Goal: Task Accomplishment & Management: Complete application form

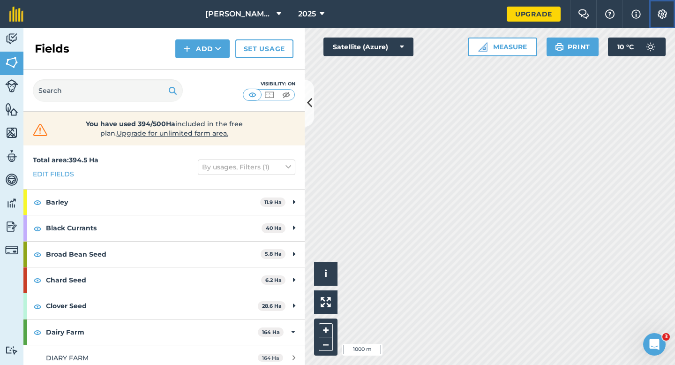
click at [660, 14] on img at bounding box center [662, 13] width 11 height 9
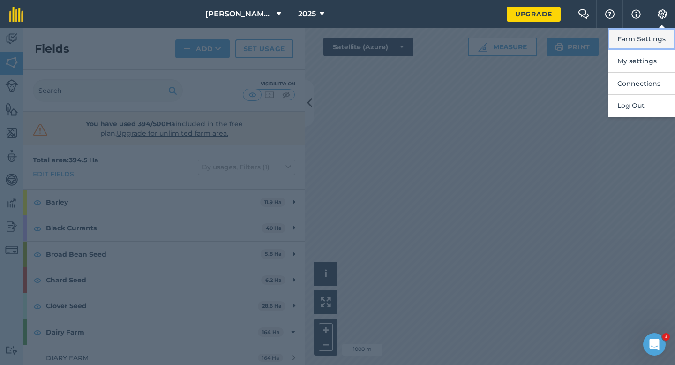
click at [657, 29] on button "Farm Settings" at bounding box center [641, 39] width 67 height 22
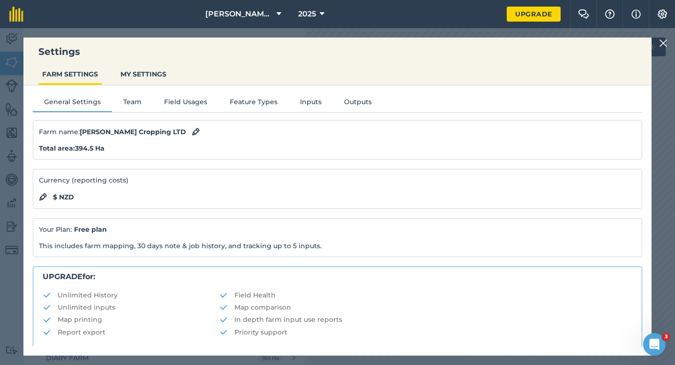
scroll to position [180, 0]
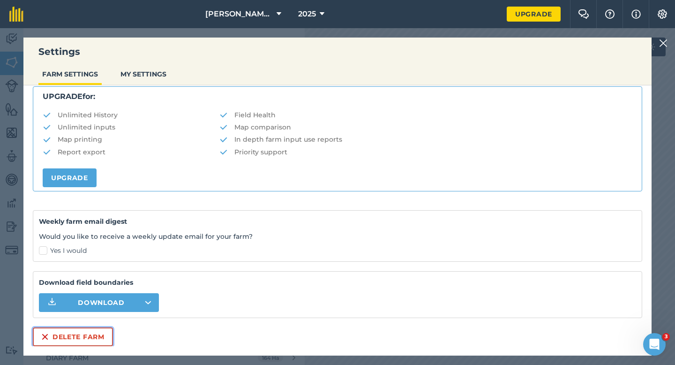
click at [87, 329] on button "Delete farm" at bounding box center [73, 336] width 80 height 19
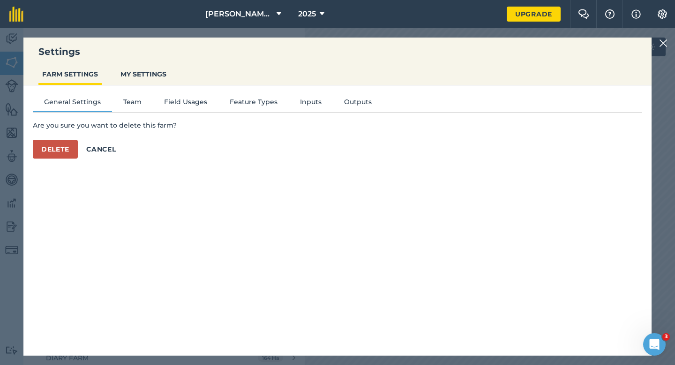
scroll to position [0, 0]
click at [70, 156] on button "Delete" at bounding box center [55, 149] width 45 height 19
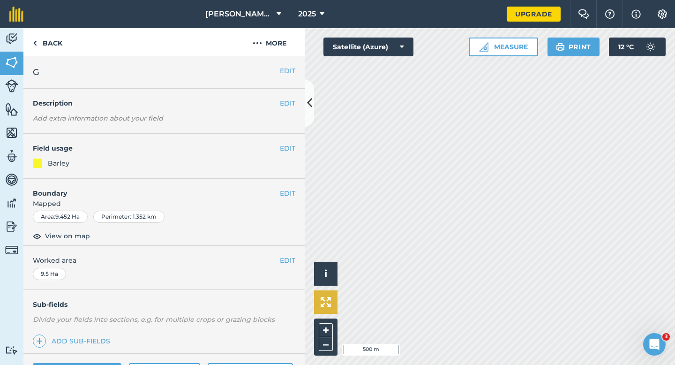
click at [319, 299] on div "Hello i © 2025 TomTom, Microsoft 500 m + – Satellite (Azure) Measure Print 12 °…" at bounding box center [490, 196] width 370 height 336
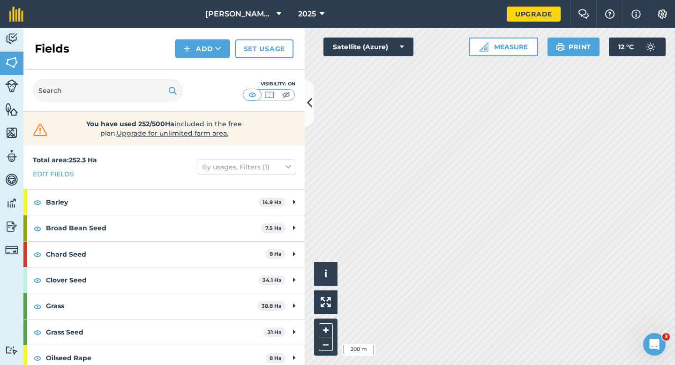
click at [582, 53] on div "Hello i © 2025 TomTom, Microsoft 200 m + – Satellite (Azure) Measure Print 12 °…" at bounding box center [490, 196] width 370 height 336
click at [197, 19] on nav "[PERSON_NAME] & Sons 2025" at bounding box center [270, 14] width 474 height 28
click at [224, 20] on button "[PERSON_NAME] & Sons" at bounding box center [243, 14] width 83 height 28
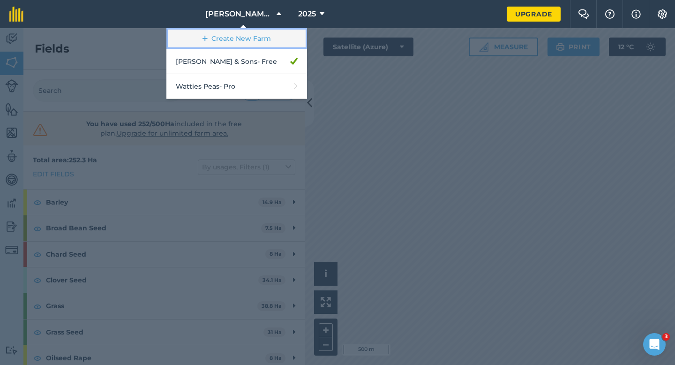
click at [237, 40] on link "Create New Farm" at bounding box center [236, 38] width 141 height 21
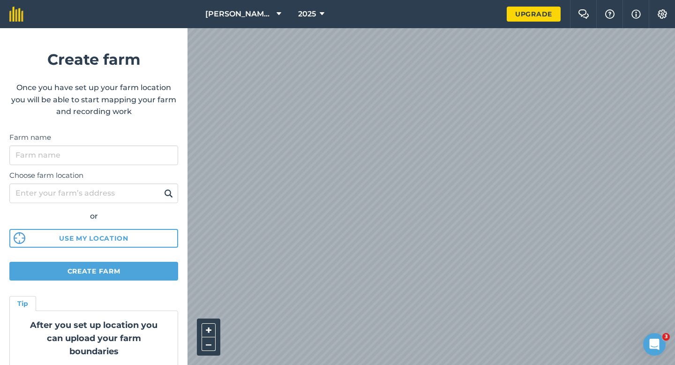
click at [144, 138] on label "Farm name" at bounding box center [93, 137] width 169 height 11
click at [144, 145] on input "Farm name" at bounding box center [93, 155] width 169 height 20
click at [144, 155] on input "Farm name" at bounding box center [93, 155] width 169 height 20
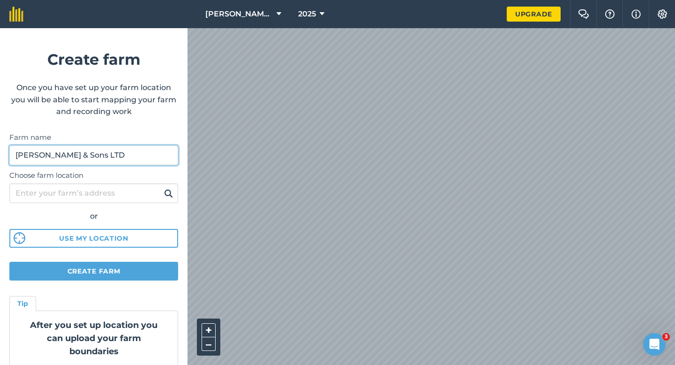
type input "[PERSON_NAME] & Sons LTD"
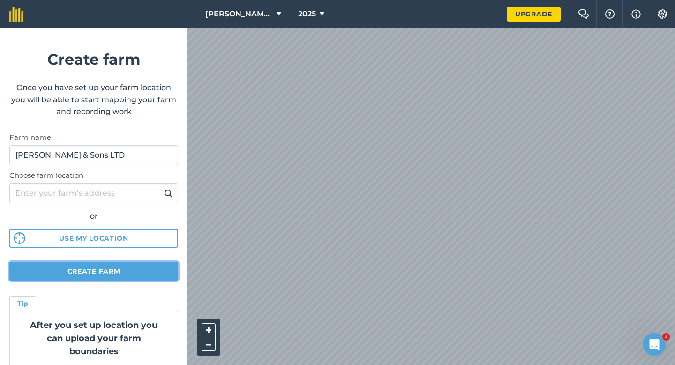
click at [137, 275] on button "Create farm" at bounding box center [93, 270] width 169 height 19
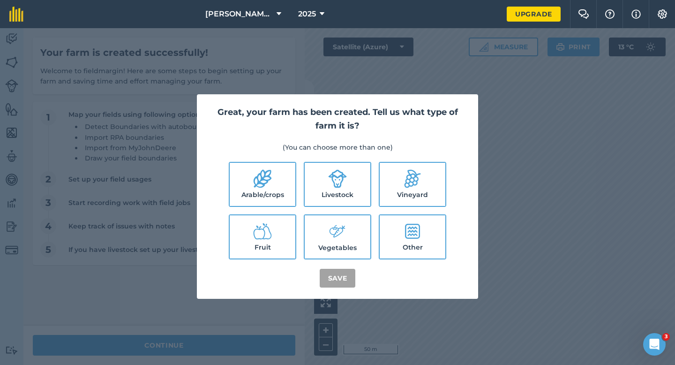
click at [279, 175] on label "Arable/crops" at bounding box center [263, 184] width 66 height 43
checkbox input "true"
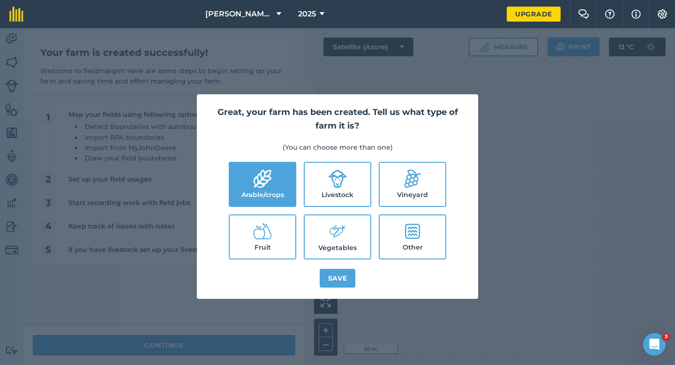
click at [351, 175] on label "Livestock" at bounding box center [338, 184] width 66 height 43
checkbox input "true"
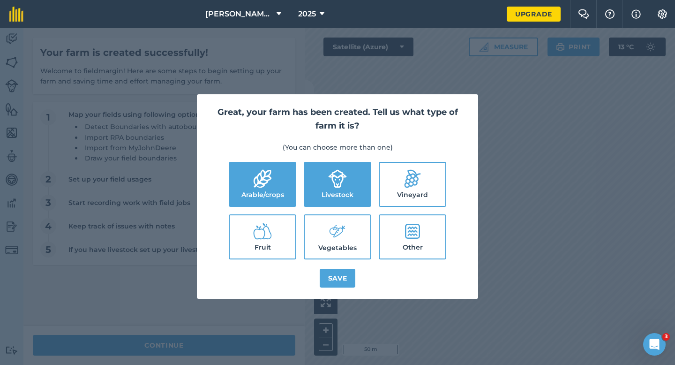
click at [340, 241] on icon at bounding box center [337, 231] width 19 height 20
checkbox input "true"
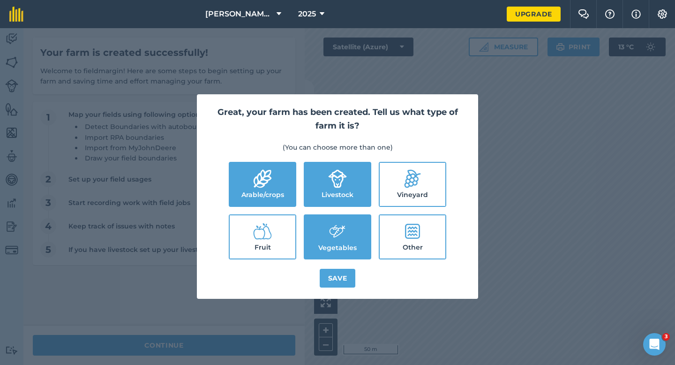
click at [332, 267] on div "Great, your farm has been created. Tell us what type of farm it is? (You can ch…" at bounding box center [337, 196] width 281 height 204
click at [332, 273] on button "Save" at bounding box center [338, 278] width 36 height 19
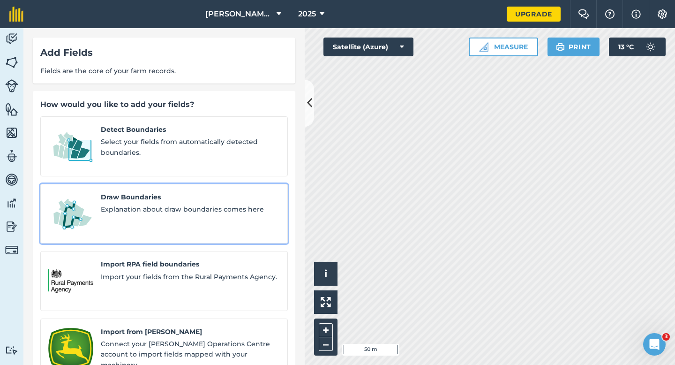
click at [172, 215] on link "Draw Boundaries Explanation about draw boundaries comes here" at bounding box center [163, 214] width 247 height 60
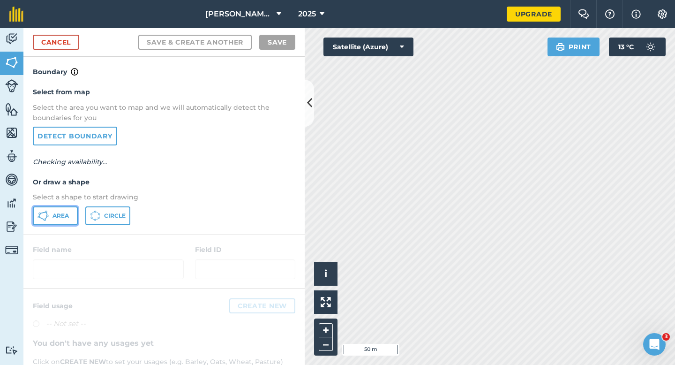
click at [49, 208] on button "Area" at bounding box center [55, 215] width 45 height 19
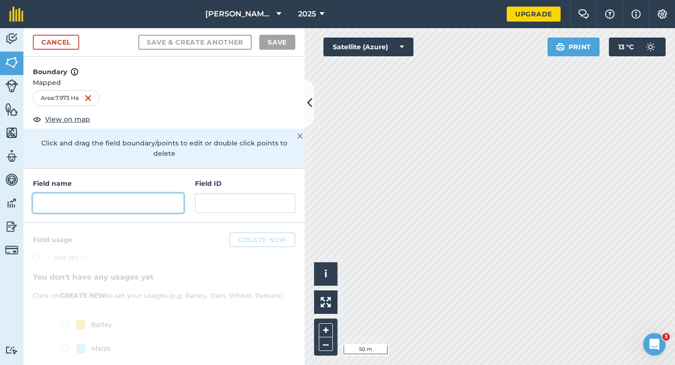
click at [183, 193] on div "Field name Field ID" at bounding box center [163, 196] width 281 height 54
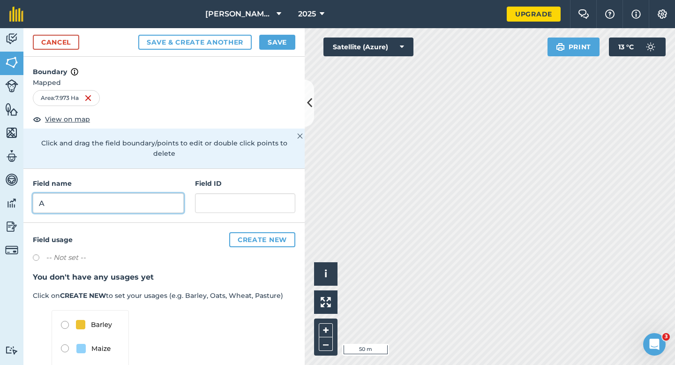
type input "A"
click at [269, 49] on button "Save" at bounding box center [277, 42] width 36 height 15
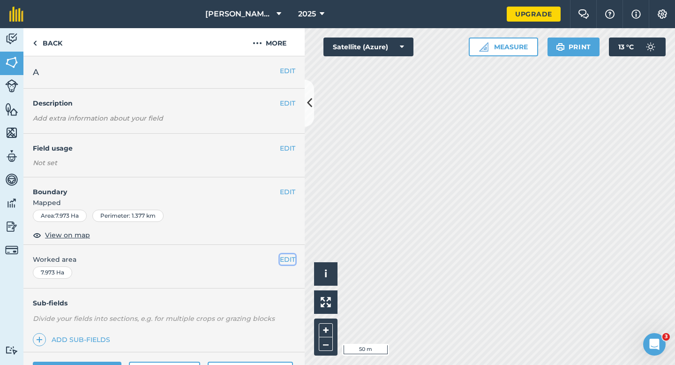
click at [286, 262] on button "EDIT" at bounding box center [287, 259] width 15 height 10
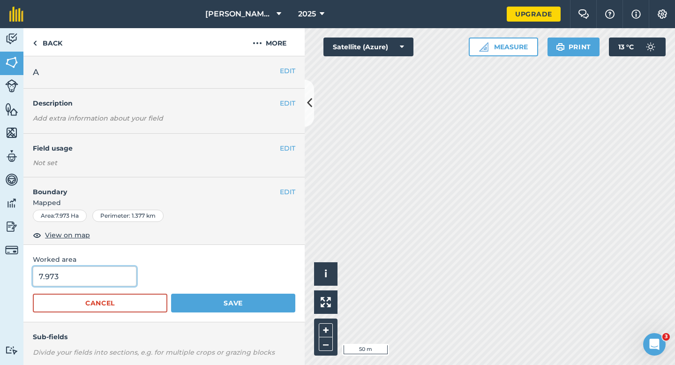
click at [127, 283] on input "7.973" at bounding box center [85, 276] width 104 height 20
type input "8"
click at [171, 293] on button "Save" at bounding box center [233, 302] width 124 height 19
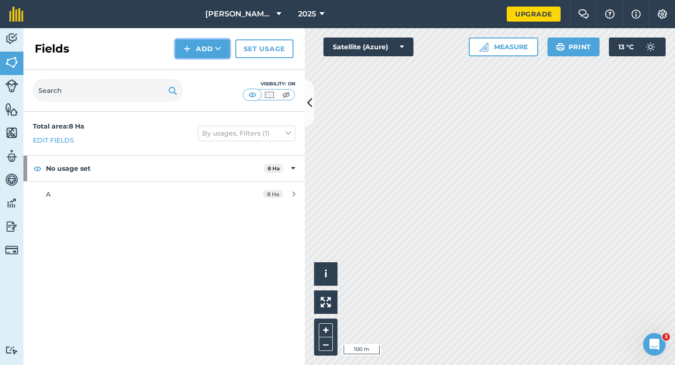
click at [195, 54] on button "Add" at bounding box center [202, 48] width 54 height 19
click at [195, 67] on link "Draw" at bounding box center [203, 70] width 52 height 21
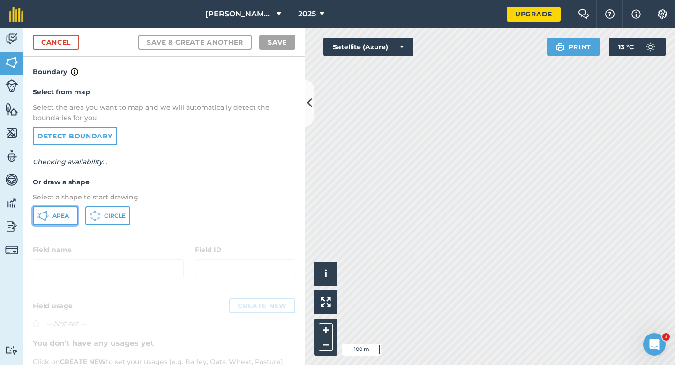
click at [40, 224] on button "Area" at bounding box center [55, 215] width 45 height 19
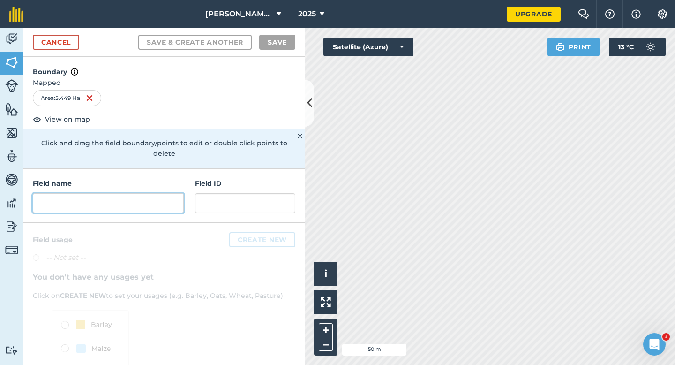
click at [157, 193] on input "text" at bounding box center [108, 203] width 151 height 20
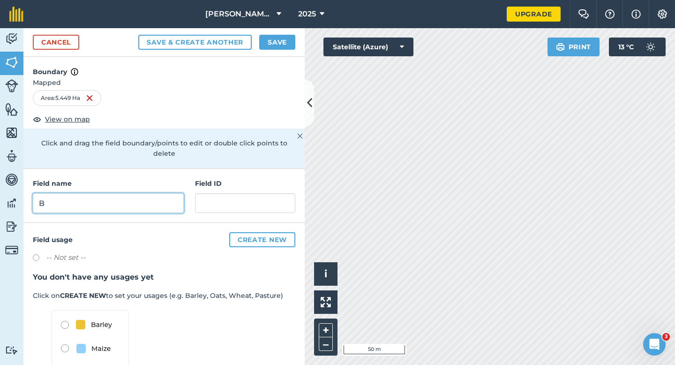
type input "B"
click at [278, 47] on button "Save" at bounding box center [277, 42] width 36 height 15
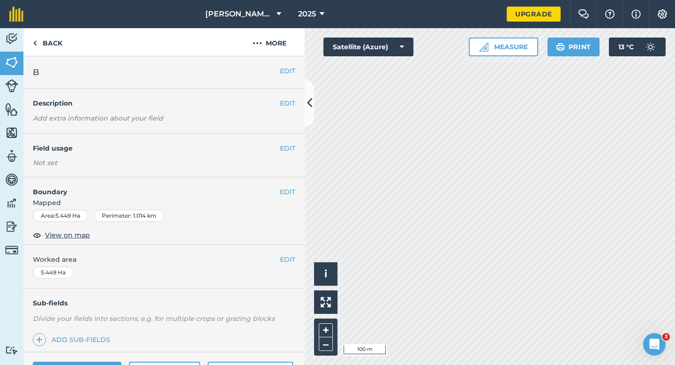
click at [280, 270] on div "EDIT Worked area 5.449 Ha" at bounding box center [163, 267] width 281 height 44
click at [282, 269] on div "EDIT Worked area 5.449 Ha" at bounding box center [163, 267] width 281 height 44
click at [282, 262] on button "EDIT" at bounding box center [287, 259] width 15 height 10
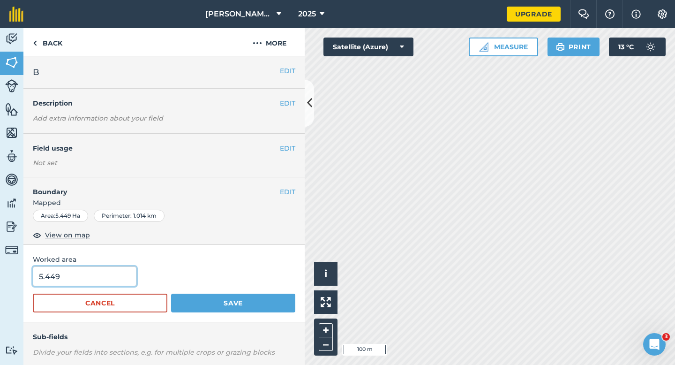
click at [64, 284] on input "5.449" at bounding box center [85, 276] width 104 height 20
type input "5.5"
click at [171, 293] on button "Save" at bounding box center [233, 302] width 124 height 19
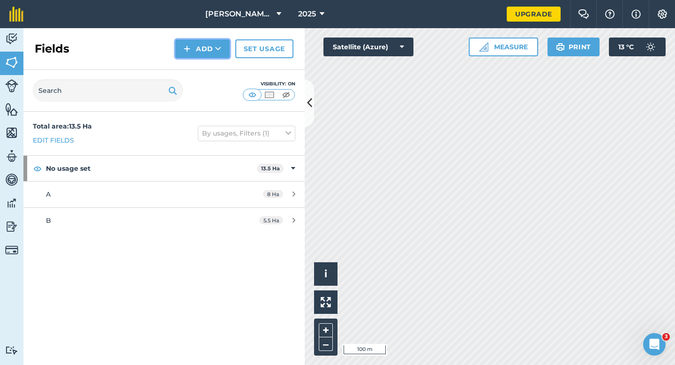
click at [202, 55] on button "Add" at bounding box center [202, 48] width 54 height 19
click at [202, 62] on link "Draw" at bounding box center [203, 70] width 52 height 21
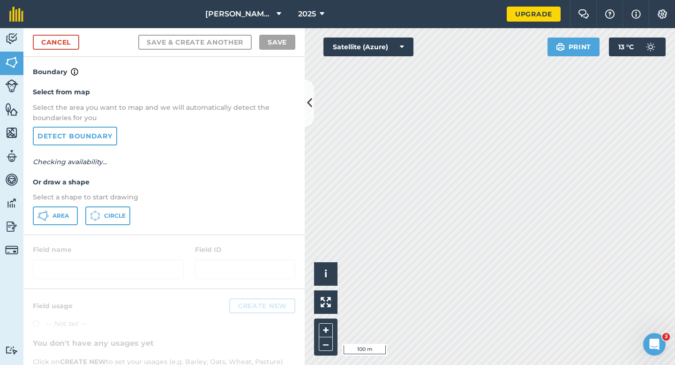
click at [55, 201] on p "Select a shape to start drawing" at bounding box center [164, 197] width 262 height 10
click at [57, 218] on span "Area" at bounding box center [60, 215] width 16 height 7
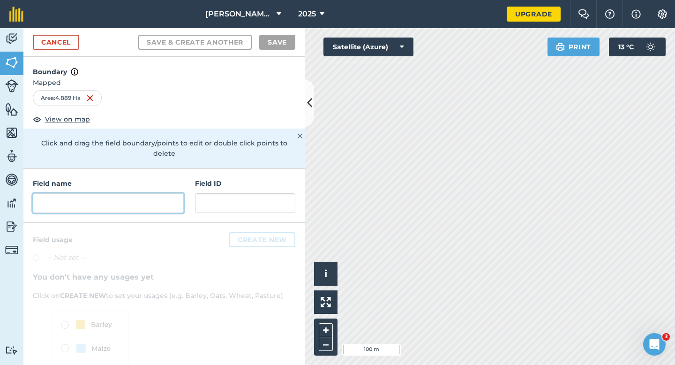
click at [118, 197] on input "text" at bounding box center [108, 203] width 151 height 20
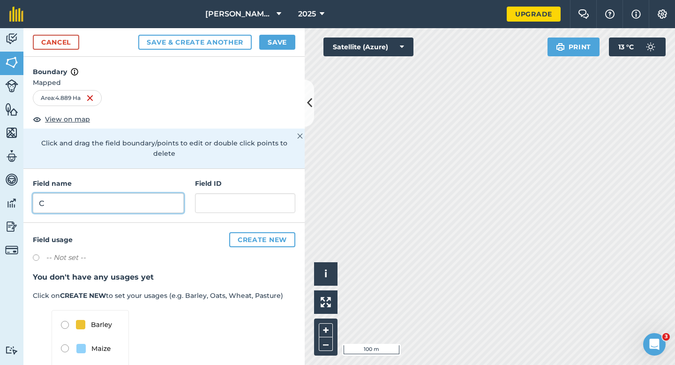
type input "C"
click at [257, 35] on div "Save & Create Another Save" at bounding box center [216, 42] width 157 height 15
click at [284, 46] on button "Save" at bounding box center [277, 42] width 36 height 15
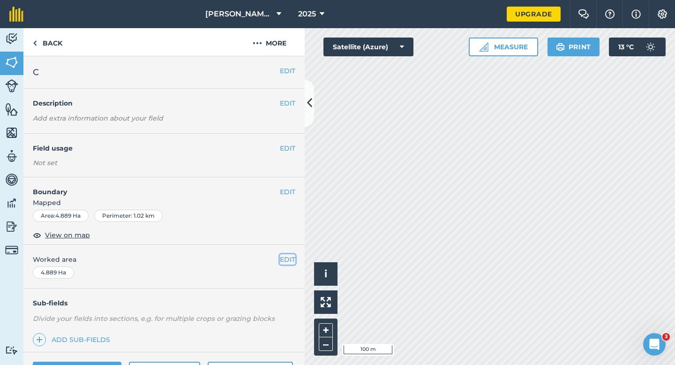
click at [287, 255] on button "EDIT" at bounding box center [287, 259] width 15 height 10
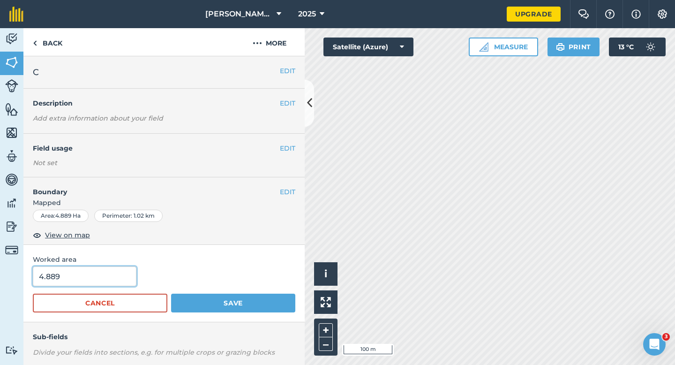
click at [60, 285] on input "4.889" at bounding box center [85, 276] width 104 height 20
type input "5"
click at [171, 293] on button "Save" at bounding box center [233, 302] width 124 height 19
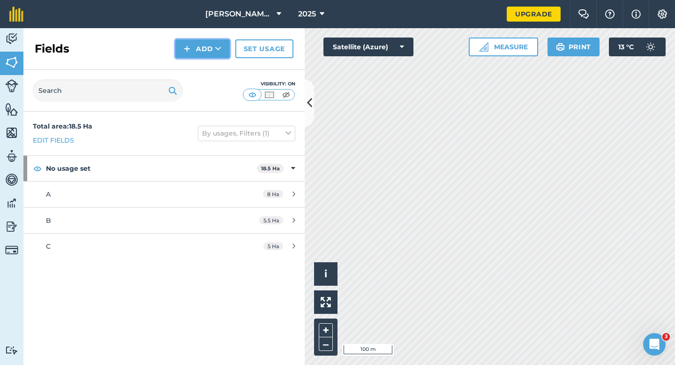
click at [201, 56] on button "Add" at bounding box center [202, 48] width 54 height 19
click at [201, 64] on link "Draw" at bounding box center [203, 70] width 52 height 21
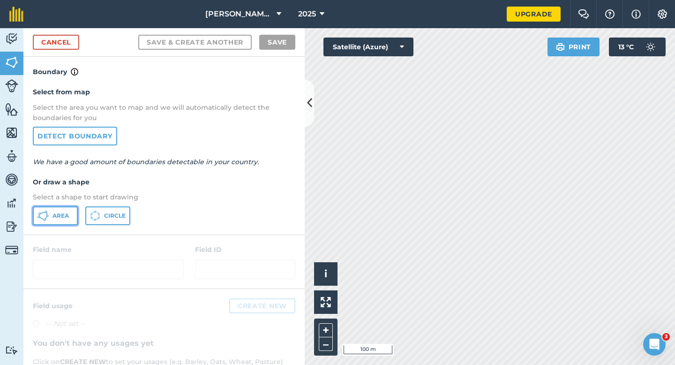
click at [45, 221] on button "Area" at bounding box center [55, 215] width 45 height 19
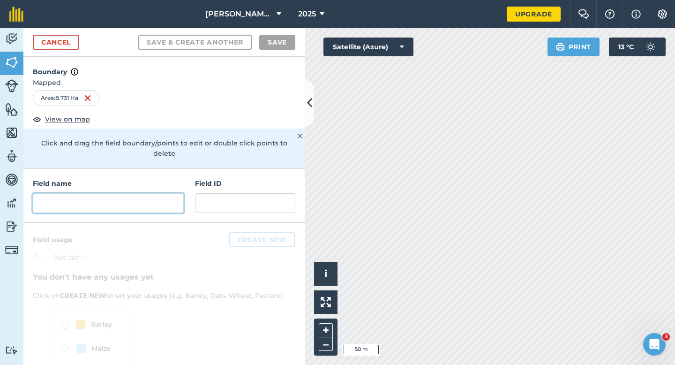
click at [121, 193] on input "text" at bounding box center [108, 203] width 151 height 20
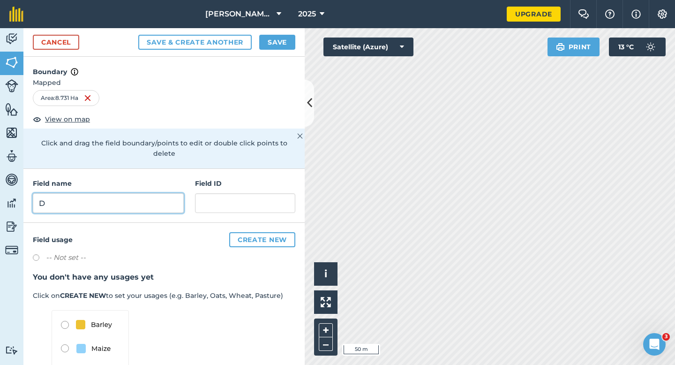
type input "D"
click at [294, 45] on button "Save" at bounding box center [277, 42] width 36 height 15
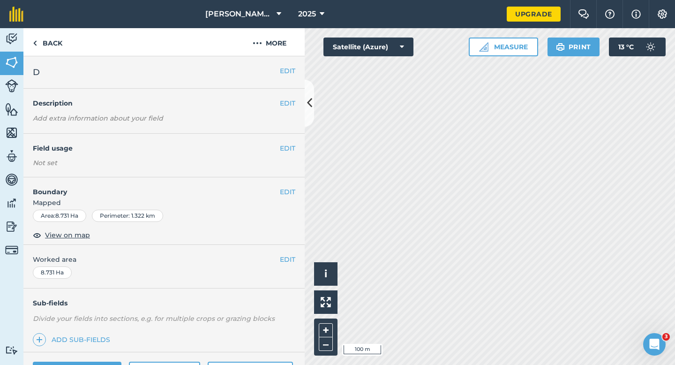
click at [291, 264] on div "EDIT Worked area 8.731 Ha" at bounding box center [163, 267] width 281 height 44
click at [283, 261] on button "EDIT" at bounding box center [287, 259] width 15 height 10
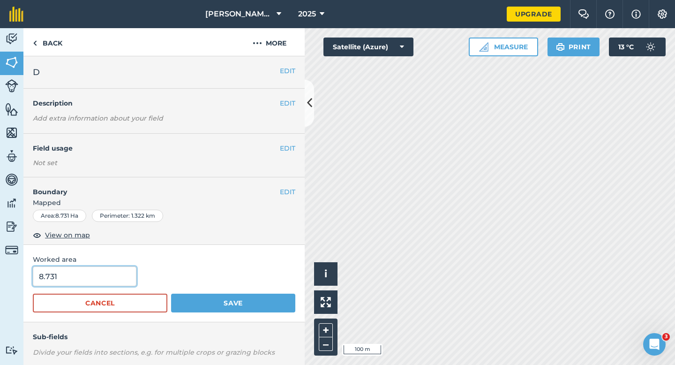
click at [80, 276] on input "8.731" at bounding box center [85, 276] width 104 height 20
type input "8.8"
click at [171, 293] on button "Save" at bounding box center [233, 302] width 124 height 19
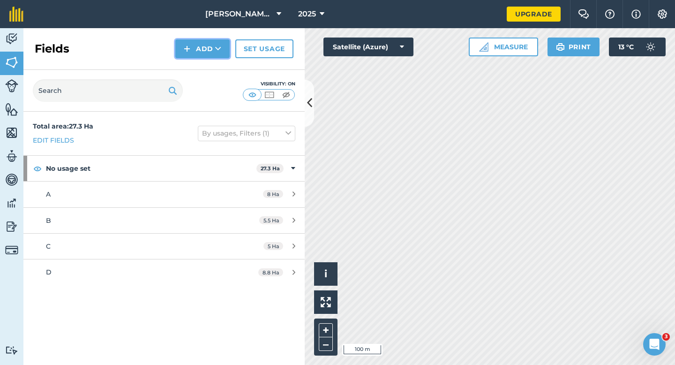
click at [199, 56] on button "Add" at bounding box center [202, 48] width 54 height 19
click at [199, 60] on link "Draw" at bounding box center [203, 70] width 52 height 21
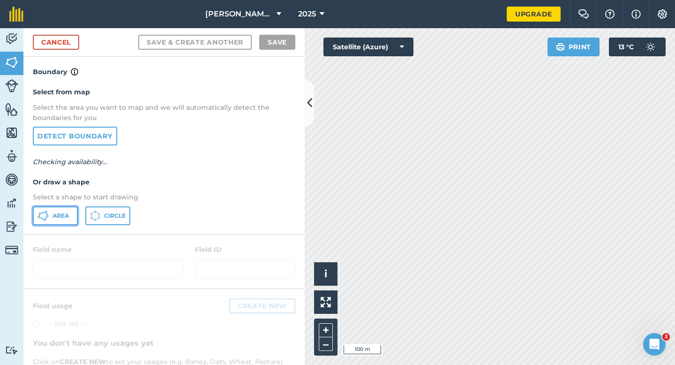
click at [65, 207] on button "Area" at bounding box center [55, 215] width 45 height 19
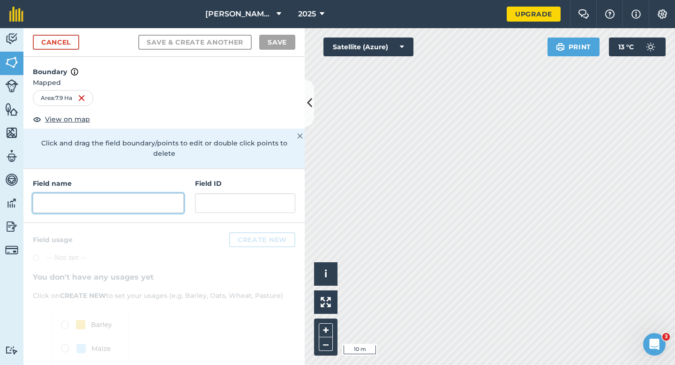
click at [179, 198] on input "text" at bounding box center [108, 203] width 151 height 20
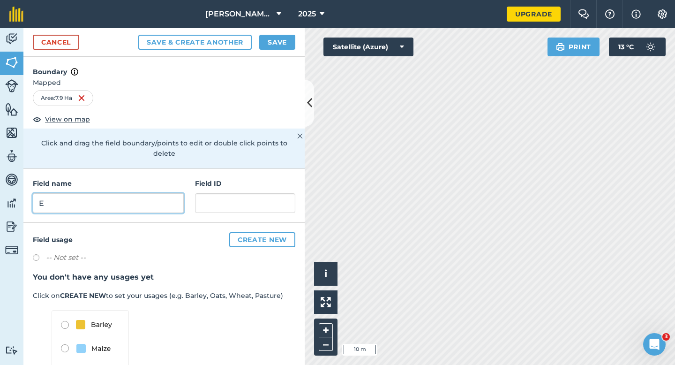
type input "E"
click at [267, 35] on button "Save" at bounding box center [277, 42] width 36 height 15
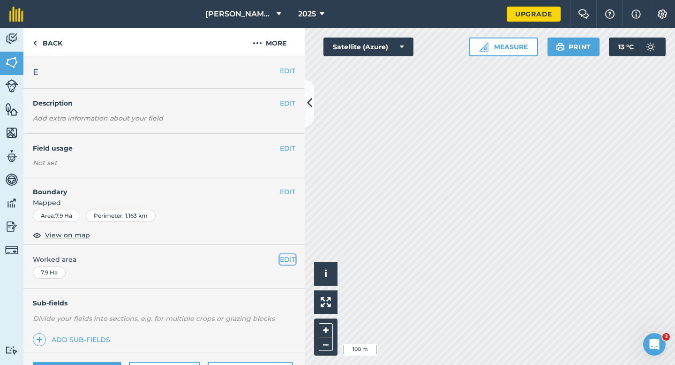
click at [285, 256] on button "EDIT" at bounding box center [287, 259] width 15 height 10
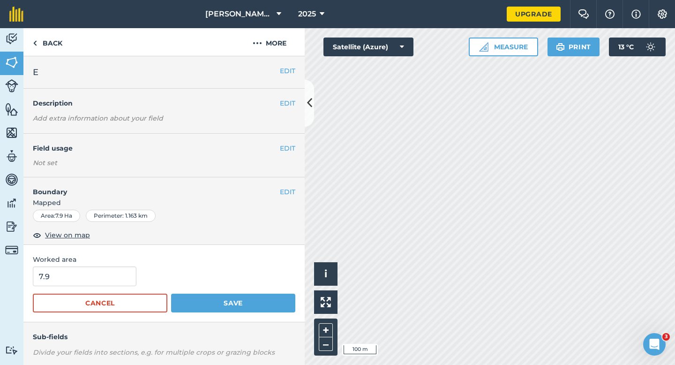
click at [133, 267] on div "7.9" at bounding box center [164, 276] width 262 height 20
click at [133, 269] on div "7.9" at bounding box center [164, 276] width 262 height 20
click at [119, 269] on input "7.9" at bounding box center [85, 276] width 104 height 20
type input "8"
click at [171, 293] on button "Save" at bounding box center [233, 302] width 124 height 19
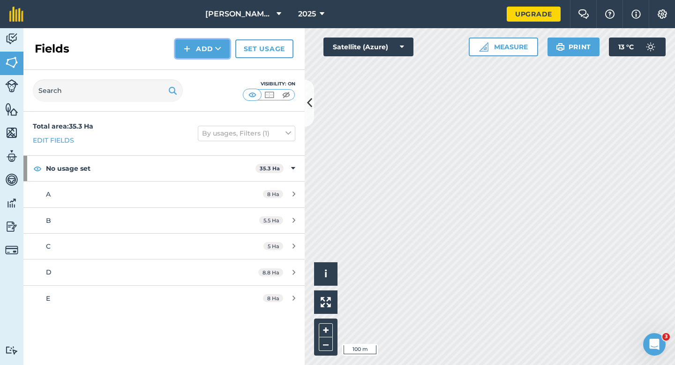
click at [208, 46] on button "Add" at bounding box center [202, 48] width 54 height 19
click at [214, 56] on button "Add Draw Import" at bounding box center [202, 48] width 54 height 19
click at [208, 37] on div "Fields Add Set usage" at bounding box center [163, 49] width 281 height 42
click at [208, 46] on button "Add" at bounding box center [202, 48] width 54 height 19
click at [207, 70] on link "Draw" at bounding box center [203, 70] width 52 height 21
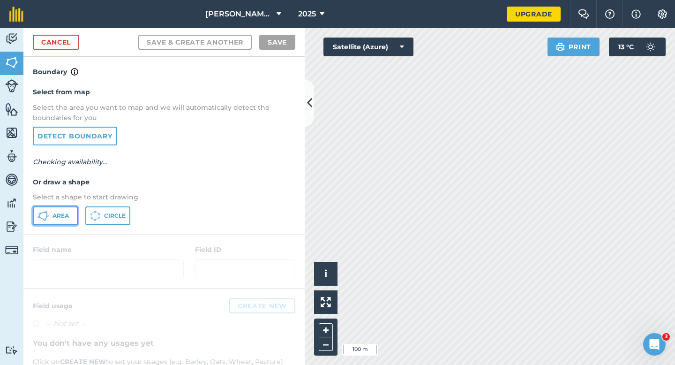
click at [72, 218] on button "Area" at bounding box center [55, 215] width 45 height 19
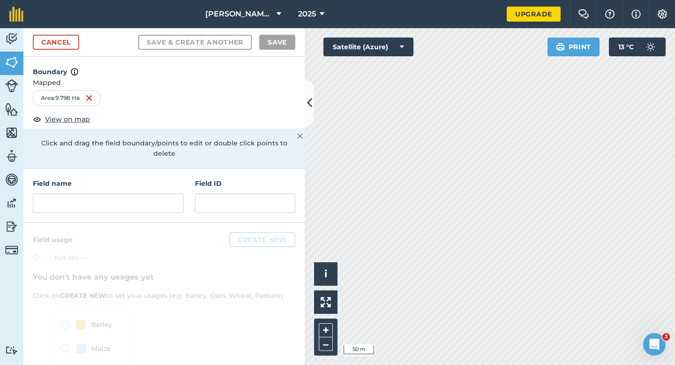
click at [130, 206] on div "Field name Field ID" at bounding box center [163, 196] width 281 height 54
click at [130, 196] on input "text" at bounding box center [108, 203] width 151 height 20
click at [136, 193] on input "text" at bounding box center [108, 203] width 151 height 20
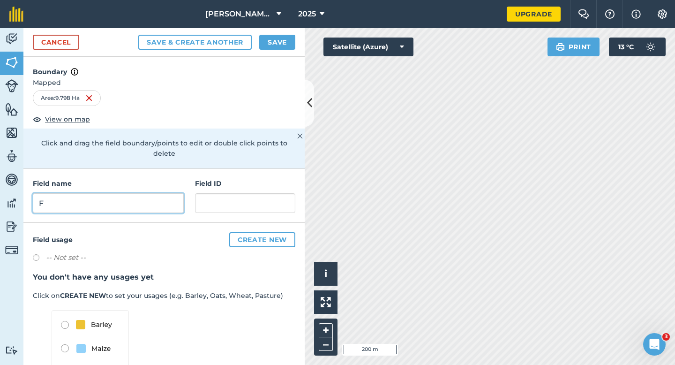
type input "F"
click at [284, 38] on button "Save" at bounding box center [277, 42] width 36 height 15
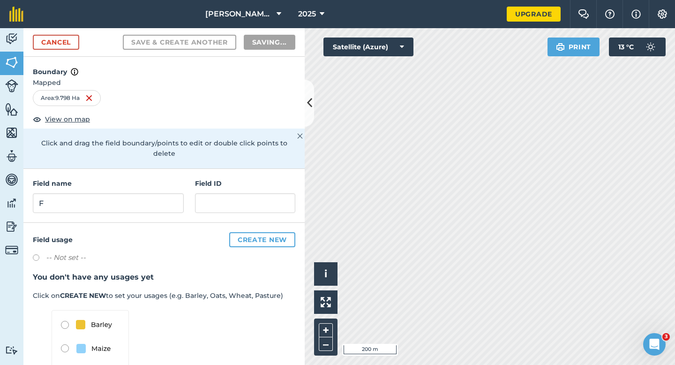
click at [285, 259] on div "Field usage Create new -- Not set -- You don't have any usages yet Click on CRE…" at bounding box center [163, 324] width 281 height 203
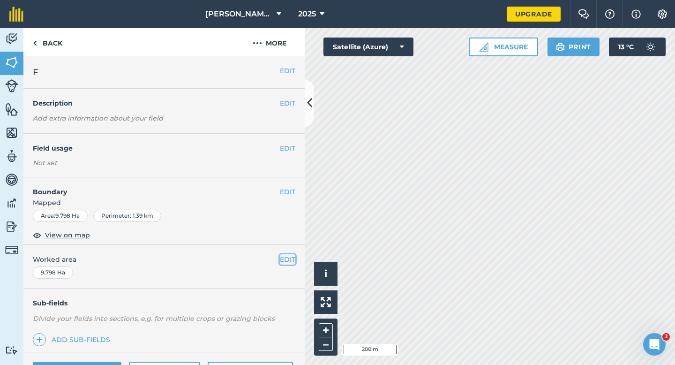
click at [293, 258] on button "EDIT" at bounding box center [287, 259] width 15 height 10
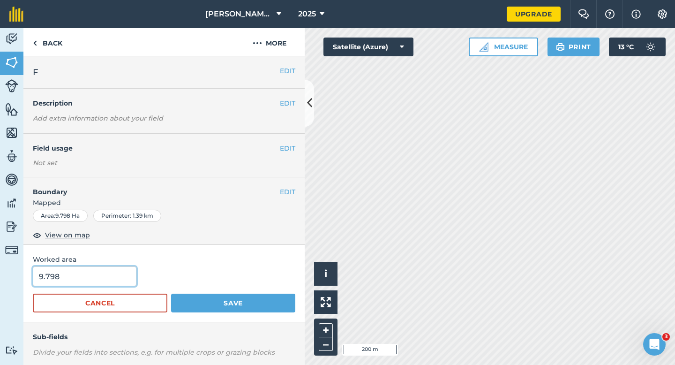
click at [54, 281] on input "9.798" at bounding box center [85, 276] width 104 height 20
type input "10"
click at [171, 293] on button "Save" at bounding box center [233, 302] width 124 height 19
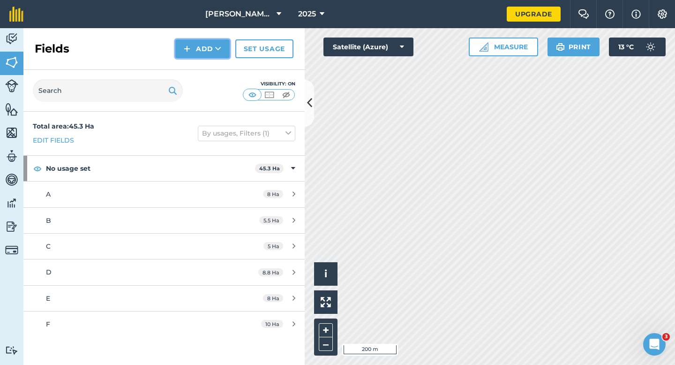
click at [208, 50] on button "Add" at bounding box center [202, 48] width 54 height 19
click at [208, 63] on link "Draw" at bounding box center [203, 70] width 52 height 21
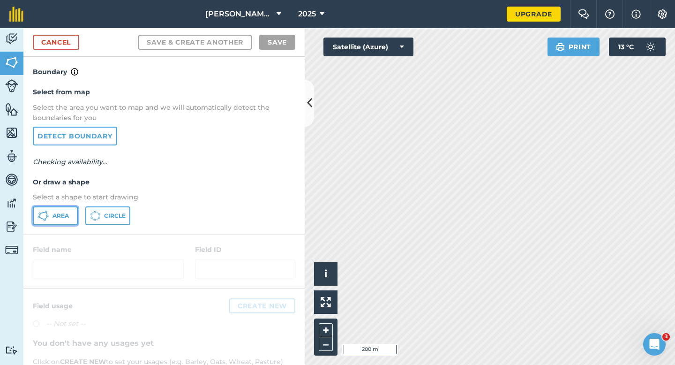
click at [66, 208] on button "Area" at bounding box center [55, 215] width 45 height 19
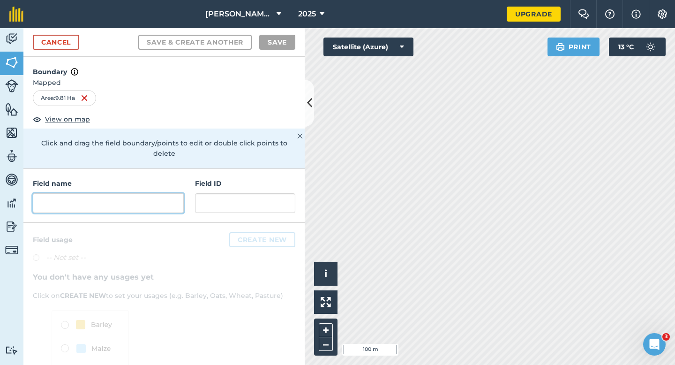
click at [106, 193] on input "text" at bounding box center [108, 203] width 151 height 20
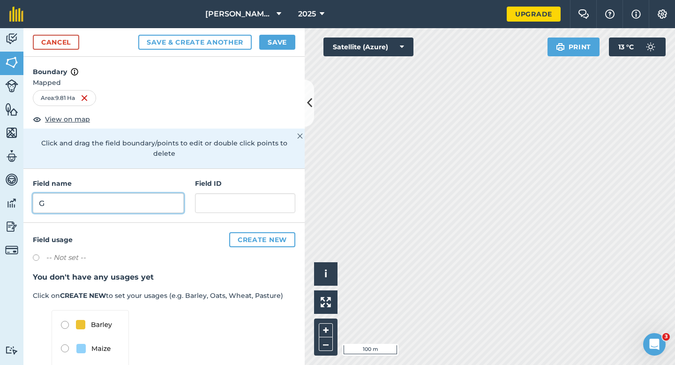
type input "G"
click at [288, 41] on button "Save" at bounding box center [277, 42] width 36 height 15
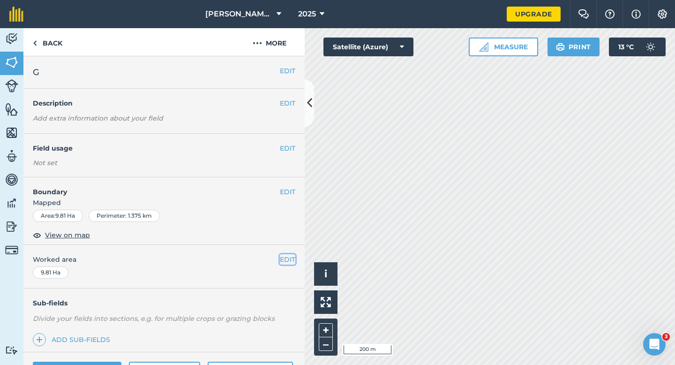
click at [291, 256] on button "EDIT" at bounding box center [287, 259] width 15 height 10
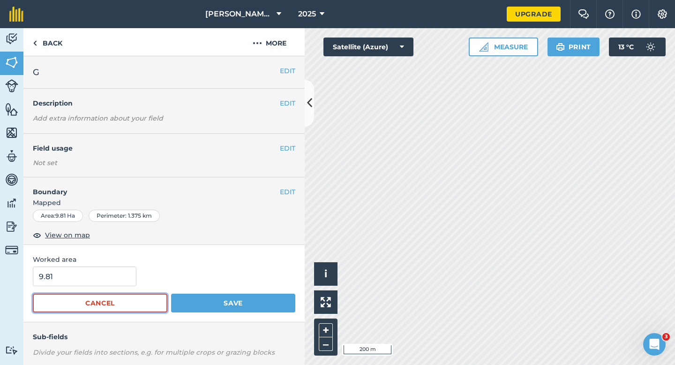
drag, startPoint x: 65, startPoint y: 305, endPoint x: 66, endPoint y: 283, distance: 21.6
click at [65, 304] on button "Cancel" at bounding box center [100, 302] width 134 height 19
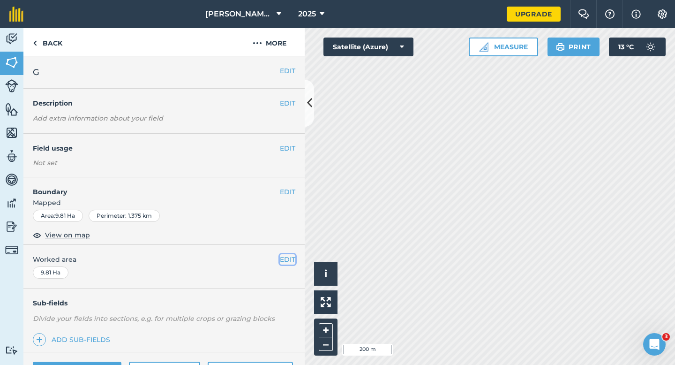
click at [284, 260] on button "EDIT" at bounding box center [287, 259] width 15 height 10
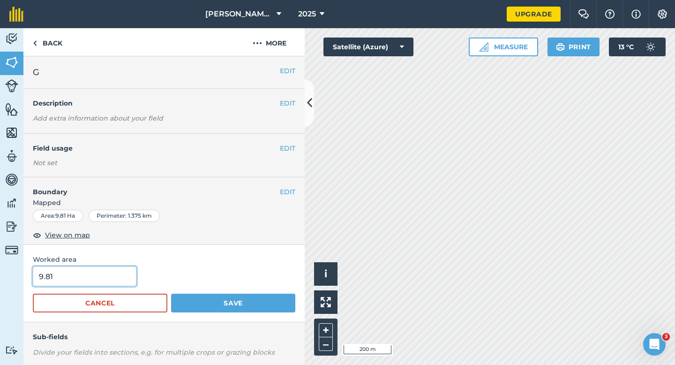
click at [125, 269] on input "9.81" at bounding box center [85, 276] width 104 height 20
type input "10"
click at [171, 293] on button "Save" at bounding box center [233, 302] width 124 height 19
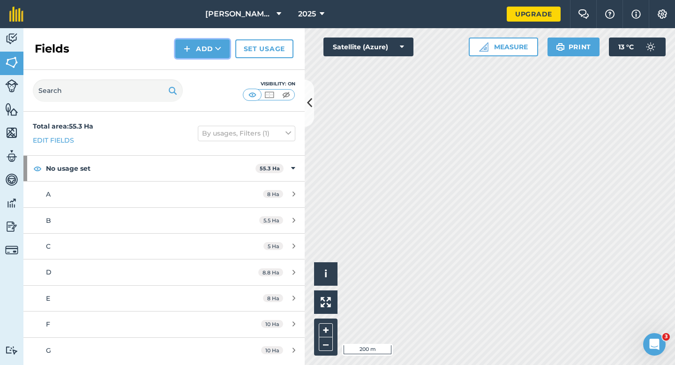
click at [186, 42] on button "Add" at bounding box center [202, 48] width 54 height 19
click at [187, 58] on div "Fields Add Draw Import Set usage" at bounding box center [163, 49] width 281 height 42
click at [203, 46] on button "Add" at bounding box center [202, 48] width 54 height 19
click at [203, 59] on div "Fields Add Draw Import Set usage" at bounding box center [163, 49] width 281 height 42
click at [203, 53] on button "Add" at bounding box center [202, 48] width 54 height 19
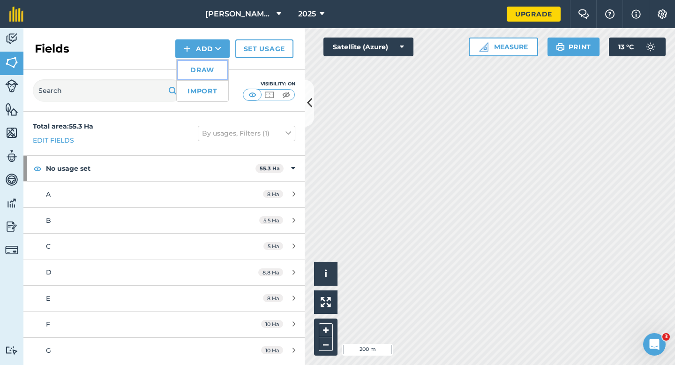
click at [203, 61] on link "Draw" at bounding box center [203, 70] width 52 height 21
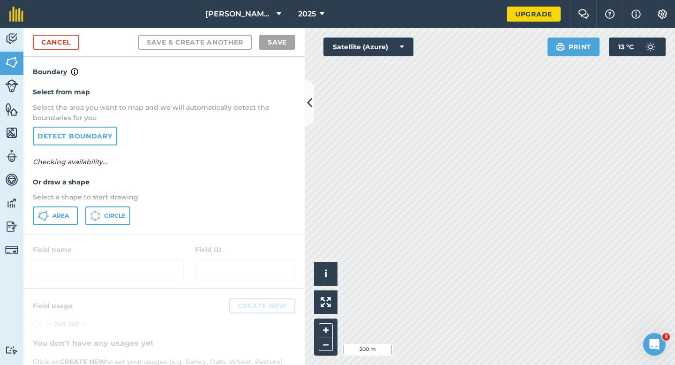
click at [67, 232] on div "Select from map Select the area you want to map and we will automatically detec…" at bounding box center [163, 155] width 281 height 157
click at [67, 221] on button "Area" at bounding box center [55, 215] width 45 height 19
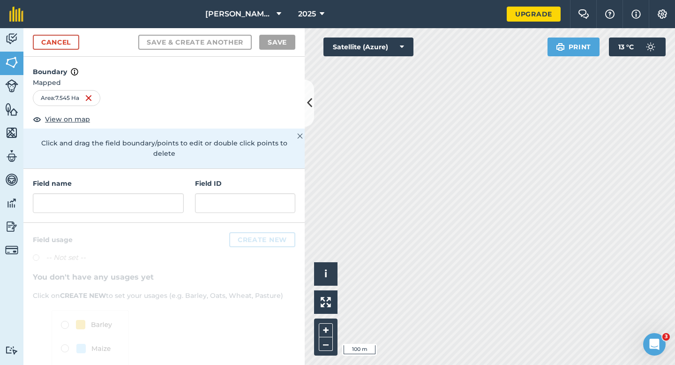
click at [142, 206] on div "Field name Field ID" at bounding box center [163, 196] width 281 height 54
click at [142, 198] on input "text" at bounding box center [108, 203] width 151 height 20
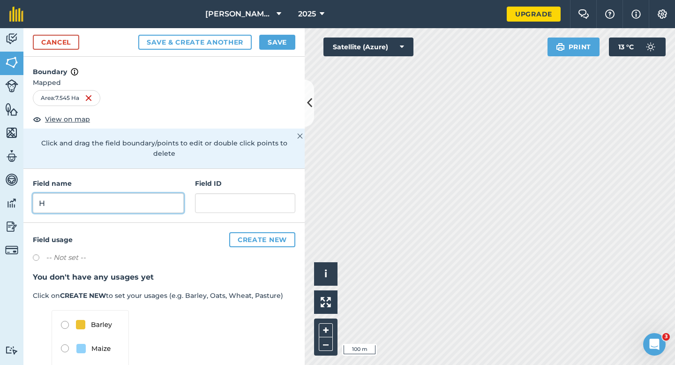
type input "H"
click at [271, 45] on button "Save" at bounding box center [277, 42] width 36 height 15
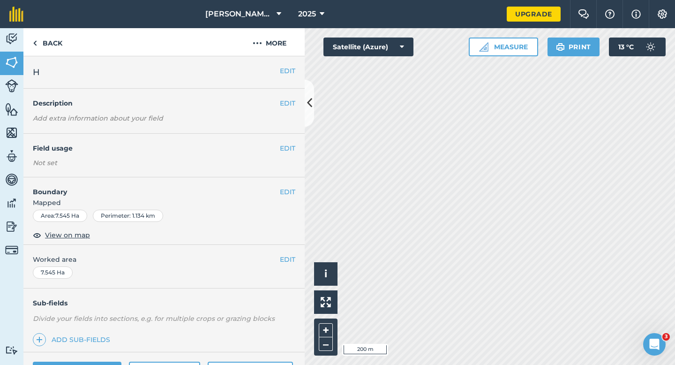
click at [296, 253] on div "EDIT Worked area 7.545 Ha" at bounding box center [163, 267] width 281 height 44
click at [291, 255] on button "EDIT" at bounding box center [287, 259] width 15 height 10
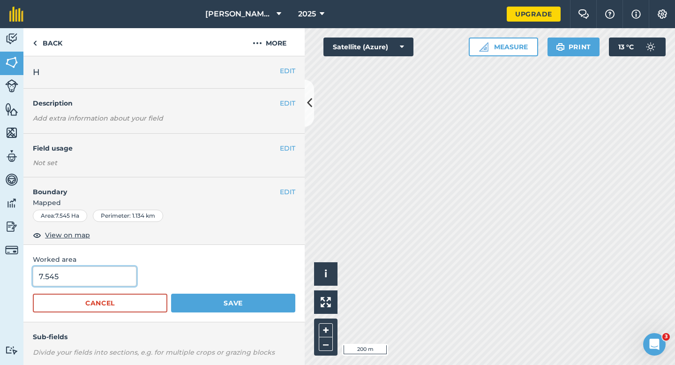
click at [84, 285] on input "7.545" at bounding box center [85, 276] width 104 height 20
type input "7.7"
click at [171, 293] on button "Save" at bounding box center [233, 302] width 124 height 19
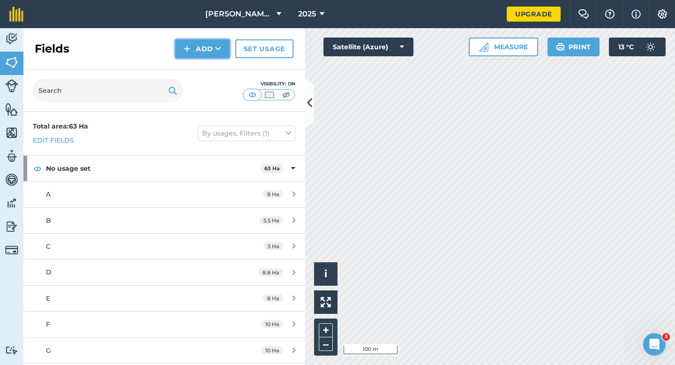
click at [203, 47] on button "Add" at bounding box center [202, 48] width 54 height 19
click at [203, 61] on link "Draw" at bounding box center [203, 70] width 52 height 21
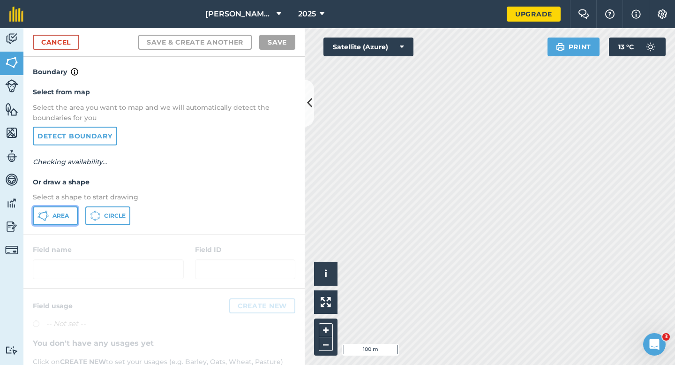
click at [54, 212] on span "Area" at bounding box center [60, 215] width 16 height 7
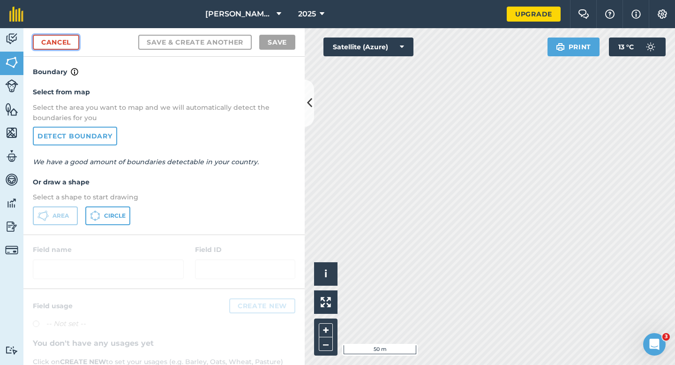
click at [77, 39] on link "Cancel" at bounding box center [56, 42] width 46 height 15
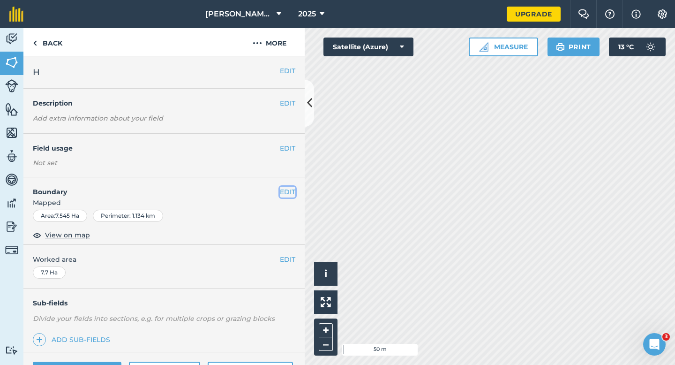
click at [288, 195] on button "EDIT" at bounding box center [287, 192] width 15 height 10
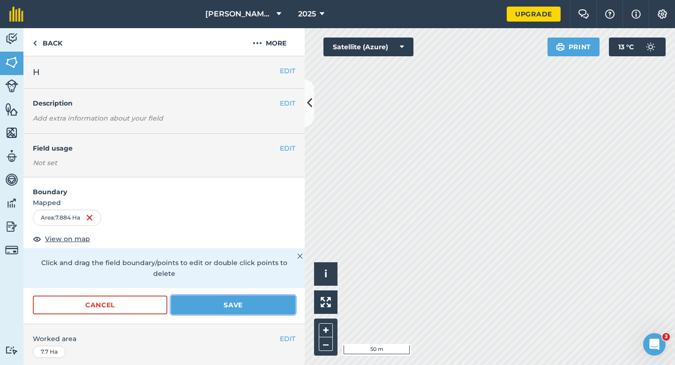
click at [220, 295] on button "Save" at bounding box center [233, 304] width 124 height 19
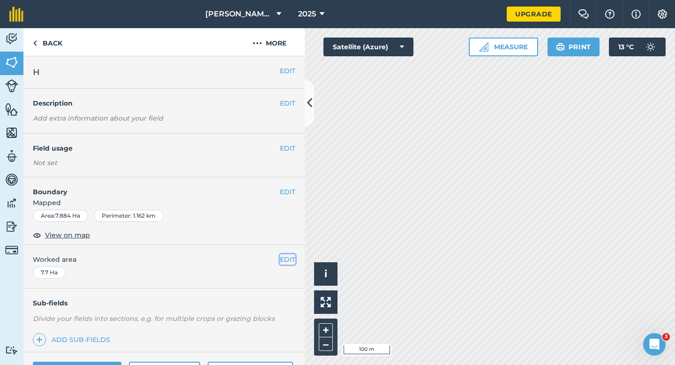
click at [283, 256] on button "EDIT" at bounding box center [287, 259] width 15 height 10
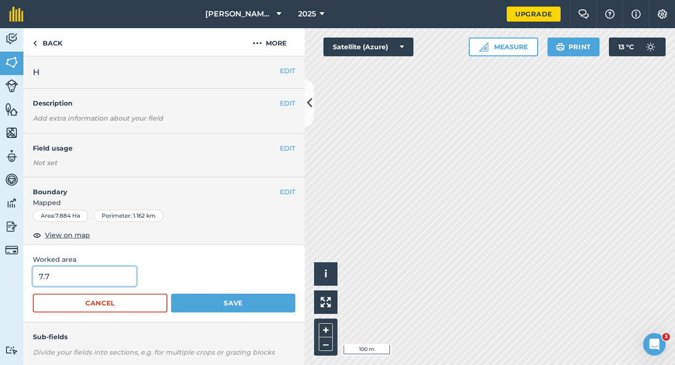
click at [127, 282] on input "7.7" at bounding box center [85, 276] width 104 height 20
type input "7.8"
click at [171, 293] on button "Save" at bounding box center [233, 302] width 124 height 19
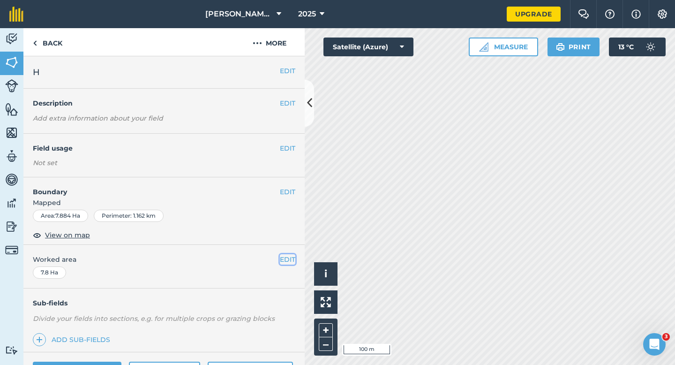
click at [288, 255] on button "EDIT" at bounding box center [287, 259] width 15 height 10
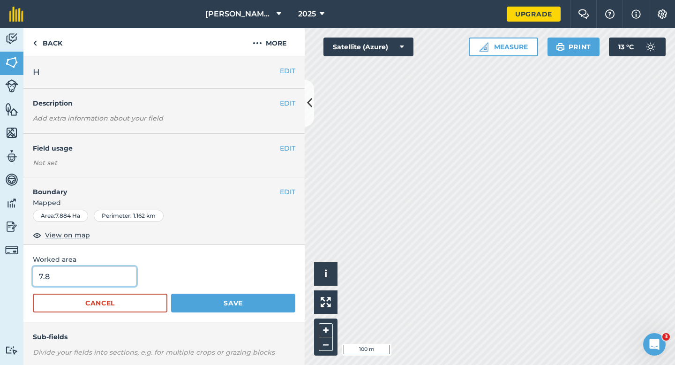
click at [91, 283] on input "7.8" at bounding box center [85, 276] width 104 height 20
type input "8"
click at [171, 293] on button "Save" at bounding box center [233, 302] width 124 height 19
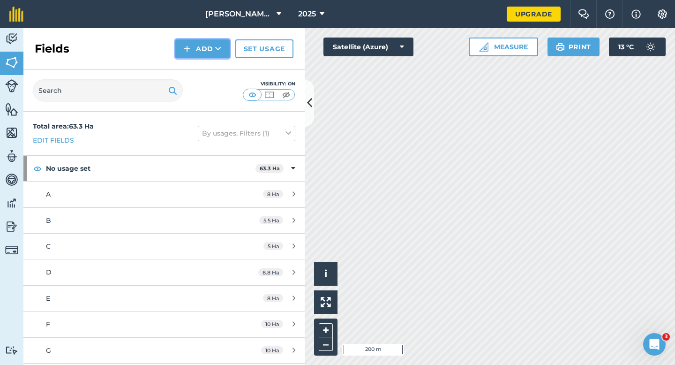
click at [205, 49] on button "Add" at bounding box center [202, 48] width 54 height 19
click at [205, 67] on link "Draw" at bounding box center [203, 70] width 52 height 21
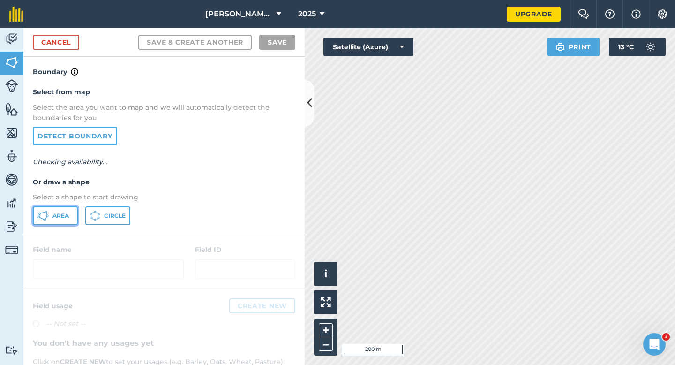
click at [65, 224] on button "Area" at bounding box center [55, 215] width 45 height 19
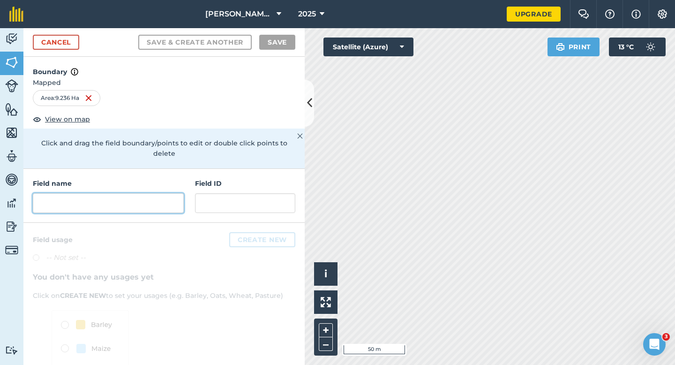
click at [151, 193] on input "text" at bounding box center [108, 203] width 151 height 20
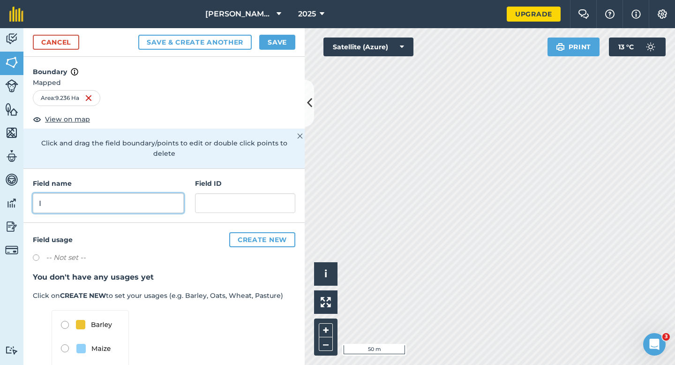
type input "I"
click at [284, 44] on button "Save" at bounding box center [277, 42] width 36 height 15
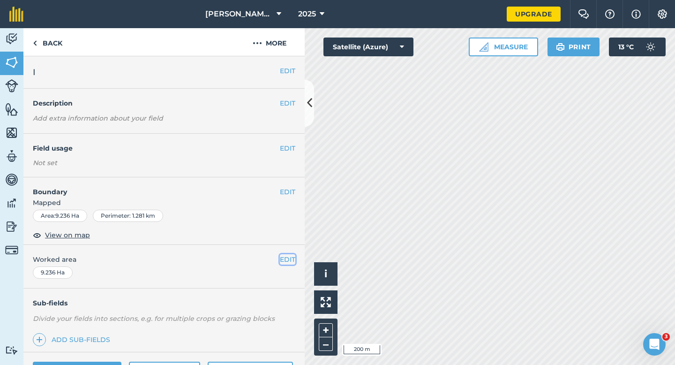
click at [282, 262] on button "EDIT" at bounding box center [287, 259] width 15 height 10
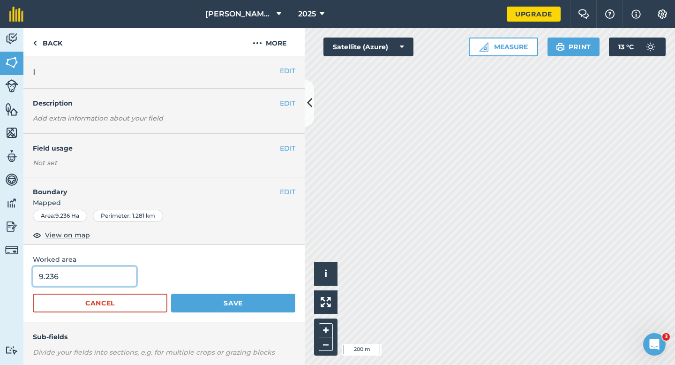
click at [96, 271] on input "9.236" at bounding box center [85, 276] width 104 height 20
click at [98, 277] on input "9.23" at bounding box center [85, 276] width 104 height 20
type input "9.2"
click at [171, 293] on button "Save" at bounding box center [233, 302] width 124 height 19
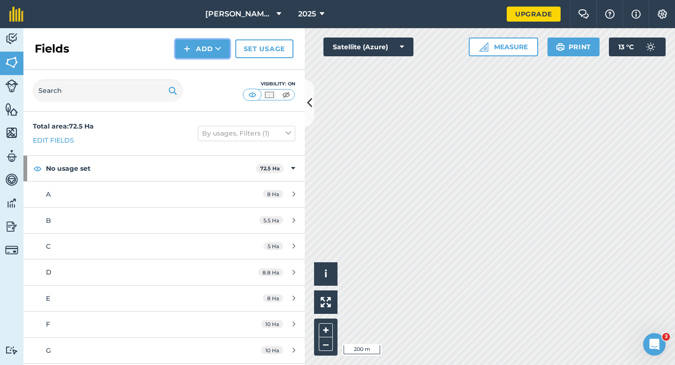
click at [194, 51] on button "Add" at bounding box center [202, 48] width 54 height 19
click at [194, 78] on link "Draw" at bounding box center [203, 70] width 52 height 21
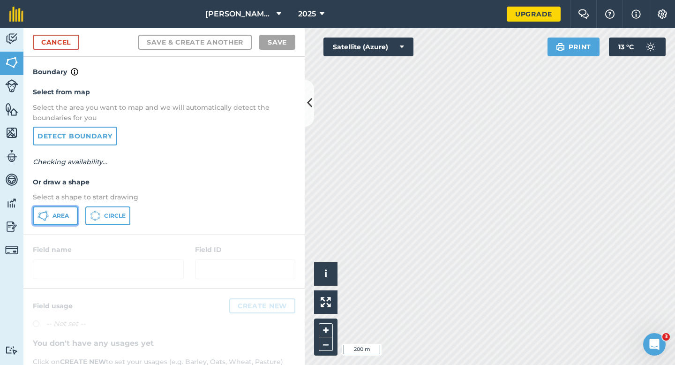
click at [58, 221] on button "Area" at bounding box center [55, 215] width 45 height 19
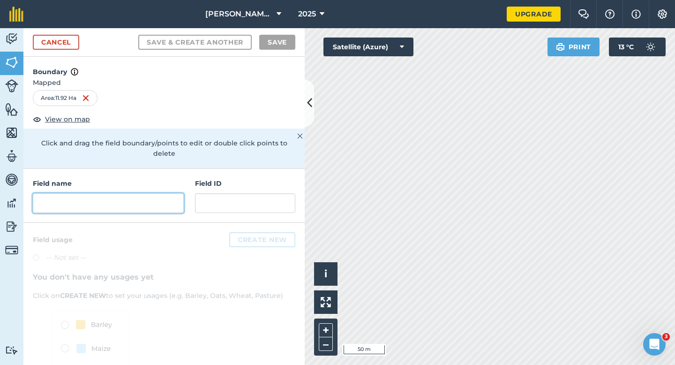
click at [152, 193] on input "text" at bounding box center [108, 203] width 151 height 20
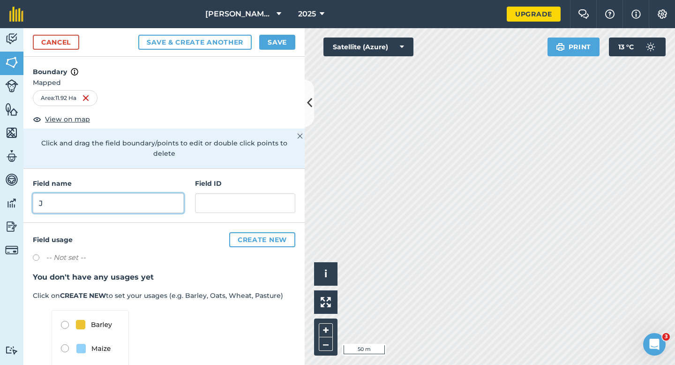
type input "J"
click at [264, 42] on button "Save" at bounding box center [277, 42] width 36 height 15
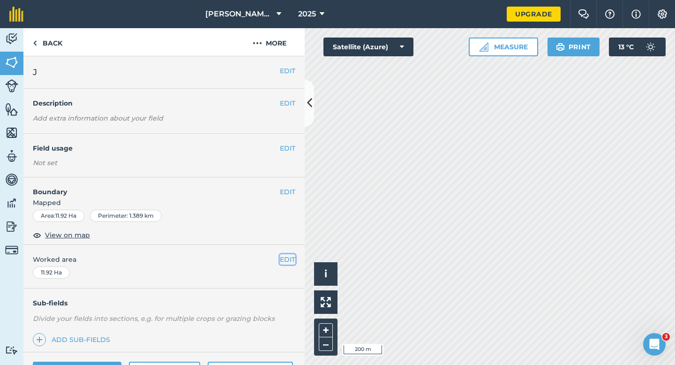
click at [291, 258] on button "EDIT" at bounding box center [287, 259] width 15 height 10
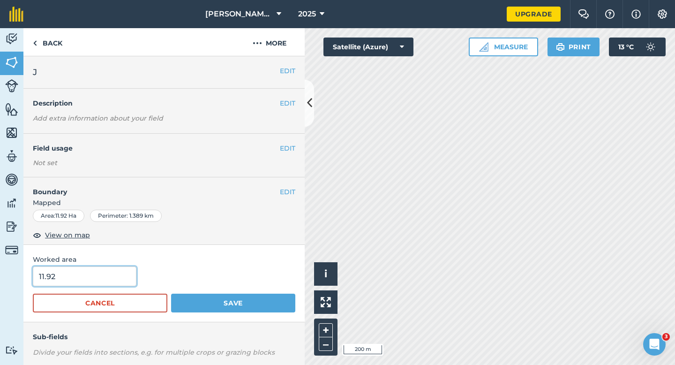
click at [65, 284] on input "11.92" at bounding box center [85, 276] width 104 height 20
type input "12"
click at [171, 293] on button "Save" at bounding box center [233, 302] width 124 height 19
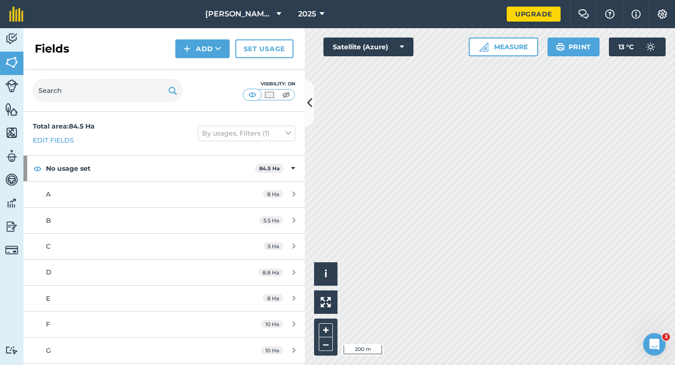
click at [226, 60] on div "Fields Add Set usage" at bounding box center [163, 49] width 281 height 42
click at [214, 62] on div "Fields Add Set usage" at bounding box center [163, 49] width 281 height 42
click at [210, 57] on button "Add" at bounding box center [202, 48] width 54 height 19
click at [210, 65] on link "Draw" at bounding box center [203, 70] width 52 height 21
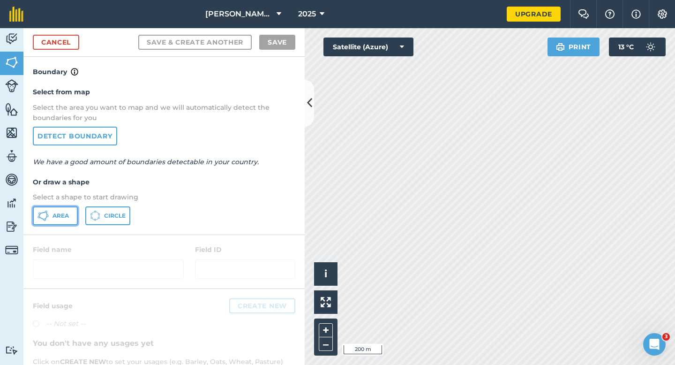
click at [61, 218] on span "Area" at bounding box center [60, 215] width 16 height 7
click at [51, 34] on div "Cancel Save & Create Another Save" at bounding box center [163, 42] width 281 height 29
click at [68, 39] on link "Cancel" at bounding box center [56, 42] width 46 height 15
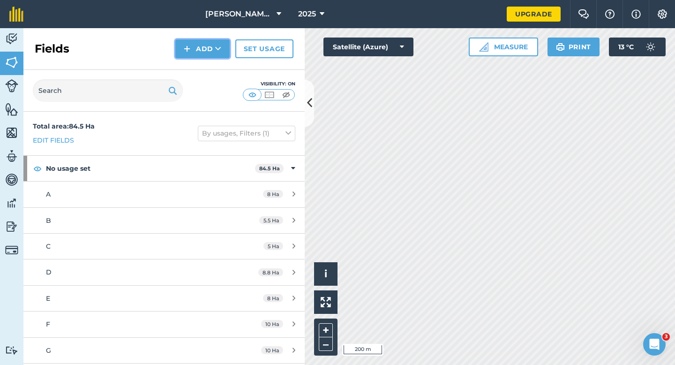
click at [182, 49] on button "Add" at bounding box center [202, 48] width 54 height 19
click at [189, 75] on link "Draw" at bounding box center [203, 70] width 52 height 21
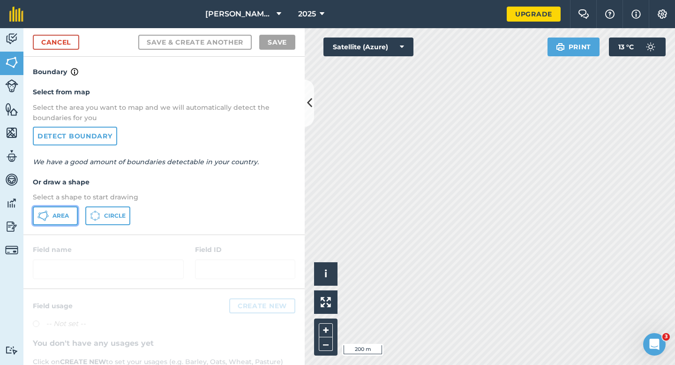
click at [72, 208] on button "Area" at bounding box center [55, 215] width 45 height 19
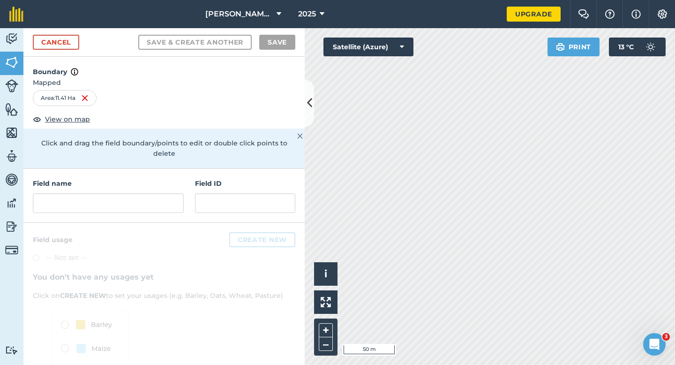
click at [190, 184] on div "Field name Field ID" at bounding box center [163, 196] width 281 height 54
click at [168, 195] on input "text" at bounding box center [108, 203] width 151 height 20
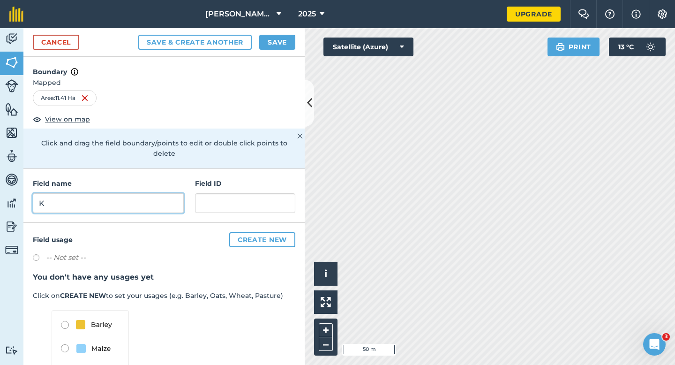
type input "K"
click at [286, 48] on button "Save" at bounding box center [277, 42] width 36 height 15
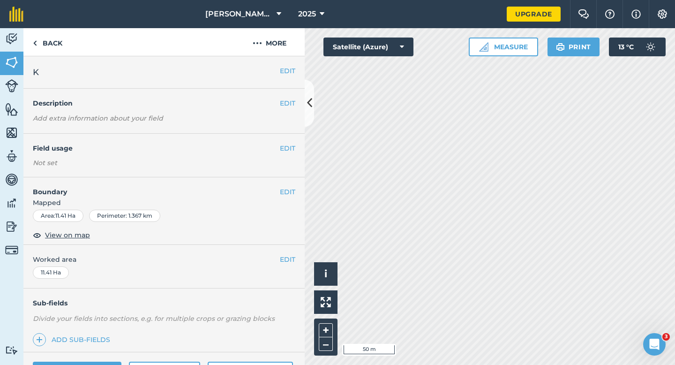
click at [284, 252] on div "EDIT Worked area 11.41 Ha" at bounding box center [163, 267] width 281 height 44
click at [278, 252] on div "EDIT Worked area 11.41 Ha" at bounding box center [163, 267] width 281 height 44
click at [292, 259] on button "EDIT" at bounding box center [287, 259] width 15 height 10
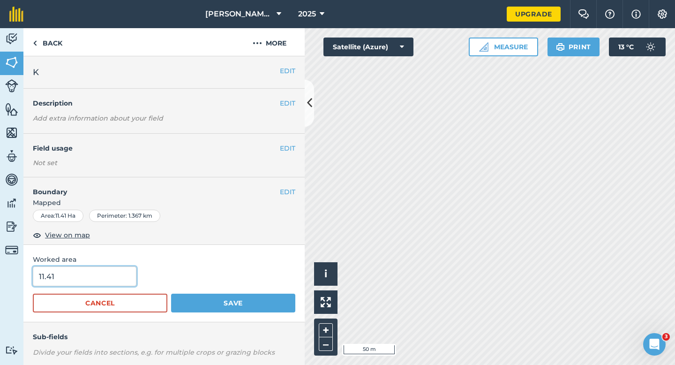
click at [73, 279] on input "11.41" at bounding box center [85, 276] width 104 height 20
type input "11.4"
click at [171, 293] on button "Save" at bounding box center [233, 302] width 124 height 19
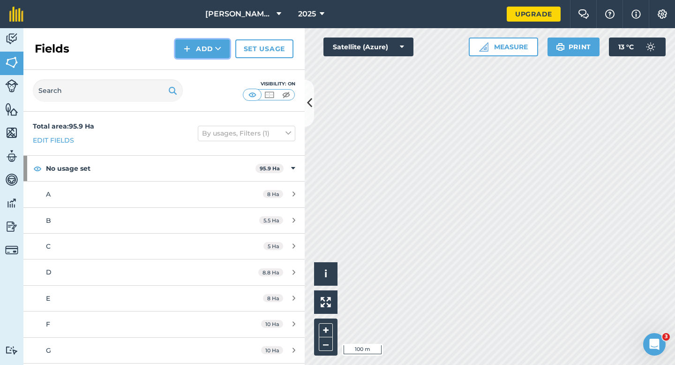
click at [199, 52] on button "Add" at bounding box center [202, 48] width 54 height 19
click at [199, 70] on link "Draw" at bounding box center [203, 70] width 52 height 21
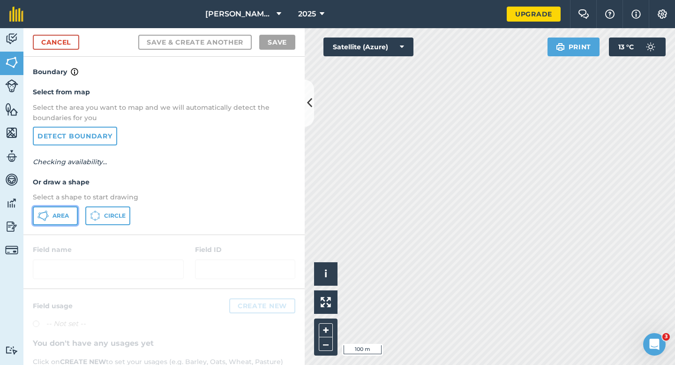
click at [70, 219] on button "Area" at bounding box center [55, 215] width 45 height 19
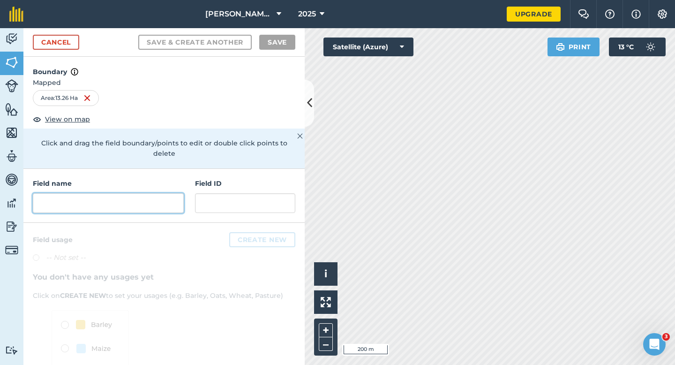
click at [149, 193] on input "text" at bounding box center [108, 203] width 151 height 20
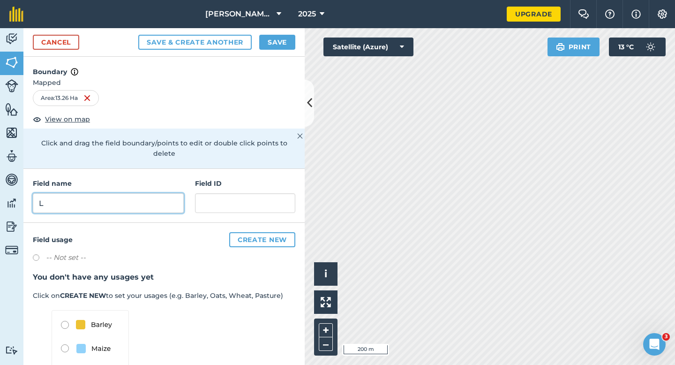
type input "L"
click at [269, 32] on div "Cancel Save & Create Another Save" at bounding box center [163, 42] width 281 height 29
click at [269, 35] on button "Save" at bounding box center [277, 42] width 36 height 15
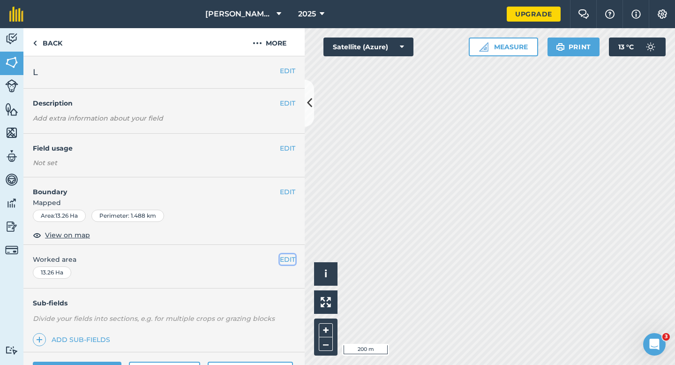
click at [284, 261] on button "EDIT" at bounding box center [287, 259] width 15 height 10
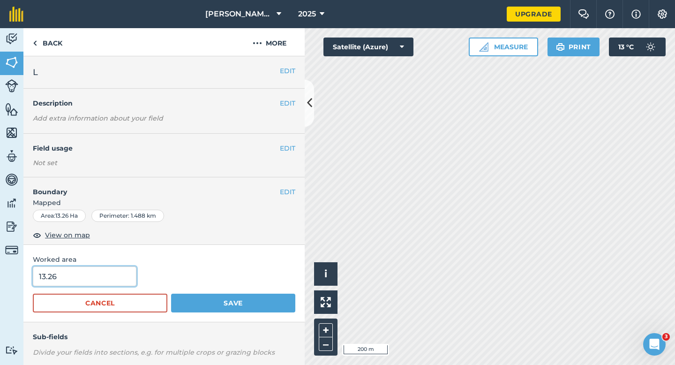
click at [58, 276] on input "13.26" at bounding box center [85, 276] width 104 height 20
type input "13.3"
click at [171, 293] on button "Save" at bounding box center [233, 302] width 124 height 19
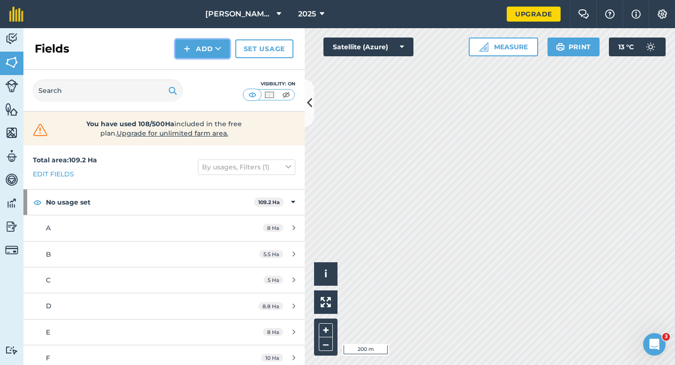
click at [177, 45] on button "Add" at bounding box center [202, 48] width 54 height 19
click at [197, 64] on link "Draw" at bounding box center [203, 70] width 52 height 21
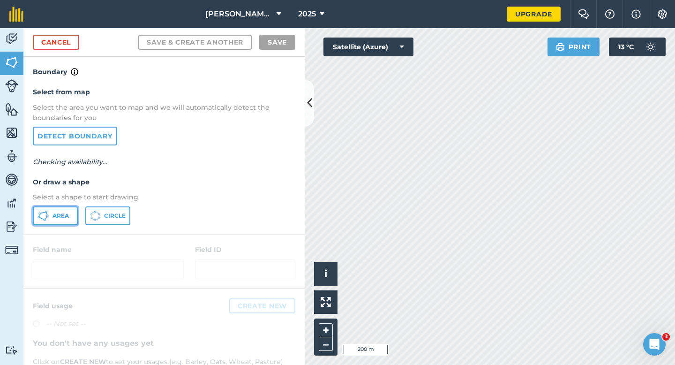
click at [54, 220] on button "Area" at bounding box center [55, 215] width 45 height 19
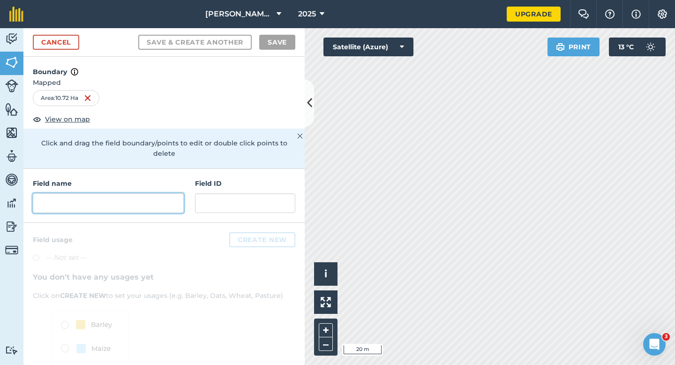
click at [179, 193] on input "text" at bounding box center [108, 203] width 151 height 20
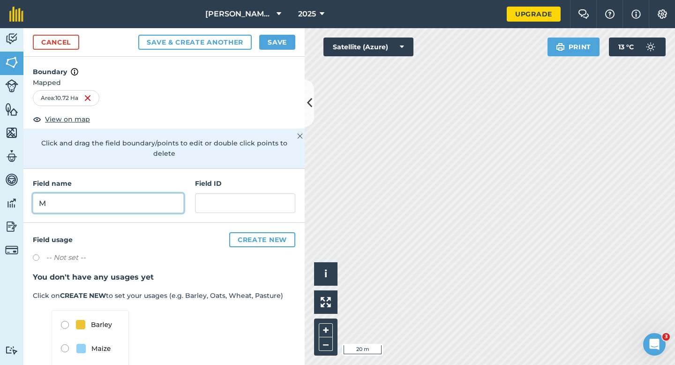
type input "M"
click at [283, 52] on div "Cancel Save & Create Another Save" at bounding box center [163, 42] width 281 height 29
click at [279, 37] on button "Save" at bounding box center [277, 42] width 36 height 15
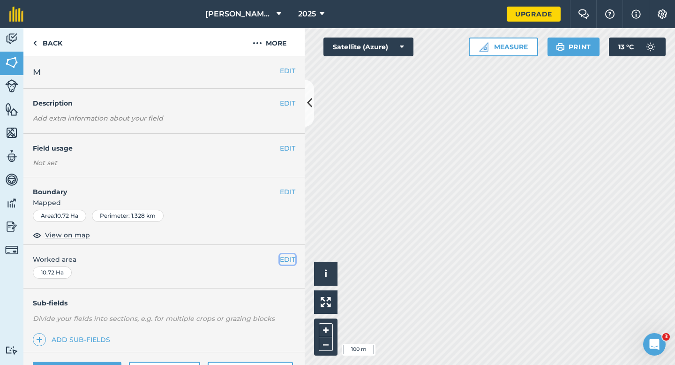
click at [286, 259] on button "EDIT" at bounding box center [287, 259] width 15 height 10
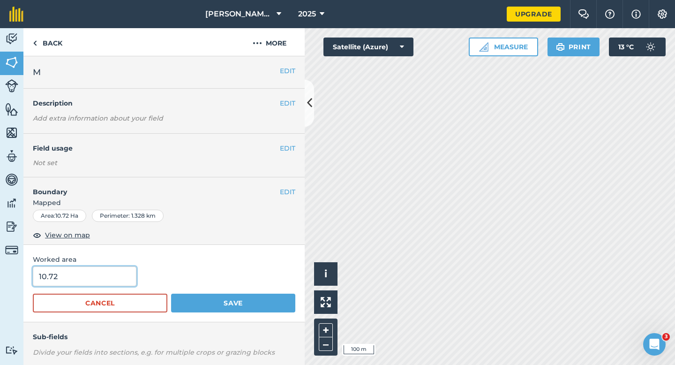
click at [102, 284] on input "10.72" at bounding box center [85, 276] width 104 height 20
type input "10.7"
click at [171, 293] on button "Save" at bounding box center [233, 302] width 124 height 19
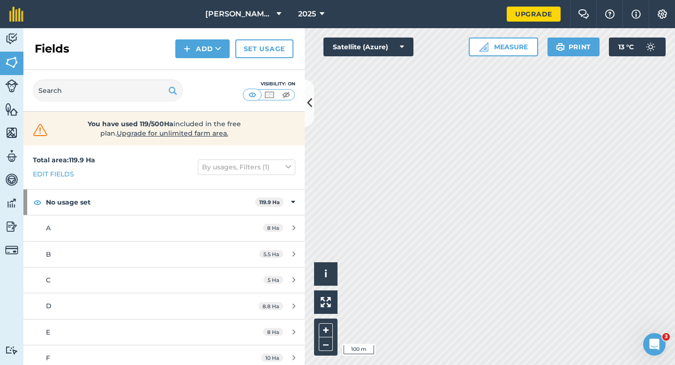
click at [173, 58] on div "Fields Add Set usage" at bounding box center [163, 49] width 281 height 42
click at [182, 56] on button "Add" at bounding box center [202, 48] width 54 height 19
click at [186, 69] on link "Draw" at bounding box center [203, 70] width 52 height 21
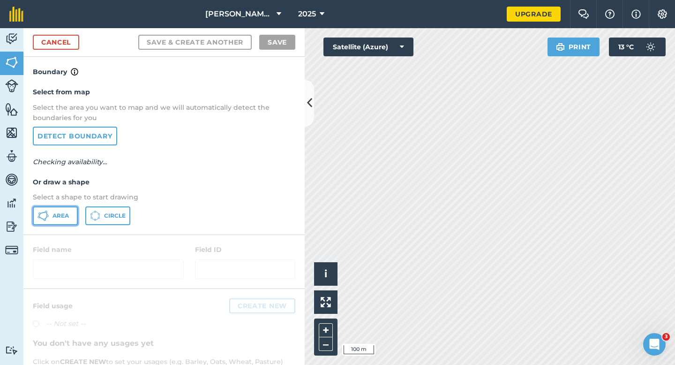
click at [62, 208] on button "Area" at bounding box center [55, 215] width 45 height 19
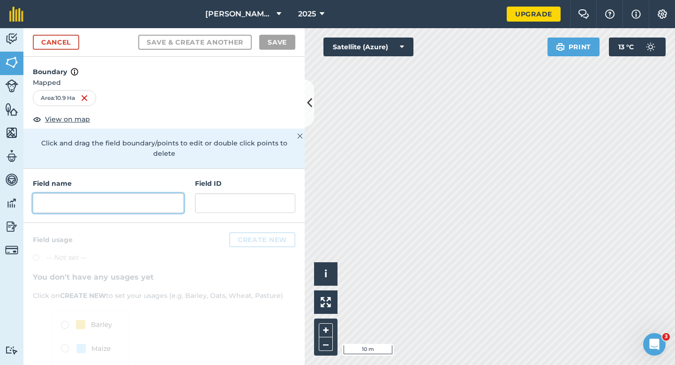
click at [174, 193] on input "text" at bounding box center [108, 203] width 151 height 20
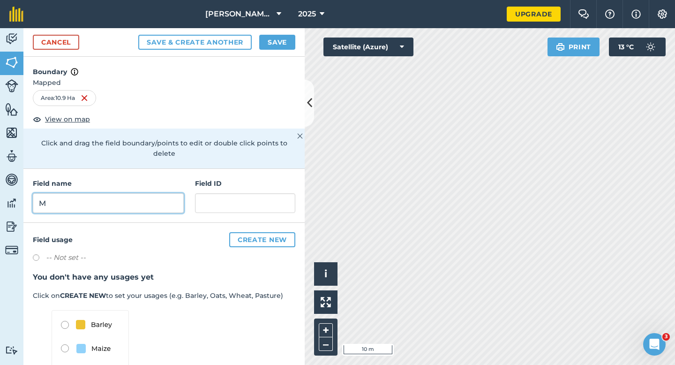
type input "M"
click at [286, 54] on div "Cancel Save & Create Another Save" at bounding box center [163, 42] width 281 height 29
click at [284, 40] on button "Save" at bounding box center [277, 42] width 36 height 15
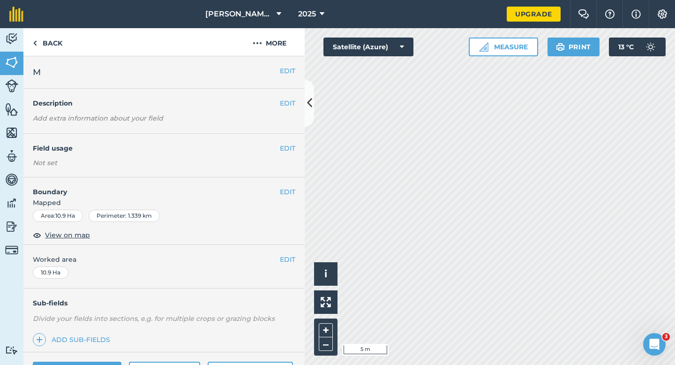
click at [285, 185] on div "EDIT Boundary Mapped Area : 10.9 Ha Perimeter : 1.339 km View on map" at bounding box center [163, 210] width 281 height 67
click at [289, 193] on button "EDIT" at bounding box center [287, 192] width 15 height 10
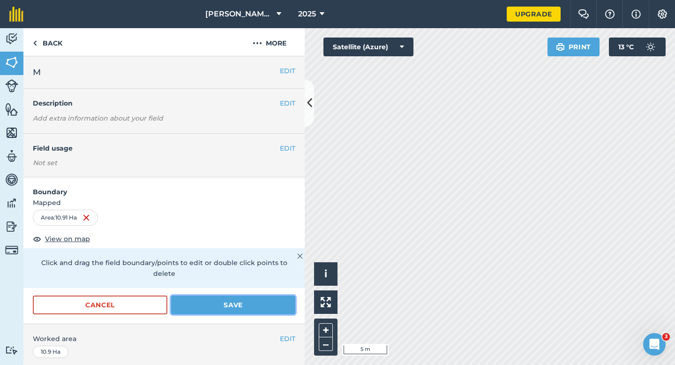
click at [283, 295] on button "Save" at bounding box center [233, 304] width 124 height 19
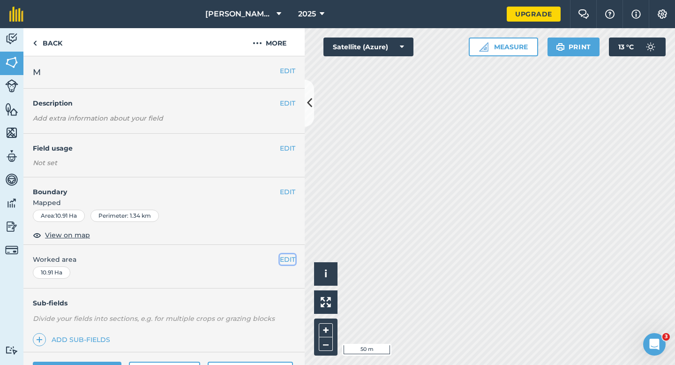
click at [286, 260] on button "EDIT" at bounding box center [287, 259] width 15 height 10
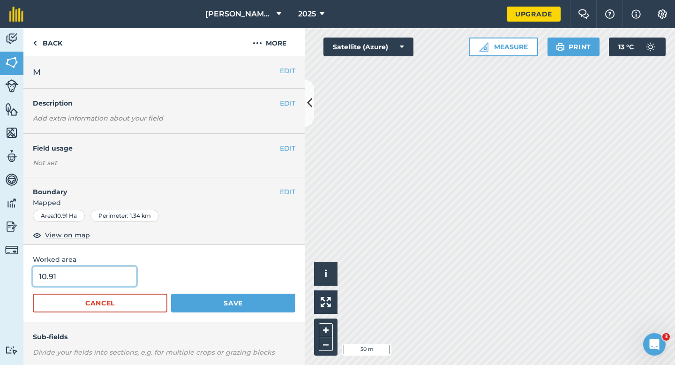
click at [90, 274] on input "10.91" at bounding box center [85, 276] width 104 height 20
type input "11"
click at [171, 293] on button "Save" at bounding box center [233, 302] width 124 height 19
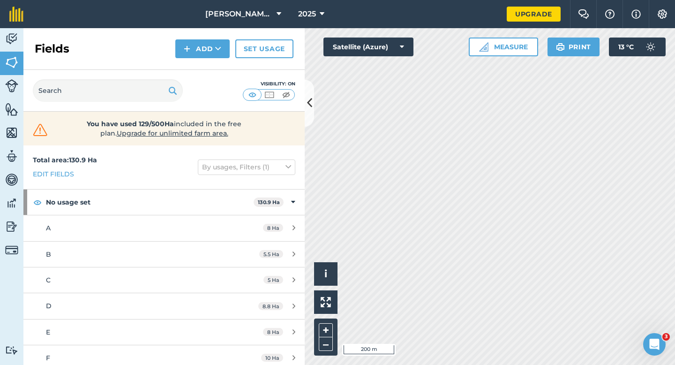
click at [196, 60] on div "Fields Add Set usage" at bounding box center [163, 49] width 281 height 42
click at [196, 58] on div "Fields Add Set usage" at bounding box center [163, 49] width 281 height 42
click at [196, 52] on button "Add" at bounding box center [202, 48] width 54 height 19
click at [196, 65] on link "Draw" at bounding box center [203, 70] width 52 height 21
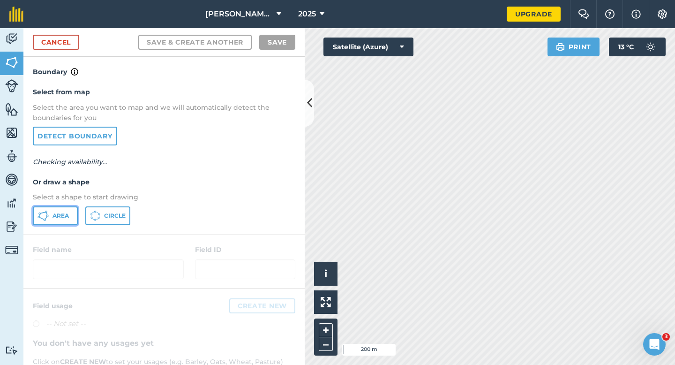
click at [75, 221] on button "Area" at bounding box center [55, 215] width 45 height 19
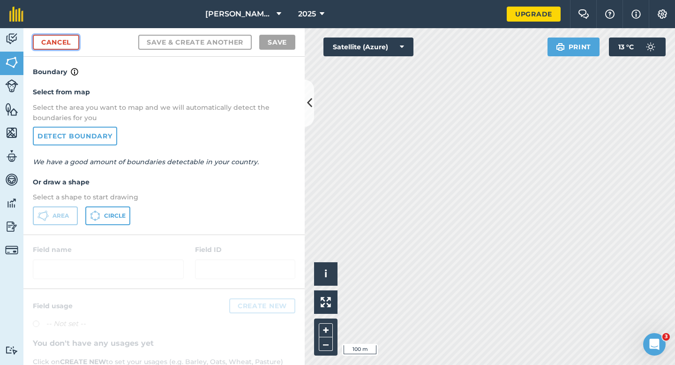
click at [63, 45] on link "Cancel" at bounding box center [56, 42] width 46 height 15
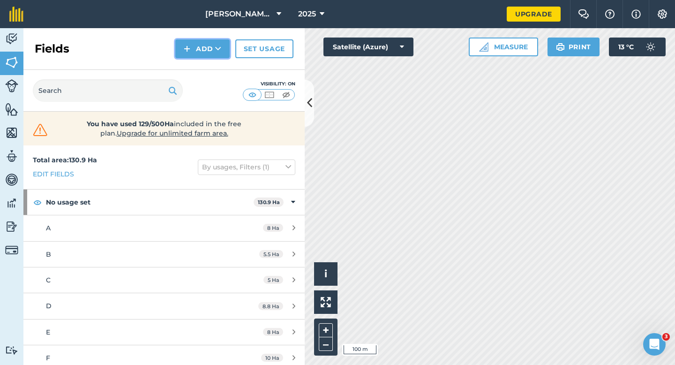
click at [198, 50] on button "Add" at bounding box center [202, 48] width 54 height 19
click at [198, 59] on ul "Draw Import" at bounding box center [202, 80] width 52 height 43
click at [198, 62] on div "Fields Add Set usage" at bounding box center [163, 49] width 281 height 42
click at [198, 57] on button "Add" at bounding box center [202, 48] width 54 height 19
click at [198, 65] on link "Draw" at bounding box center [203, 70] width 52 height 21
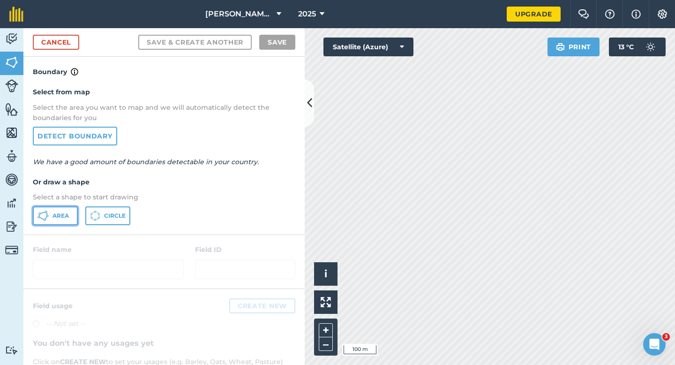
click at [47, 217] on icon at bounding box center [42, 215] width 11 height 11
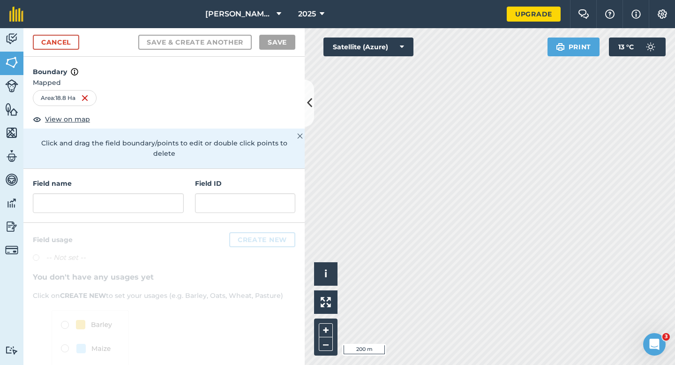
click at [159, 179] on div "Field name" at bounding box center [108, 195] width 151 height 35
click at [159, 193] on input "text" at bounding box center [108, 203] width 151 height 20
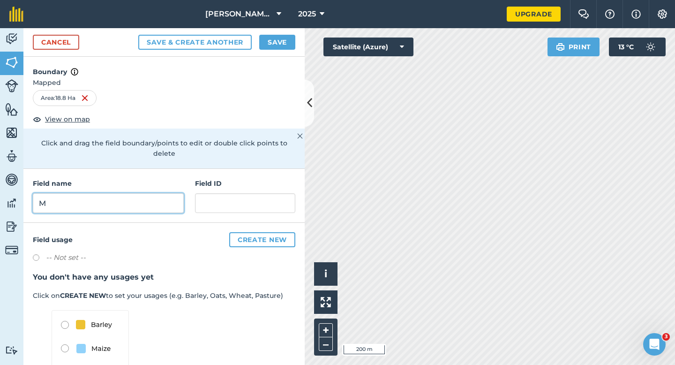
type input "M"
click at [284, 47] on button "Save" at bounding box center [277, 42] width 36 height 15
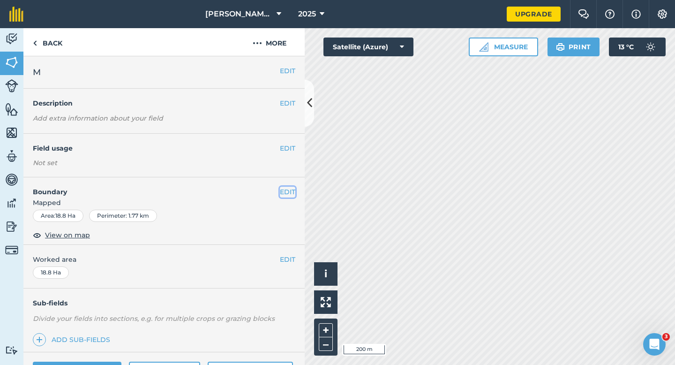
click at [285, 188] on button "EDIT" at bounding box center [287, 192] width 15 height 10
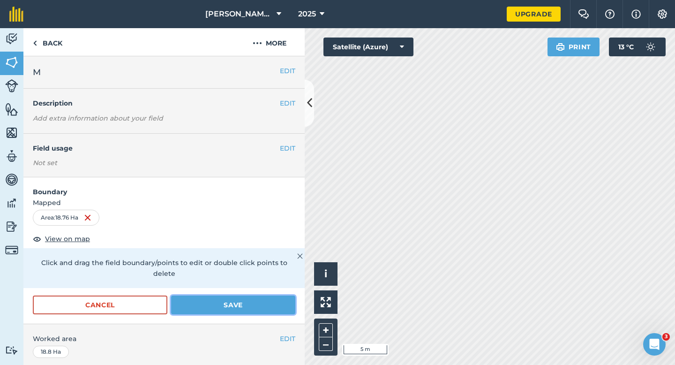
click at [269, 295] on button "Save" at bounding box center [233, 304] width 124 height 19
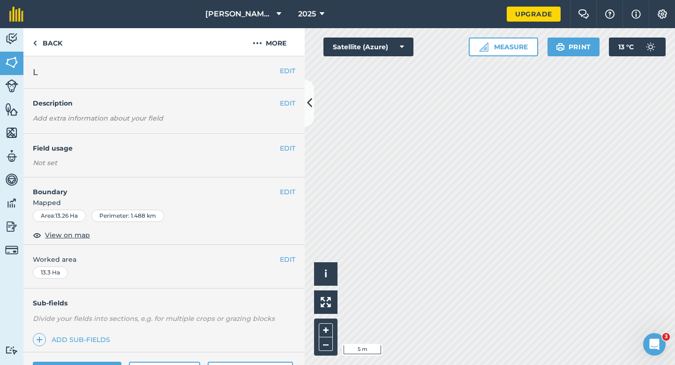
click at [286, 184] on div "EDIT Boundary Mapped Area : 13.26 Ha Perimeter : 1.488 km View on map" at bounding box center [163, 210] width 281 height 67
click at [287, 187] on button "EDIT" at bounding box center [287, 192] width 15 height 10
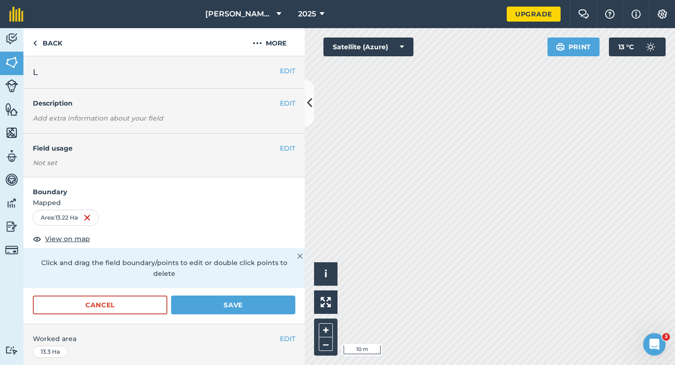
click at [242, 309] on div "Cancel Save" at bounding box center [163, 309] width 281 height 28
click at [246, 303] on button "Save" at bounding box center [233, 304] width 124 height 19
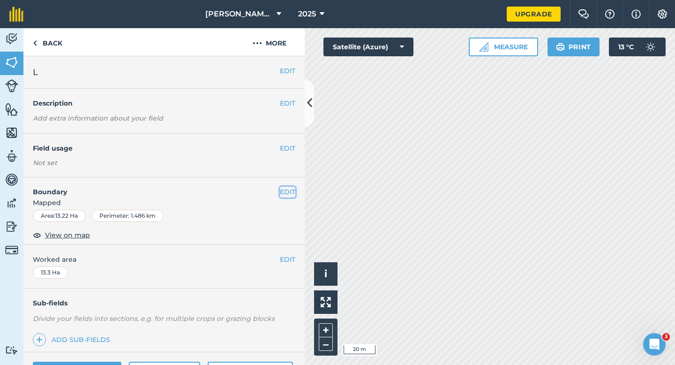
click at [289, 194] on button "EDIT" at bounding box center [287, 192] width 15 height 10
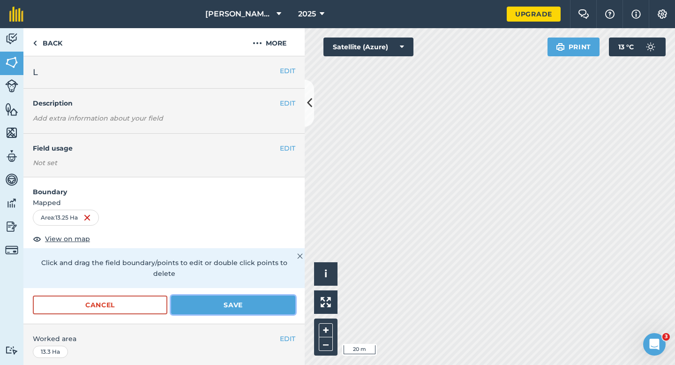
click at [277, 299] on button "Save" at bounding box center [233, 304] width 124 height 19
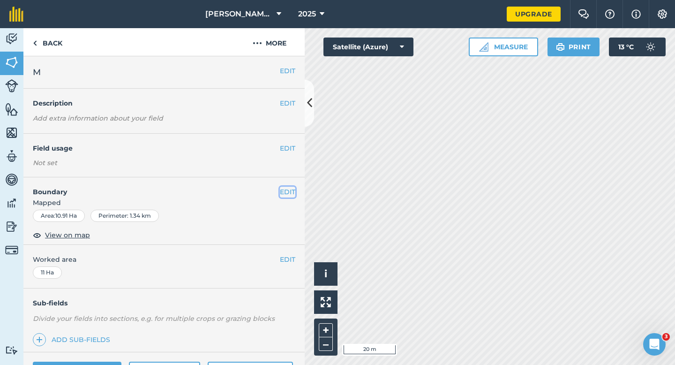
click at [293, 192] on button "EDIT" at bounding box center [287, 192] width 15 height 10
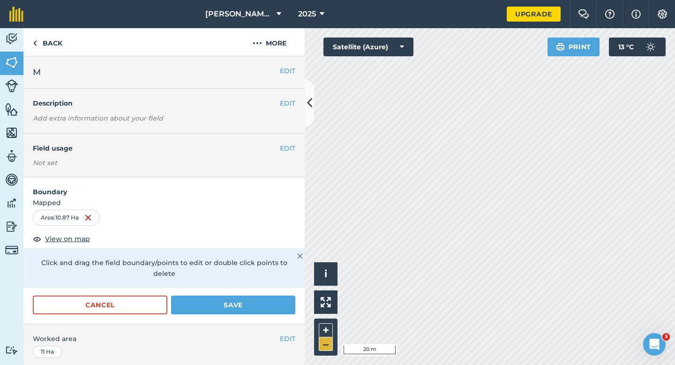
click at [326, 347] on div "Click to start drawing i © 2025 TomTom, Microsoft 20 m + –" at bounding box center [490, 196] width 370 height 336
click at [279, 295] on button "Save" at bounding box center [233, 304] width 124 height 19
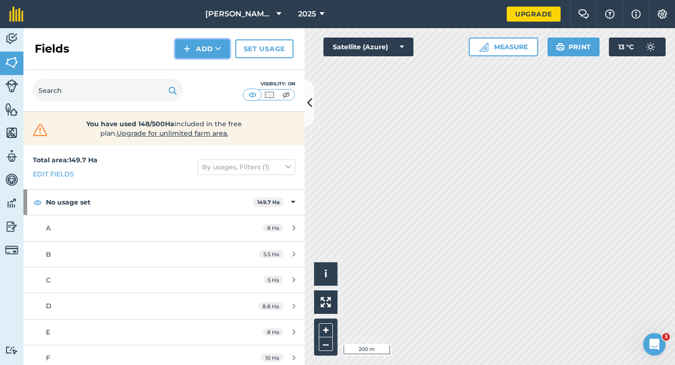
click at [194, 58] on button "Add" at bounding box center [202, 48] width 54 height 19
click at [200, 60] on link "Draw" at bounding box center [203, 70] width 52 height 21
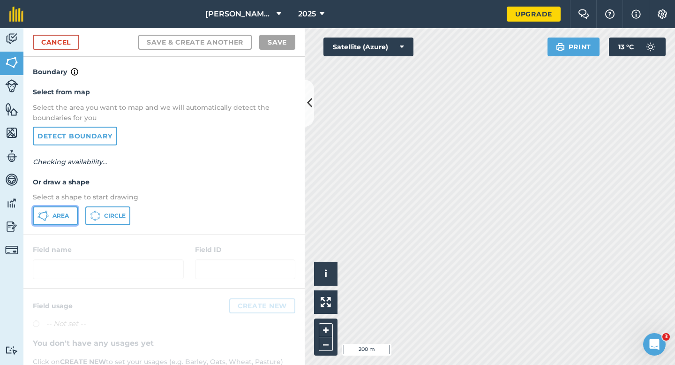
click at [67, 215] on span "Area" at bounding box center [60, 215] width 16 height 7
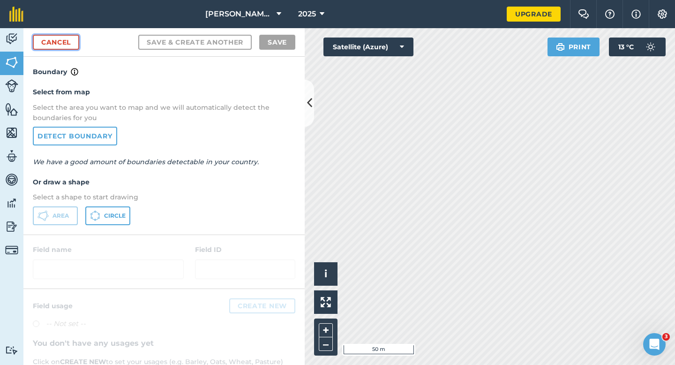
click at [72, 47] on link "Cancel" at bounding box center [56, 42] width 46 height 15
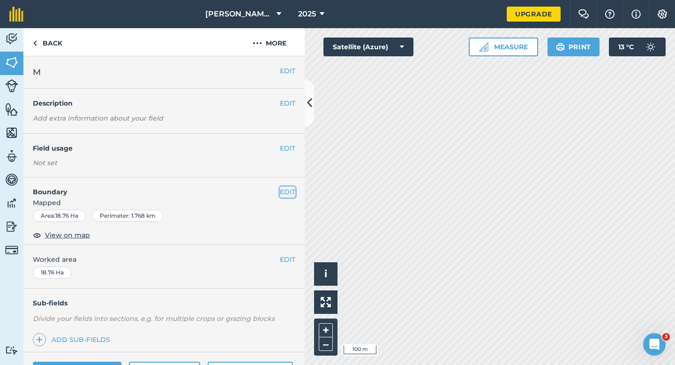
click at [289, 190] on button "EDIT" at bounding box center [287, 192] width 15 height 10
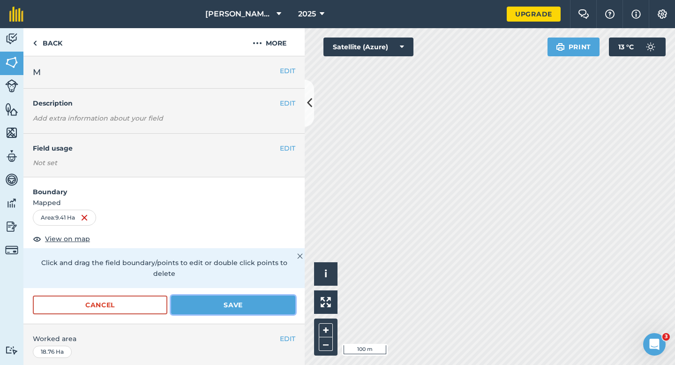
click at [214, 297] on button "Save" at bounding box center [233, 304] width 124 height 19
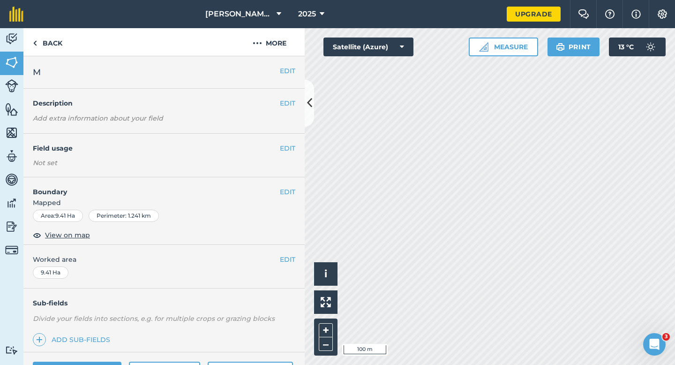
click at [290, 247] on div "EDIT Worked area 9.41 Ha" at bounding box center [163, 267] width 281 height 44
click at [290, 253] on div "EDIT Worked area 9.41 Ha" at bounding box center [163, 267] width 281 height 44
click at [278, 255] on span "Worked area" at bounding box center [164, 259] width 262 height 10
click at [288, 256] on button "EDIT" at bounding box center [287, 259] width 15 height 10
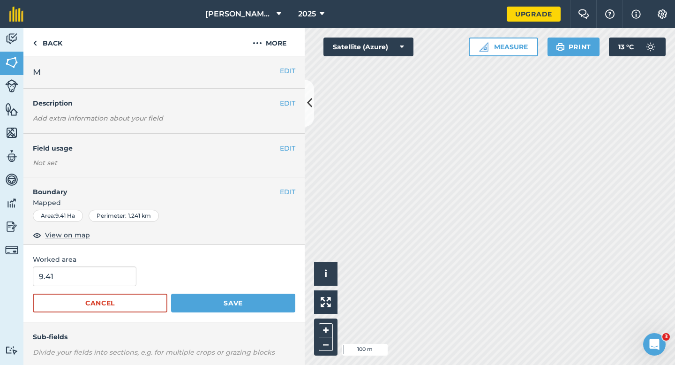
click at [66, 288] on form "9.41 Cancel Save" at bounding box center [164, 289] width 262 height 46
click at [66, 281] on input "9.41" at bounding box center [85, 276] width 104 height 20
type input "9.4"
click at [171, 293] on button "Save" at bounding box center [233, 302] width 124 height 19
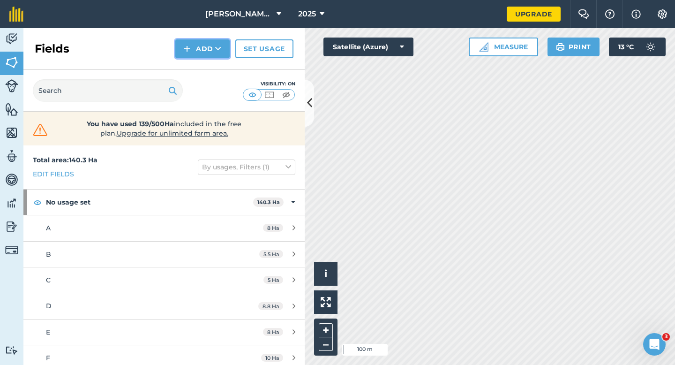
click at [204, 52] on button "Add" at bounding box center [202, 48] width 54 height 19
click at [206, 64] on link "Draw" at bounding box center [203, 70] width 52 height 21
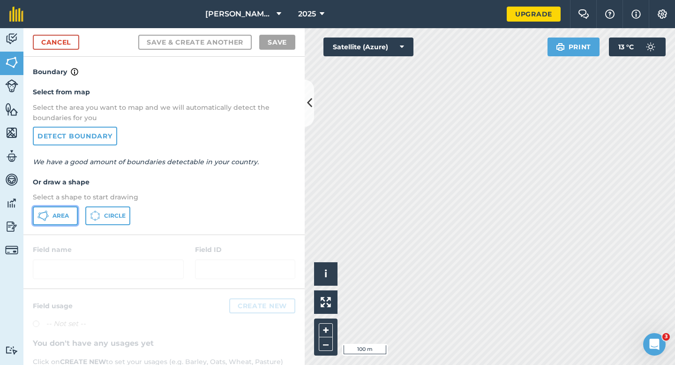
click at [59, 220] on button "Area" at bounding box center [55, 215] width 45 height 19
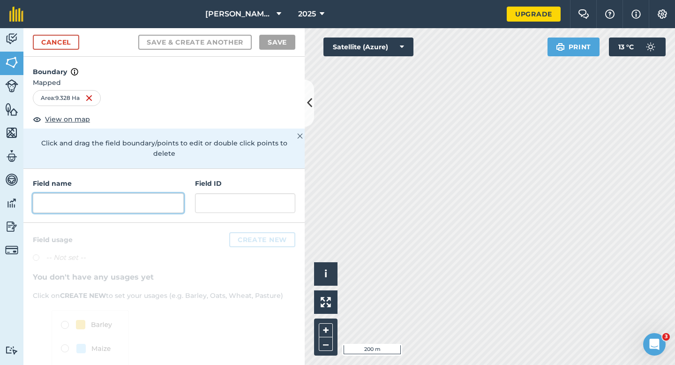
click at [153, 199] on input "text" at bounding box center [108, 203] width 151 height 20
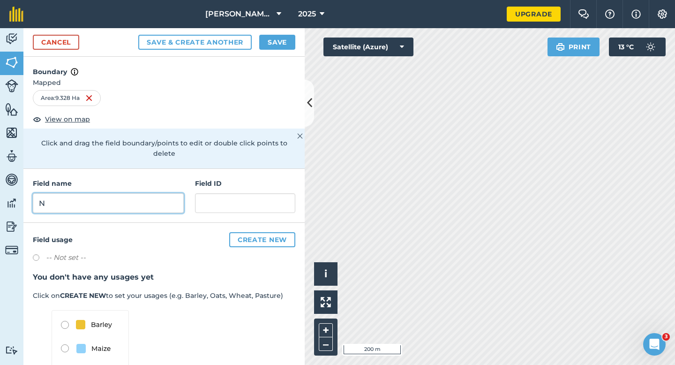
type input "N"
click at [280, 37] on button "Save" at bounding box center [277, 42] width 36 height 15
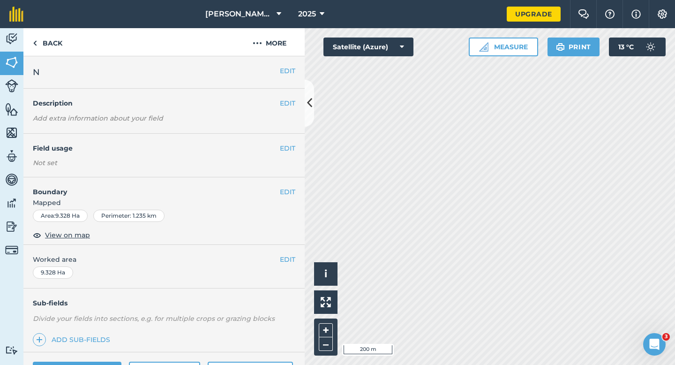
click at [284, 270] on div "EDIT Worked area 9.328 Ha" at bounding box center [163, 267] width 281 height 44
click at [284, 264] on div "EDIT Worked area 9.328 Ha" at bounding box center [163, 267] width 281 height 44
click at [273, 260] on span "Worked area" at bounding box center [164, 259] width 262 height 10
click at [284, 260] on button "EDIT" at bounding box center [287, 259] width 15 height 10
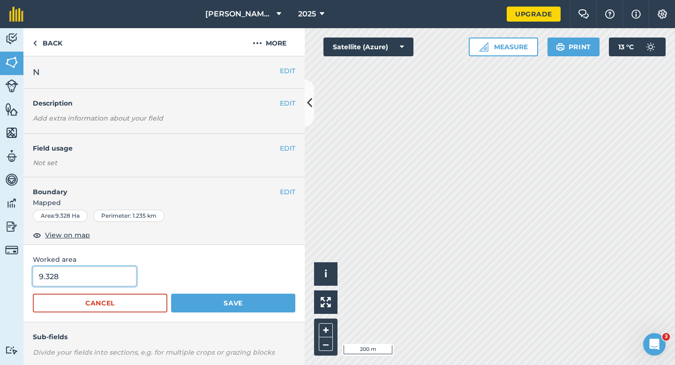
click at [99, 280] on input "9.328" at bounding box center [85, 276] width 104 height 20
type input "9.4"
click at [171, 293] on button "Save" at bounding box center [233, 302] width 124 height 19
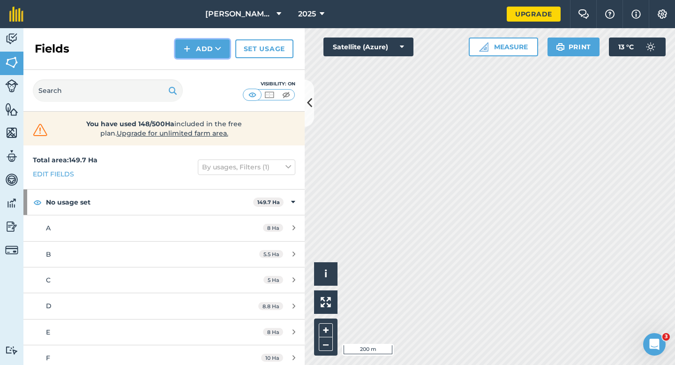
click at [198, 40] on button "Add" at bounding box center [202, 48] width 54 height 19
click at [202, 65] on link "Draw" at bounding box center [203, 70] width 52 height 21
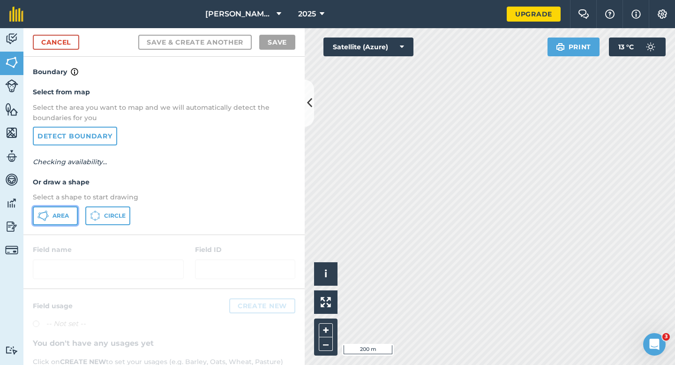
click at [75, 219] on button "Area" at bounding box center [55, 215] width 45 height 19
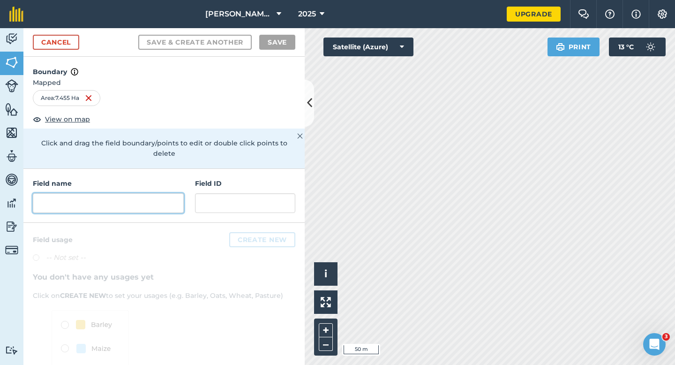
click at [174, 193] on input "text" at bounding box center [108, 203] width 151 height 20
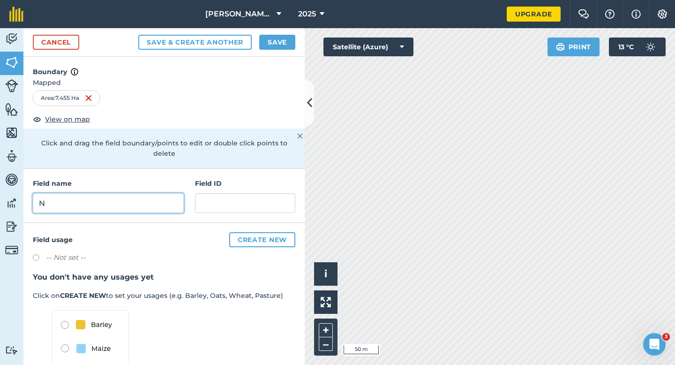
type input "N"
click at [274, 37] on button "Save" at bounding box center [277, 42] width 36 height 15
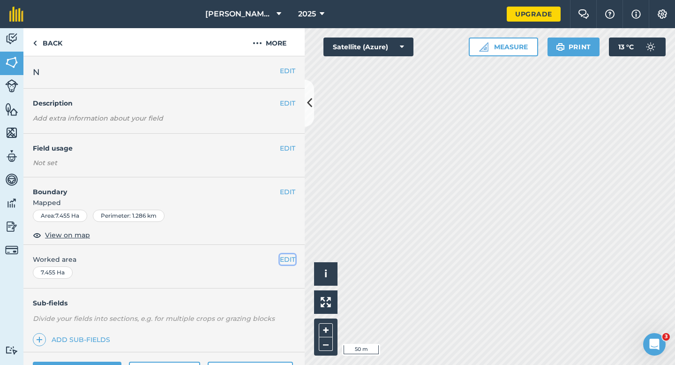
click at [284, 262] on button "EDIT" at bounding box center [287, 259] width 15 height 10
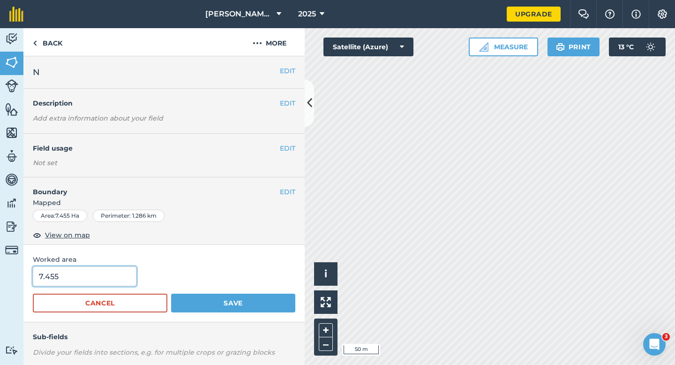
click at [66, 276] on input "7.455" at bounding box center [85, 276] width 104 height 20
type input "7.5"
click at [171, 293] on button "Save" at bounding box center [233, 302] width 124 height 19
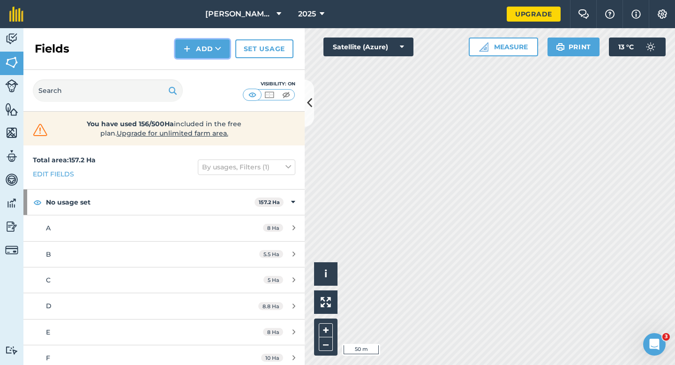
click at [184, 51] on img at bounding box center [187, 48] width 7 height 11
click at [186, 59] on ul "Draw Import" at bounding box center [202, 80] width 52 height 43
click at [195, 60] on div "Fields Add Set usage" at bounding box center [163, 49] width 281 height 42
click at [194, 55] on button "Add" at bounding box center [202, 48] width 54 height 19
click at [194, 64] on link "Draw" at bounding box center [203, 70] width 52 height 21
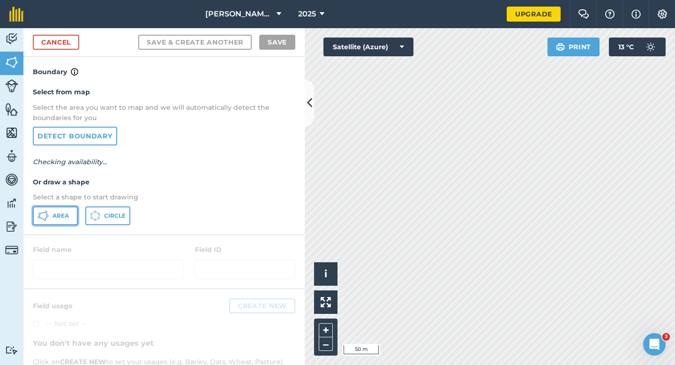
click at [70, 211] on button "Area" at bounding box center [55, 215] width 45 height 19
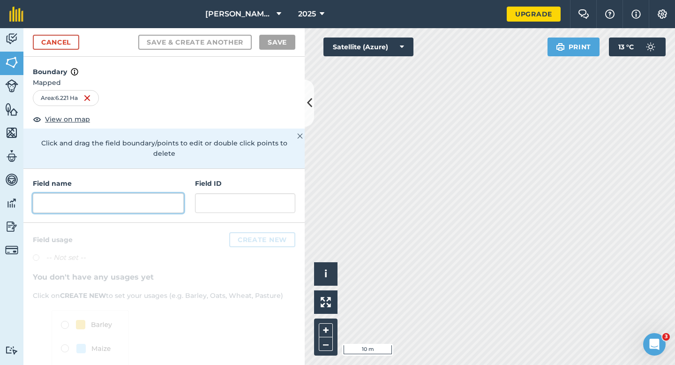
click at [159, 194] on input "text" at bounding box center [108, 203] width 151 height 20
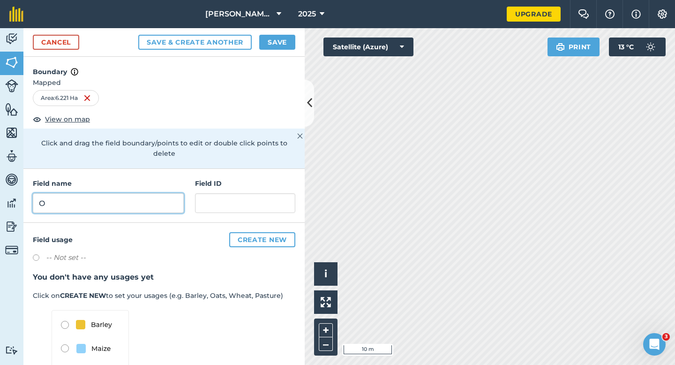
type input "O"
click at [266, 43] on button "Save" at bounding box center [277, 42] width 36 height 15
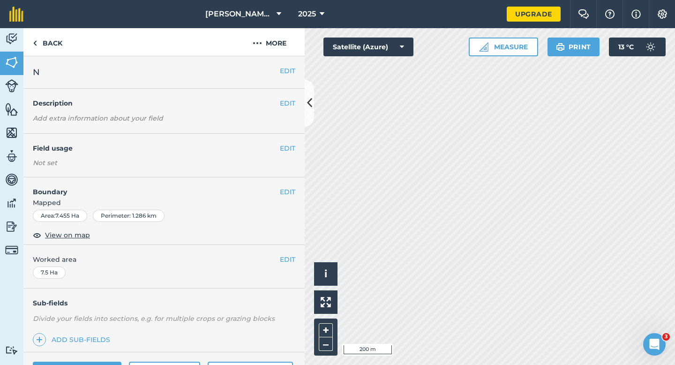
click at [295, 70] on div "EDIT N" at bounding box center [163, 72] width 281 height 32
click at [292, 69] on button "EDIT" at bounding box center [287, 71] width 15 height 10
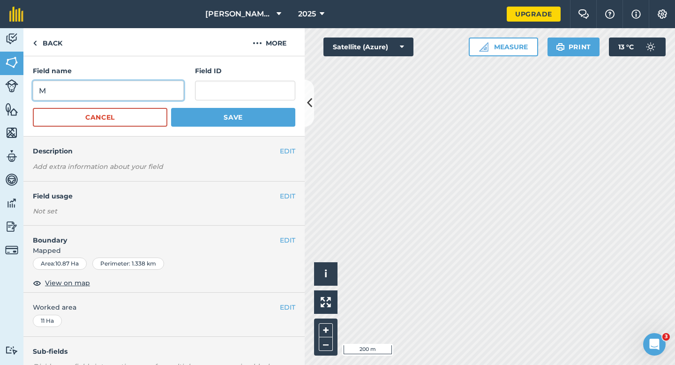
click at [131, 85] on input "M" at bounding box center [108, 91] width 151 height 20
type input "O"
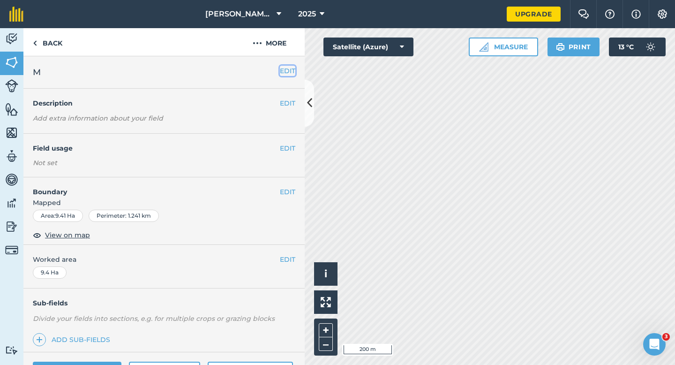
click at [289, 66] on button "EDIT" at bounding box center [287, 71] width 15 height 10
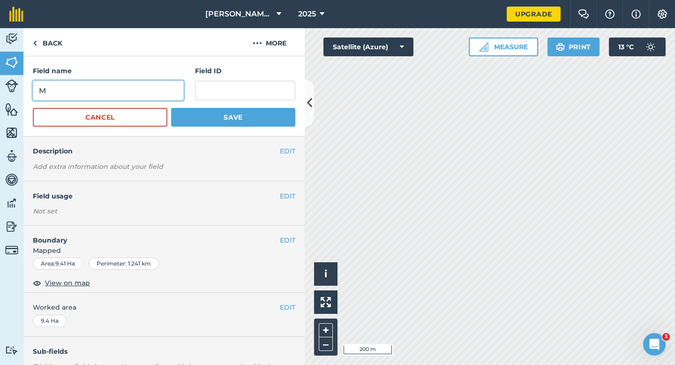
click at [148, 91] on input "M" at bounding box center [108, 91] width 151 height 20
click at [148, 91] on input "N" at bounding box center [108, 91] width 151 height 20
type input "N"
click at [171, 108] on button "Save" at bounding box center [233, 117] width 124 height 19
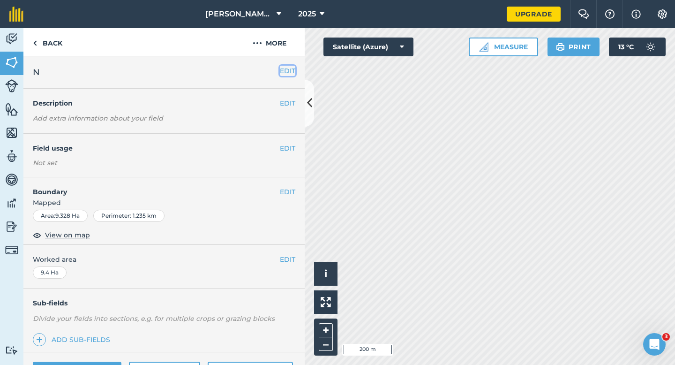
click at [283, 72] on button "EDIT" at bounding box center [287, 71] width 15 height 10
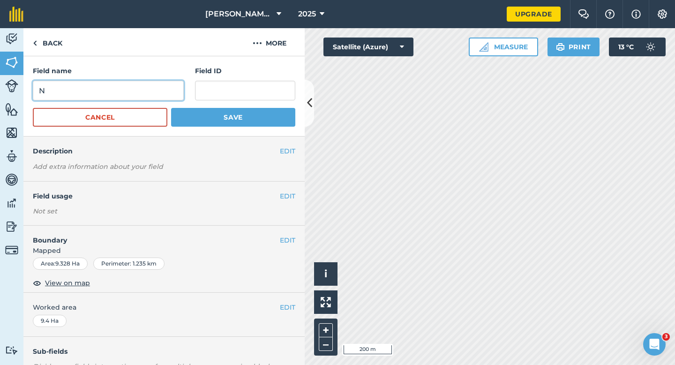
click at [154, 94] on input "N" at bounding box center [108, 91] width 151 height 20
click at [154, 94] on input "O" at bounding box center [108, 91] width 151 height 20
type input "O"
click at [171, 108] on button "Save" at bounding box center [233, 117] width 124 height 19
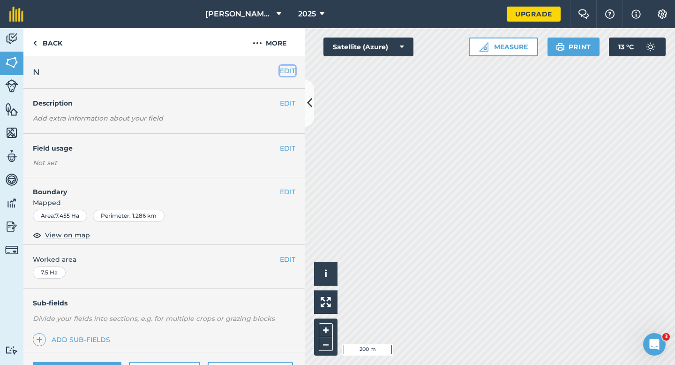
click at [287, 73] on button "EDIT" at bounding box center [287, 71] width 15 height 10
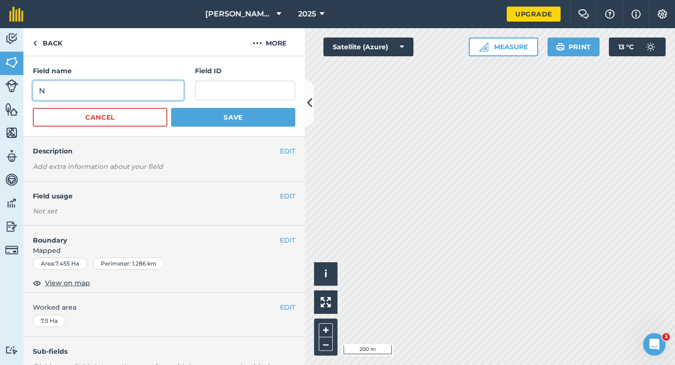
click at [146, 88] on input "N" at bounding box center [108, 91] width 151 height 20
type input "P"
click at [171, 108] on button "Save" at bounding box center [233, 117] width 124 height 19
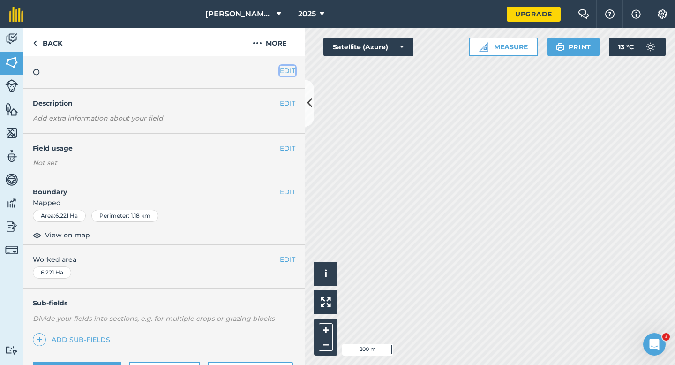
click at [283, 72] on button "EDIT" at bounding box center [287, 71] width 15 height 10
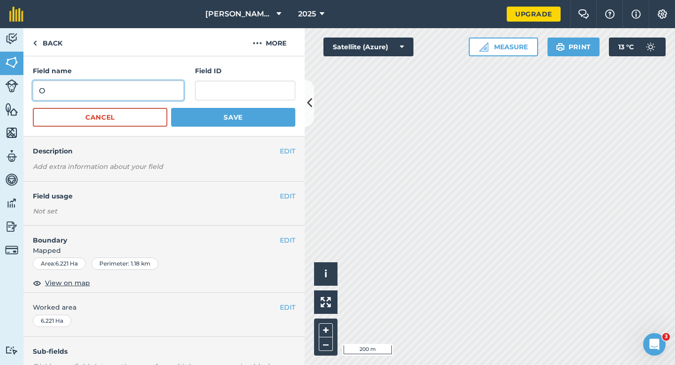
click at [165, 91] on input "O" at bounding box center [108, 91] width 151 height 20
type input "Q"
click at [171, 108] on button "Save" at bounding box center [233, 117] width 124 height 19
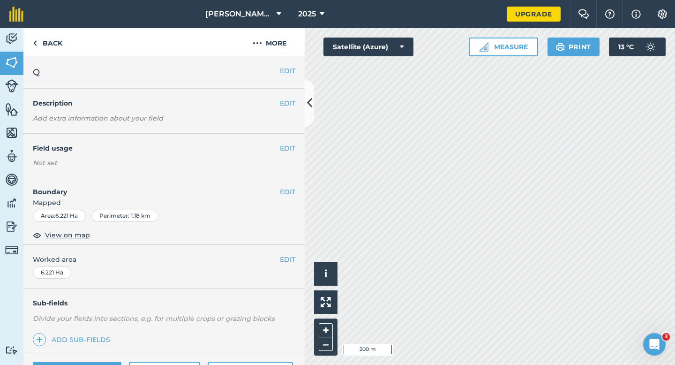
click at [295, 254] on div "EDIT Worked area 6.221 Ha" at bounding box center [163, 267] width 281 height 44
click at [292, 255] on button "EDIT" at bounding box center [287, 259] width 15 height 10
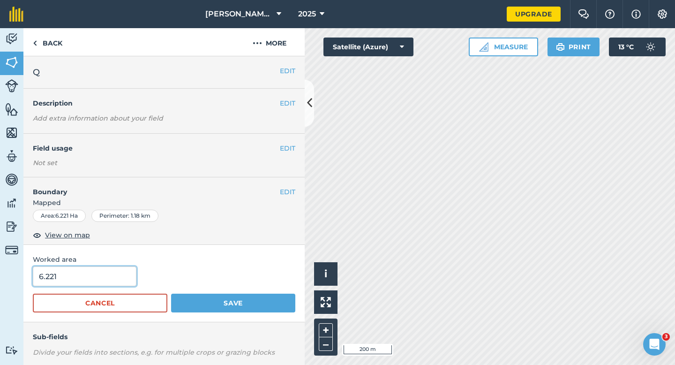
click at [112, 274] on input "6.221" at bounding box center [85, 276] width 104 height 20
type input "6.2"
click at [171, 293] on button "Save" at bounding box center [233, 302] width 124 height 19
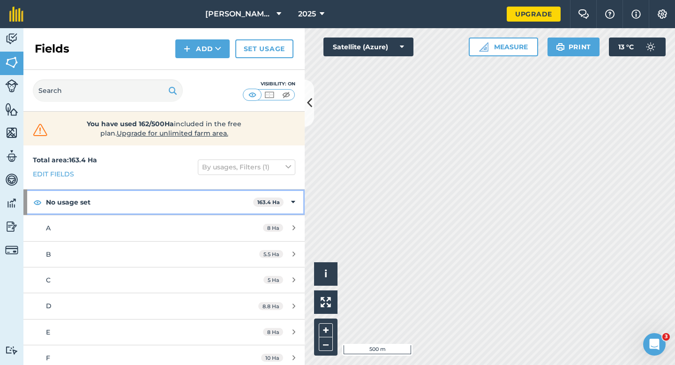
click at [284, 205] on div "No usage set 163.4 Ha" at bounding box center [163, 201] width 281 height 25
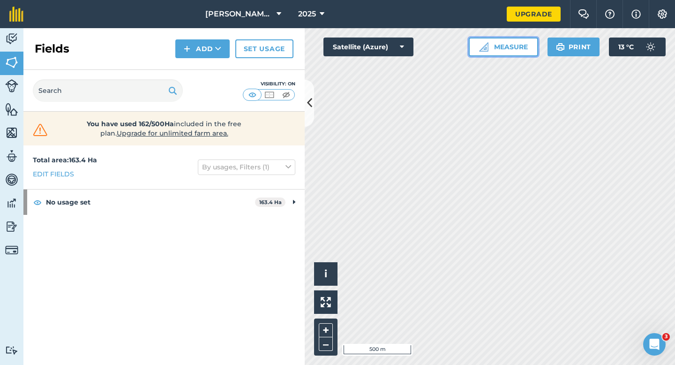
click at [485, 45] on img at bounding box center [483, 46] width 9 height 9
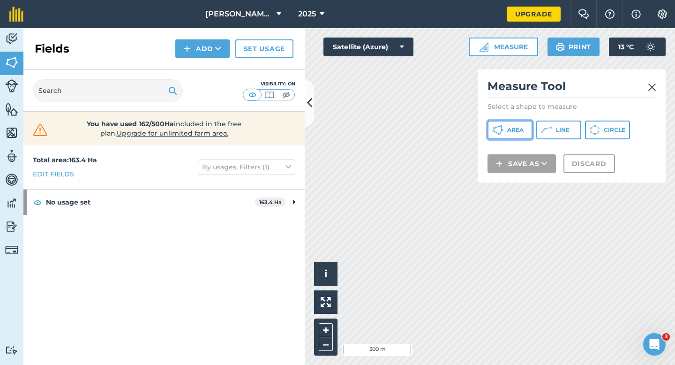
click at [496, 137] on button "Area" at bounding box center [509, 129] width 45 height 19
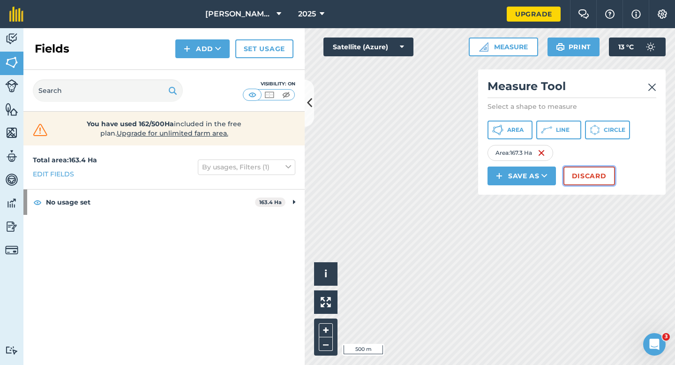
click at [569, 175] on button "Discard" at bounding box center [589, 175] width 52 height 19
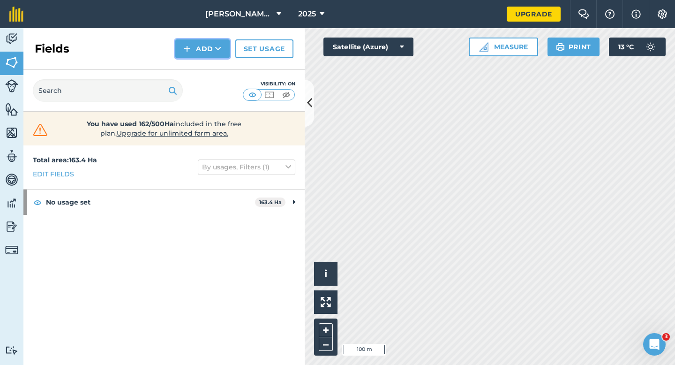
click at [194, 55] on button "Add" at bounding box center [202, 48] width 54 height 19
click at [194, 66] on link "Draw" at bounding box center [203, 70] width 52 height 21
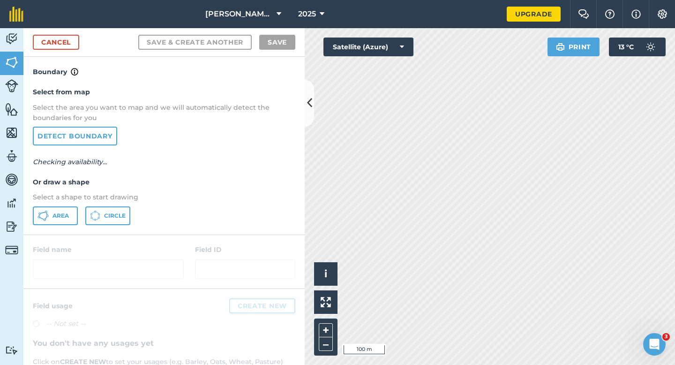
click at [76, 202] on p "Select a shape to start drawing" at bounding box center [164, 197] width 262 height 10
click at [73, 210] on button "Area" at bounding box center [55, 215] width 45 height 19
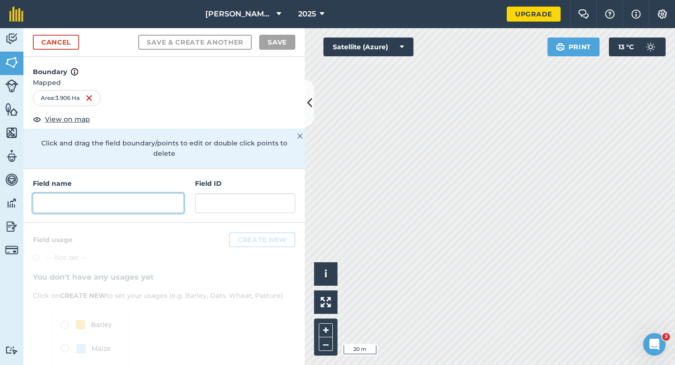
click at [157, 193] on input "text" at bounding box center [108, 203] width 151 height 20
type input "O"
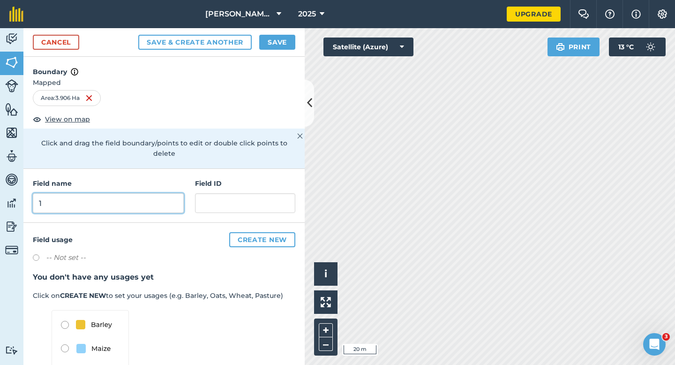
type input "1"
click at [282, 48] on button "Save" at bounding box center [277, 42] width 36 height 15
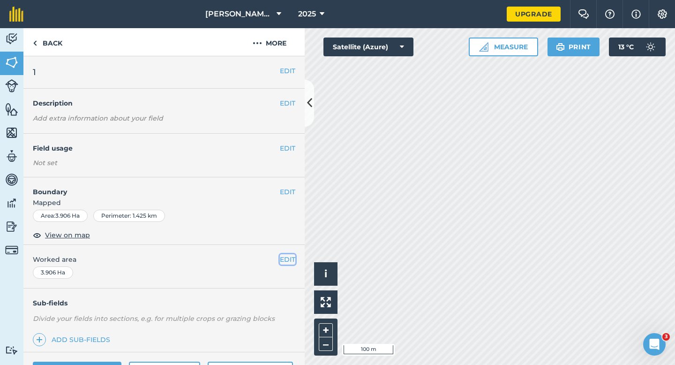
click at [287, 263] on button "EDIT" at bounding box center [287, 259] width 15 height 10
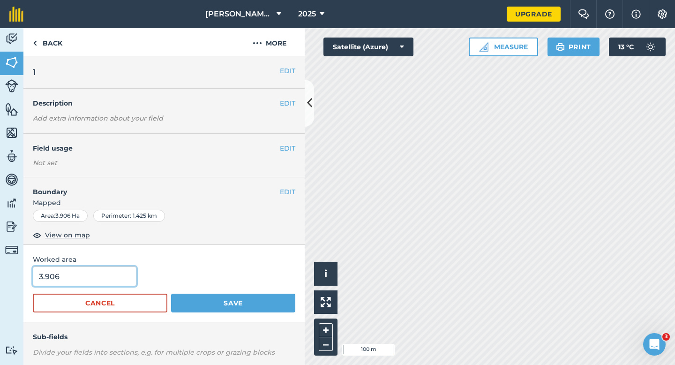
click at [68, 269] on input "3.906" at bounding box center [85, 276] width 104 height 20
type input "4"
click at [171, 293] on button "Save" at bounding box center [233, 302] width 124 height 19
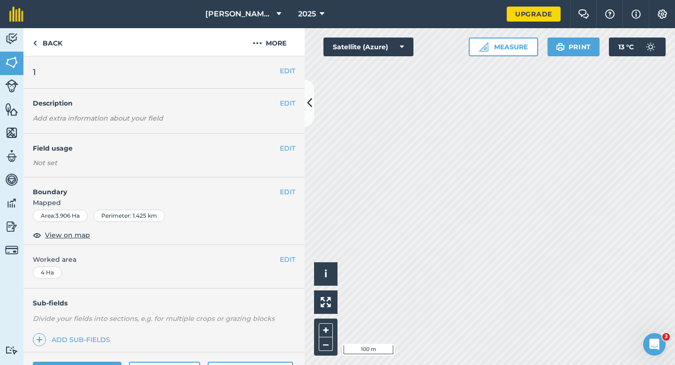
click at [284, 186] on div "EDIT Boundary Mapped Area : 3.906 Ha Perimeter : 1.425 km View on map" at bounding box center [163, 210] width 281 height 67
click at [280, 194] on button "EDIT" at bounding box center [287, 192] width 15 height 10
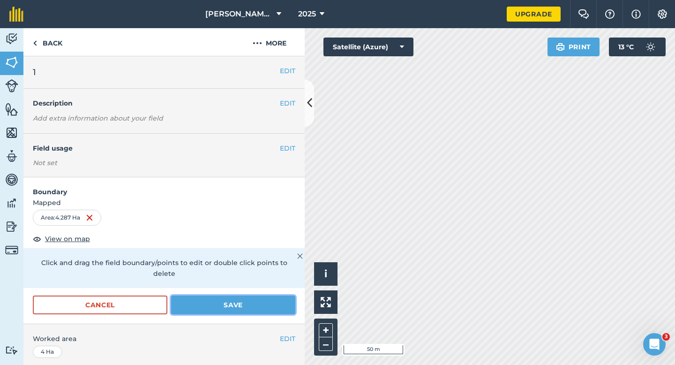
click at [286, 297] on button "Save" at bounding box center [233, 304] width 124 height 19
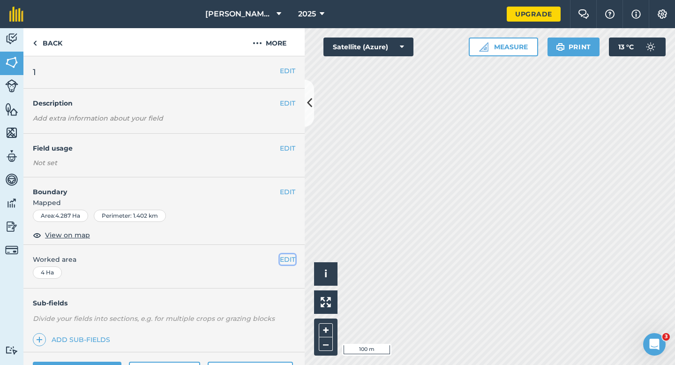
click at [285, 255] on button "EDIT" at bounding box center [287, 259] width 15 height 10
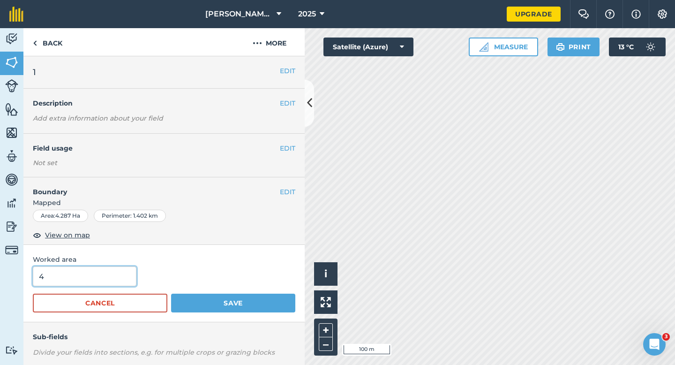
click at [102, 279] on input "4" at bounding box center [85, 276] width 104 height 20
type input "4.3"
click at [171, 293] on button "Save" at bounding box center [233, 302] width 124 height 19
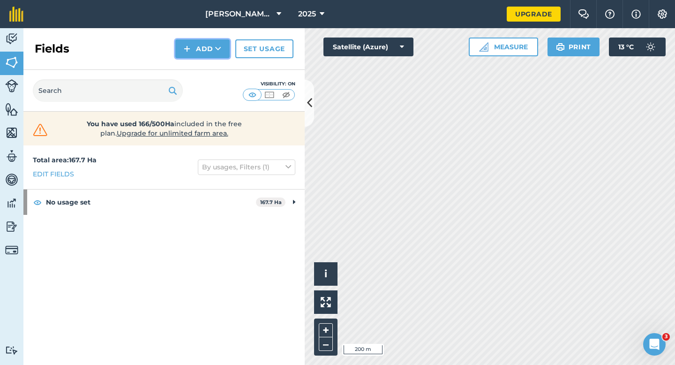
click at [189, 52] on img at bounding box center [187, 48] width 7 height 11
click at [192, 68] on link "Draw" at bounding box center [203, 70] width 52 height 21
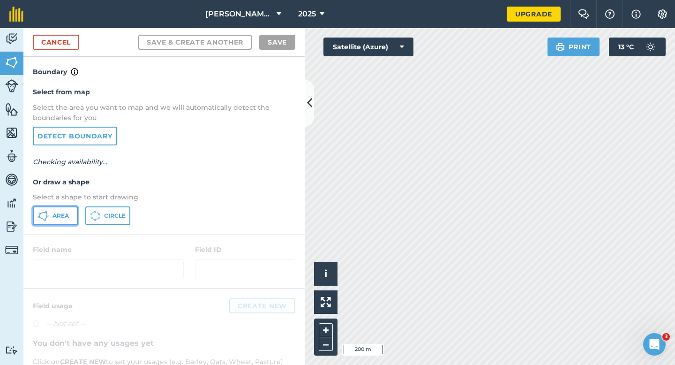
click at [67, 213] on span "Area" at bounding box center [60, 215] width 16 height 7
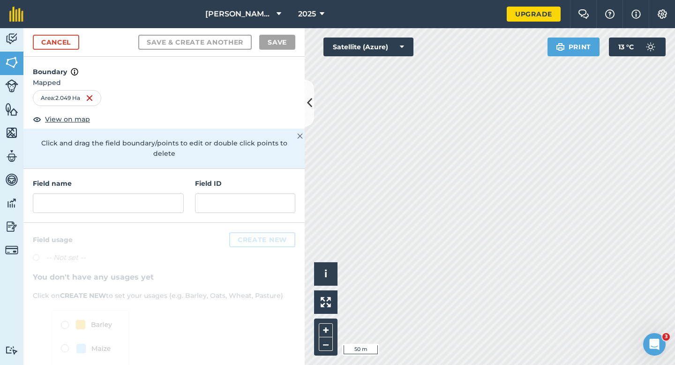
click at [105, 209] on div "Field name Field ID" at bounding box center [163, 196] width 281 height 54
click at [107, 193] on input "text" at bounding box center [108, 203] width 151 height 20
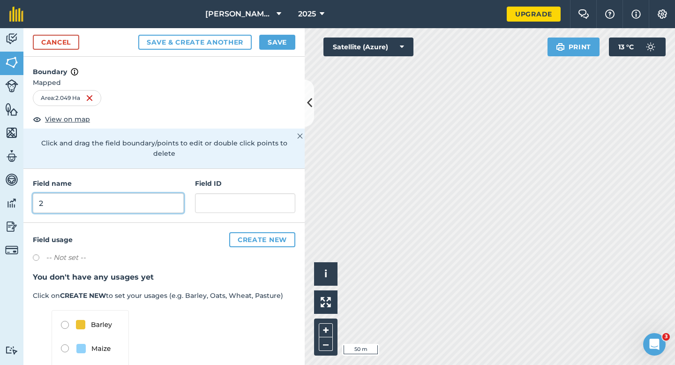
type input "2"
click at [270, 52] on div "Cancel Save & Create Another Save" at bounding box center [163, 42] width 281 height 29
click at [272, 46] on button "Save" at bounding box center [277, 42] width 36 height 15
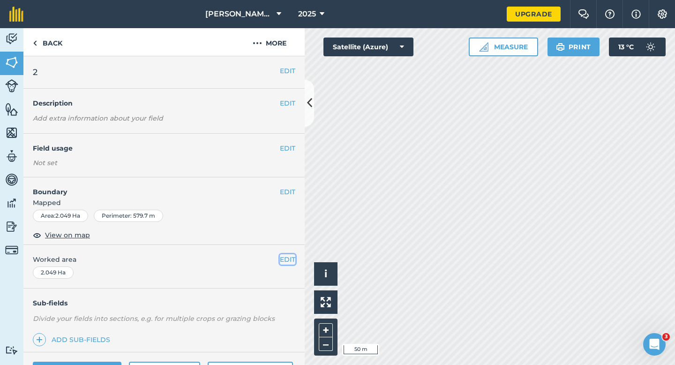
click at [287, 257] on button "EDIT" at bounding box center [287, 259] width 15 height 10
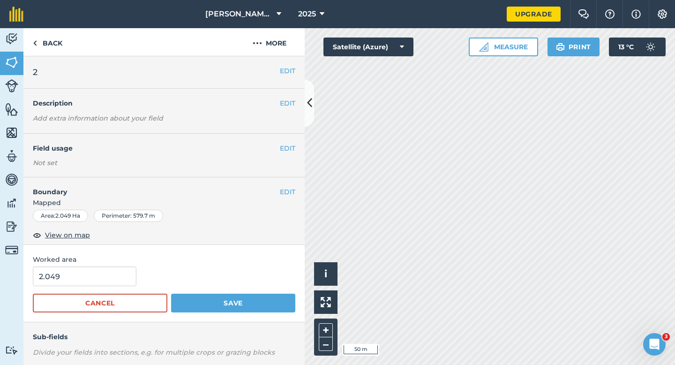
click at [97, 261] on span "Worked area" at bounding box center [164, 259] width 262 height 10
click at [97, 269] on input "2.049" at bounding box center [85, 276] width 104 height 20
type input "2"
click at [171, 293] on button "Save" at bounding box center [233, 302] width 124 height 19
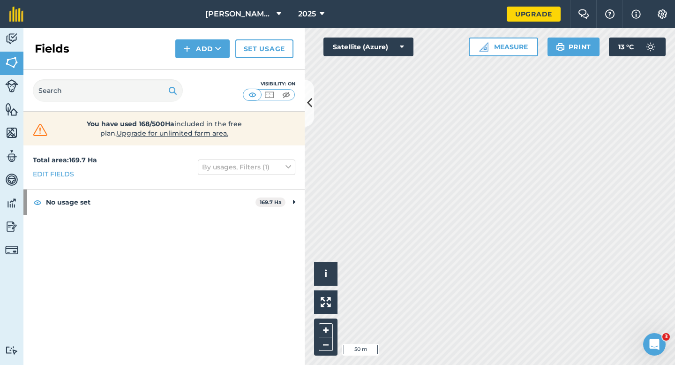
click at [191, 63] on div "Fields Add Set usage" at bounding box center [163, 49] width 281 height 42
click at [191, 52] on button "Add" at bounding box center [202, 48] width 54 height 19
click at [191, 64] on link "Draw" at bounding box center [203, 70] width 52 height 21
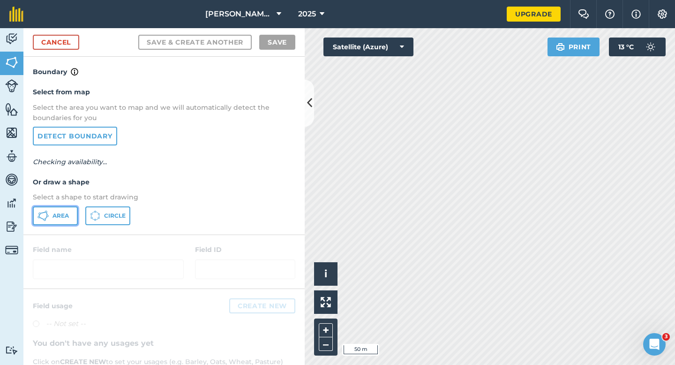
click at [60, 217] on span "Area" at bounding box center [60, 215] width 16 height 7
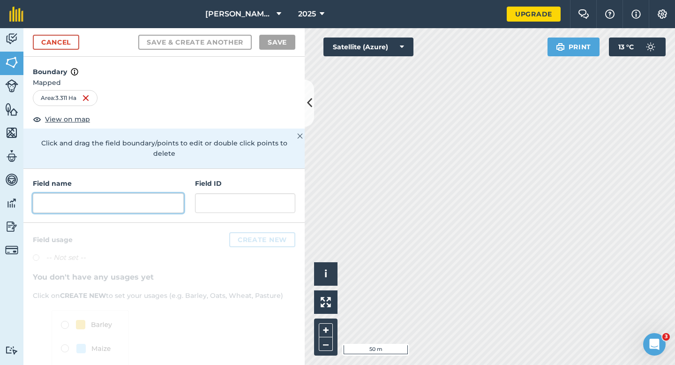
click at [164, 193] on input "text" at bounding box center [108, 203] width 151 height 20
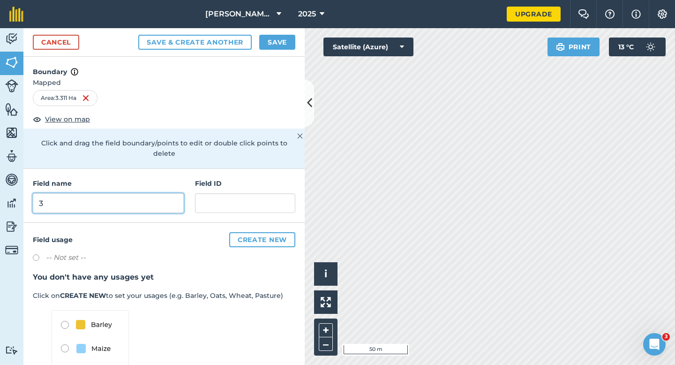
type input "3"
click at [270, 45] on button "Save" at bounding box center [277, 42] width 36 height 15
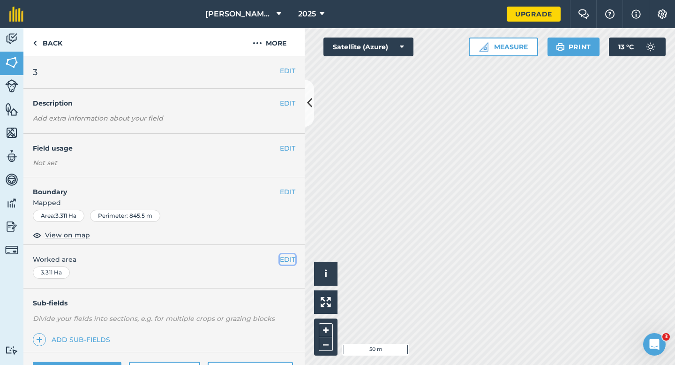
click at [284, 257] on button "EDIT" at bounding box center [287, 259] width 15 height 10
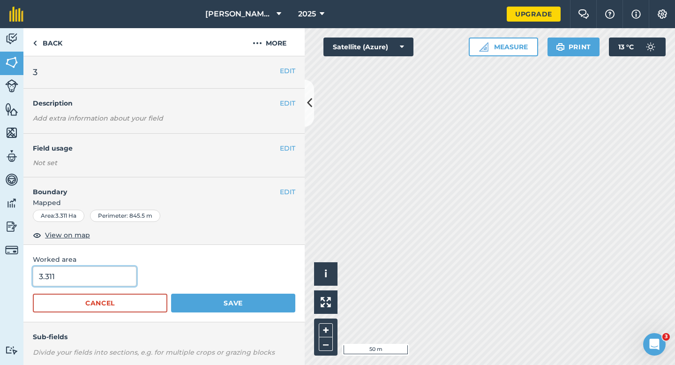
click at [118, 276] on input "3.311" at bounding box center [85, 276] width 104 height 20
type input "3.3"
click at [171, 293] on button "Save" at bounding box center [233, 302] width 124 height 19
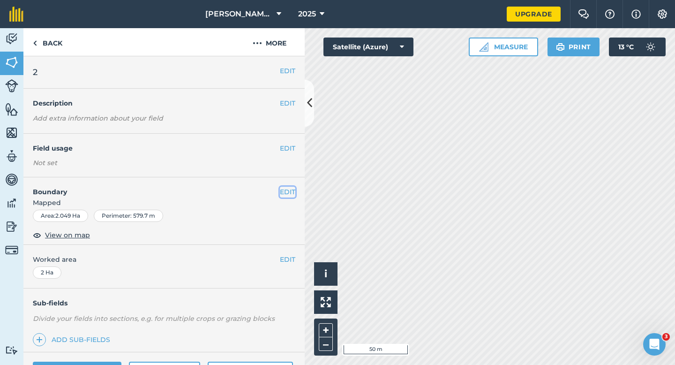
click at [288, 189] on button "EDIT" at bounding box center [287, 192] width 15 height 10
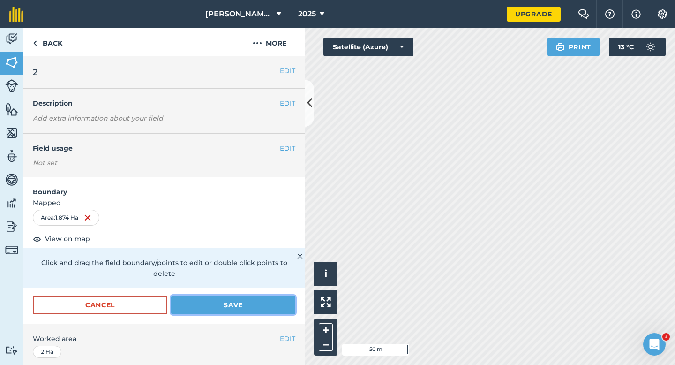
click at [256, 296] on button "Save" at bounding box center [233, 304] width 124 height 19
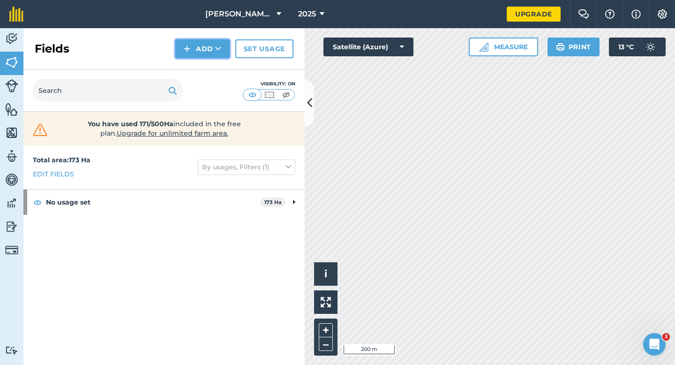
click at [200, 54] on button "Add" at bounding box center [202, 48] width 54 height 19
click at [200, 67] on link "Draw" at bounding box center [203, 70] width 52 height 21
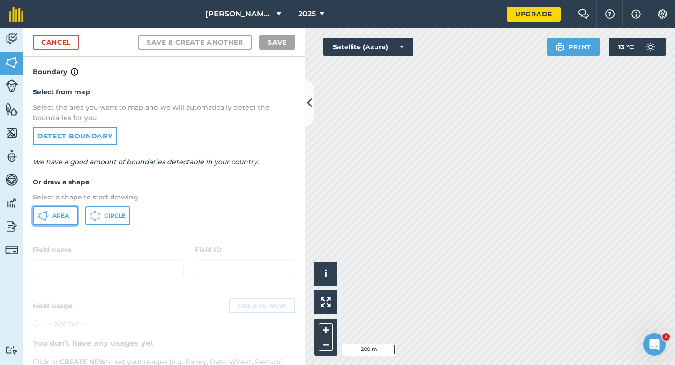
click at [59, 213] on span "Area" at bounding box center [60, 215] width 16 height 7
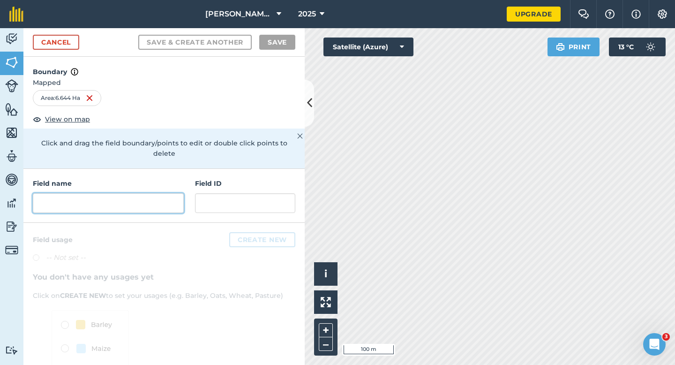
click at [119, 194] on input "text" at bounding box center [108, 203] width 151 height 20
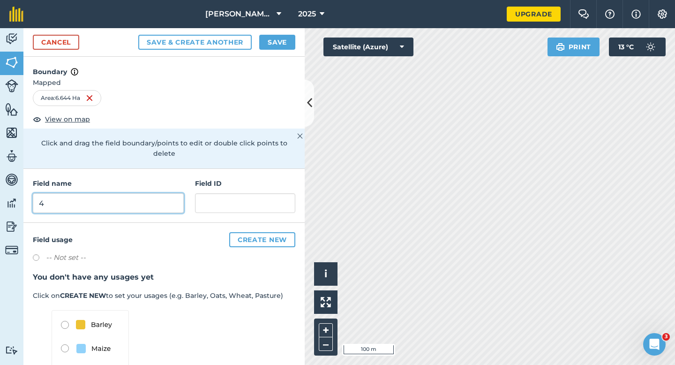
type input "4"
click at [273, 47] on button "Save" at bounding box center [277, 42] width 36 height 15
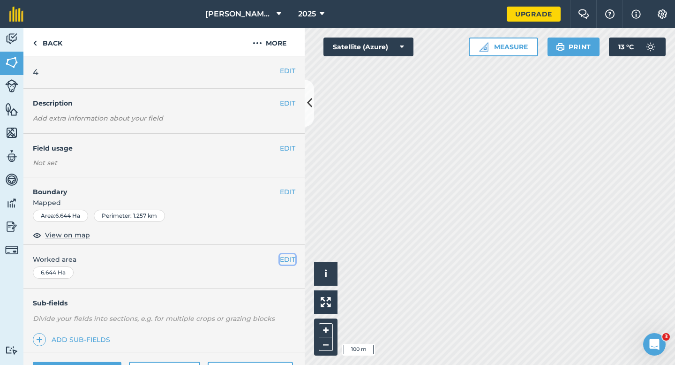
click at [288, 261] on button "EDIT" at bounding box center [287, 259] width 15 height 10
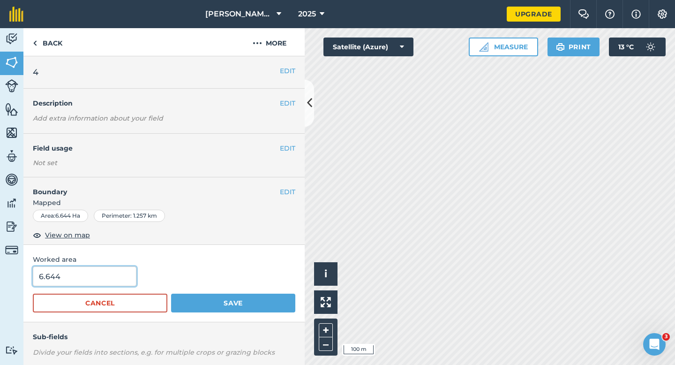
click at [114, 280] on input "6.644" at bounding box center [85, 276] width 104 height 20
type input "6.6"
click at [171, 293] on button "Save" at bounding box center [233, 302] width 124 height 19
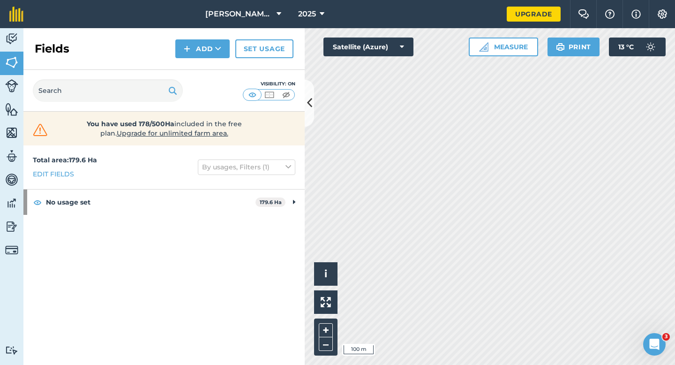
click at [201, 60] on div "Fields Add Set usage" at bounding box center [163, 49] width 281 height 42
click at [200, 57] on button "Add" at bounding box center [202, 48] width 54 height 19
click at [201, 72] on link "Draw" at bounding box center [203, 70] width 52 height 21
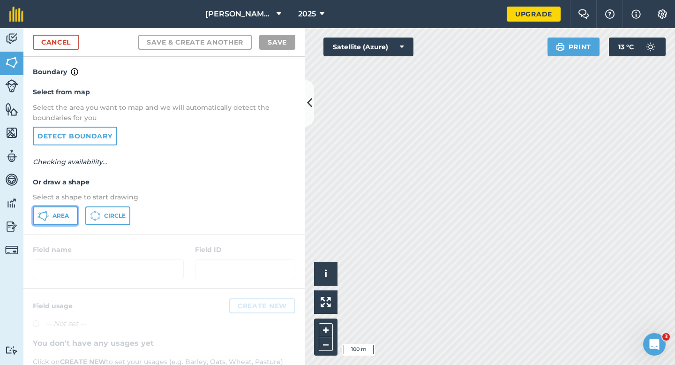
click at [72, 217] on button "Area" at bounding box center [55, 215] width 45 height 19
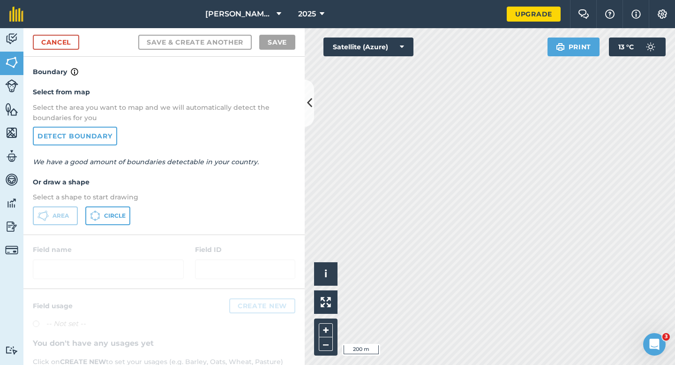
click at [69, 53] on div "Cancel Save & Create Another Save" at bounding box center [163, 42] width 281 height 29
click at [69, 49] on link "Cancel" at bounding box center [56, 42] width 46 height 15
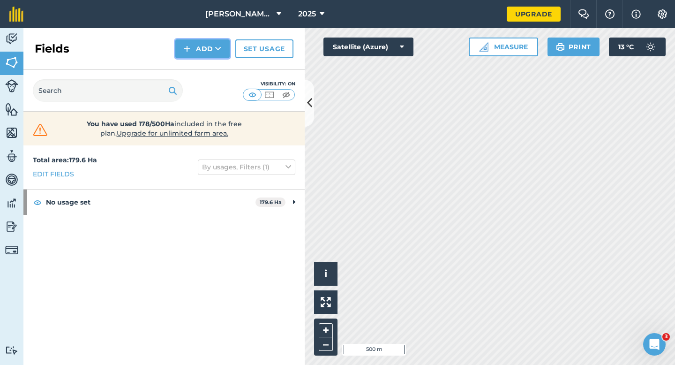
click at [190, 39] on button "Add" at bounding box center [202, 48] width 54 height 19
click at [190, 63] on link "Draw" at bounding box center [203, 70] width 52 height 21
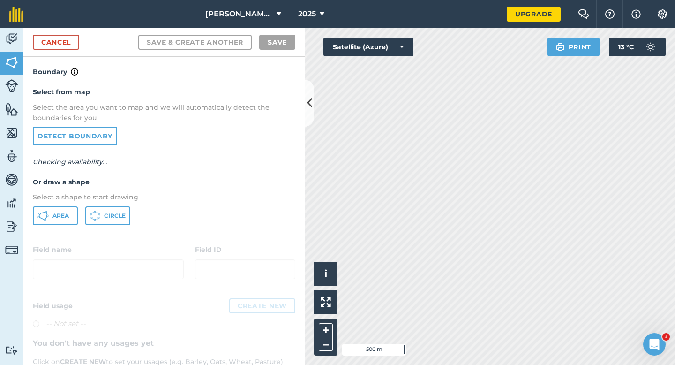
click at [57, 227] on div "Select from map Select the area you want to map and we will automatically detec…" at bounding box center [163, 155] width 281 height 157
click at [58, 223] on button "Area" at bounding box center [55, 215] width 45 height 19
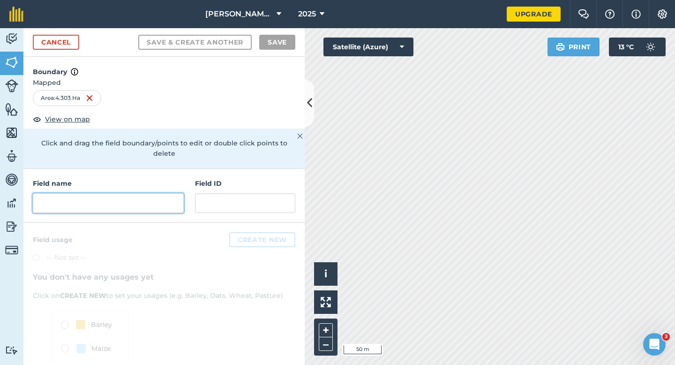
click at [139, 197] on input "text" at bounding box center [108, 203] width 151 height 20
type input "5"
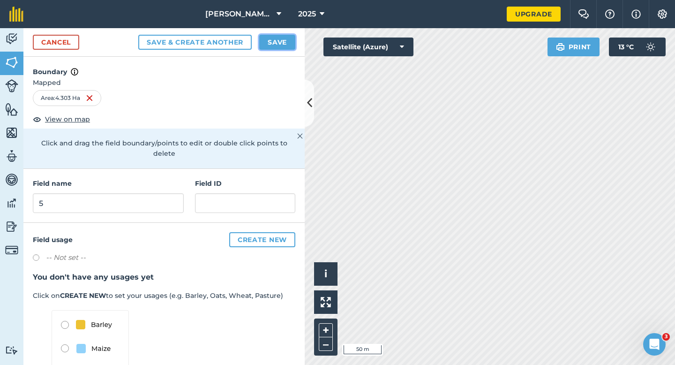
click at [291, 38] on button "Save" at bounding box center [277, 42] width 36 height 15
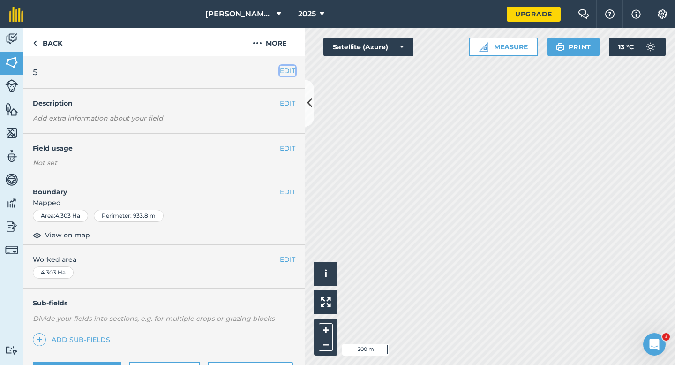
click at [287, 73] on button "EDIT" at bounding box center [287, 71] width 15 height 10
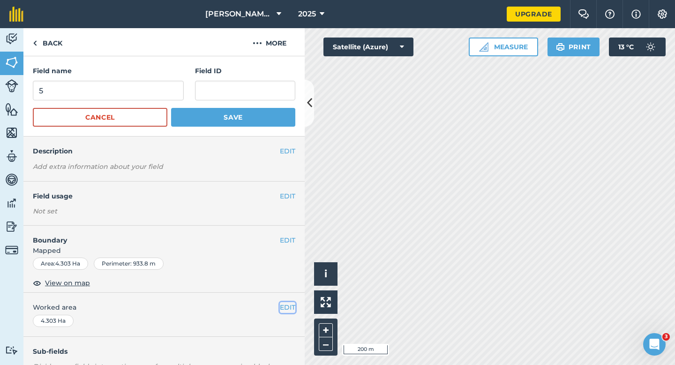
click at [290, 306] on button "EDIT" at bounding box center [287, 307] width 15 height 10
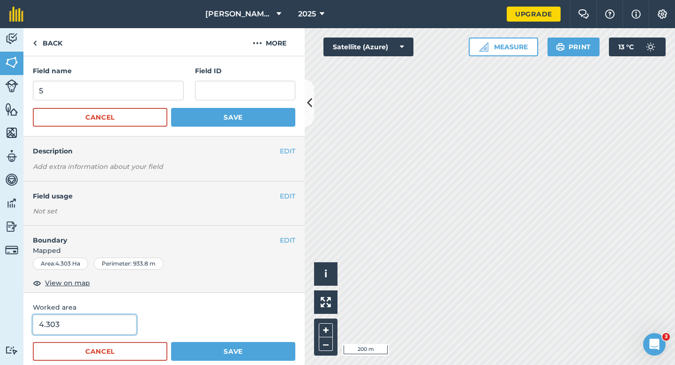
click at [81, 328] on input "4.303" at bounding box center [85, 324] width 104 height 20
type input "4.3"
click at [171, 342] on button "Save" at bounding box center [233, 351] width 124 height 19
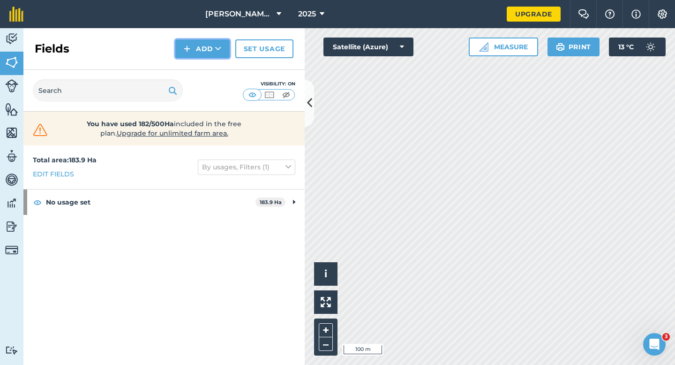
click at [191, 50] on button "Add" at bounding box center [202, 48] width 54 height 19
click at [191, 68] on link "Draw" at bounding box center [203, 70] width 52 height 21
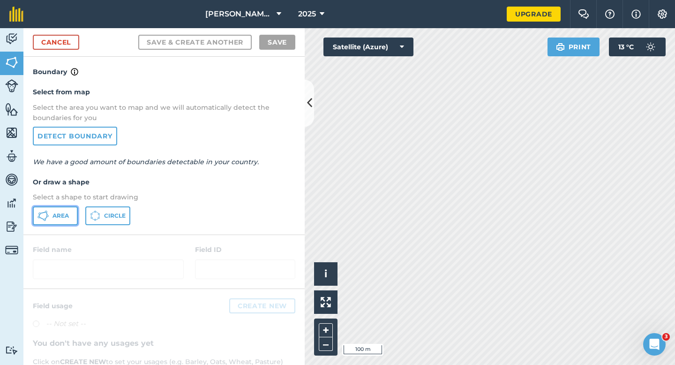
click at [70, 206] on button "Area" at bounding box center [55, 215] width 45 height 19
click at [70, 210] on button "Area" at bounding box center [55, 215] width 45 height 19
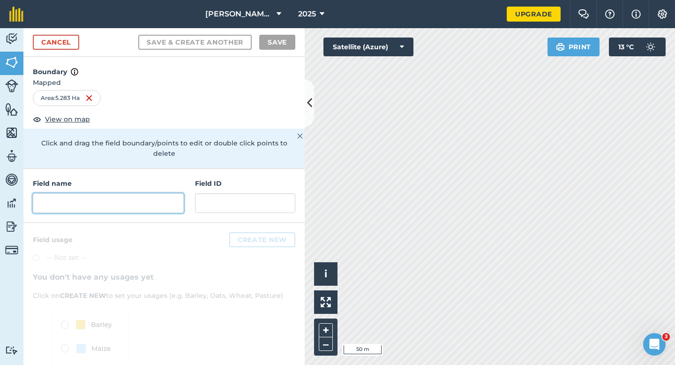
click at [168, 201] on input "text" at bounding box center [108, 203] width 151 height 20
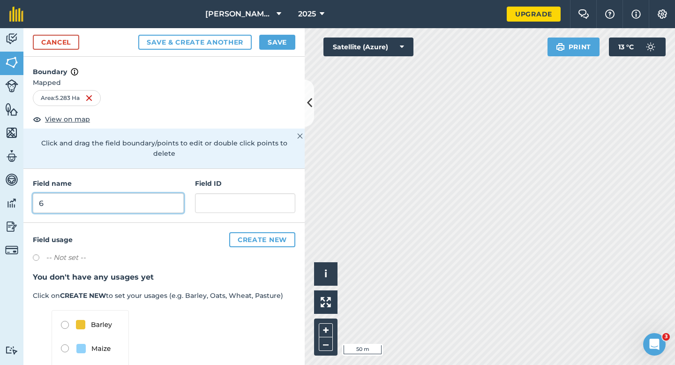
type input "6"
click at [279, 30] on div "Cancel Save & Create Another Save" at bounding box center [163, 42] width 281 height 29
click at [279, 37] on button "Save" at bounding box center [277, 42] width 36 height 15
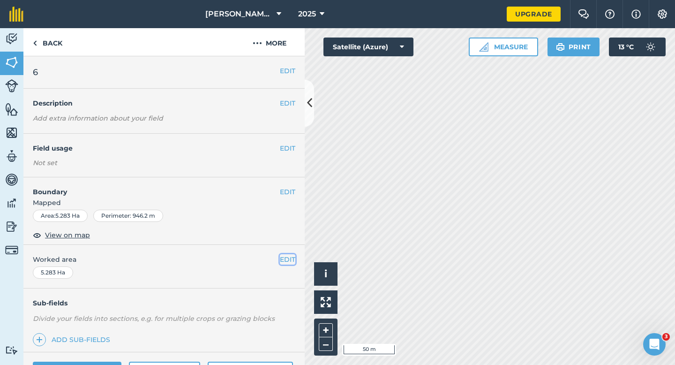
click at [289, 254] on button "EDIT" at bounding box center [287, 259] width 15 height 10
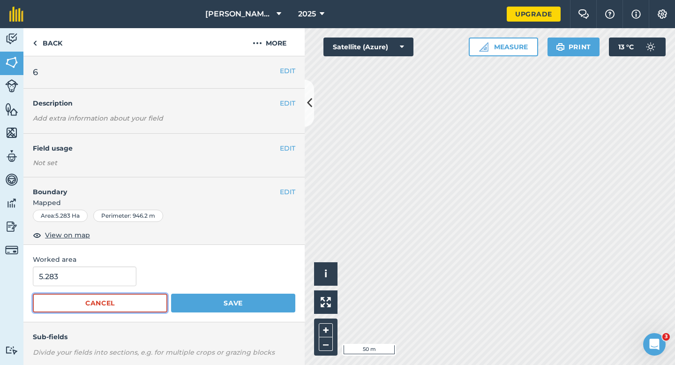
click at [110, 293] on button "Cancel" at bounding box center [100, 302] width 134 height 19
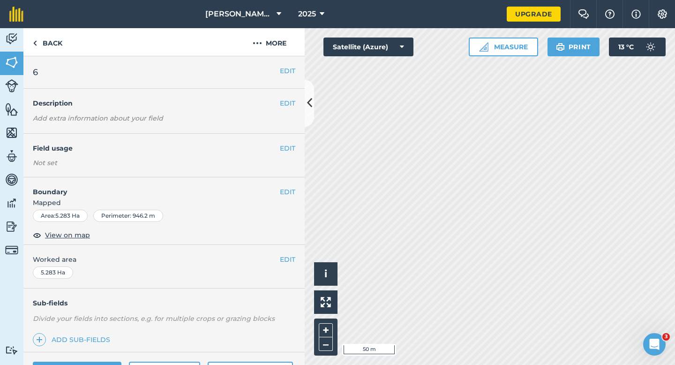
click at [110, 287] on div "EDIT Worked area 5.283 Ha" at bounding box center [163, 267] width 281 height 44
click at [284, 255] on button "EDIT" at bounding box center [287, 259] width 15 height 10
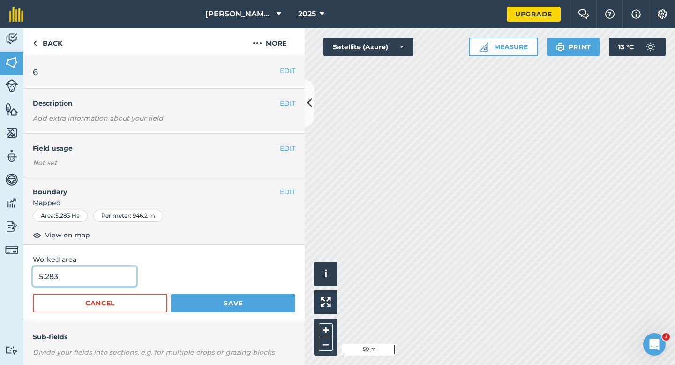
click at [90, 270] on input "5.283" at bounding box center [85, 276] width 104 height 20
click at [92, 276] on input "5.283" at bounding box center [85, 276] width 104 height 20
type input "5.3"
click at [171, 293] on button "Save" at bounding box center [233, 302] width 124 height 19
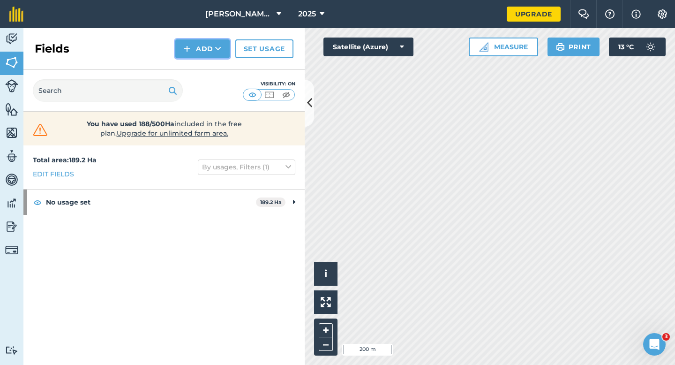
click at [201, 45] on button "Add" at bounding box center [202, 48] width 54 height 19
click at [201, 67] on link "Draw" at bounding box center [203, 70] width 52 height 21
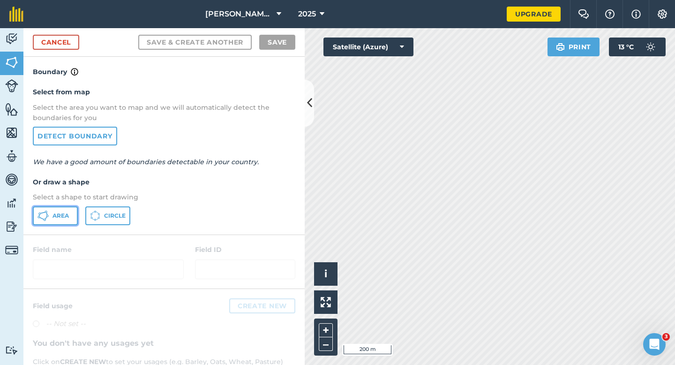
click at [59, 208] on button "Area" at bounding box center [55, 215] width 45 height 19
click at [71, 47] on link "Cancel" at bounding box center [56, 42] width 46 height 15
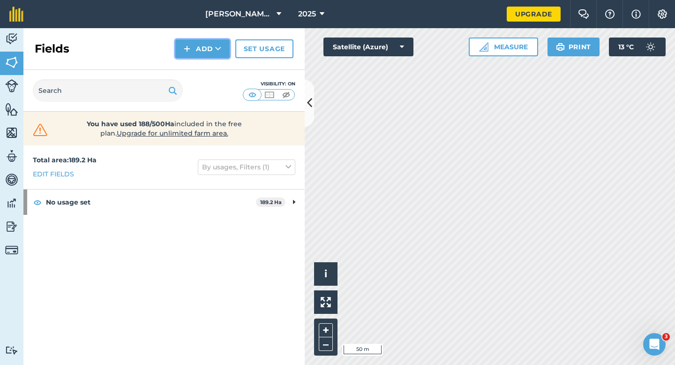
click at [203, 47] on button "Add" at bounding box center [202, 48] width 54 height 19
click at [203, 62] on link "Draw" at bounding box center [203, 70] width 52 height 21
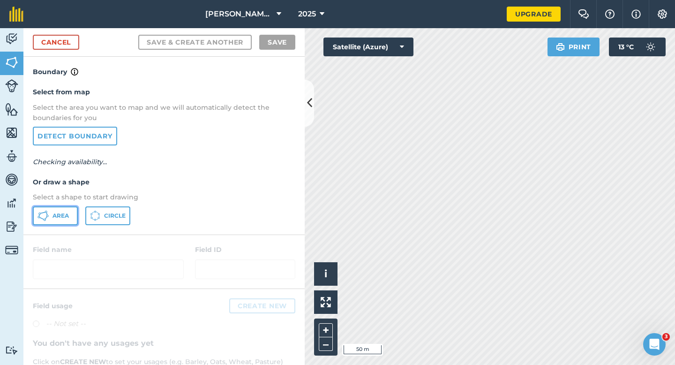
click at [51, 212] on button "Area" at bounding box center [55, 215] width 45 height 19
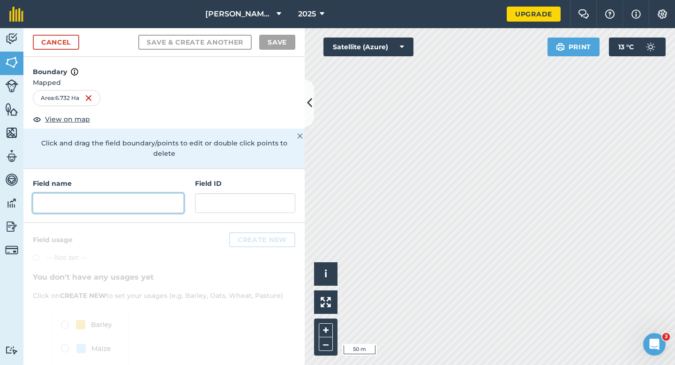
click at [157, 201] on input "text" at bounding box center [108, 203] width 151 height 20
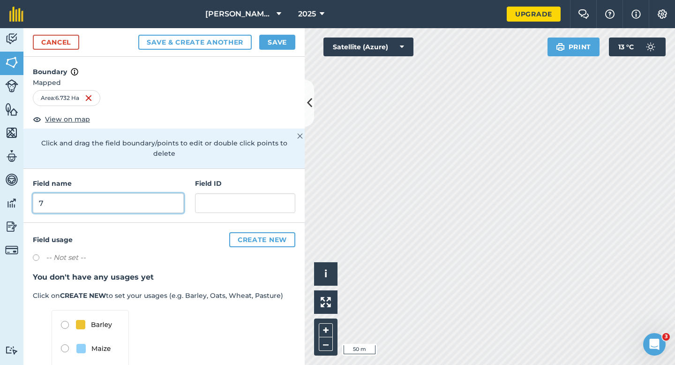
type input "7"
click at [269, 47] on button "Save" at bounding box center [277, 42] width 36 height 15
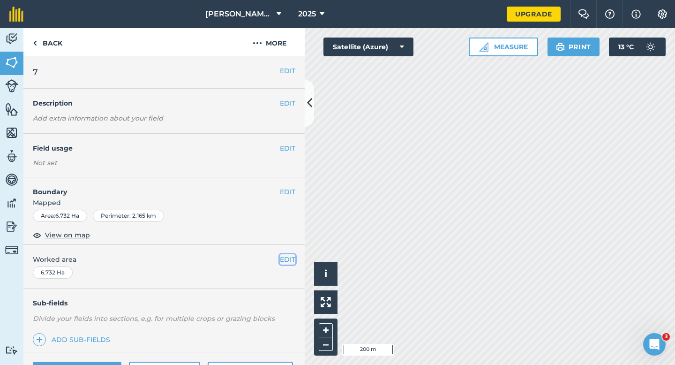
click at [287, 263] on button "EDIT" at bounding box center [287, 259] width 15 height 10
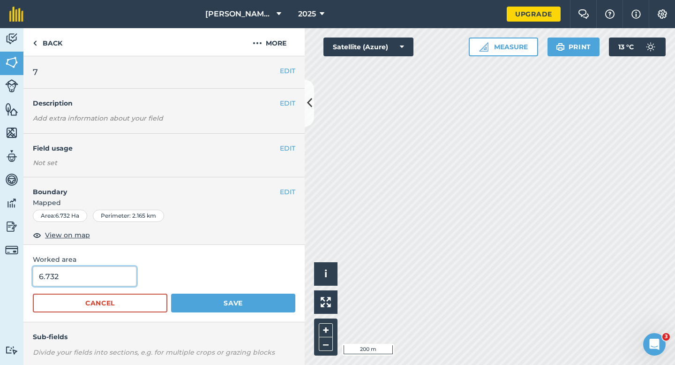
click at [105, 270] on input "6.732" at bounding box center [85, 276] width 104 height 20
click at [105, 278] on input "6.732" at bounding box center [85, 276] width 104 height 20
type input "6.7"
click at [171, 293] on button "Save" at bounding box center [233, 302] width 124 height 19
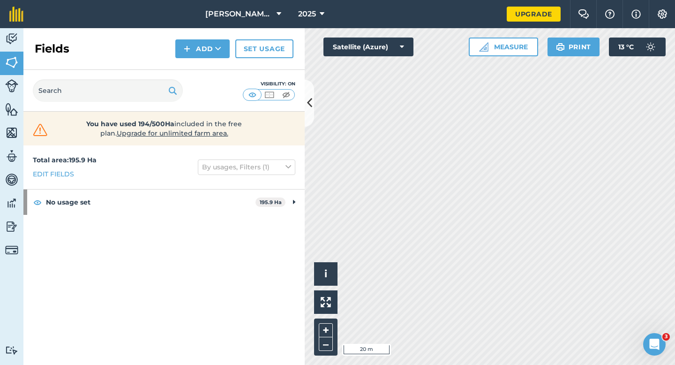
click at [209, 63] on div "Fields Add Set usage" at bounding box center [163, 49] width 281 height 42
click at [209, 54] on button "Add" at bounding box center [202, 48] width 54 height 19
click at [209, 73] on link "Draw" at bounding box center [203, 70] width 52 height 21
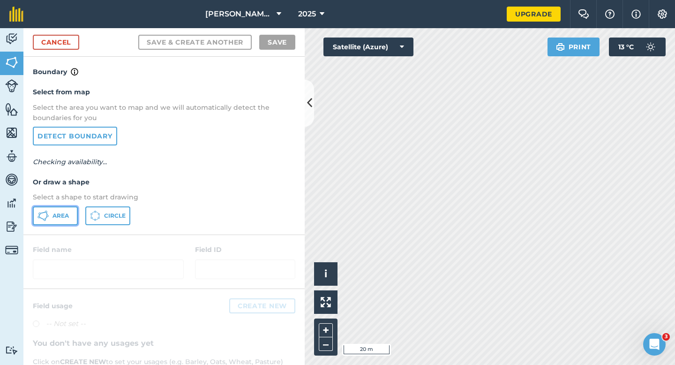
click at [67, 219] on button "Area" at bounding box center [55, 215] width 45 height 19
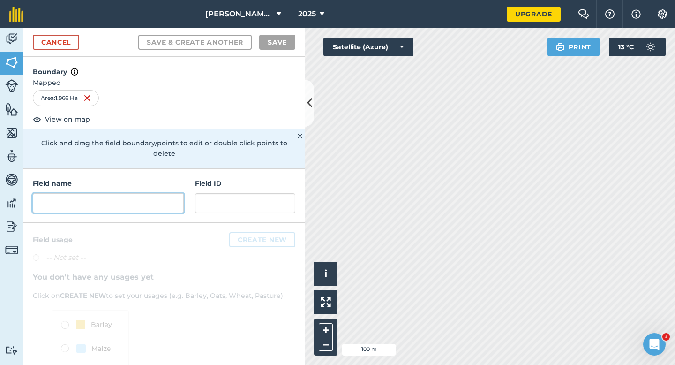
click at [127, 194] on input "text" at bounding box center [108, 203] width 151 height 20
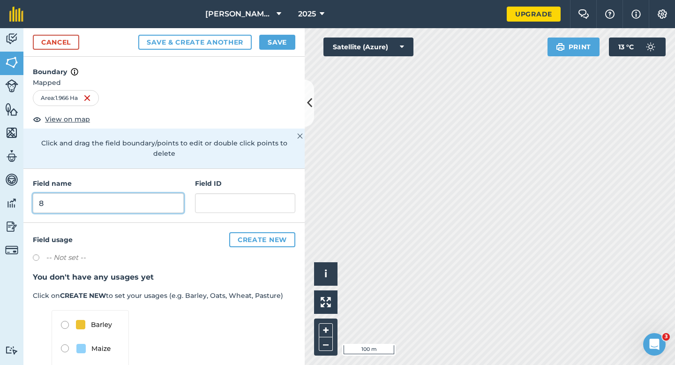
type input "8"
click at [286, 37] on button "Save" at bounding box center [277, 42] width 36 height 15
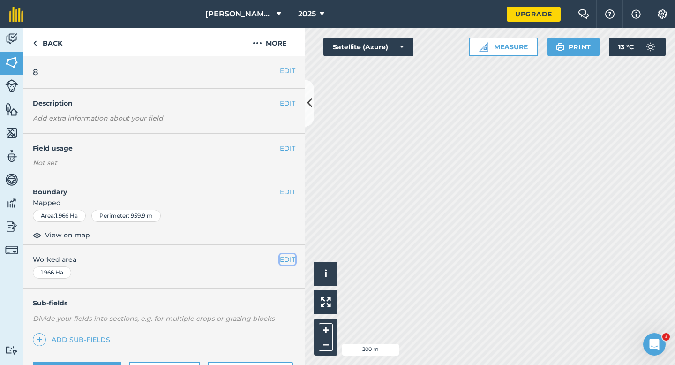
click at [292, 260] on button "EDIT" at bounding box center [287, 259] width 15 height 10
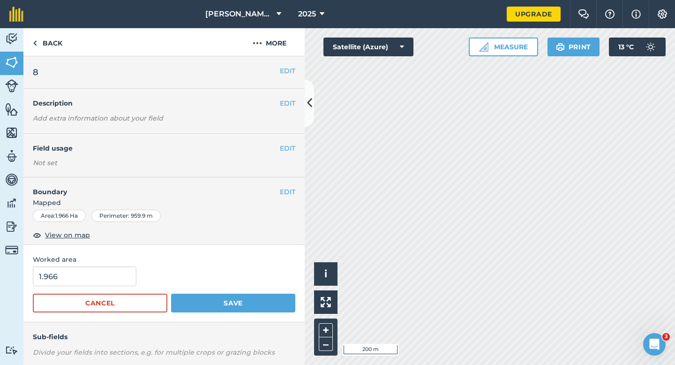
click at [110, 291] on form "1.966 Cancel Save" at bounding box center [164, 289] width 262 height 46
click at [110, 286] on form "1.966 Cancel Save" at bounding box center [164, 289] width 262 height 46
click at [110, 284] on input "1.966" at bounding box center [85, 276] width 104 height 20
type input "2"
click at [171, 293] on button "Save" at bounding box center [233, 302] width 124 height 19
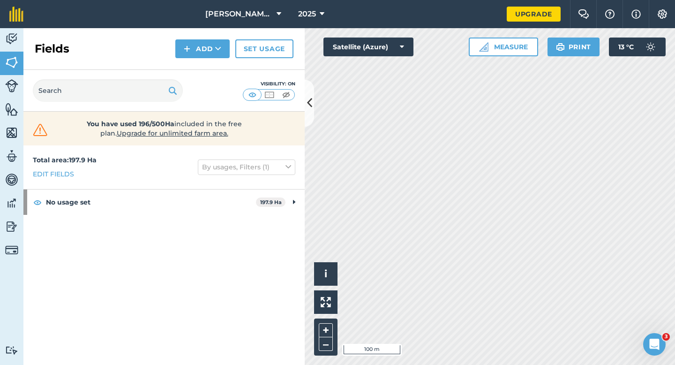
click at [529, 0] on html "[PERSON_NAME] & Sons LTD 2025 Upgrade Farm Chat Help Info Settings Map printing…" at bounding box center [337, 182] width 675 height 365
click at [388, 0] on html "[PERSON_NAME] & Sons LTD 2025 Upgrade Farm Chat Help Info Settings Map printing…" at bounding box center [337, 182] width 675 height 365
click at [188, 57] on button "Add" at bounding box center [202, 48] width 54 height 19
click at [194, 74] on link "Draw" at bounding box center [203, 70] width 52 height 21
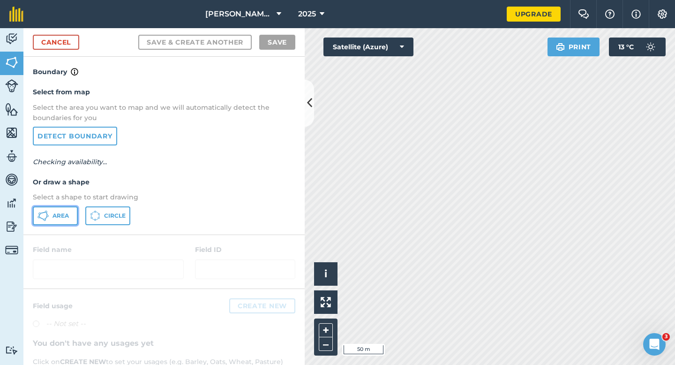
click at [63, 220] on button "Area" at bounding box center [55, 215] width 45 height 19
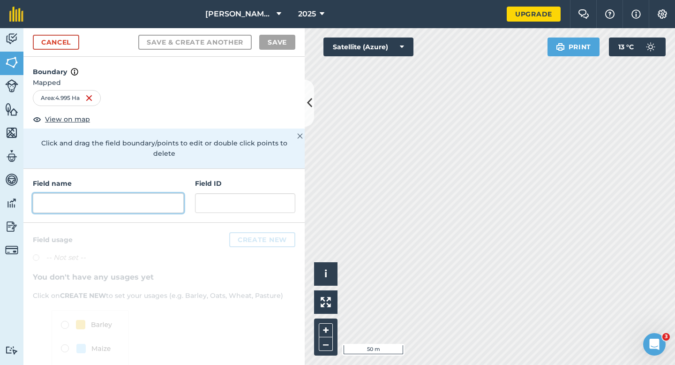
click at [160, 197] on input "text" at bounding box center [108, 203] width 151 height 20
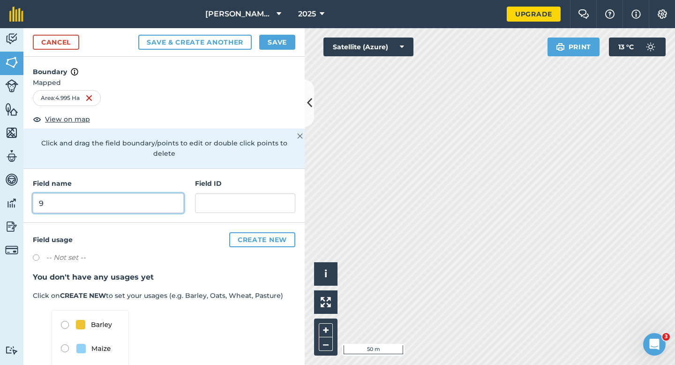
type input "9"
click at [282, 51] on div "Cancel Save & Create Another Save" at bounding box center [163, 42] width 281 height 29
click at [282, 47] on button "Save" at bounding box center [277, 42] width 36 height 15
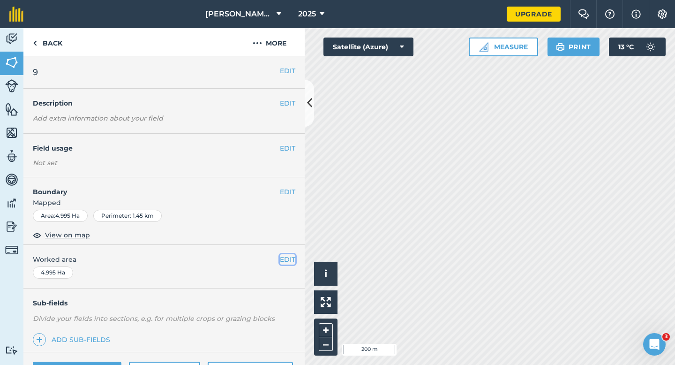
click at [289, 261] on button "EDIT" at bounding box center [287, 259] width 15 height 10
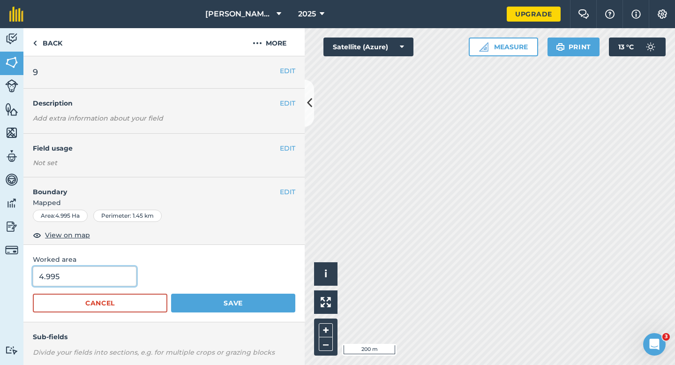
click at [132, 279] on input "4.995" at bounding box center [85, 276] width 104 height 20
type input "5"
click at [171, 293] on button "Save" at bounding box center [233, 302] width 124 height 19
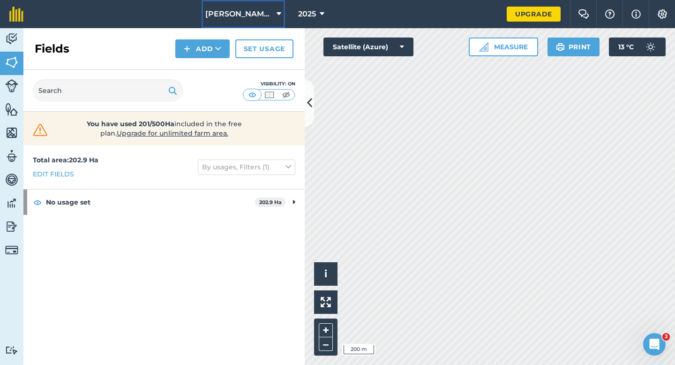
click at [264, 22] on button "[PERSON_NAME] & Sons LTD" at bounding box center [243, 14] width 83 height 28
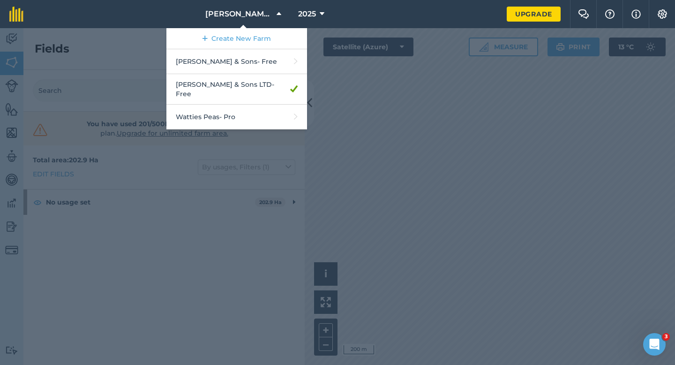
click at [382, 262] on div at bounding box center [337, 196] width 675 height 336
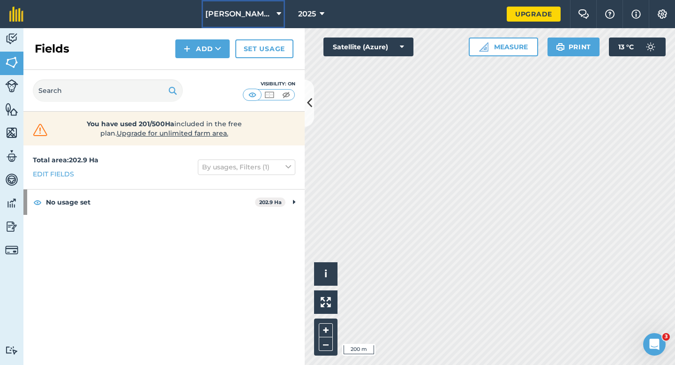
click at [258, 15] on span "[PERSON_NAME] & Sons LTD" at bounding box center [238, 13] width 67 height 11
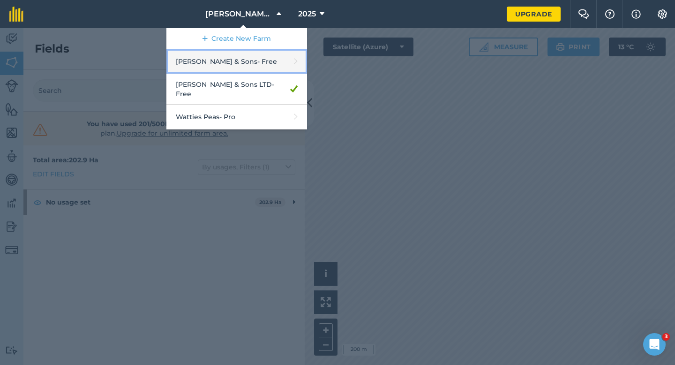
click at [261, 61] on link "[PERSON_NAME] & Sons - Free" at bounding box center [236, 61] width 141 height 25
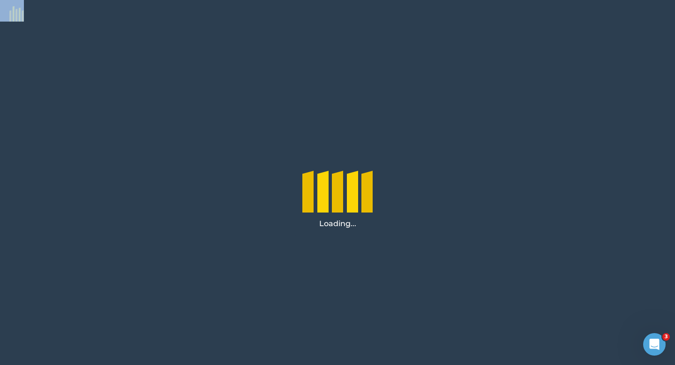
click at [261, 61] on div "Loading..." at bounding box center [337, 196] width 675 height 336
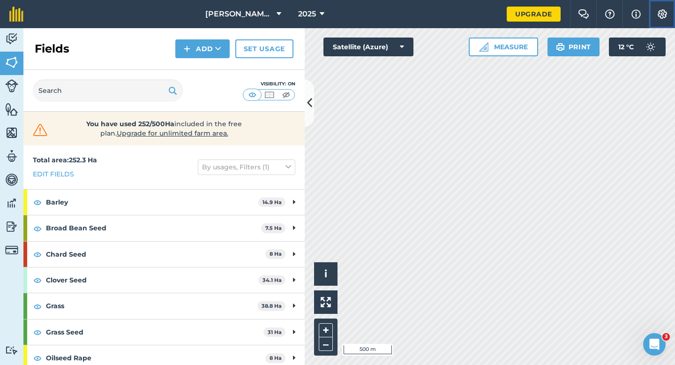
click at [659, 20] on button "Settings" at bounding box center [662, 14] width 26 height 28
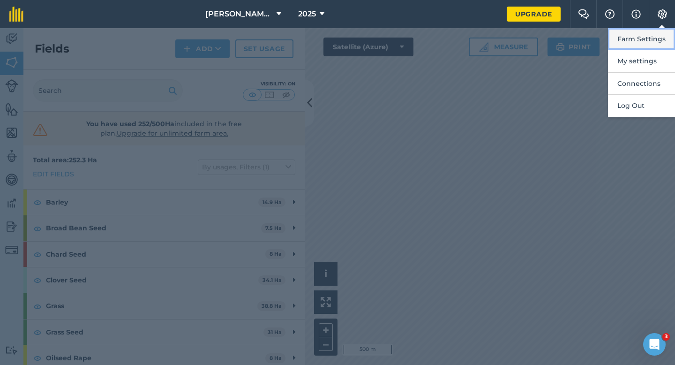
click at [659, 43] on button "Farm Settings" at bounding box center [641, 39] width 67 height 22
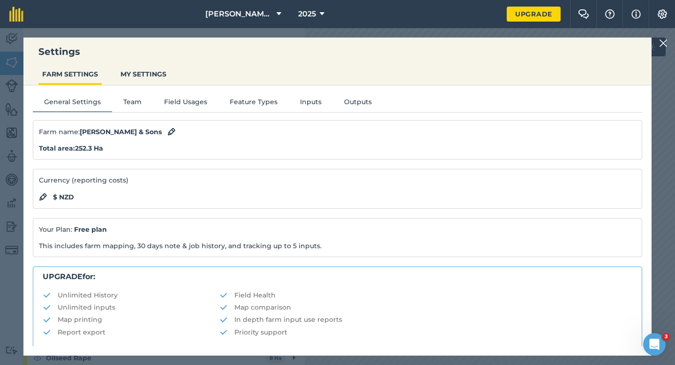
scroll to position [180, 0]
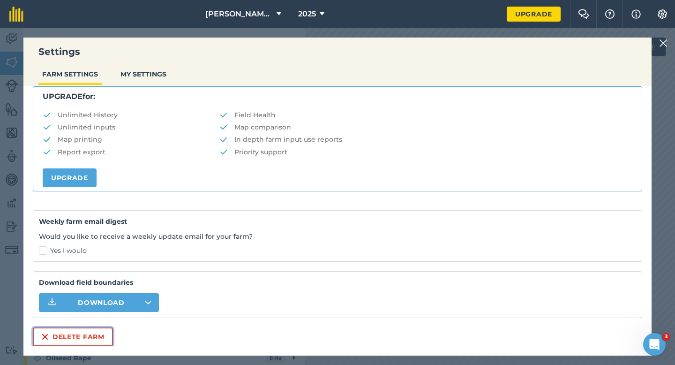
click at [102, 331] on button "Delete farm" at bounding box center [73, 336] width 80 height 19
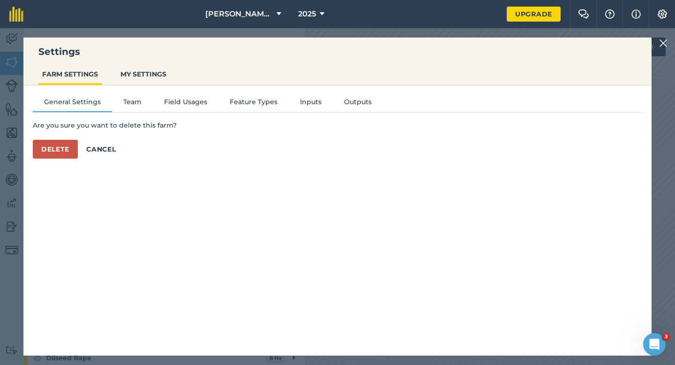
scroll to position [0, 0]
click at [53, 147] on button "Delete" at bounding box center [55, 149] width 45 height 19
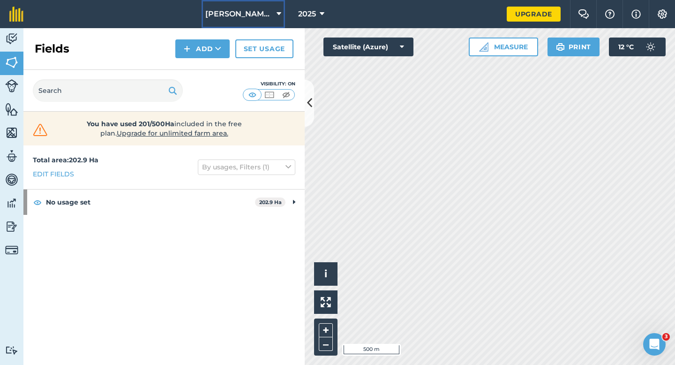
click at [234, 17] on span "[PERSON_NAME] & Sons LTD" at bounding box center [238, 13] width 67 height 11
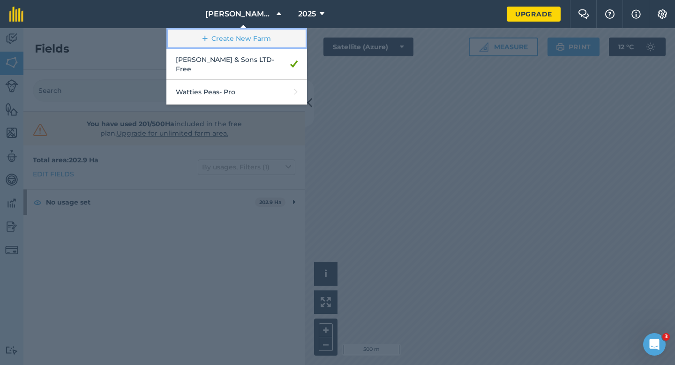
click at [234, 34] on link "Create New Farm" at bounding box center [236, 38] width 141 height 21
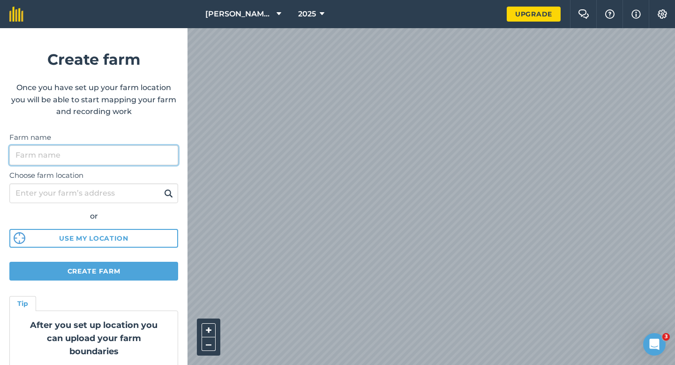
click at [118, 157] on input "Farm name" at bounding box center [93, 155] width 169 height 20
type input "[PERSON_NAME] & Sons"
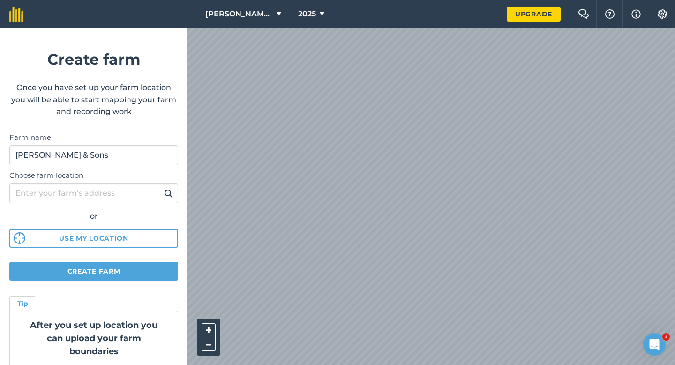
click at [148, 254] on form "Create farm Once you have set up your farm location you will be able to start m…" at bounding box center [93, 196] width 187 height 336
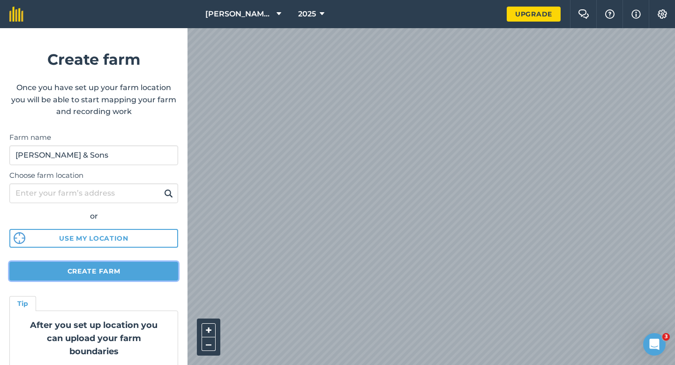
click at [148, 271] on button "Create farm" at bounding box center [93, 270] width 169 height 19
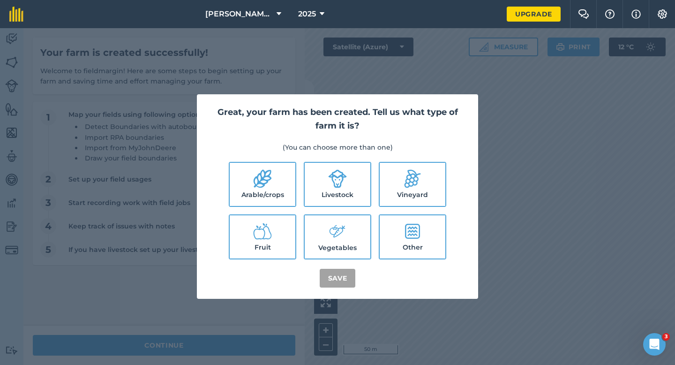
click at [257, 199] on label "Arable/crops" at bounding box center [263, 184] width 66 height 43
checkbox input "true"
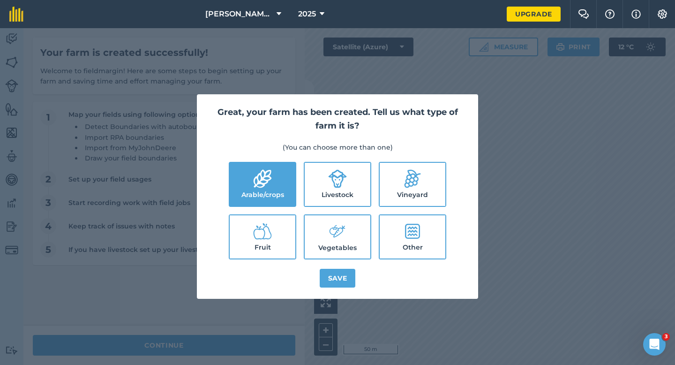
click at [336, 199] on label "Livestock" at bounding box center [338, 184] width 66 height 43
checkbox input "true"
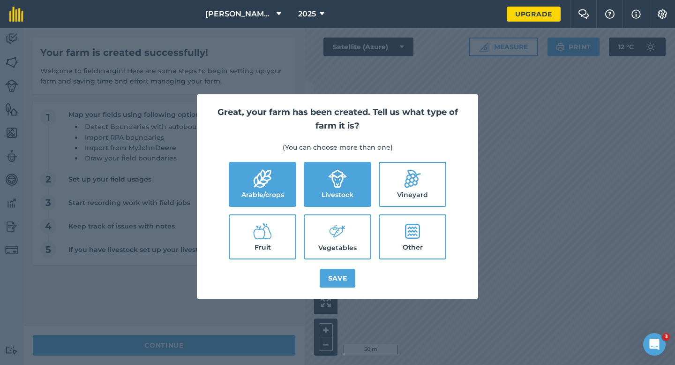
click at [336, 236] on icon at bounding box center [337, 231] width 19 height 20
checkbox input "true"
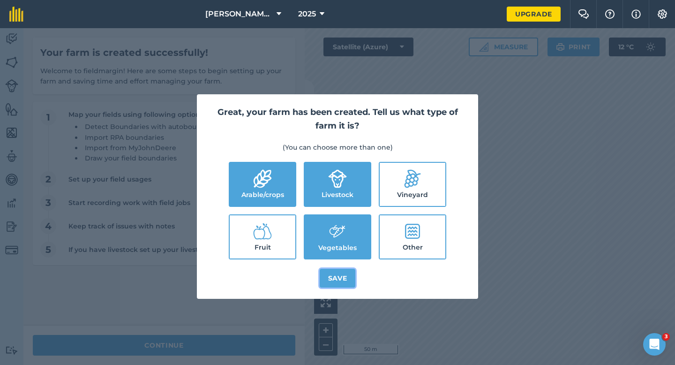
click at [343, 271] on button "Save" at bounding box center [338, 278] width 36 height 19
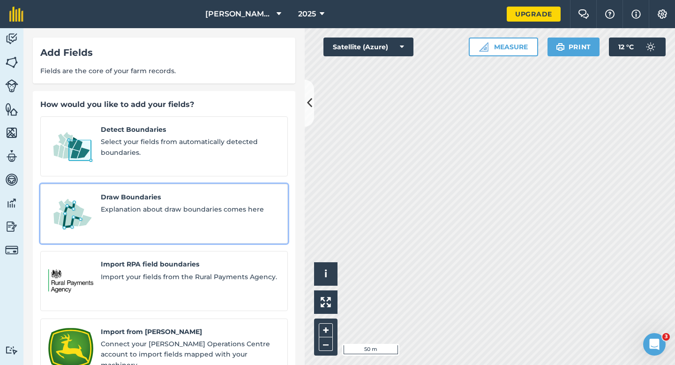
click at [101, 204] on span "Explanation about draw boundaries comes here" at bounding box center [190, 209] width 179 height 10
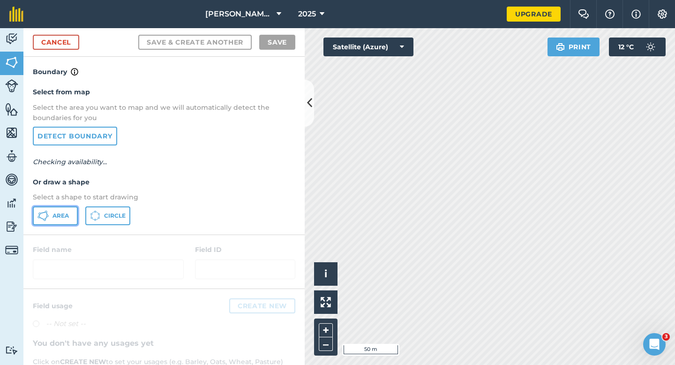
click at [61, 210] on button "Area" at bounding box center [55, 215] width 45 height 19
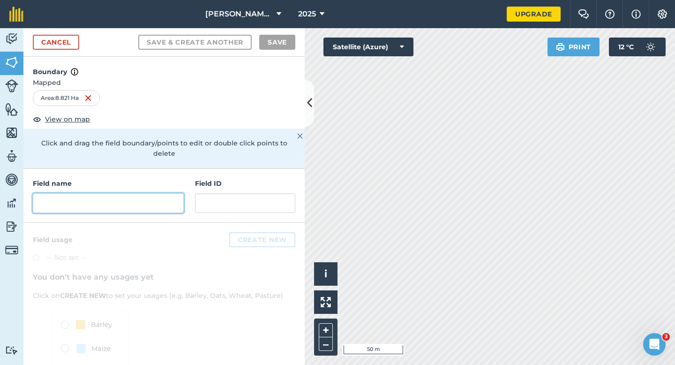
click at [154, 193] on input "text" at bounding box center [108, 203] width 151 height 20
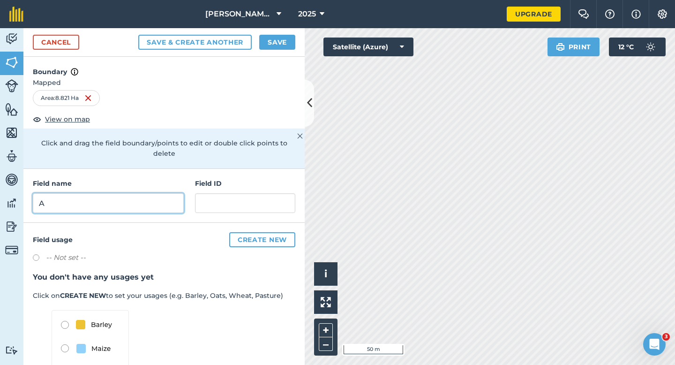
type input "A"
click at [268, 52] on div "Cancel Save & Create Another Save" at bounding box center [163, 42] width 281 height 29
click at [268, 47] on button "Save" at bounding box center [277, 42] width 36 height 15
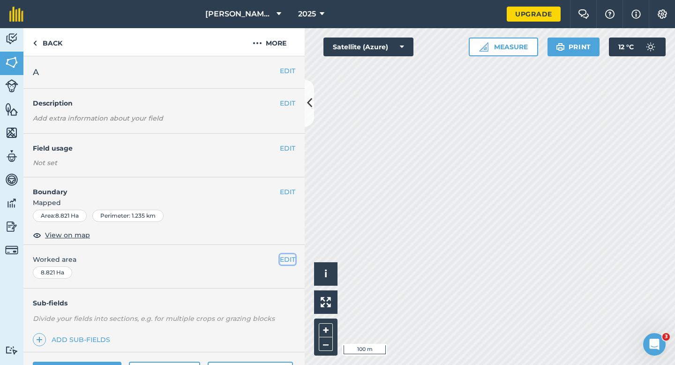
click at [284, 263] on button "EDIT" at bounding box center [287, 259] width 15 height 10
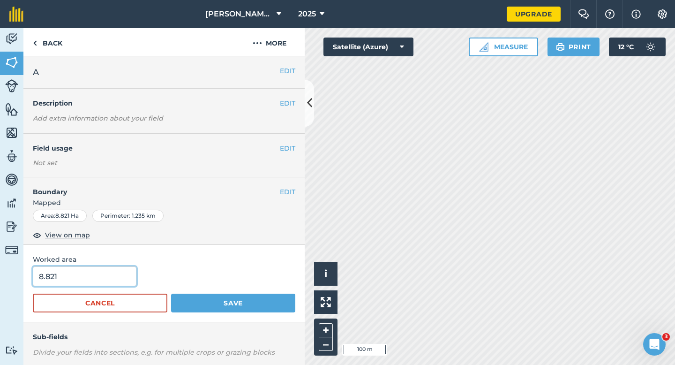
click at [114, 272] on input "8.821" at bounding box center [85, 276] width 104 height 20
type input "8.8"
click at [171, 293] on button "Save" at bounding box center [233, 302] width 124 height 19
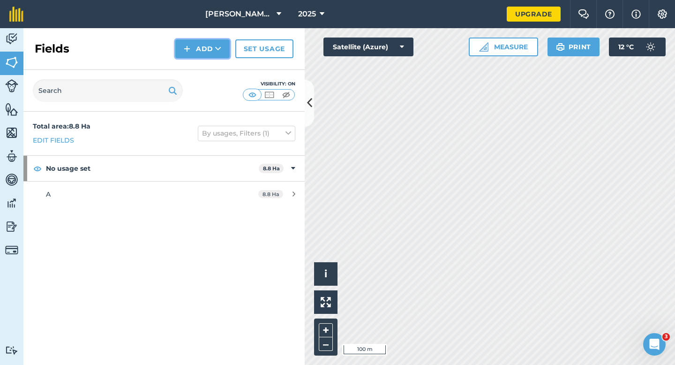
click at [210, 50] on button "Add" at bounding box center [202, 48] width 54 height 19
click at [210, 66] on link "Draw" at bounding box center [203, 70] width 52 height 21
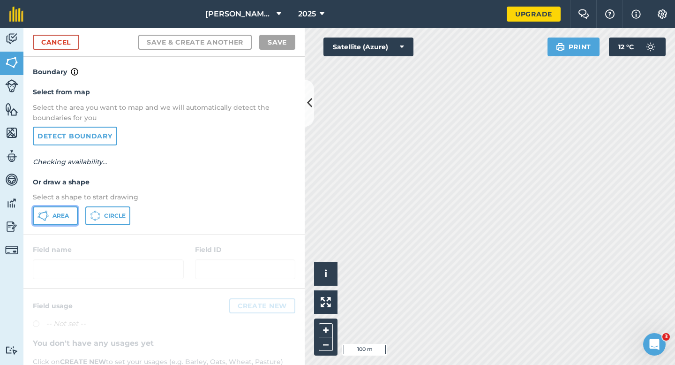
click at [58, 210] on button "Area" at bounding box center [55, 215] width 45 height 19
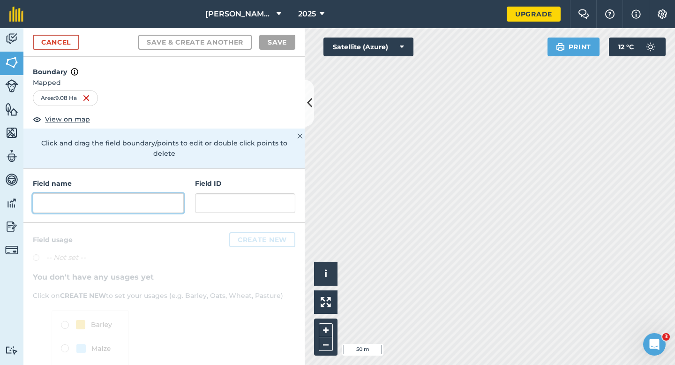
click at [169, 197] on input "text" at bounding box center [108, 203] width 151 height 20
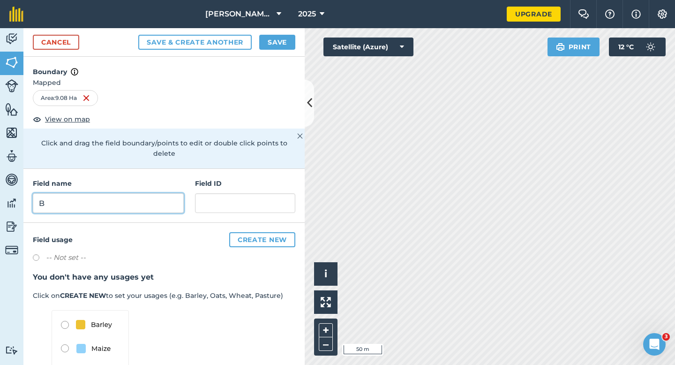
type input "B"
click at [272, 42] on button "Save" at bounding box center [277, 42] width 36 height 15
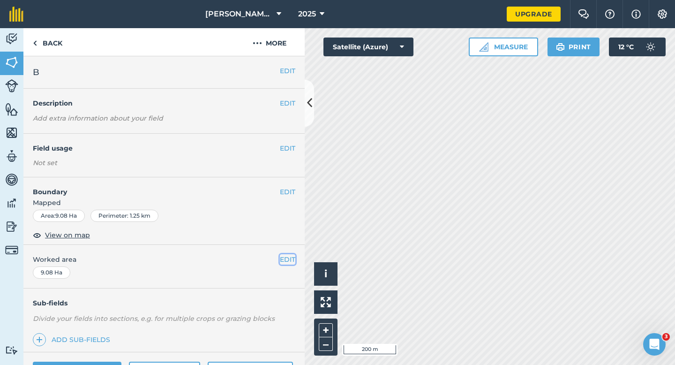
click at [281, 260] on button "EDIT" at bounding box center [287, 259] width 15 height 10
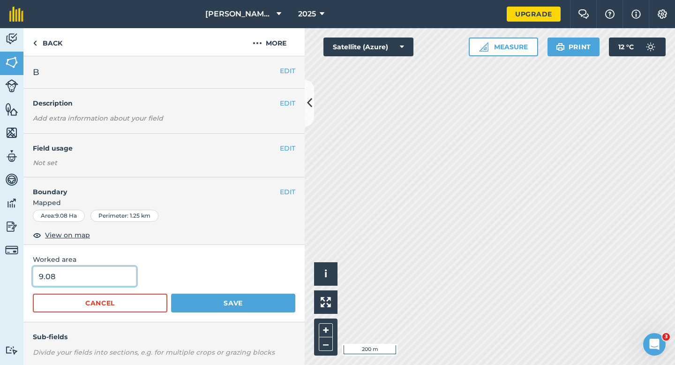
click at [94, 272] on input "9.08" at bounding box center [85, 276] width 104 height 20
type input "9"
click at [171, 293] on button "Save" at bounding box center [233, 302] width 124 height 19
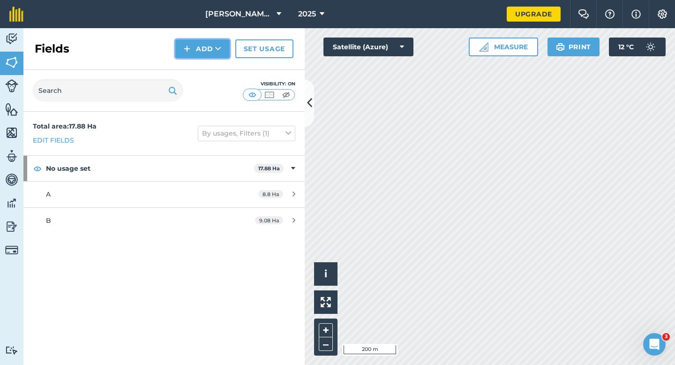
click at [205, 46] on button "Add" at bounding box center [202, 48] width 54 height 19
click at [205, 66] on link "Draw" at bounding box center [203, 70] width 52 height 21
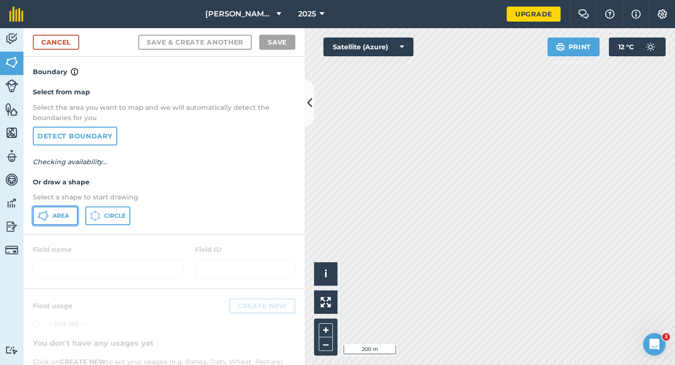
click at [50, 222] on button "Area" at bounding box center [55, 215] width 45 height 19
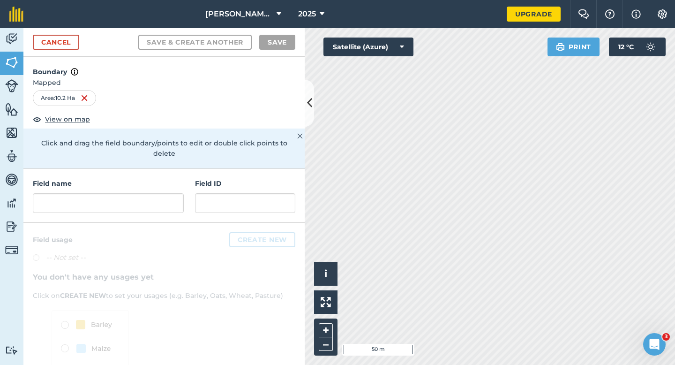
click at [165, 205] on div "Field name Field ID" at bounding box center [163, 196] width 281 height 54
click at [165, 198] on input "text" at bounding box center [108, 203] width 151 height 20
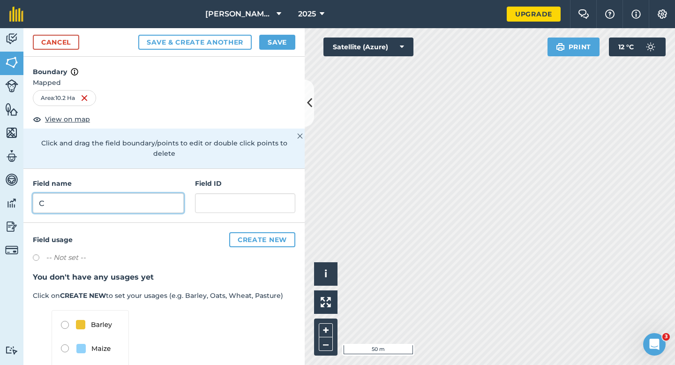
type input "C"
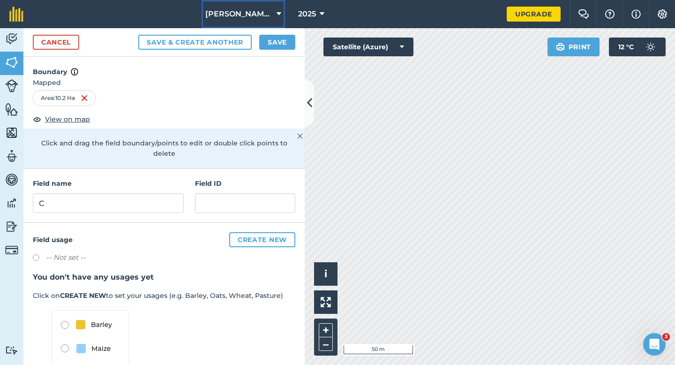
click at [272, 28] on button "[PERSON_NAME] & Sons" at bounding box center [243, 14] width 83 height 28
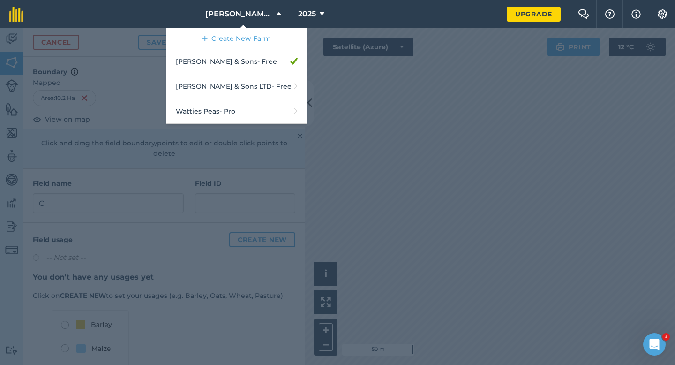
click at [274, 39] on link "Create New Farm" at bounding box center [236, 38] width 141 height 21
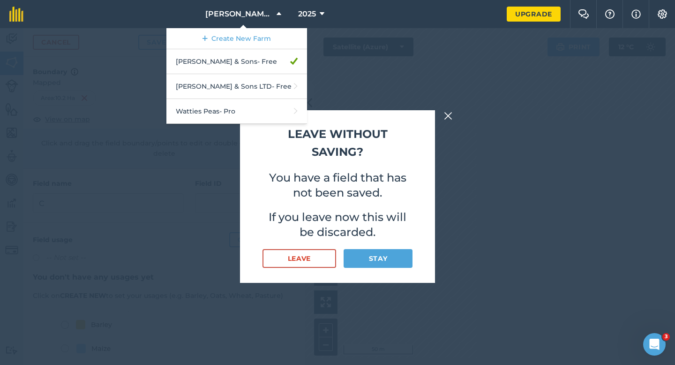
click at [344, 45] on div "Leave without saving? You have a field that has not been saved. If you leave no…" at bounding box center [337, 196] width 675 height 336
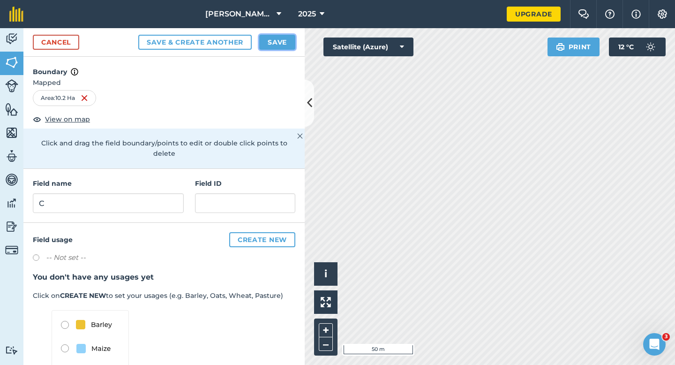
click at [279, 37] on button "Save" at bounding box center [277, 42] width 36 height 15
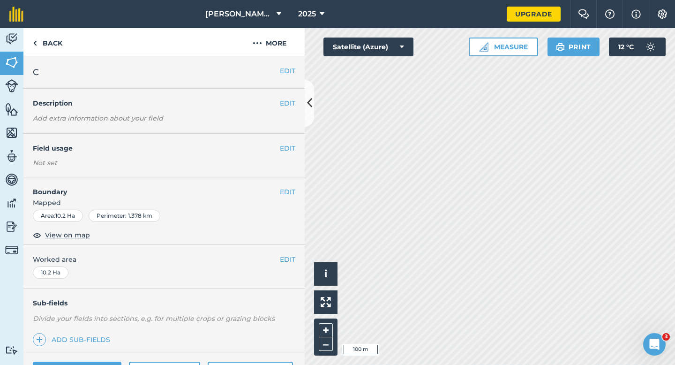
click at [286, 250] on div "EDIT Worked area 10.2 Ha" at bounding box center [163, 267] width 281 height 44
click at [286, 261] on button "EDIT" at bounding box center [287, 259] width 15 height 10
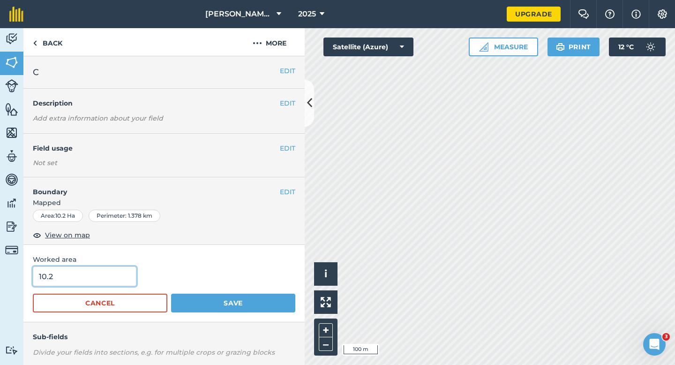
click at [69, 285] on input "10.2" at bounding box center [85, 276] width 104 height 20
click at [171, 293] on button "Save" at bounding box center [233, 302] width 124 height 19
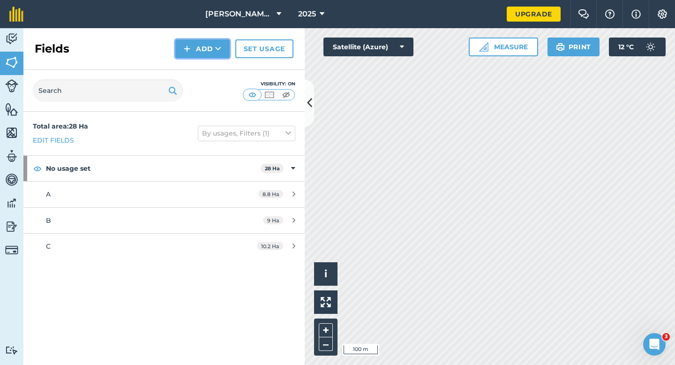
click at [197, 39] on button "Add" at bounding box center [202, 48] width 54 height 19
click at [197, 62] on link "Draw" at bounding box center [203, 70] width 52 height 21
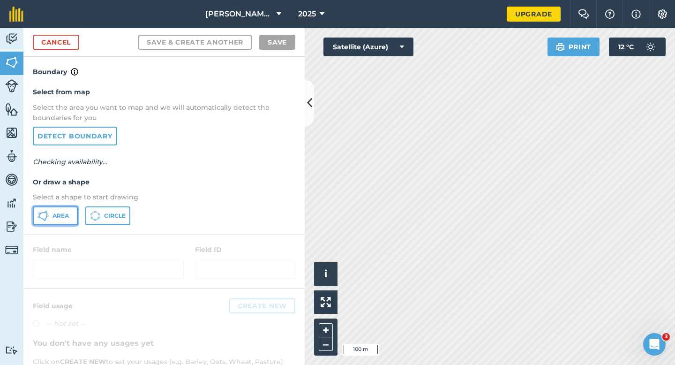
click at [66, 215] on span "Area" at bounding box center [60, 215] width 16 height 7
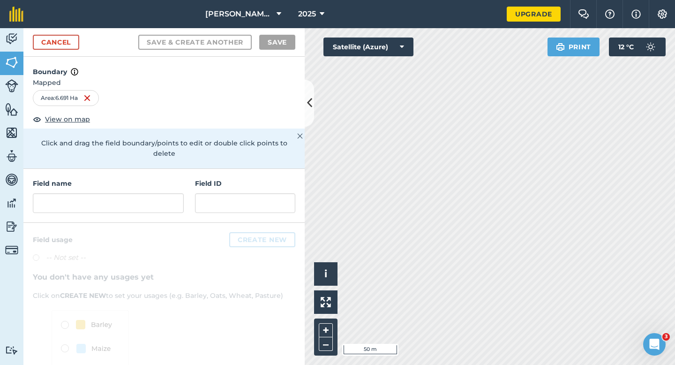
click at [134, 207] on div "Field name Field ID" at bounding box center [163, 196] width 281 height 54
click at [134, 193] on input "text" at bounding box center [108, 203] width 151 height 20
click at [134, 198] on input "text" at bounding box center [108, 203] width 151 height 20
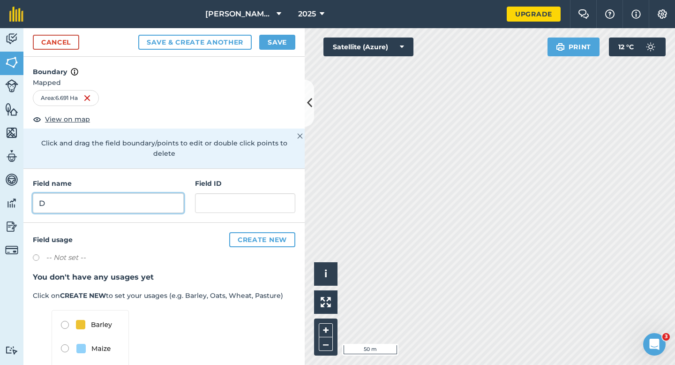
type input "D"
click at [282, 45] on button "Save" at bounding box center [277, 42] width 36 height 15
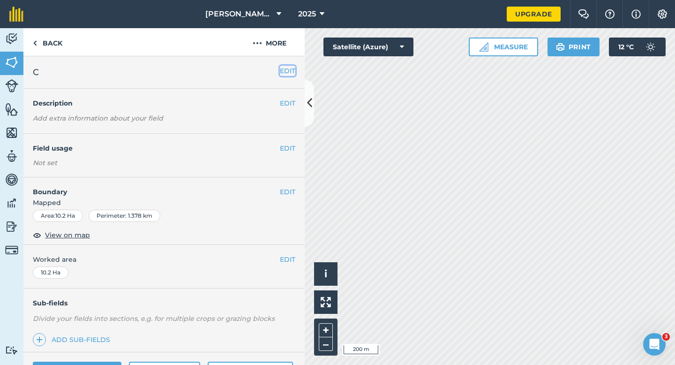
click at [283, 69] on button "EDIT" at bounding box center [287, 71] width 15 height 10
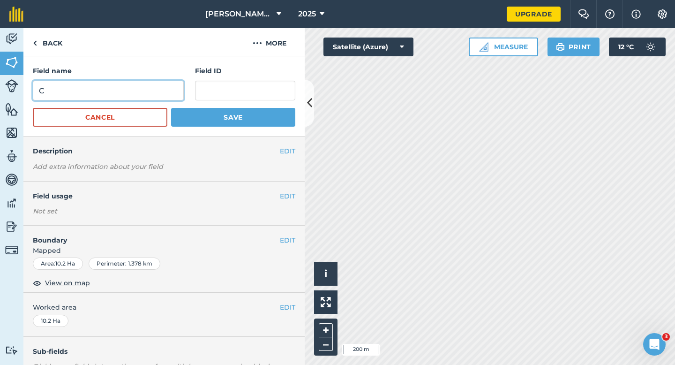
click at [176, 91] on input "C" at bounding box center [108, 91] width 151 height 20
type input "E"
click at [171, 108] on button "Save" at bounding box center [233, 117] width 124 height 19
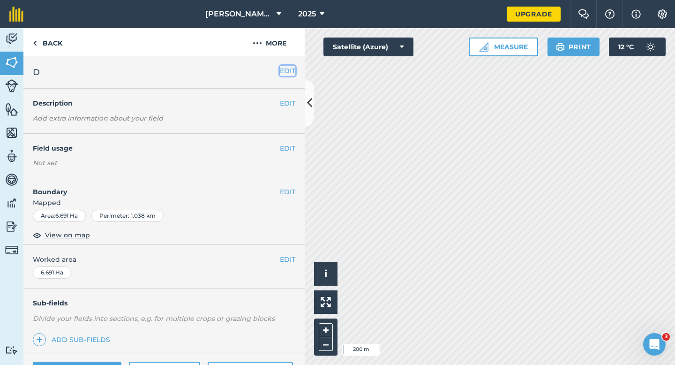
click at [291, 71] on button "EDIT" at bounding box center [287, 71] width 15 height 10
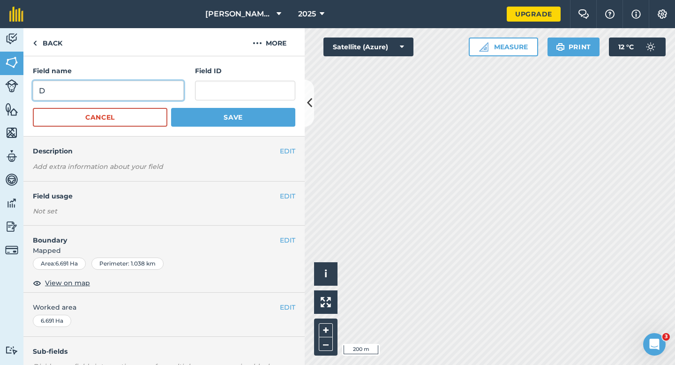
click at [153, 95] on input "D" at bounding box center [108, 91] width 151 height 20
type input "C"
click at [171, 108] on button "Save" at bounding box center [233, 117] width 124 height 19
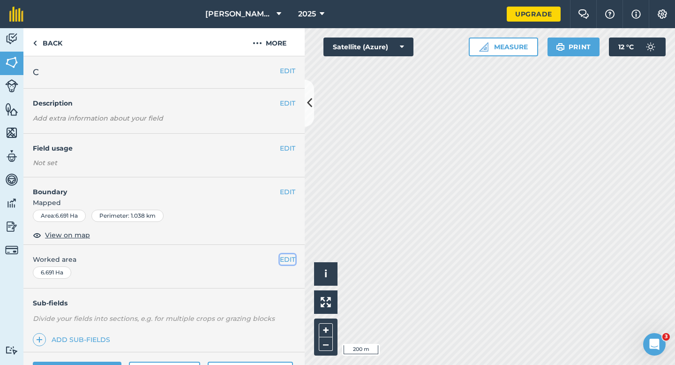
click at [287, 258] on button "EDIT" at bounding box center [287, 259] width 15 height 10
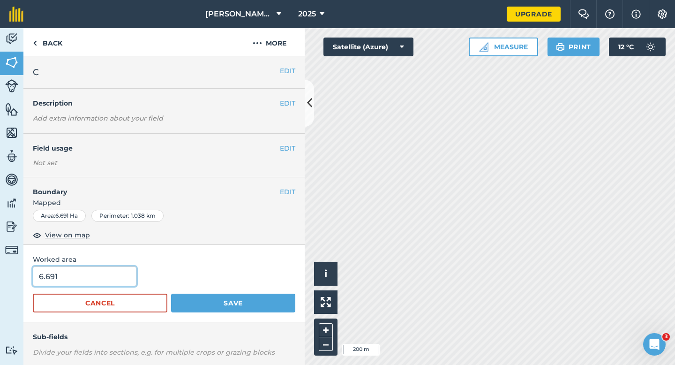
click at [98, 278] on input "6.691" at bounding box center [85, 276] width 104 height 20
type input "6.6"
click at [171, 293] on button "Save" at bounding box center [233, 302] width 124 height 19
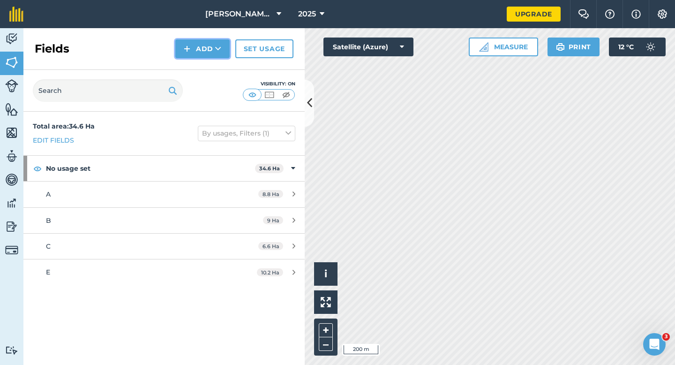
click at [207, 55] on button "Add" at bounding box center [202, 48] width 54 height 19
click at [207, 65] on link "Draw" at bounding box center [203, 70] width 52 height 21
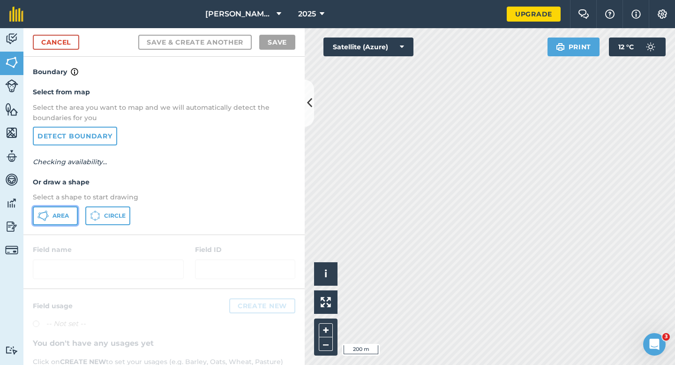
click at [64, 206] on button "Area" at bounding box center [55, 215] width 45 height 19
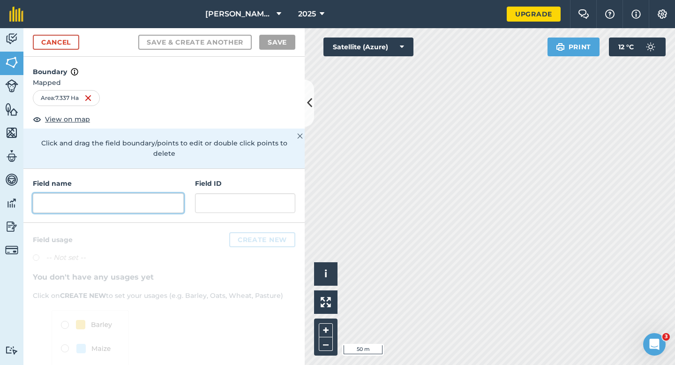
click at [176, 196] on input "text" at bounding box center [108, 203] width 151 height 20
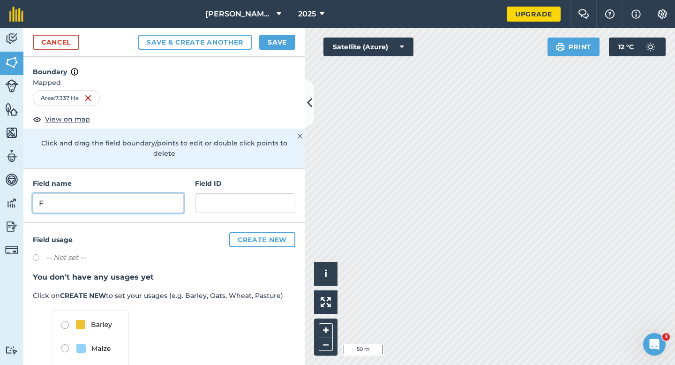
type input "F"
click at [288, 43] on button "Save" at bounding box center [277, 42] width 36 height 15
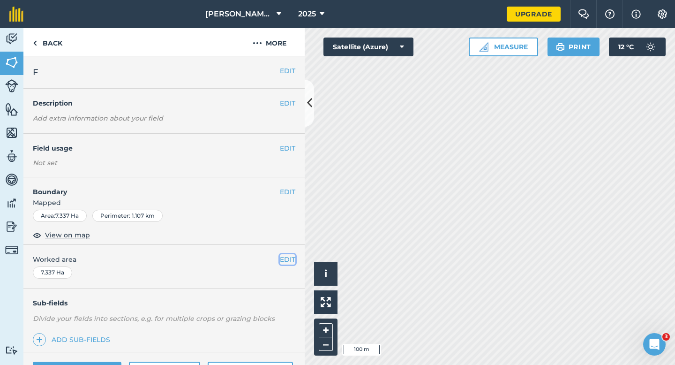
click at [287, 261] on button "EDIT" at bounding box center [287, 259] width 15 height 10
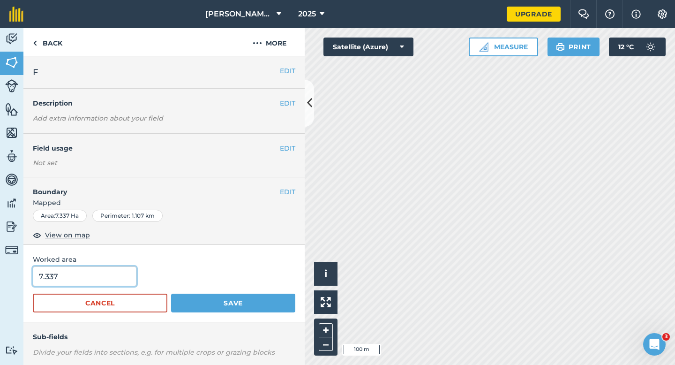
click at [120, 269] on input "7.337" at bounding box center [85, 276] width 104 height 20
click at [120, 275] on input "7.337" at bounding box center [85, 276] width 104 height 20
type input "7.3"
click at [171, 293] on button "Save" at bounding box center [233, 302] width 124 height 19
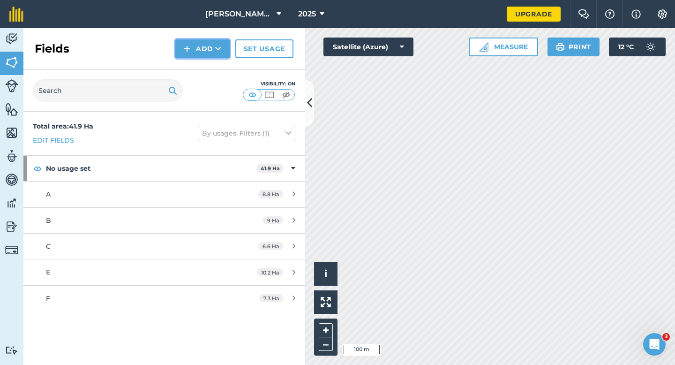
click at [190, 47] on img at bounding box center [187, 48] width 7 height 11
click at [191, 72] on link "Draw" at bounding box center [203, 70] width 52 height 21
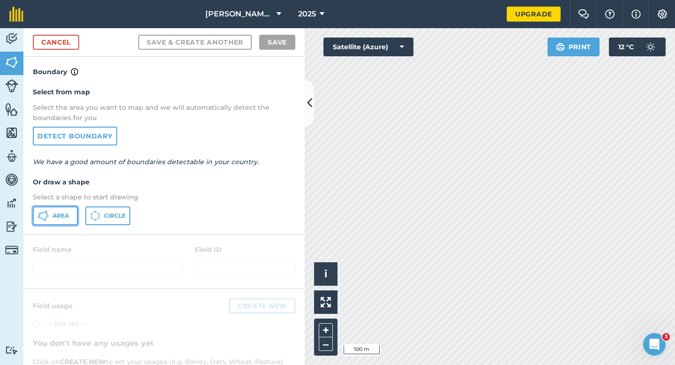
click at [47, 213] on icon at bounding box center [42, 215] width 11 height 11
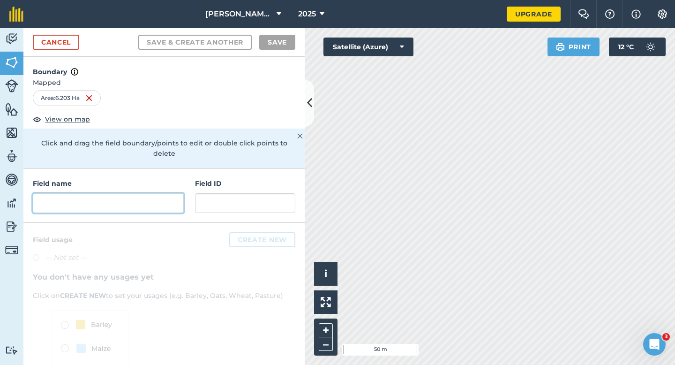
click at [159, 195] on input "text" at bounding box center [108, 203] width 151 height 20
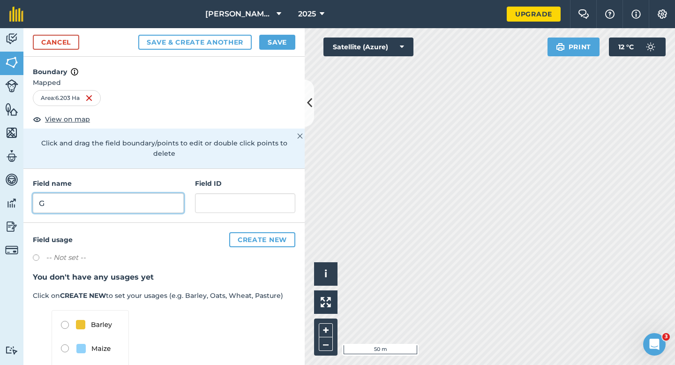
type input "G"
click at [298, 38] on div "Cancel Save & Create Another Save" at bounding box center [163, 42] width 281 height 29
click at [281, 45] on button "Save" at bounding box center [277, 42] width 36 height 15
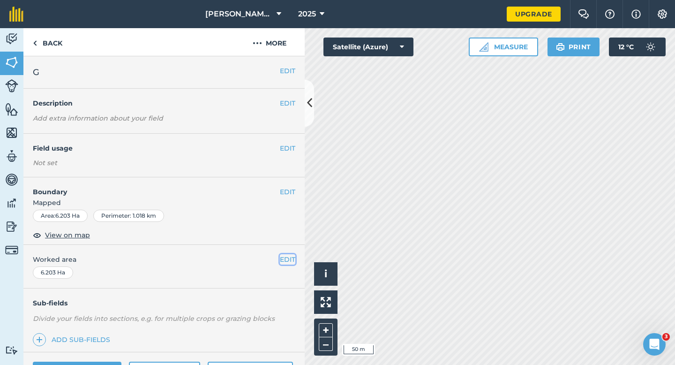
click at [285, 257] on button "EDIT" at bounding box center [287, 259] width 15 height 10
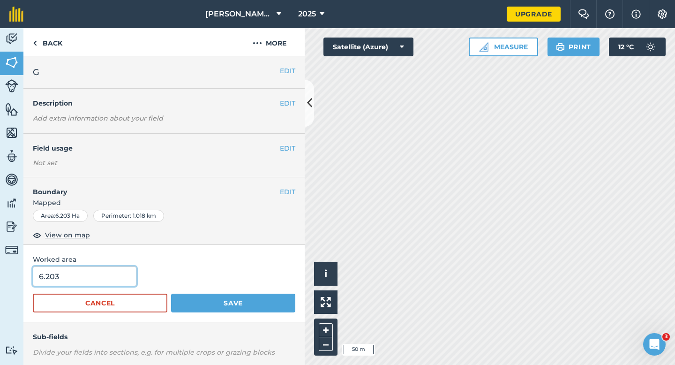
click at [122, 276] on input "6.203" at bounding box center [85, 276] width 104 height 20
type input "6.2"
click at [171, 293] on button "Save" at bounding box center [233, 302] width 124 height 19
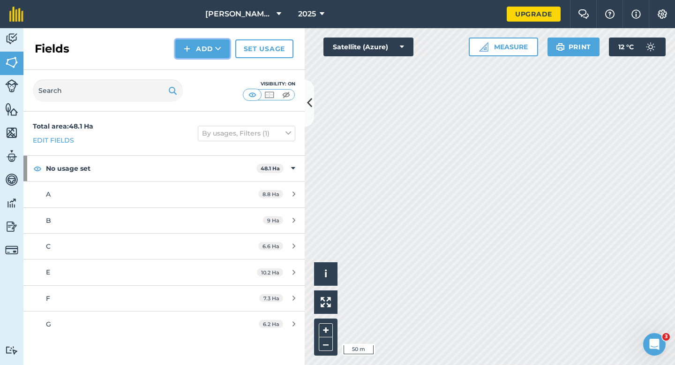
click at [183, 49] on button "Add" at bounding box center [202, 48] width 54 height 19
click at [193, 69] on link "Draw" at bounding box center [203, 70] width 52 height 21
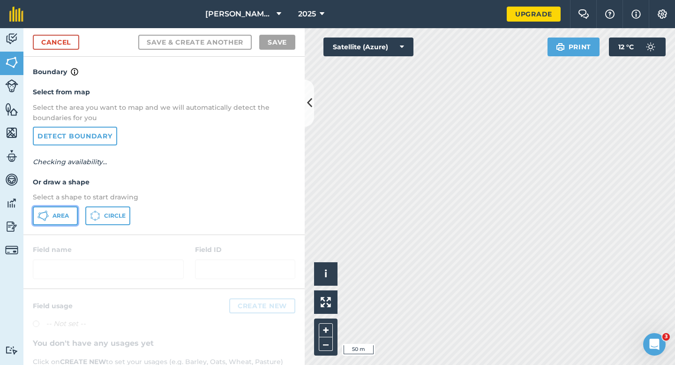
click at [72, 207] on button "Area" at bounding box center [55, 215] width 45 height 19
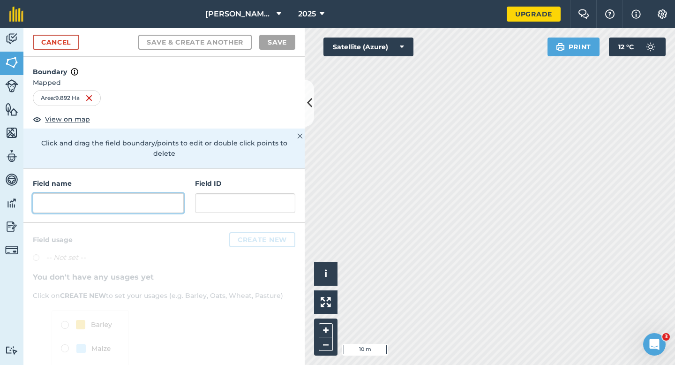
click at [129, 193] on input "text" at bounding box center [108, 203] width 151 height 20
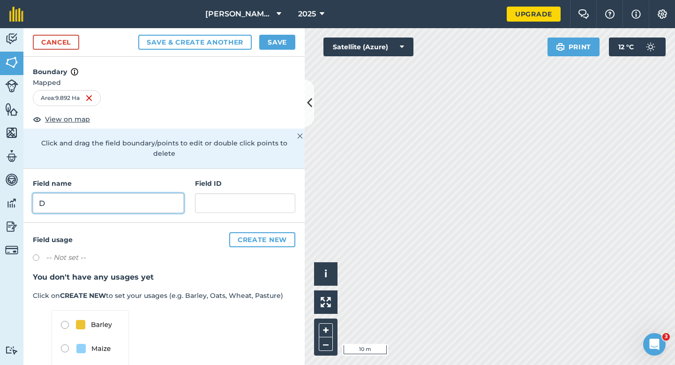
type input "D"
click at [269, 42] on button "Save" at bounding box center [277, 42] width 36 height 15
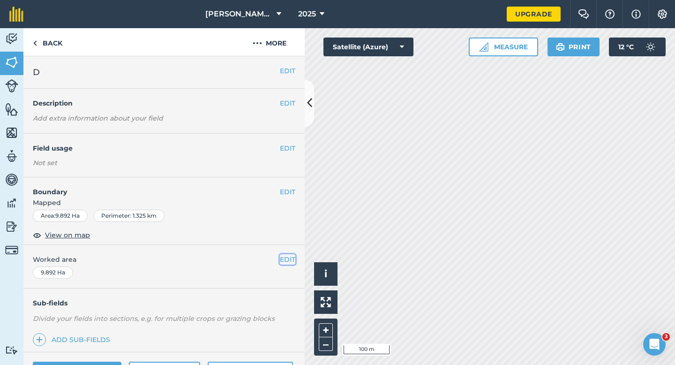
click at [285, 262] on button "EDIT" at bounding box center [287, 259] width 15 height 10
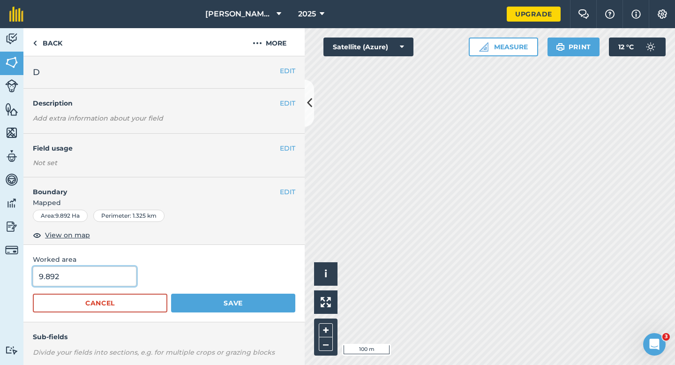
click at [125, 284] on input "9.892" at bounding box center [85, 276] width 104 height 20
type input "9.9"
click at [171, 293] on button "Save" at bounding box center [233, 302] width 124 height 19
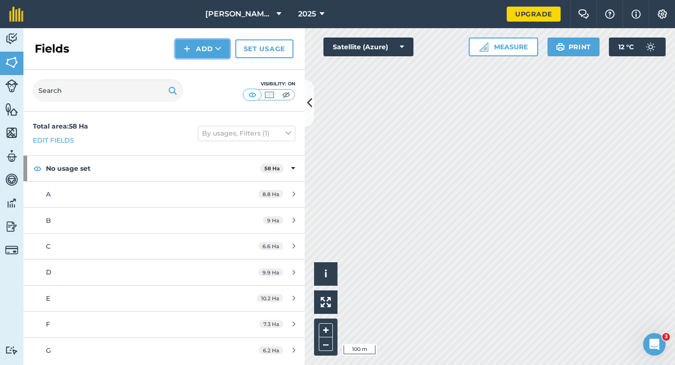
click at [194, 54] on button "Add" at bounding box center [202, 48] width 54 height 19
click at [194, 68] on link "Draw" at bounding box center [203, 70] width 52 height 21
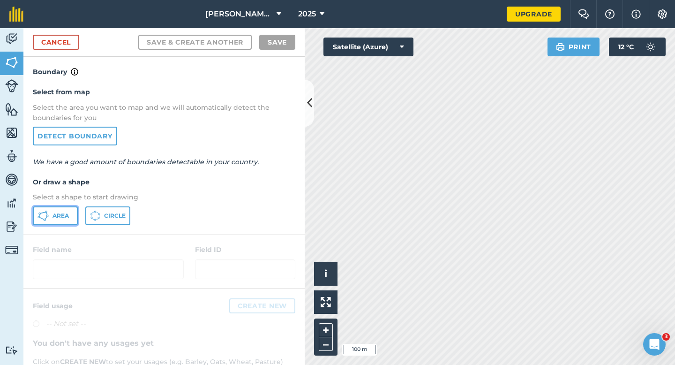
click at [65, 217] on span "Area" at bounding box center [60, 215] width 16 height 7
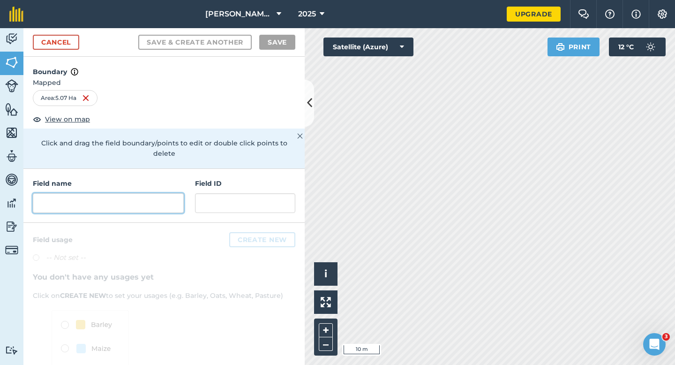
click at [149, 195] on input "text" at bounding box center [108, 203] width 151 height 20
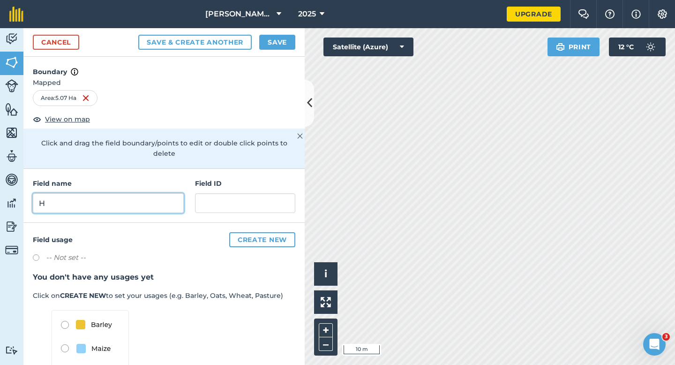
type input "H"
click at [276, 43] on button "Save" at bounding box center [277, 42] width 36 height 15
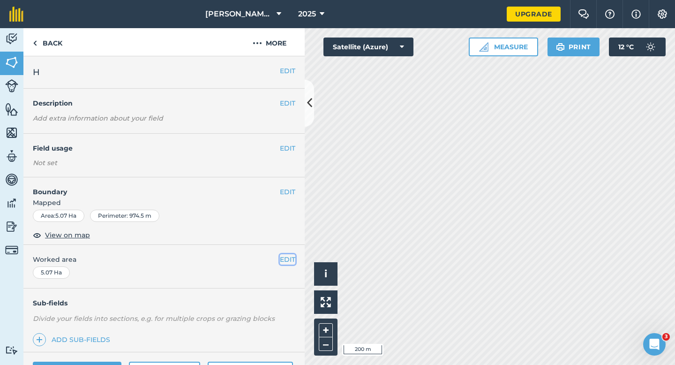
click at [288, 264] on button "EDIT" at bounding box center [287, 259] width 15 height 10
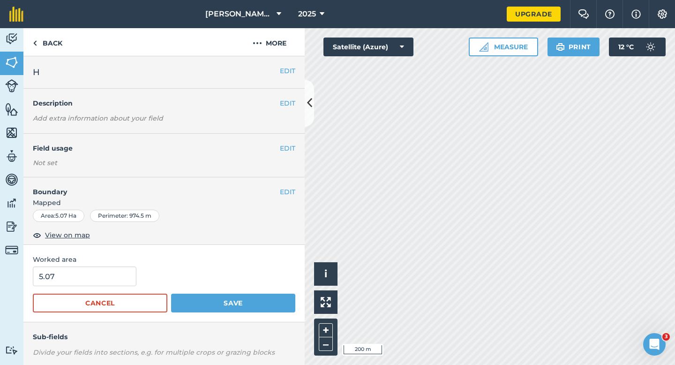
click at [288, 264] on span "Worked area" at bounding box center [164, 259] width 262 height 10
click at [92, 267] on input "5.07" at bounding box center [85, 276] width 104 height 20
type input "5"
click at [171, 293] on button "Save" at bounding box center [233, 302] width 124 height 19
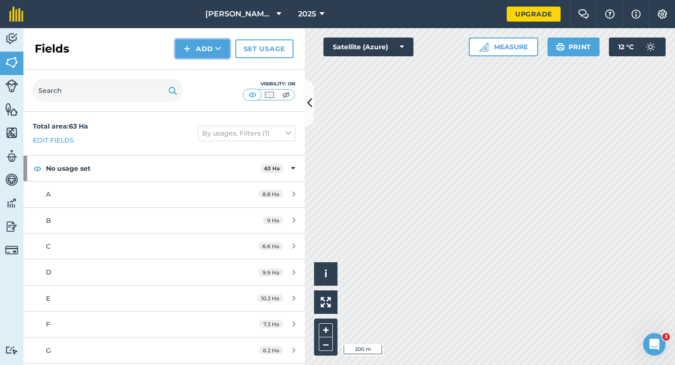
click at [197, 48] on button "Add" at bounding box center [202, 48] width 54 height 19
click at [197, 59] on div "Fields Add Draw Import Set usage" at bounding box center [163, 49] width 281 height 42
click at [190, 51] on img at bounding box center [187, 48] width 7 height 11
click at [191, 62] on link "Draw" at bounding box center [203, 70] width 52 height 21
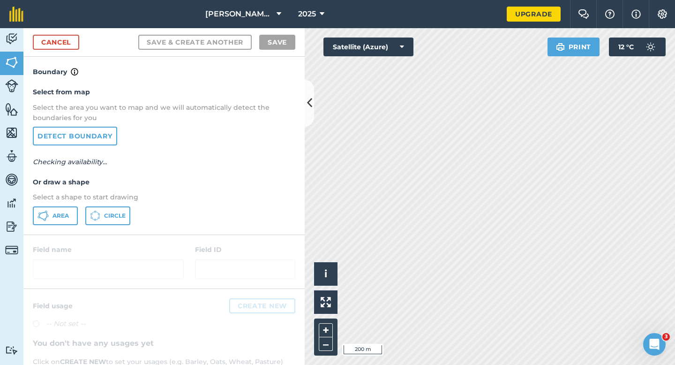
click at [66, 229] on div "Select from map Select the area you want to map and we will automatically detec…" at bounding box center [163, 155] width 281 height 157
click at [66, 219] on button "Area" at bounding box center [55, 215] width 45 height 19
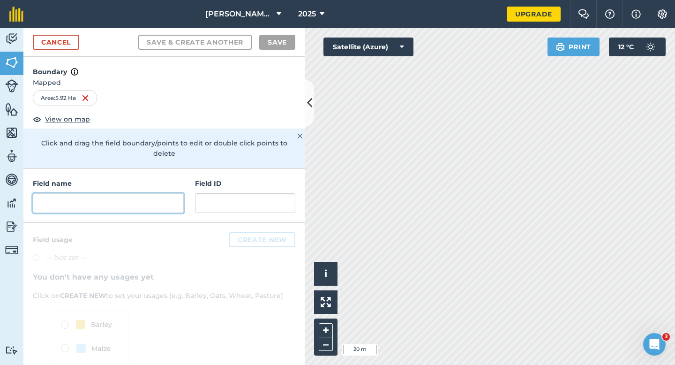
click at [167, 193] on input "text" at bounding box center [108, 203] width 151 height 20
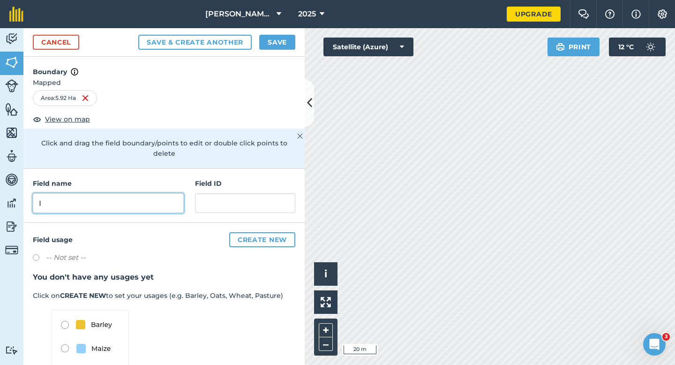
type input "I"
click at [277, 50] on div "Cancel Save & Create Another Save" at bounding box center [163, 42] width 281 height 29
click at [287, 47] on button "Save" at bounding box center [277, 42] width 36 height 15
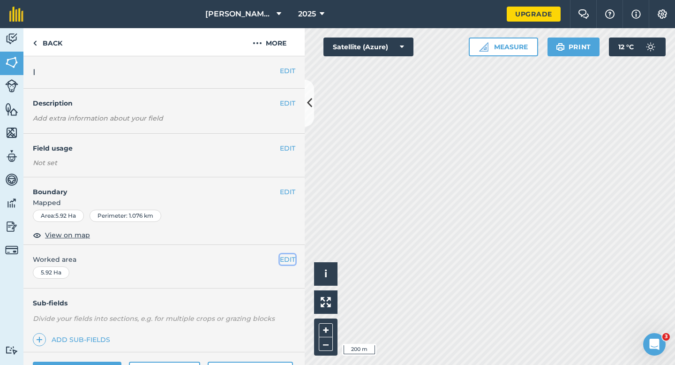
click at [286, 256] on button "EDIT" at bounding box center [287, 259] width 15 height 10
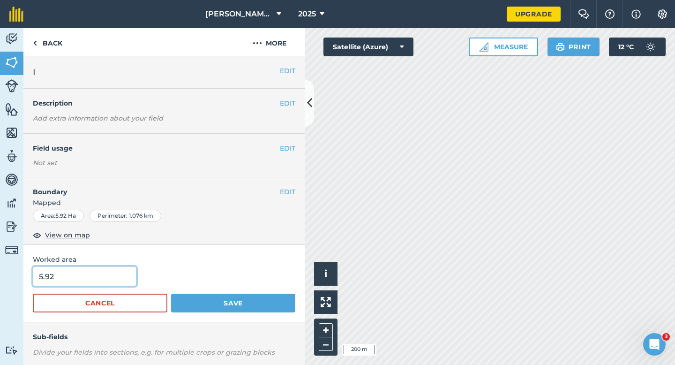
click at [102, 274] on input "5.92" at bounding box center [85, 276] width 104 height 20
click at [291, 75] on button "EDIT" at bounding box center [287, 71] width 15 height 10
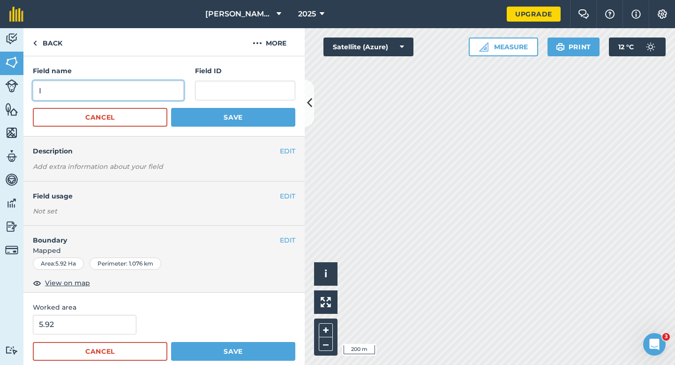
click at [179, 86] on input "I" at bounding box center [108, 91] width 151 height 20
type input "J"
click at [171, 108] on button "Save" at bounding box center [233, 117] width 124 height 19
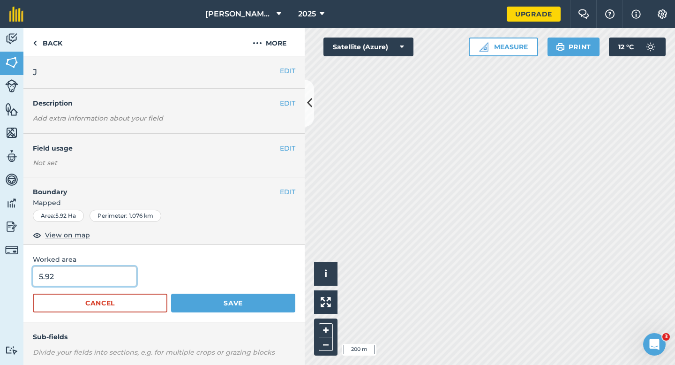
click at [78, 272] on input "5.92" at bounding box center [85, 276] width 104 height 20
type input "6"
click at [171, 293] on button "Save" at bounding box center [233, 302] width 124 height 19
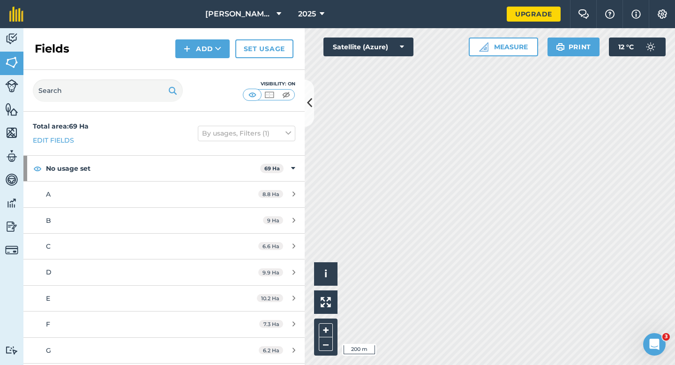
click at [226, 60] on div "Fields Add Set usage" at bounding box center [163, 49] width 281 height 42
click at [207, 53] on button "Add" at bounding box center [202, 48] width 54 height 19
click at [207, 64] on link "Draw" at bounding box center [203, 70] width 52 height 21
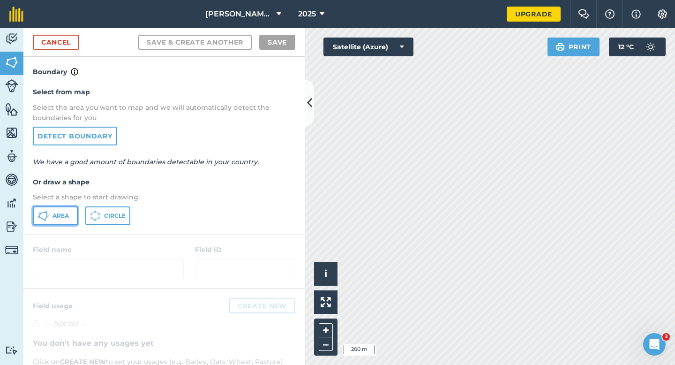
click at [70, 221] on button "Area" at bounding box center [55, 215] width 45 height 19
click at [76, 40] on link "Cancel" at bounding box center [56, 42] width 46 height 15
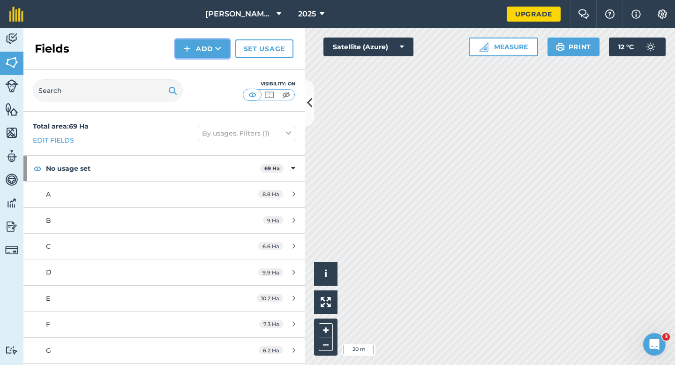
click at [204, 45] on button "Add" at bounding box center [202, 48] width 54 height 19
drag, startPoint x: 204, startPoint y: 53, endPoint x: 205, endPoint y: 72, distance: 18.8
click at [205, 72] on link "Draw" at bounding box center [203, 70] width 52 height 21
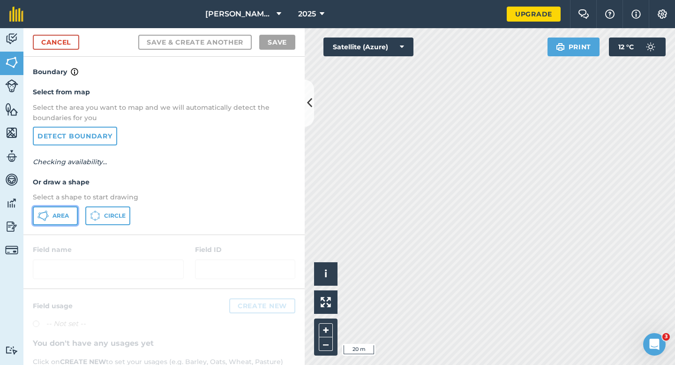
click at [58, 217] on span "Area" at bounding box center [60, 215] width 16 height 7
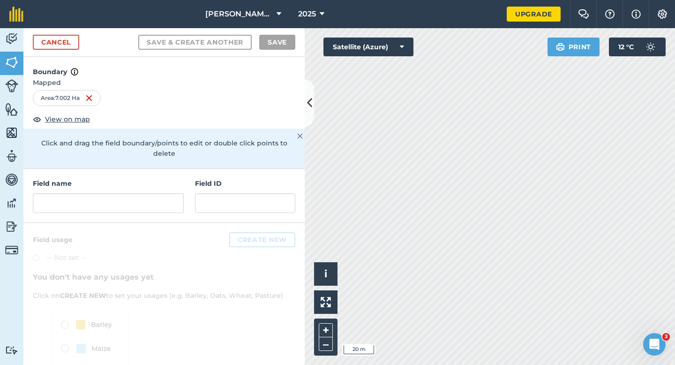
click at [151, 180] on div "Field name" at bounding box center [108, 195] width 151 height 35
click at [152, 193] on input "text" at bounding box center [108, 203] width 151 height 20
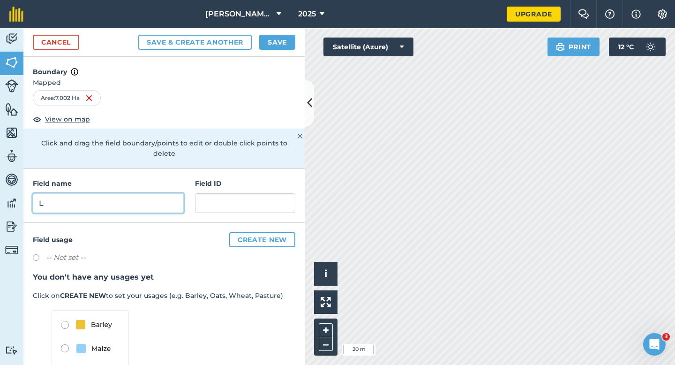
type input "L"
click at [275, 49] on button "Save" at bounding box center [277, 42] width 36 height 15
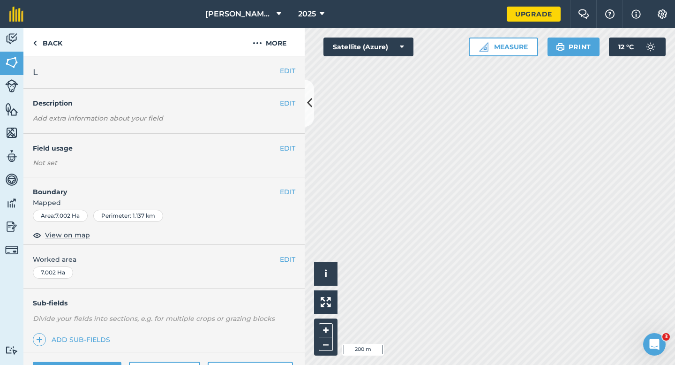
click at [287, 267] on div "EDIT Worked area 7.002 Ha" at bounding box center [163, 267] width 281 height 44
click at [287, 259] on button "EDIT" at bounding box center [287, 259] width 15 height 10
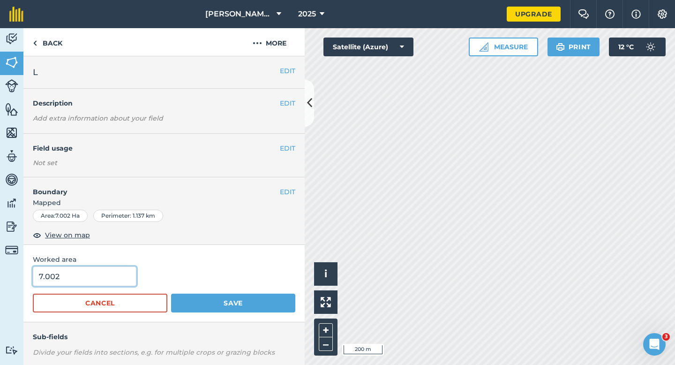
click at [85, 281] on input "7.002" at bounding box center [85, 276] width 104 height 20
type input "7"
click at [171, 293] on button "Save" at bounding box center [233, 302] width 124 height 19
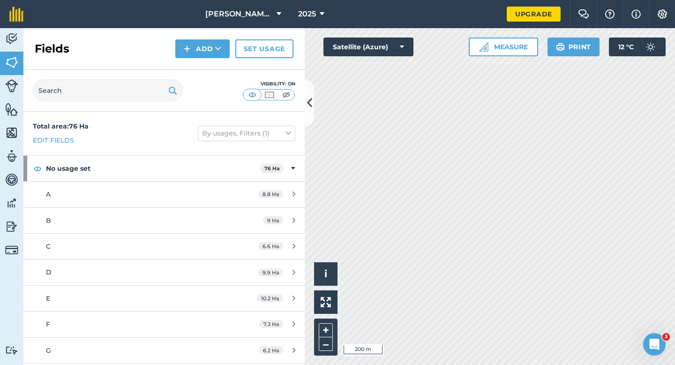
click at [182, 27] on nav "[PERSON_NAME] & Sons 2025" at bounding box center [270, 14] width 474 height 28
click at [187, 46] on img at bounding box center [187, 48] width 7 height 11
click at [187, 56] on button "Add Draw Import" at bounding box center [202, 48] width 54 height 19
click at [187, 56] on button "Add" at bounding box center [202, 48] width 54 height 19
click at [188, 66] on link "Draw" at bounding box center [203, 70] width 52 height 21
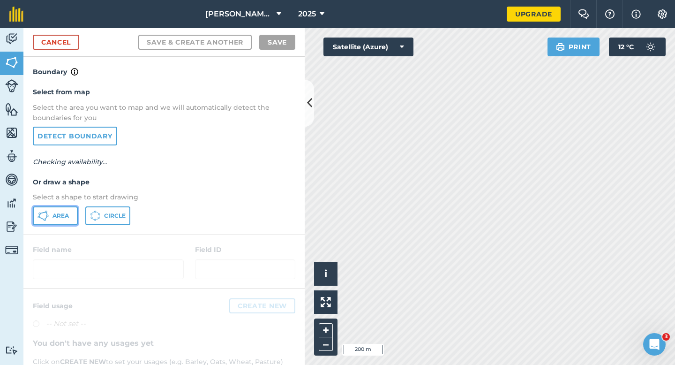
click at [67, 210] on button "Area" at bounding box center [55, 215] width 45 height 19
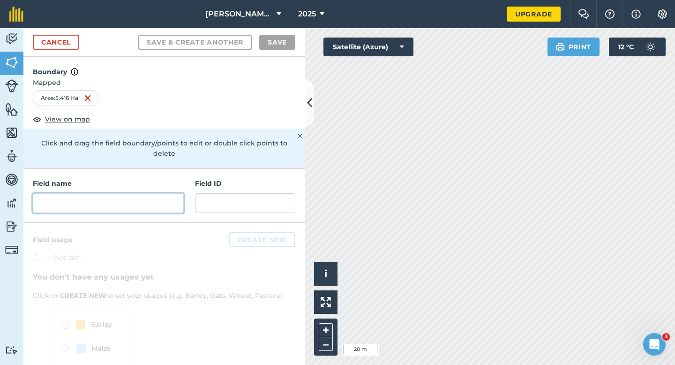
click at [154, 202] on input "text" at bounding box center [108, 203] width 151 height 20
click at [154, 200] on input "text" at bounding box center [108, 203] width 151 height 20
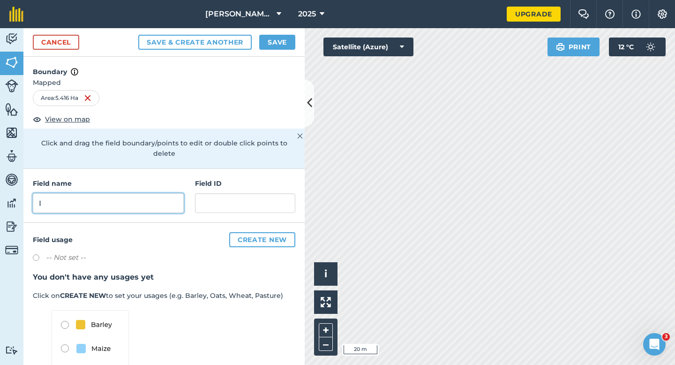
type input "I"
click at [288, 46] on button "Save" at bounding box center [277, 42] width 36 height 15
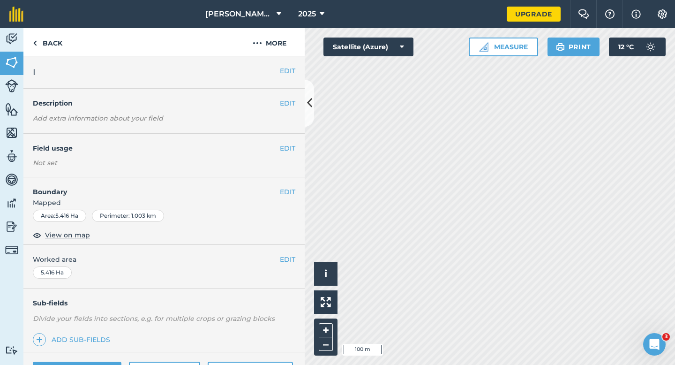
click at [292, 265] on div "EDIT Worked area 5.416 Ha" at bounding box center [163, 267] width 281 height 44
click at [291, 262] on button "EDIT" at bounding box center [287, 259] width 15 height 10
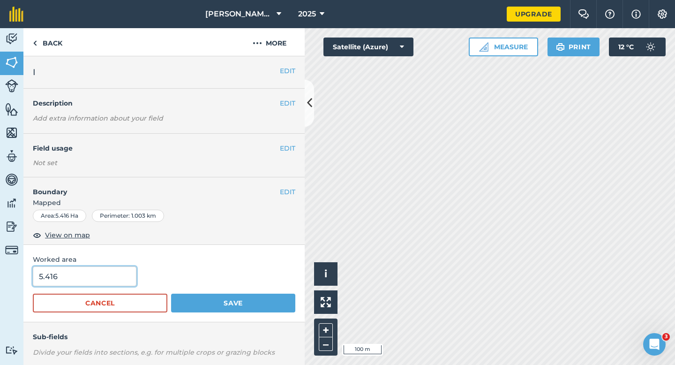
click at [90, 281] on input "5.416" at bounding box center [85, 276] width 104 height 20
type input "5.4"
click at [171, 293] on button "Save" at bounding box center [233, 302] width 124 height 19
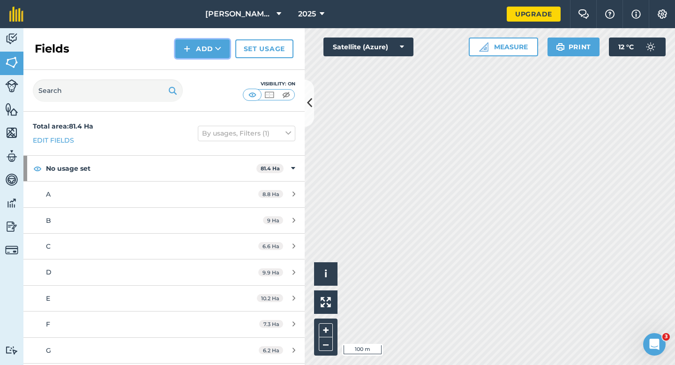
click at [210, 47] on button "Add" at bounding box center [202, 48] width 54 height 19
click at [210, 60] on link "Draw" at bounding box center [203, 70] width 52 height 21
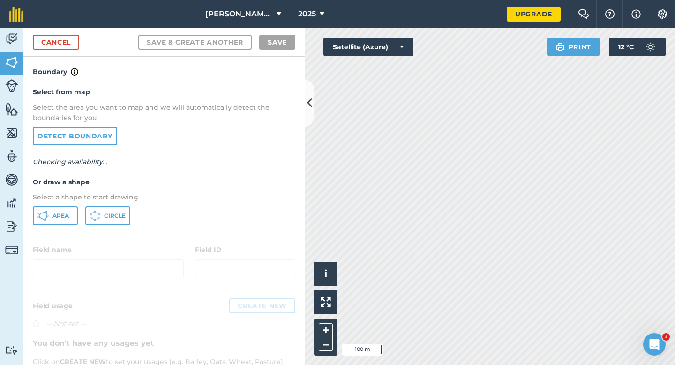
click at [54, 196] on p "Select a shape to start drawing" at bounding box center [164, 197] width 262 height 10
click at [54, 217] on span "Area" at bounding box center [60, 215] width 16 height 7
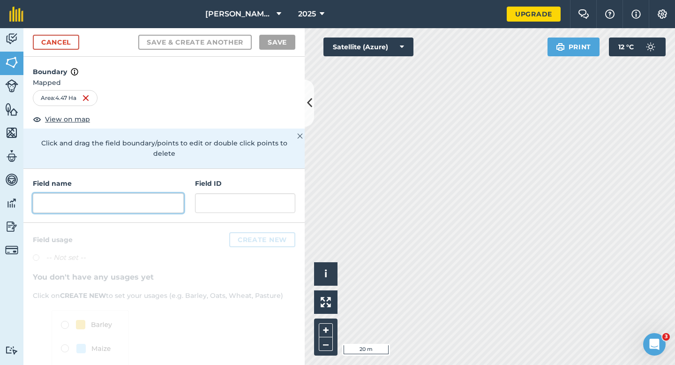
click at [111, 193] on input "text" at bounding box center [108, 203] width 151 height 20
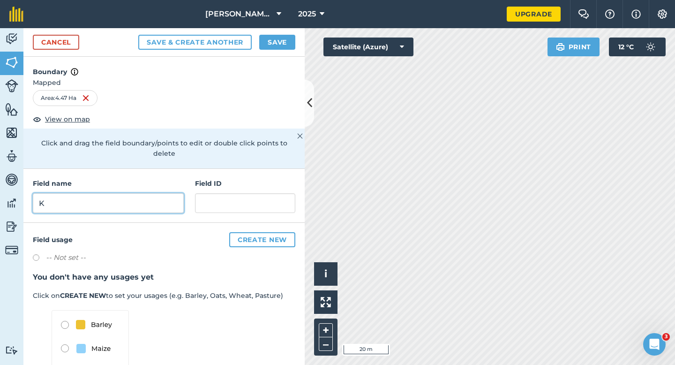
type input "K"
click at [270, 41] on button "Save" at bounding box center [277, 42] width 36 height 15
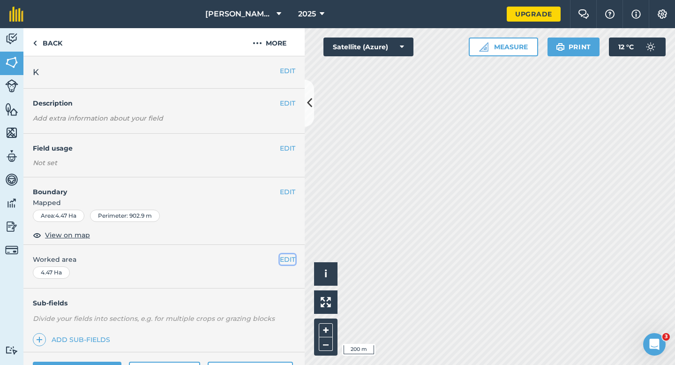
click at [286, 256] on button "EDIT" at bounding box center [287, 259] width 15 height 10
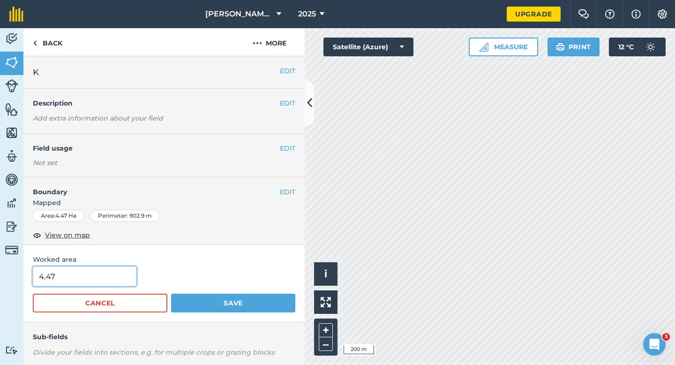
click at [113, 274] on input "4.47" at bounding box center [85, 276] width 104 height 20
type input "4.5"
click at [171, 293] on button "Save" at bounding box center [233, 302] width 124 height 19
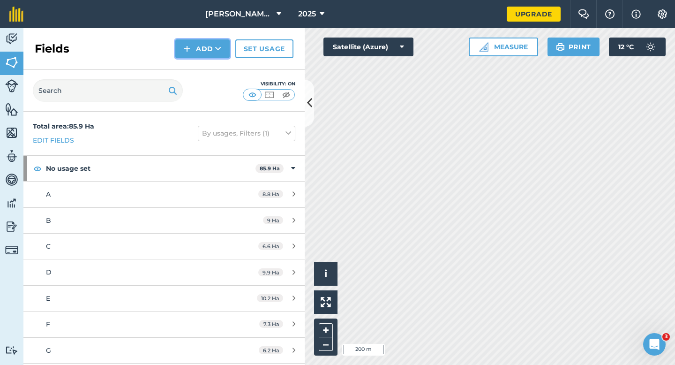
click at [183, 40] on button "Add" at bounding box center [202, 48] width 54 height 19
click at [197, 64] on link "Draw" at bounding box center [203, 70] width 52 height 21
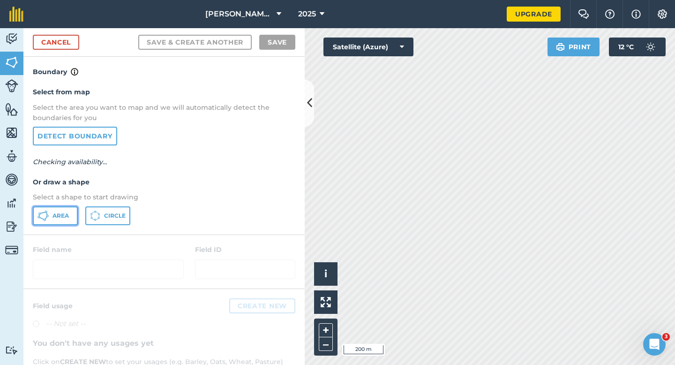
click at [72, 209] on button "Area" at bounding box center [55, 215] width 45 height 19
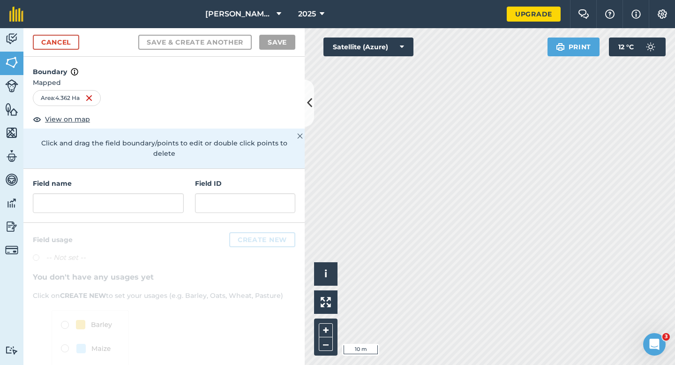
click at [142, 179] on div "Field name" at bounding box center [108, 195] width 151 height 35
click at [142, 180] on div "Field name" at bounding box center [108, 195] width 151 height 35
click at [142, 203] on div "Field name Field ID" at bounding box center [163, 196] width 281 height 54
click at [162, 169] on div "Field name Field ID" at bounding box center [163, 196] width 281 height 54
click at [162, 178] on h4 "Field name" at bounding box center [108, 183] width 151 height 10
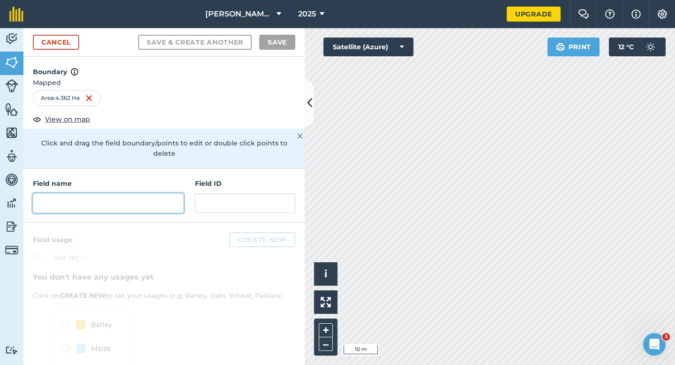
click at [162, 194] on input "text" at bounding box center [108, 203] width 151 height 20
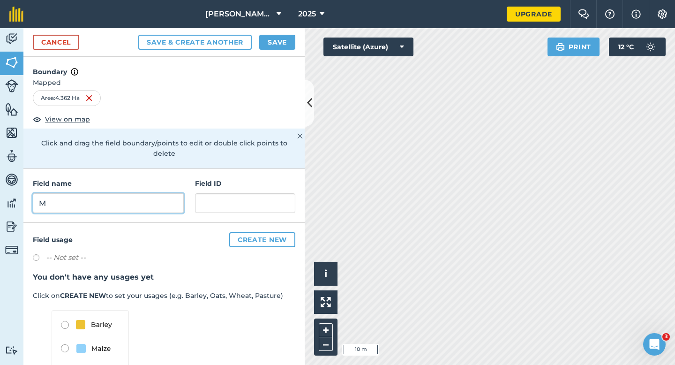
type input "M"
click at [272, 39] on button "Save" at bounding box center [277, 42] width 36 height 15
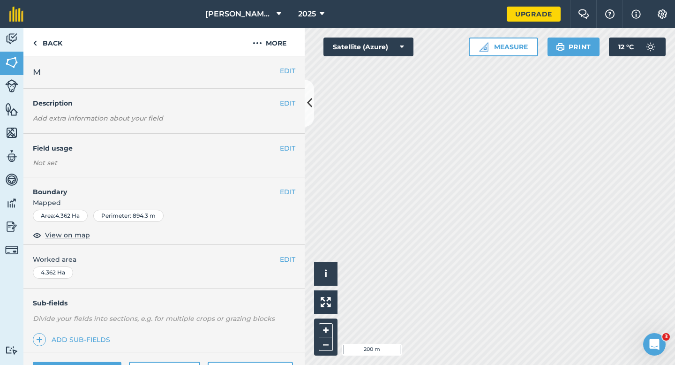
click at [289, 268] on div "EDIT Worked area 4.362 Ha" at bounding box center [163, 267] width 281 height 44
click at [288, 261] on button "EDIT" at bounding box center [287, 259] width 15 height 10
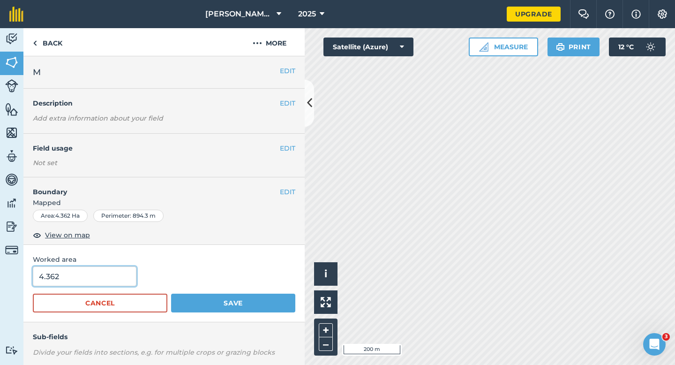
click at [86, 273] on input "4.362" at bounding box center [85, 276] width 104 height 20
type input "4.4"
click at [171, 293] on button "Save" at bounding box center [233, 302] width 124 height 19
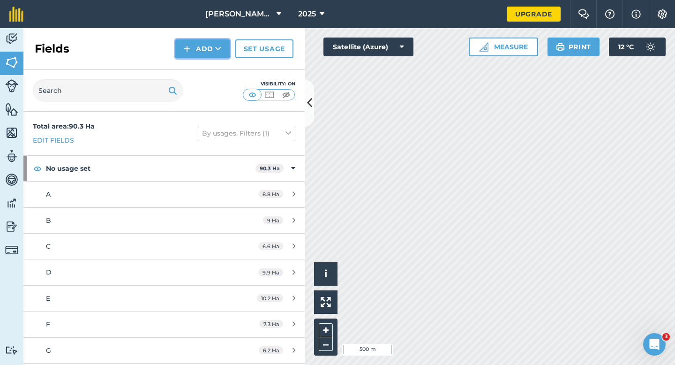
click at [194, 48] on button "Add" at bounding box center [202, 48] width 54 height 19
click at [196, 71] on link "Draw" at bounding box center [203, 70] width 52 height 21
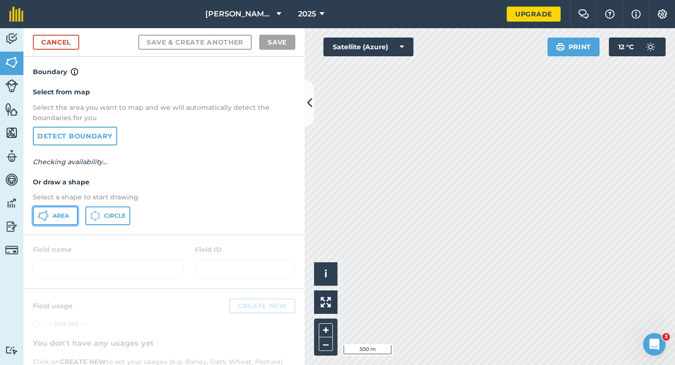
click at [41, 223] on button "Area" at bounding box center [55, 215] width 45 height 19
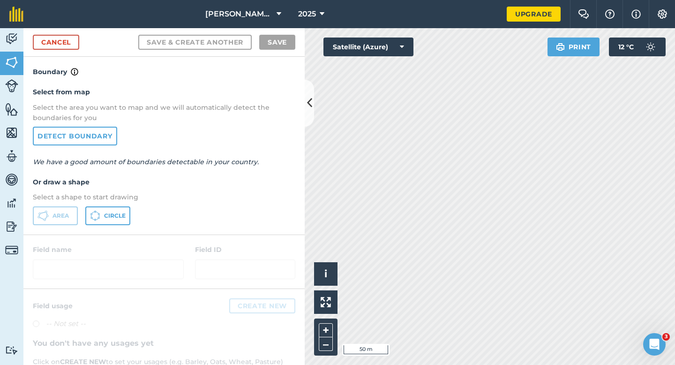
click at [69, 50] on div "Cancel Save & Create Another Save" at bounding box center [163, 42] width 281 height 29
click at [83, 49] on div "Cancel Save & Create Another Save" at bounding box center [163, 42] width 281 height 29
click at [73, 45] on link "Cancel" at bounding box center [56, 42] width 46 height 15
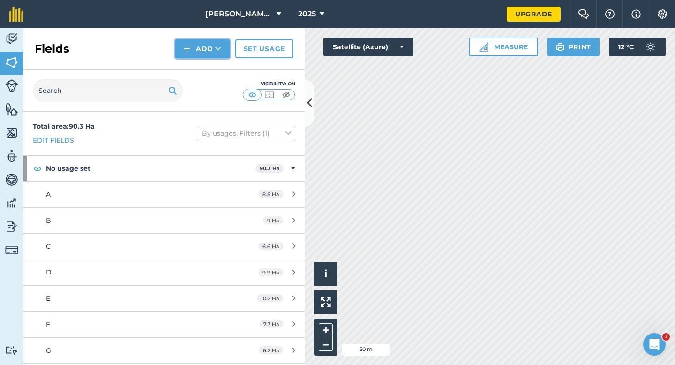
click at [185, 56] on button "Add" at bounding box center [202, 48] width 54 height 19
click at [195, 67] on link "Draw" at bounding box center [203, 70] width 52 height 21
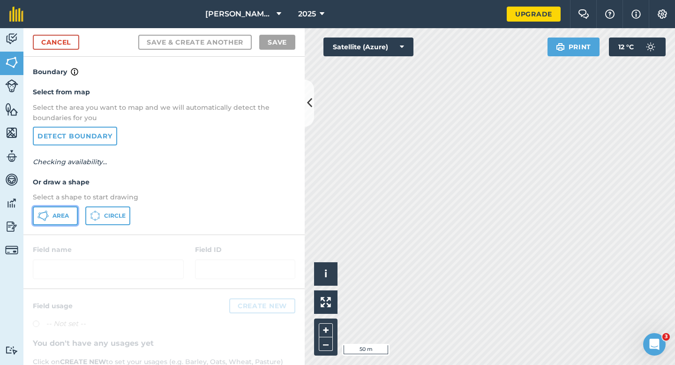
click at [47, 224] on button "Area" at bounding box center [55, 215] width 45 height 19
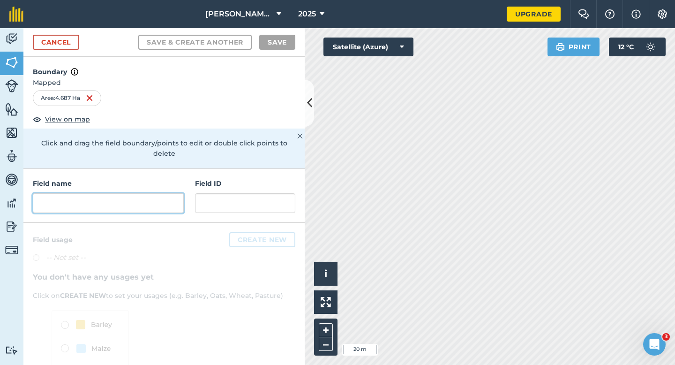
click at [146, 198] on input "text" at bounding box center [108, 203] width 151 height 20
click at [171, 200] on input "text" at bounding box center [108, 203] width 151 height 20
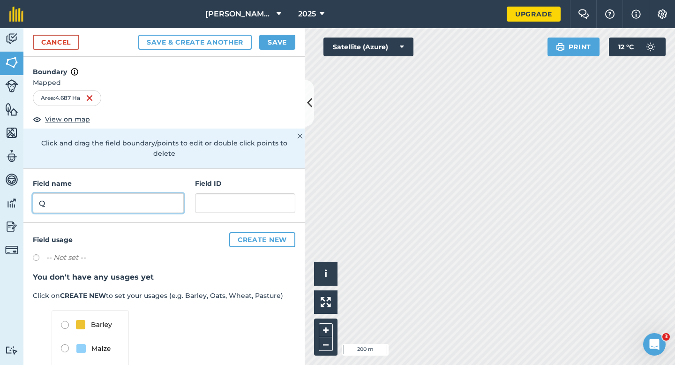
type input "Q"
click at [279, 42] on button "Save" at bounding box center [277, 42] width 36 height 15
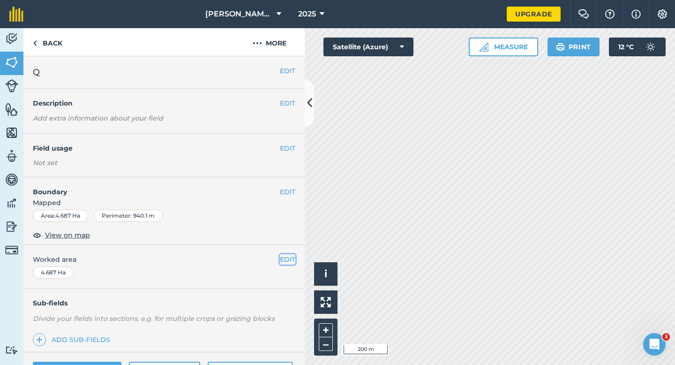
click at [290, 258] on button "EDIT" at bounding box center [287, 259] width 15 height 10
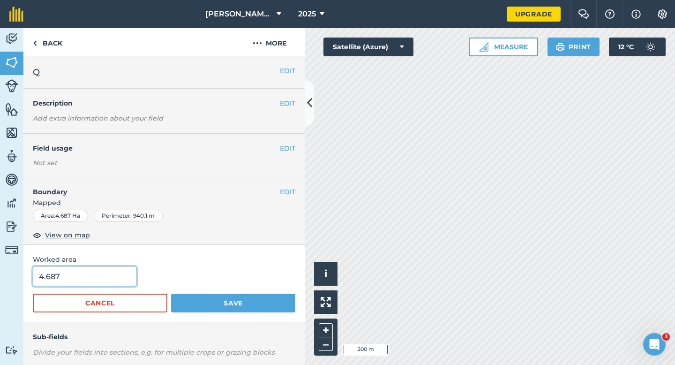
click at [111, 274] on input "4.687" at bounding box center [85, 276] width 104 height 20
type input "4.7"
click at [171, 293] on button "Save" at bounding box center [233, 302] width 124 height 19
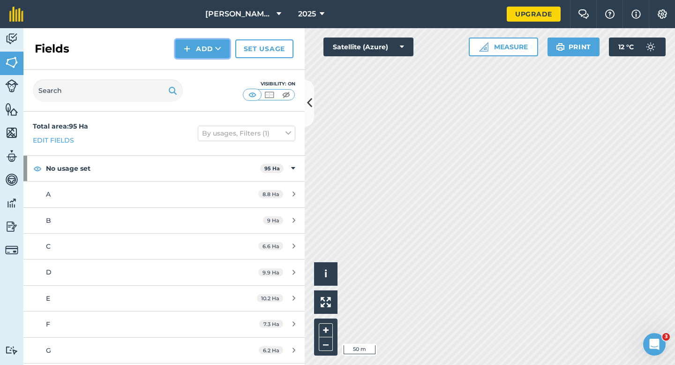
click at [183, 50] on button "Add" at bounding box center [202, 48] width 54 height 19
click at [199, 70] on link "Draw" at bounding box center [203, 70] width 52 height 21
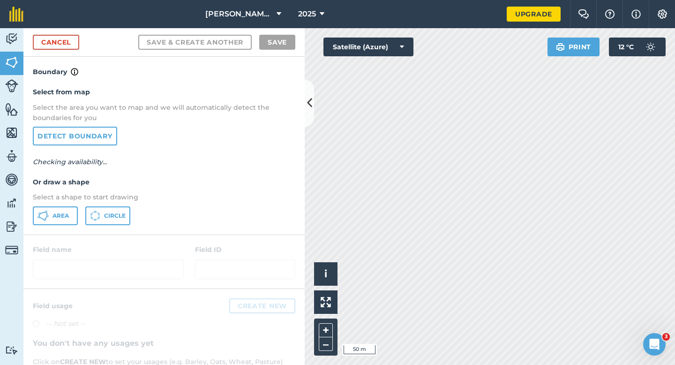
click at [73, 203] on div "Select from map Select the area you want to map and we will automatically detec…" at bounding box center [163, 155] width 281 height 157
click at [73, 205] on div "Select from map Select the area you want to map and we will automatically detec…" at bounding box center [163, 155] width 281 height 157
click at [73, 213] on button "Area" at bounding box center [55, 215] width 45 height 19
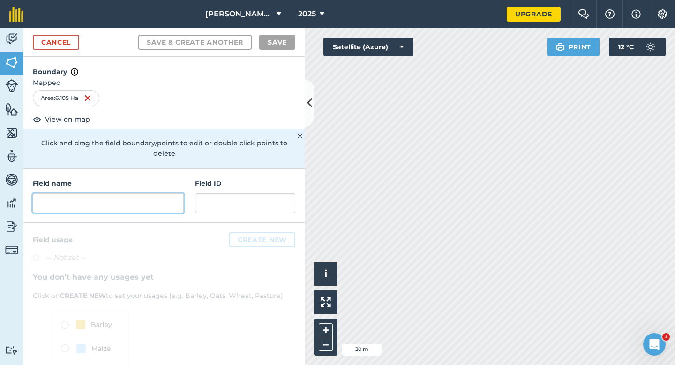
click at [160, 194] on input "text" at bounding box center [108, 203] width 151 height 20
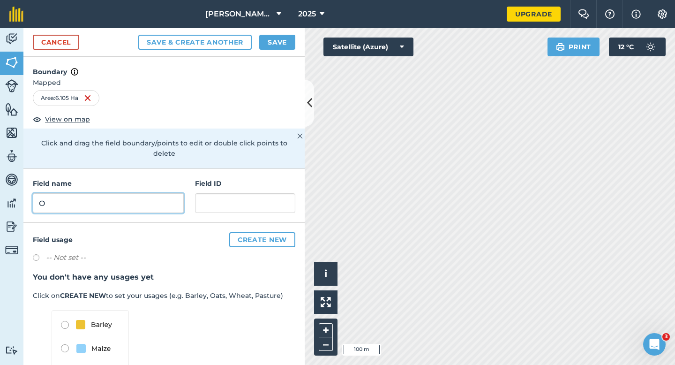
type input "O"
click at [267, 43] on button "Save" at bounding box center [277, 42] width 36 height 15
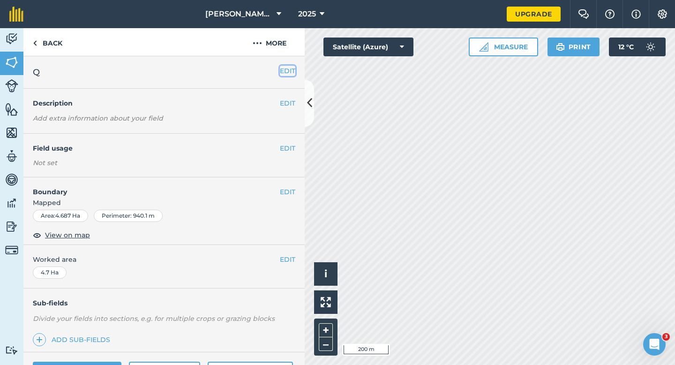
click at [290, 71] on button "EDIT" at bounding box center [287, 71] width 15 height 10
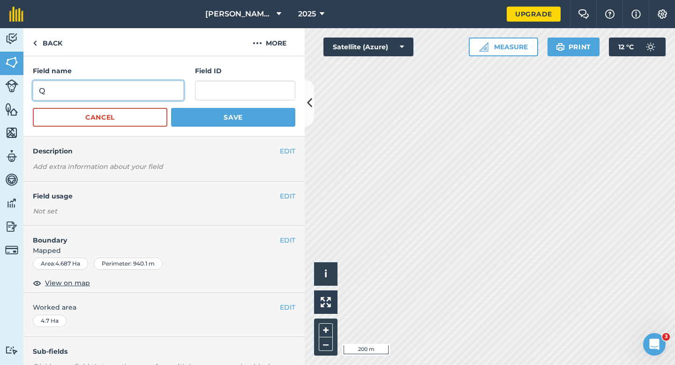
click at [169, 90] on input "Q" at bounding box center [108, 91] width 151 height 20
type input "R"
click at [171, 108] on button "Save" at bounding box center [233, 117] width 124 height 19
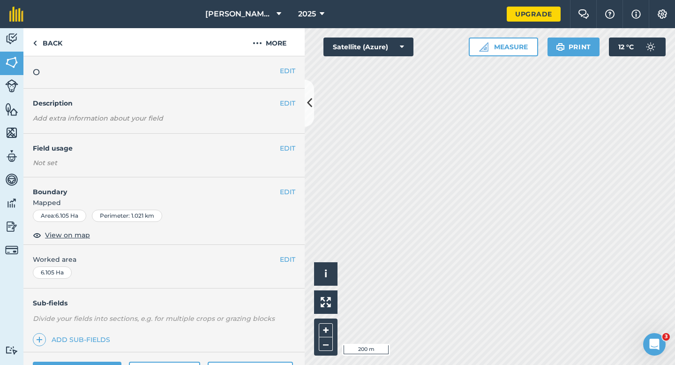
click at [295, 257] on div "EDIT Worked area 6.105 Ha" at bounding box center [163, 267] width 281 height 44
click at [298, 259] on div "EDIT Worked area 6.105 Ha" at bounding box center [163, 267] width 281 height 44
click at [291, 257] on button "EDIT" at bounding box center [287, 259] width 15 height 10
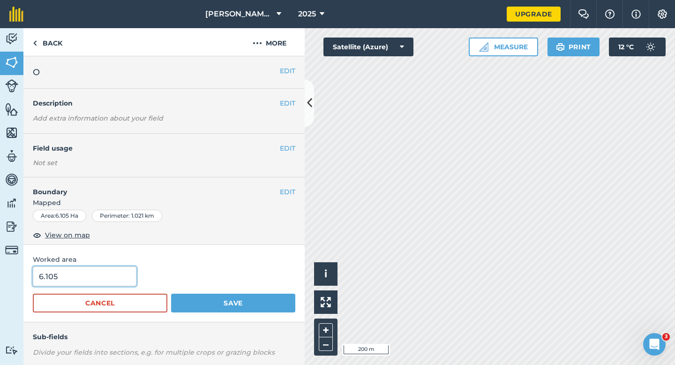
click at [102, 276] on input "6.105" at bounding box center [85, 276] width 104 height 20
type input "6.1"
click at [171, 293] on button "Save" at bounding box center [233, 302] width 124 height 19
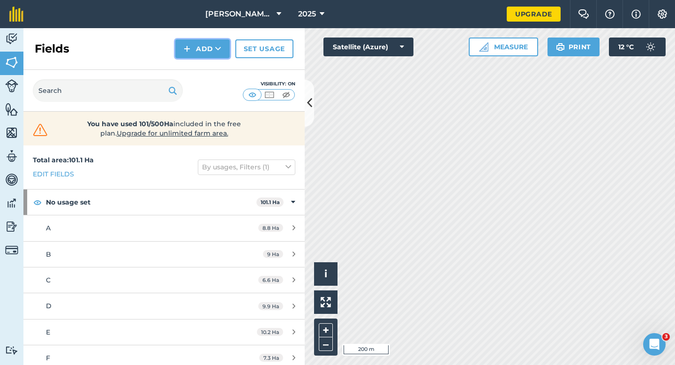
click at [211, 43] on button "Add" at bounding box center [202, 48] width 54 height 19
click at [211, 68] on link "Draw" at bounding box center [203, 70] width 52 height 21
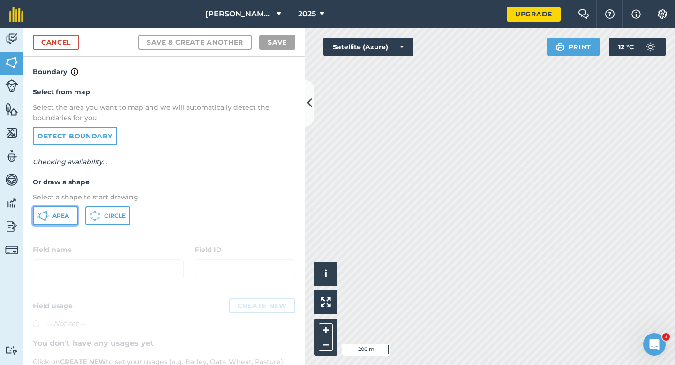
click at [63, 217] on span "Area" at bounding box center [60, 215] width 16 height 7
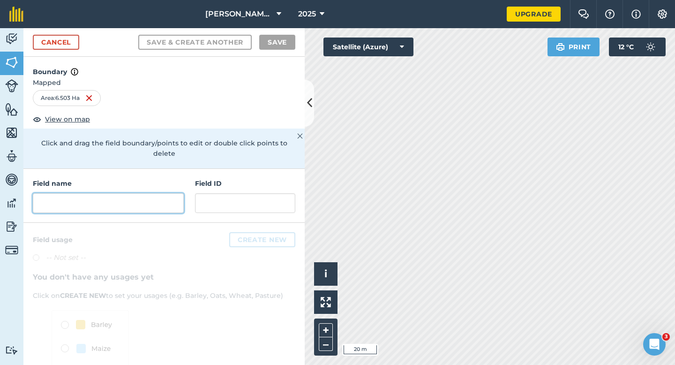
click at [164, 193] on input "text" at bounding box center [108, 203] width 151 height 20
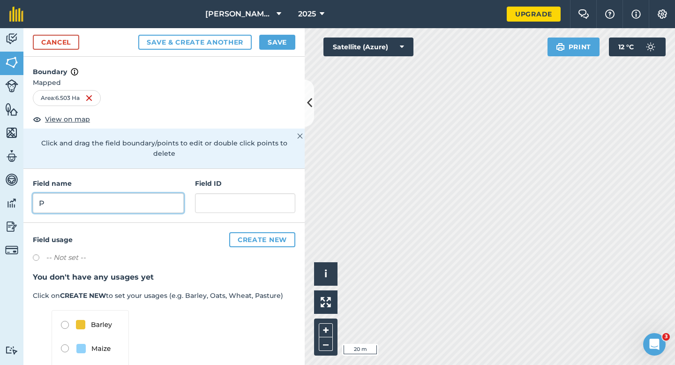
type input "P"
click at [283, 47] on button "Save" at bounding box center [277, 42] width 36 height 15
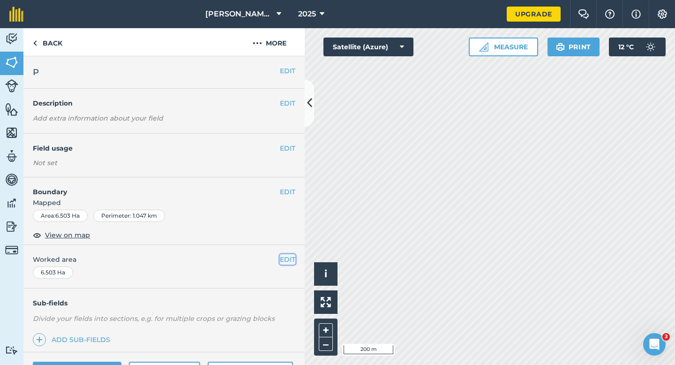
click at [284, 257] on button "EDIT" at bounding box center [287, 259] width 15 height 10
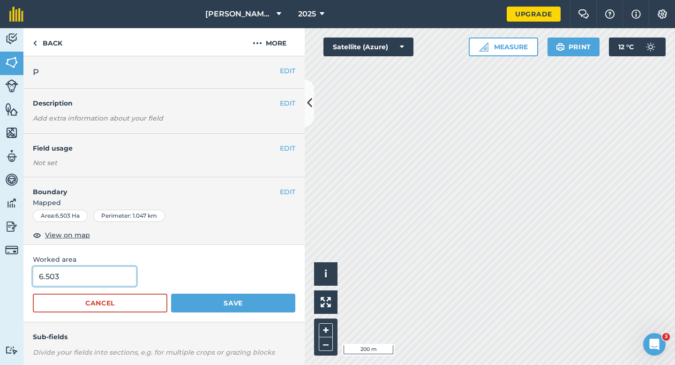
click at [96, 269] on input "6.503" at bounding box center [85, 276] width 104 height 20
click at [103, 274] on input "6.503" at bounding box center [85, 276] width 104 height 20
type input "6.5"
click at [171, 293] on button "Save" at bounding box center [233, 302] width 124 height 19
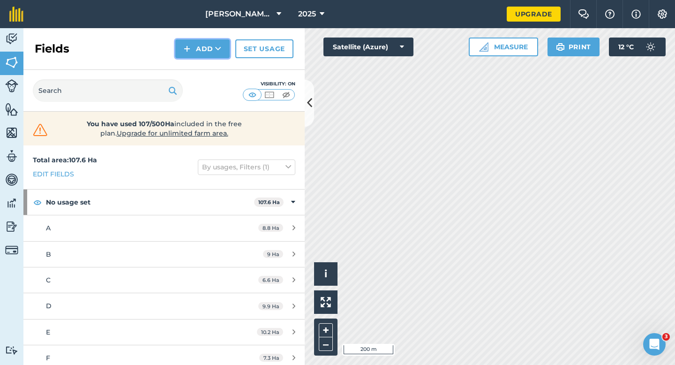
click at [187, 48] on img at bounding box center [187, 48] width 7 height 11
click at [187, 58] on button "Add Draw Import" at bounding box center [202, 48] width 54 height 19
click at [208, 50] on button "Add" at bounding box center [202, 48] width 54 height 19
click at [205, 62] on link "Draw" at bounding box center [203, 70] width 52 height 21
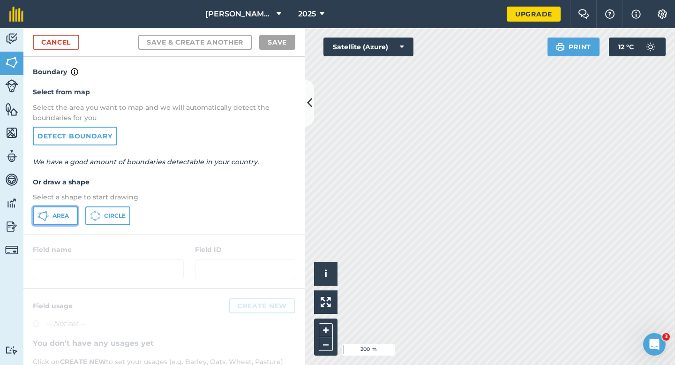
click at [67, 216] on span "Area" at bounding box center [60, 215] width 16 height 7
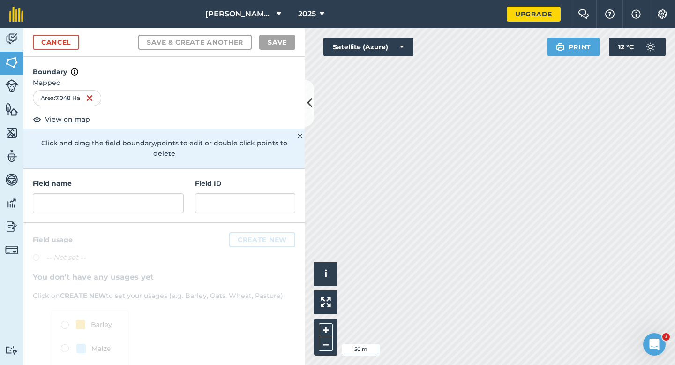
click at [136, 206] on div "Field name Field ID" at bounding box center [163, 196] width 281 height 54
click at [136, 198] on input "text" at bounding box center [108, 203] width 151 height 20
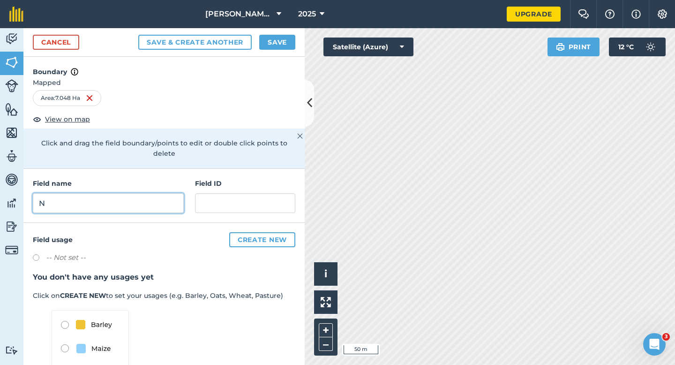
type input "N"
click at [285, 44] on button "Save" at bounding box center [277, 42] width 36 height 15
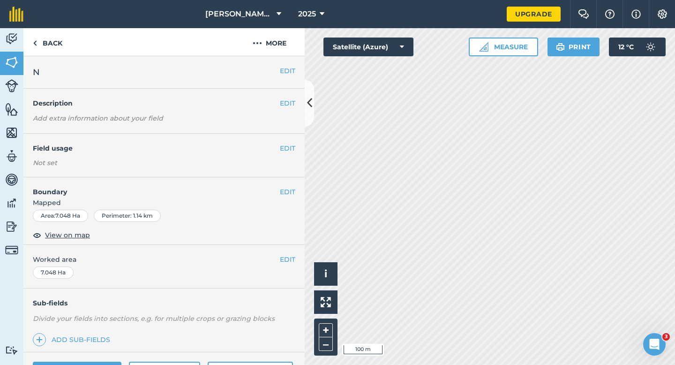
click at [295, 255] on div "EDIT Worked area 7.048 Ha" at bounding box center [163, 267] width 281 height 44
click at [293, 256] on button "EDIT" at bounding box center [287, 259] width 15 height 10
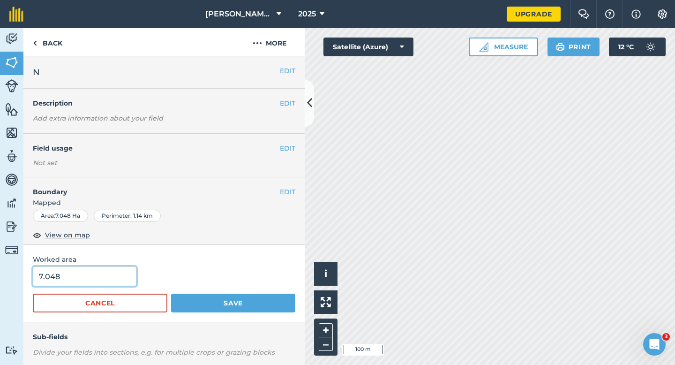
click at [80, 271] on input "7.048" at bounding box center [85, 276] width 104 height 20
type input "7"
click at [171, 293] on button "Save" at bounding box center [233, 302] width 124 height 19
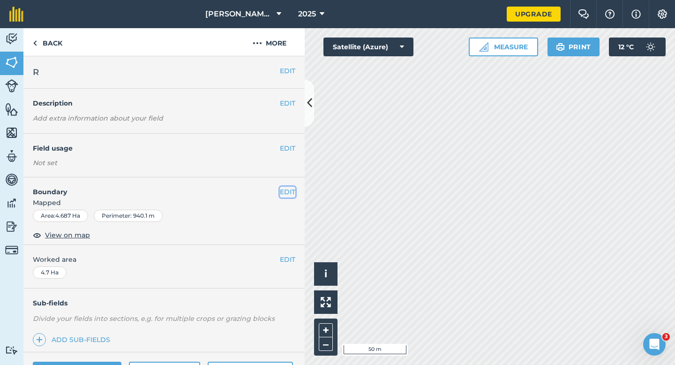
click at [291, 195] on button "EDIT" at bounding box center [287, 192] width 15 height 10
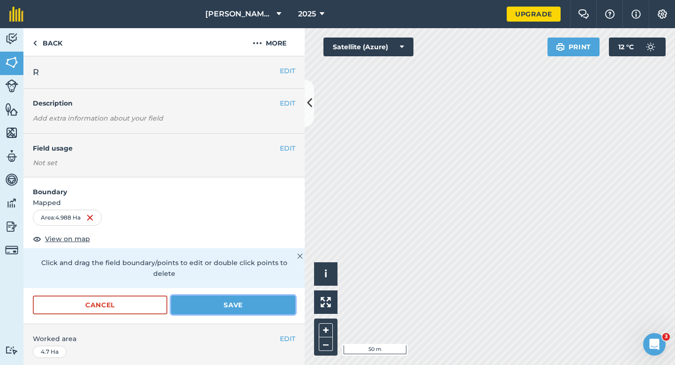
click at [256, 300] on button "Save" at bounding box center [233, 304] width 124 height 19
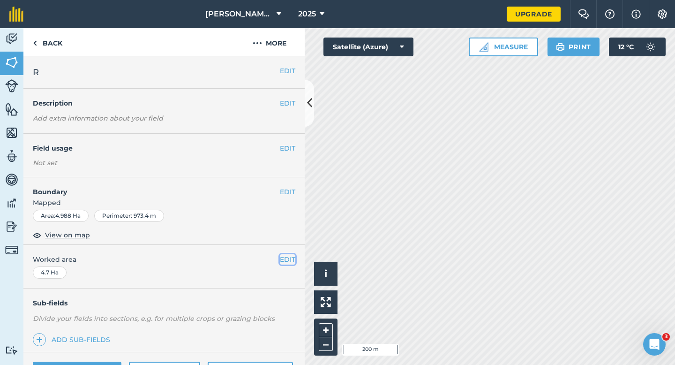
click at [289, 258] on button "EDIT" at bounding box center [287, 259] width 15 height 10
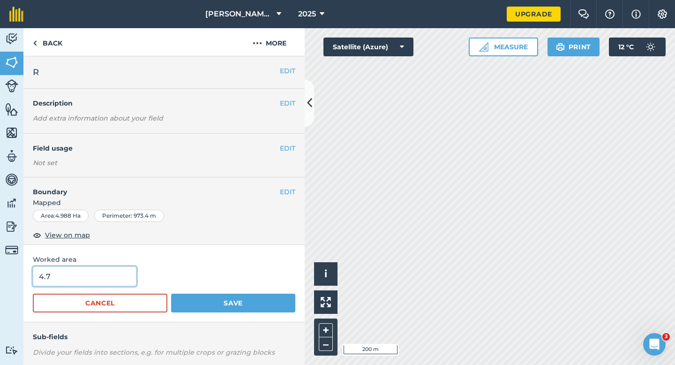
click at [98, 282] on input "4.7" at bounding box center [85, 276] width 104 height 20
type input "5"
click at [171, 293] on button "Save" at bounding box center [233, 302] width 124 height 19
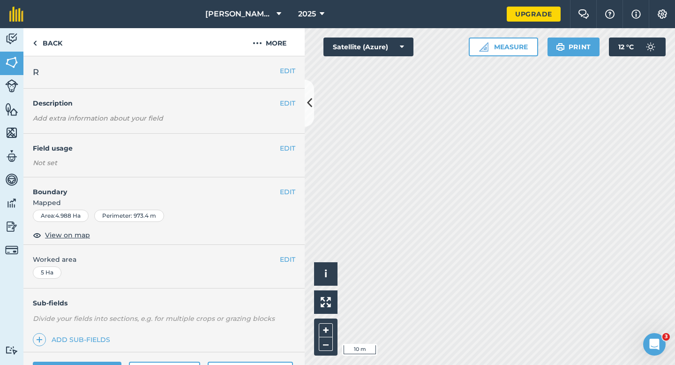
click at [278, 187] on h4 "Boundary" at bounding box center [151, 187] width 256 height 20
click at [300, 189] on div "EDIT Boundary Mapped Area : 4.988 Ha Perimeter : 973.4 m View on map" at bounding box center [163, 210] width 281 height 67
click at [282, 189] on button "EDIT" at bounding box center [287, 192] width 15 height 10
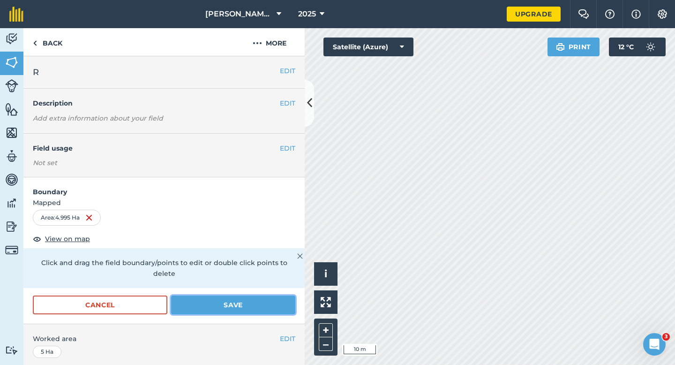
click at [280, 302] on button "Save" at bounding box center [233, 304] width 124 height 19
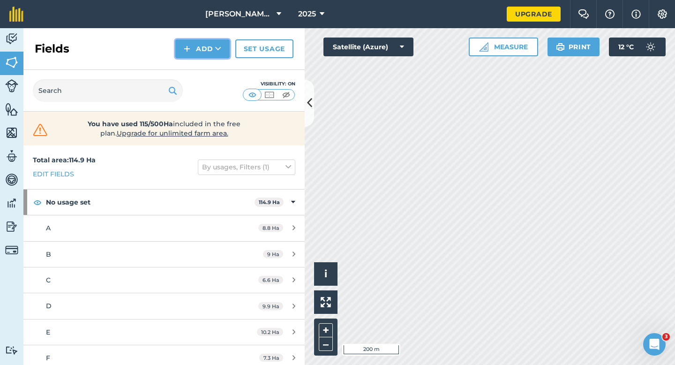
click at [191, 52] on button "Add" at bounding box center [202, 48] width 54 height 19
click at [204, 71] on link "Draw" at bounding box center [203, 70] width 52 height 21
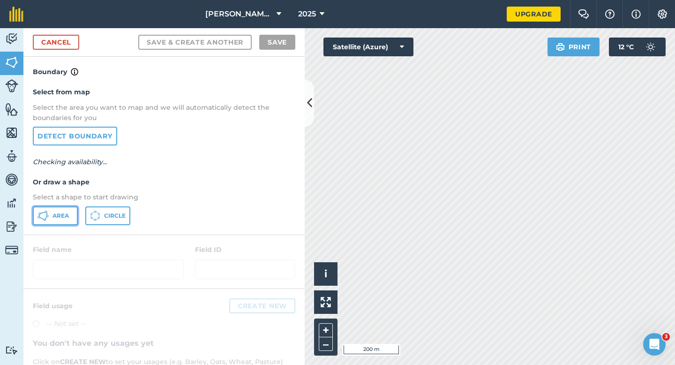
click at [72, 216] on button "Area" at bounding box center [55, 215] width 45 height 19
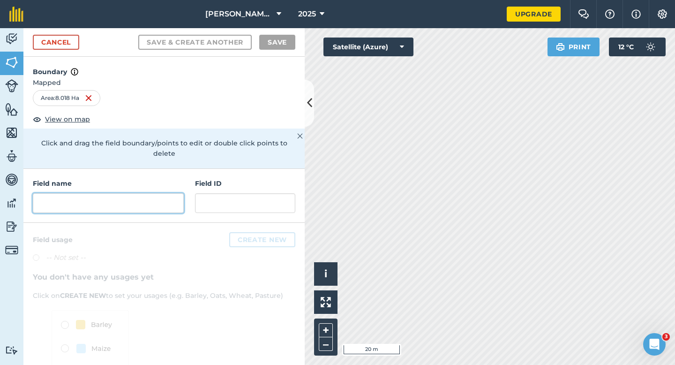
click at [97, 193] on input "text" at bounding box center [108, 203] width 151 height 20
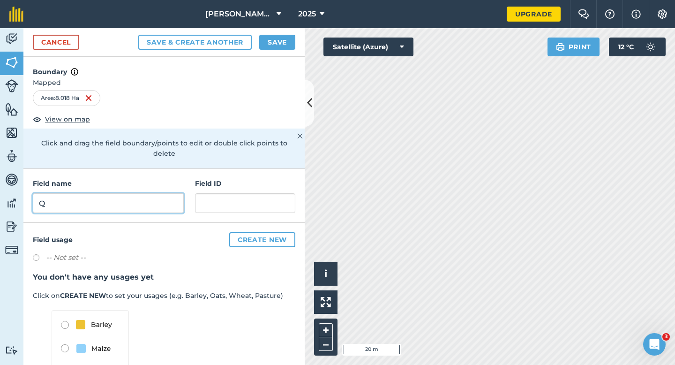
type input "Q"
click at [269, 37] on button "Save" at bounding box center [277, 42] width 36 height 15
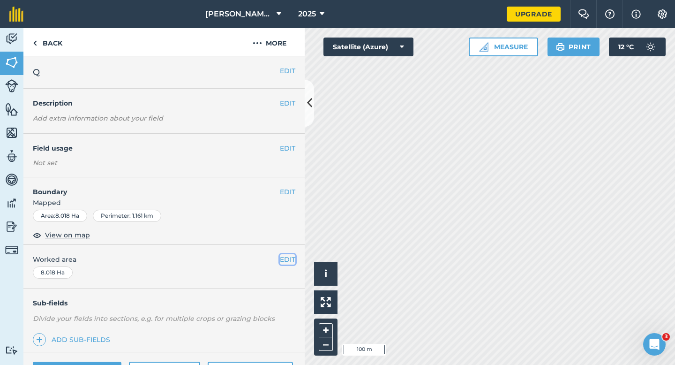
click at [288, 261] on button "EDIT" at bounding box center [287, 259] width 15 height 10
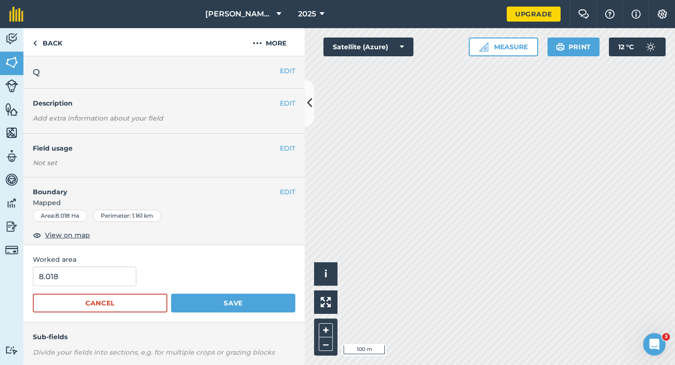
click at [104, 288] on form "8.018 Cancel Save" at bounding box center [164, 289] width 262 height 46
click at [104, 283] on input "8.018" at bounding box center [85, 276] width 104 height 20
type input "8"
click at [171, 293] on button "Save" at bounding box center [233, 302] width 124 height 19
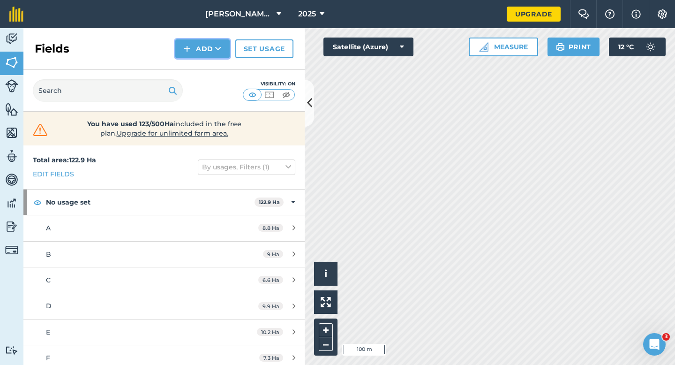
click at [185, 56] on button "Add" at bounding box center [202, 48] width 54 height 19
click at [191, 72] on link "Draw" at bounding box center [203, 70] width 52 height 21
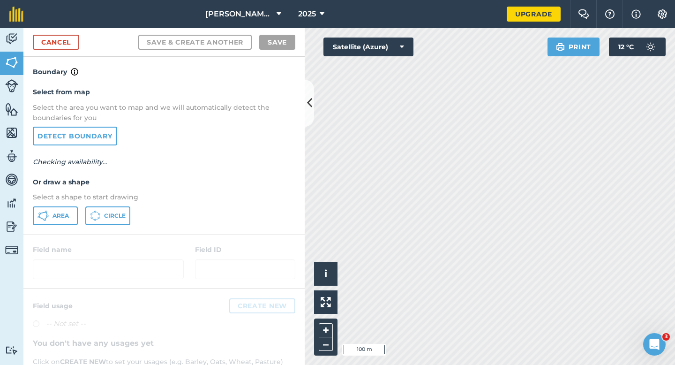
click at [64, 228] on div "Select from map Select the area you want to map and we will automatically detec…" at bounding box center [163, 155] width 281 height 157
click at [64, 217] on span "Area" at bounding box center [60, 215] width 16 height 7
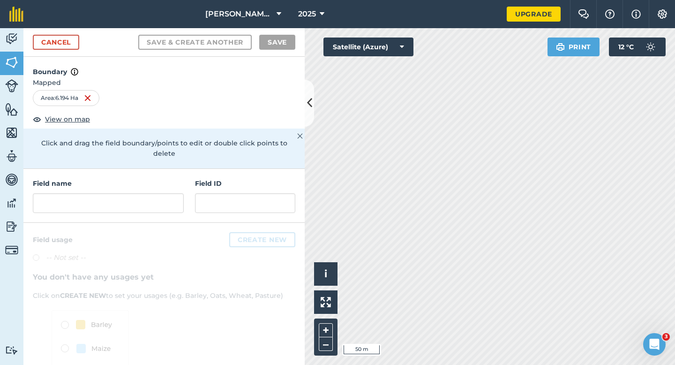
click at [137, 178] on h4 "Field name" at bounding box center [108, 183] width 151 height 10
click at [140, 193] on input "text" at bounding box center [108, 203] width 151 height 20
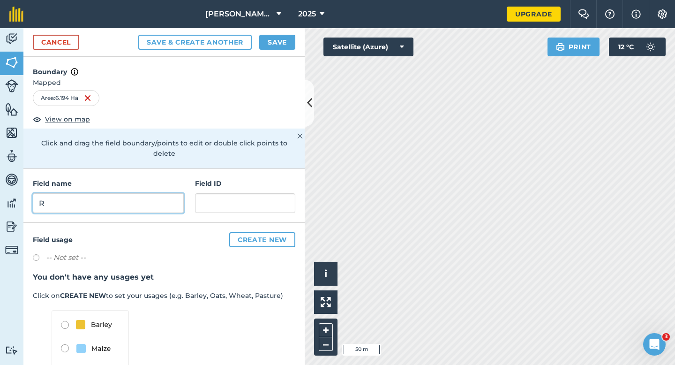
type input "R"
click at [274, 44] on button "Save" at bounding box center [277, 42] width 36 height 15
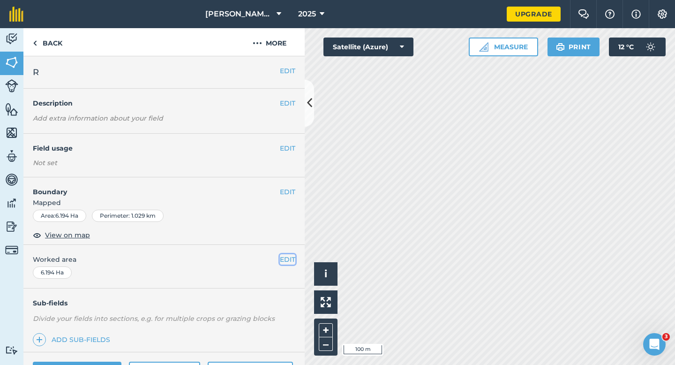
click at [280, 258] on button "EDIT" at bounding box center [287, 259] width 15 height 10
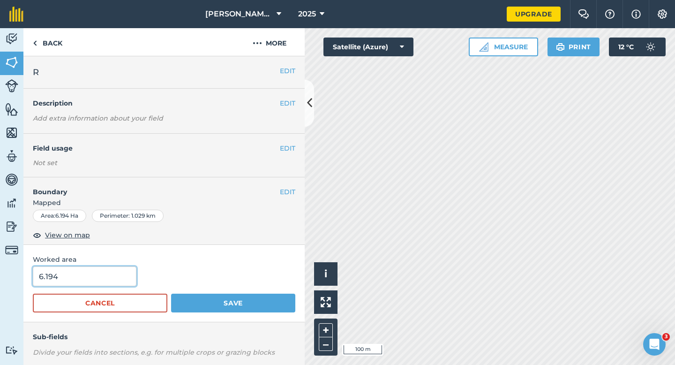
click at [121, 273] on input "6.194" at bounding box center [85, 276] width 104 height 20
type input "6.2"
click at [171, 293] on button "Save" at bounding box center [233, 302] width 124 height 19
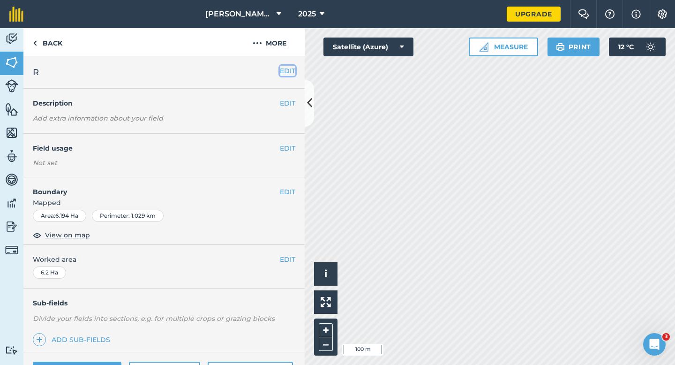
click at [289, 66] on button "EDIT" at bounding box center [287, 71] width 15 height 10
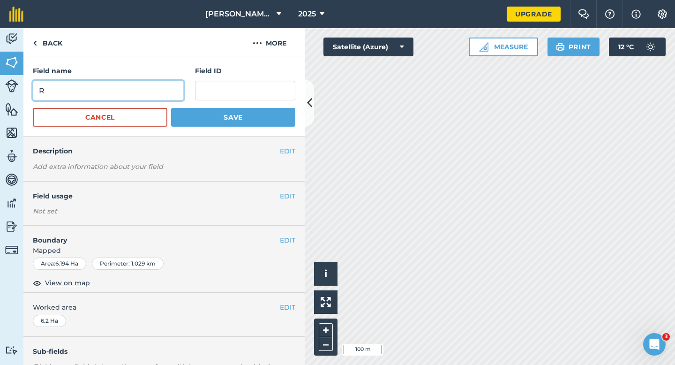
click at [149, 97] on input "R" at bounding box center [108, 91] width 151 height 20
type input "S"
click at [171, 108] on button "Save" at bounding box center [233, 117] width 124 height 19
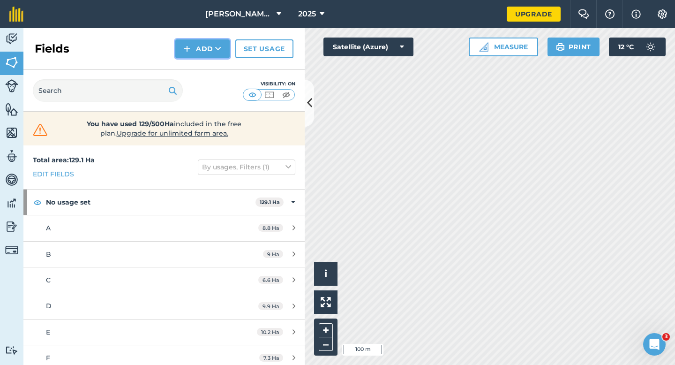
click at [203, 54] on button "Add" at bounding box center [202, 48] width 54 height 19
click at [203, 64] on link "Draw" at bounding box center [203, 70] width 52 height 21
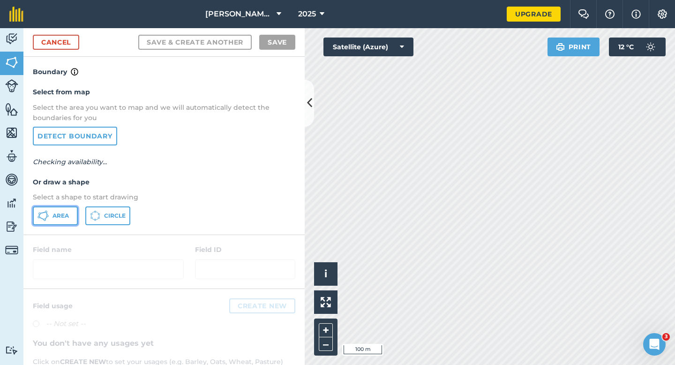
click at [67, 214] on span "Area" at bounding box center [60, 215] width 16 height 7
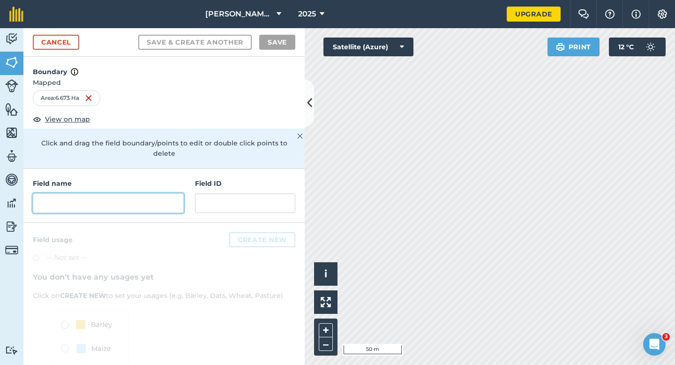
click at [152, 193] on input "text" at bounding box center [108, 203] width 151 height 20
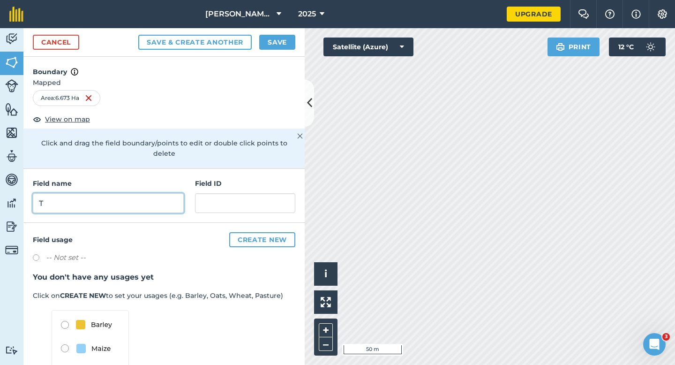
type input "T"
click at [274, 32] on div "Cancel Save & Create Another Save" at bounding box center [163, 42] width 281 height 29
click at [276, 45] on button "Save" at bounding box center [277, 42] width 36 height 15
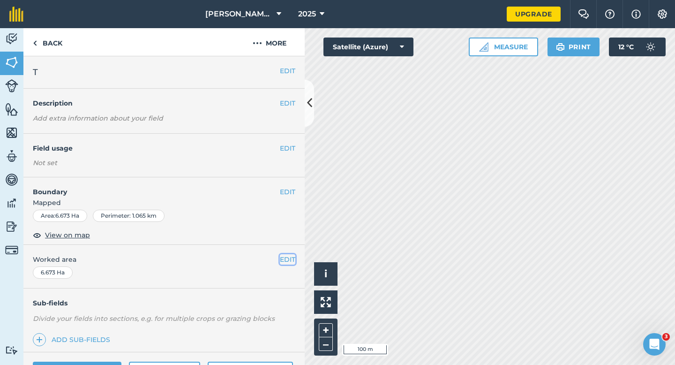
click at [283, 259] on button "EDIT" at bounding box center [287, 259] width 15 height 10
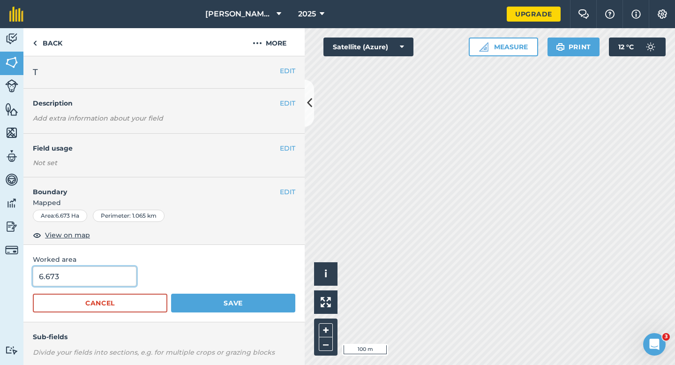
click at [114, 272] on input "6.673" at bounding box center [85, 276] width 104 height 20
type input "6.6"
click at [171, 293] on button "Save" at bounding box center [233, 302] width 124 height 19
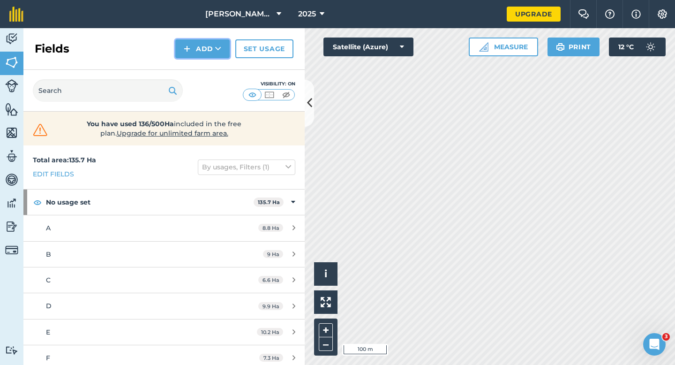
click at [204, 43] on button "Add" at bounding box center [202, 48] width 54 height 19
click at [204, 65] on link "Draw" at bounding box center [203, 70] width 52 height 21
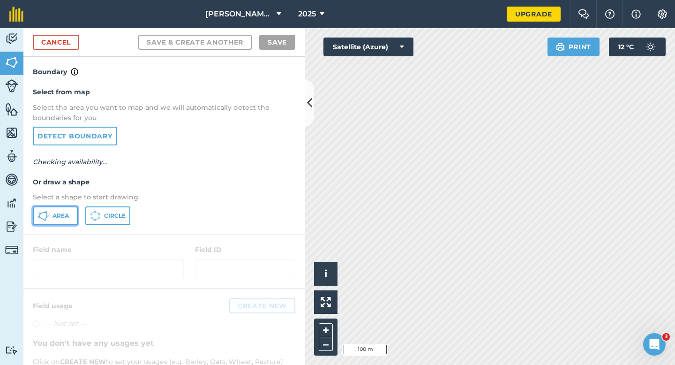
click at [55, 213] on span "Area" at bounding box center [60, 215] width 16 height 7
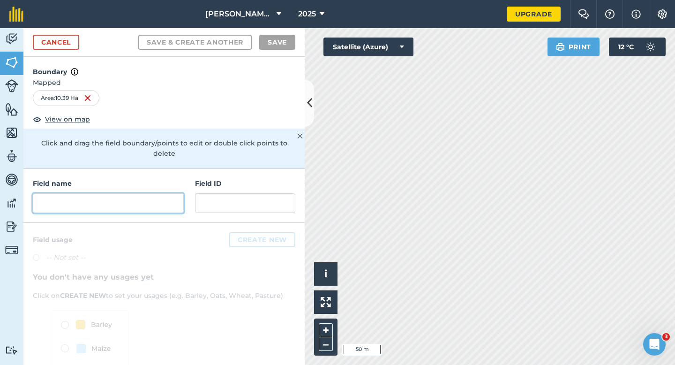
click at [145, 195] on input "text" at bounding box center [108, 203] width 151 height 20
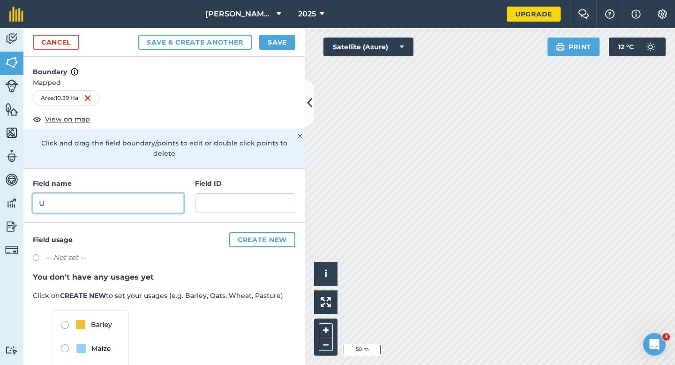
type input "U"
click at [284, 39] on button "Save" at bounding box center [277, 42] width 36 height 15
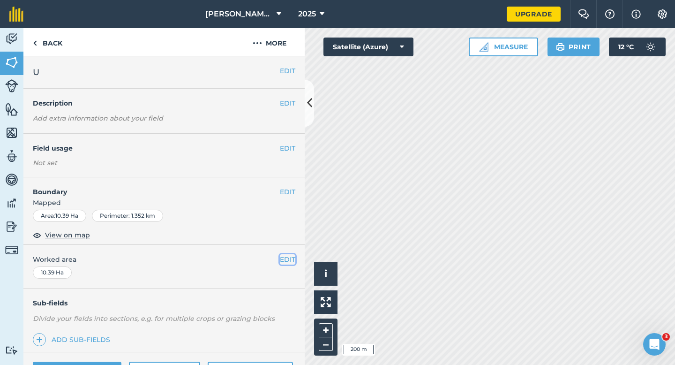
click at [288, 260] on button "EDIT" at bounding box center [287, 259] width 15 height 10
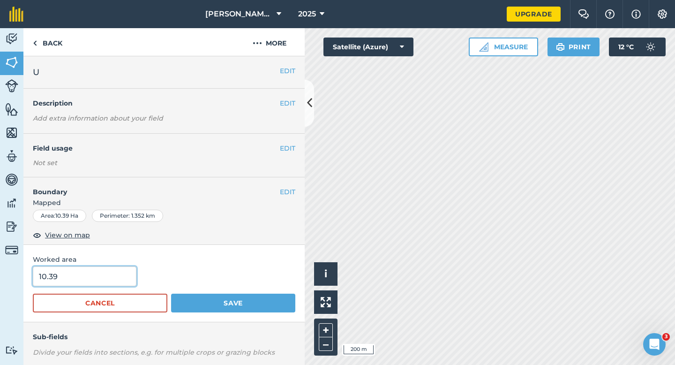
click at [131, 272] on input "10.39" at bounding box center [85, 276] width 104 height 20
type input "10.4"
click at [171, 293] on button "Save" at bounding box center [233, 302] width 124 height 19
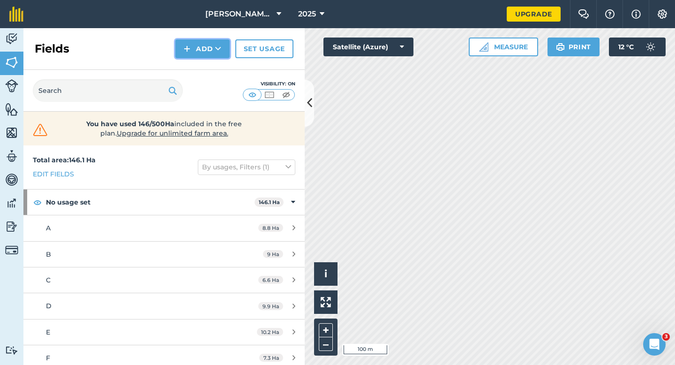
click at [198, 54] on button "Add" at bounding box center [202, 48] width 54 height 19
click at [198, 65] on link "Draw" at bounding box center [203, 70] width 52 height 21
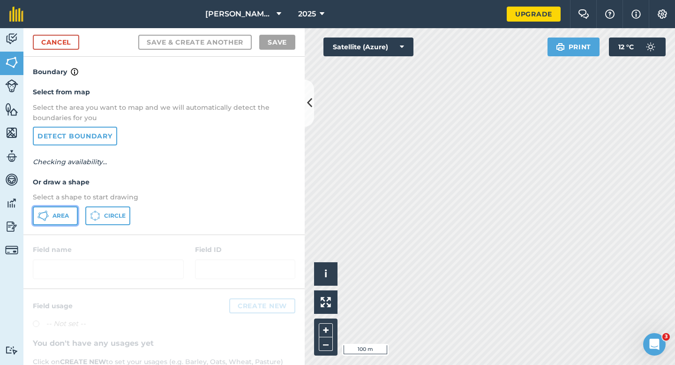
click at [62, 210] on button "Area" at bounding box center [55, 215] width 45 height 19
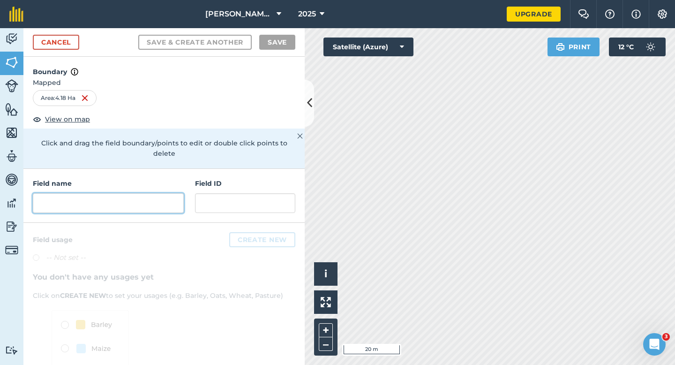
click at [102, 198] on input "text" at bounding box center [108, 203] width 151 height 20
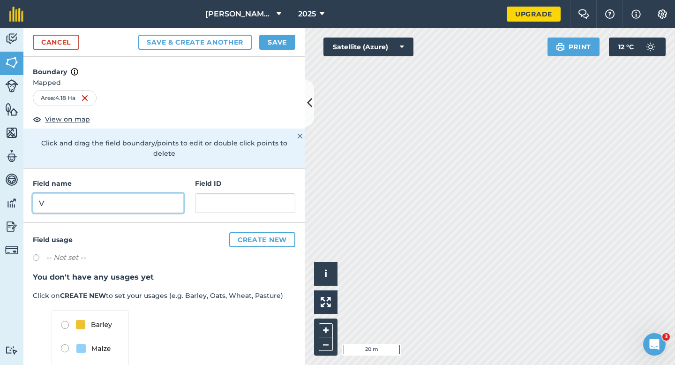
type input "V"
click at [284, 35] on button "Save" at bounding box center [277, 42] width 36 height 15
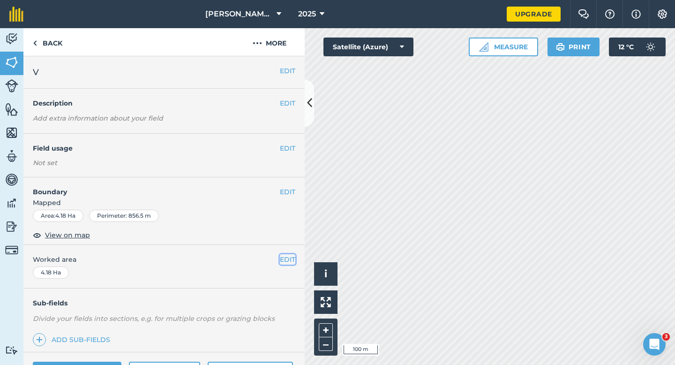
click at [287, 262] on button "EDIT" at bounding box center [287, 259] width 15 height 10
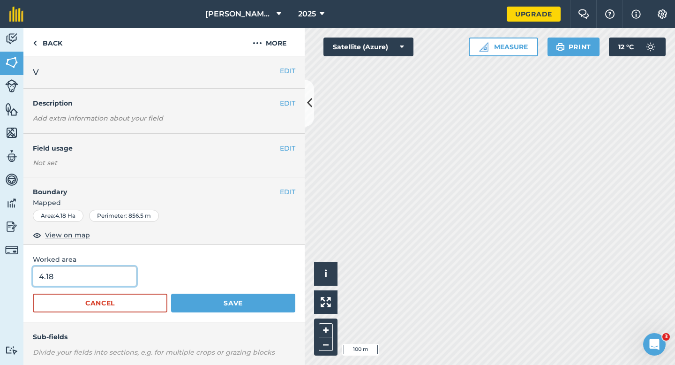
click at [108, 277] on input "4.18" at bounding box center [85, 276] width 104 height 20
type input "4.2"
click at [171, 293] on button "Save" at bounding box center [233, 302] width 124 height 19
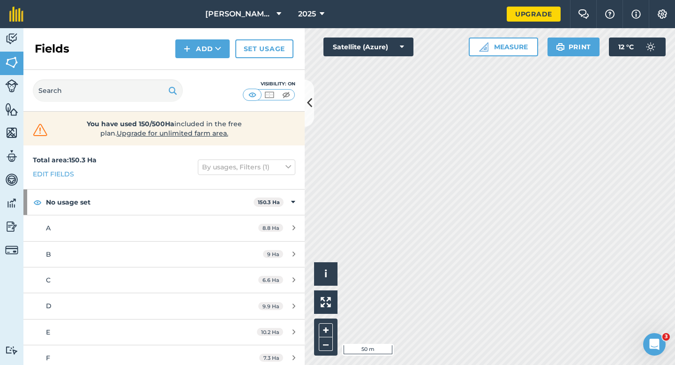
click at [192, 59] on div "Fields Add Set usage" at bounding box center [163, 49] width 281 height 42
click at [192, 50] on button "Add" at bounding box center [202, 48] width 54 height 19
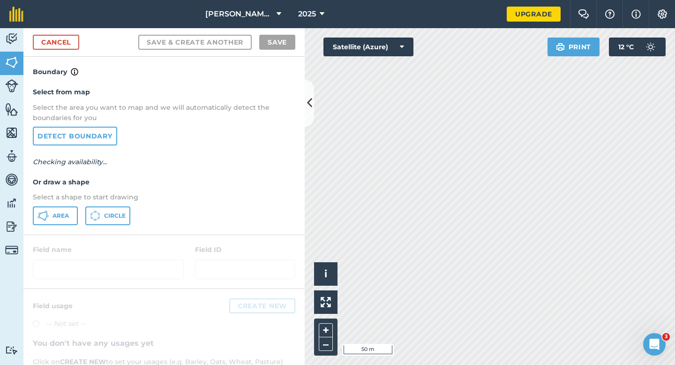
click at [58, 225] on div "Select from map Select the area you want to map and we will automatically detec…" at bounding box center [163, 155] width 281 height 157
click at [82, 217] on div "Area Circle" at bounding box center [164, 215] width 262 height 19
click at [72, 217] on button "Area" at bounding box center [55, 215] width 45 height 19
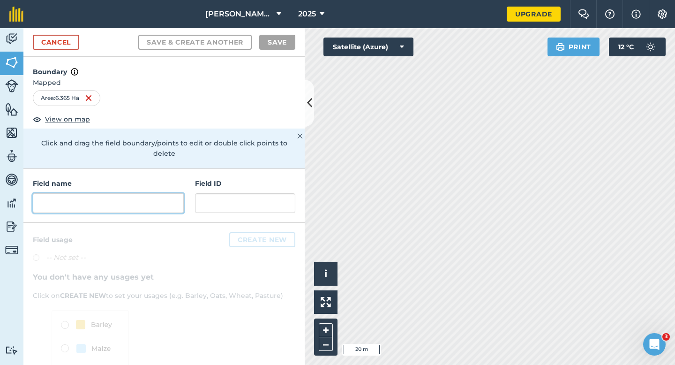
click at [150, 193] on input "text" at bounding box center [108, 203] width 151 height 20
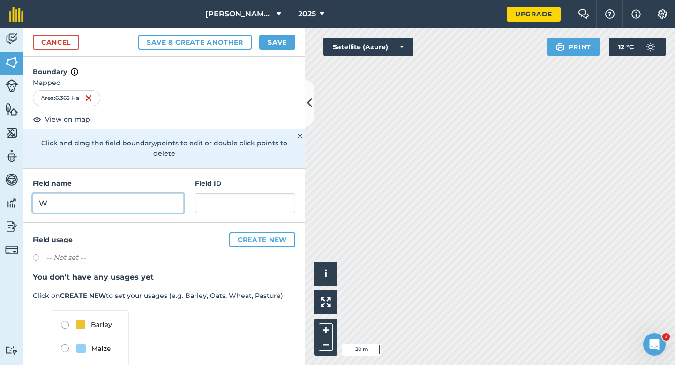
type input "W"
click at [286, 53] on div "Cancel Save & Create Another Save" at bounding box center [163, 42] width 281 height 29
click at [285, 43] on button "Save" at bounding box center [277, 42] width 36 height 15
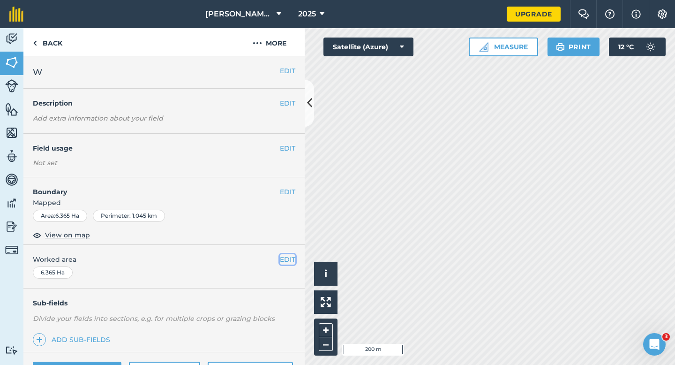
click at [285, 264] on button "EDIT" at bounding box center [287, 259] width 15 height 10
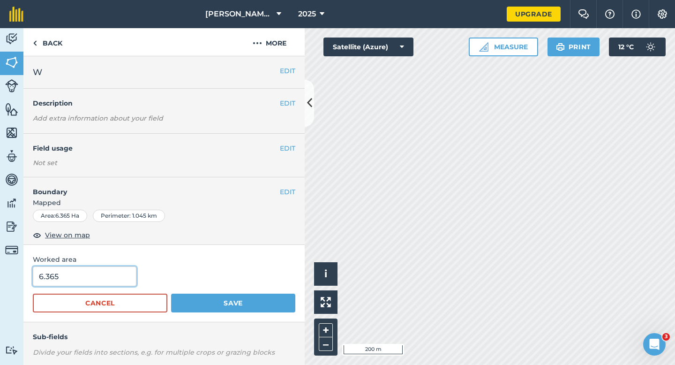
click at [91, 282] on input "6.365" at bounding box center [85, 276] width 104 height 20
type input "6.4"
click at [171, 293] on button "Save" at bounding box center [233, 302] width 124 height 19
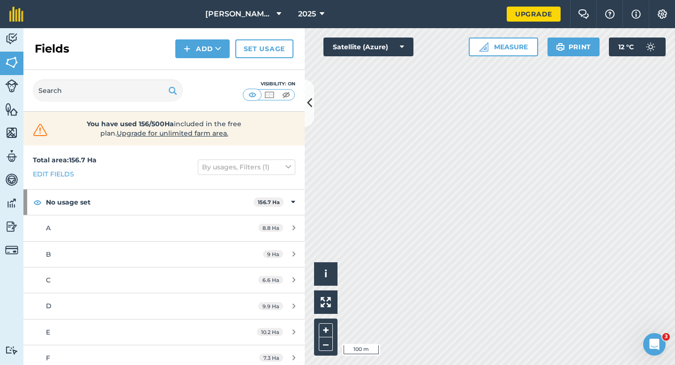
click at [192, 58] on div "Fields Add Set usage" at bounding box center [163, 49] width 281 height 42
click at [193, 49] on button "Add" at bounding box center [202, 48] width 54 height 19
click at [193, 55] on button "Add Draw Import" at bounding box center [202, 48] width 54 height 19
click at [193, 51] on button "Add" at bounding box center [202, 48] width 54 height 19
click at [193, 62] on link "Draw" at bounding box center [203, 70] width 52 height 21
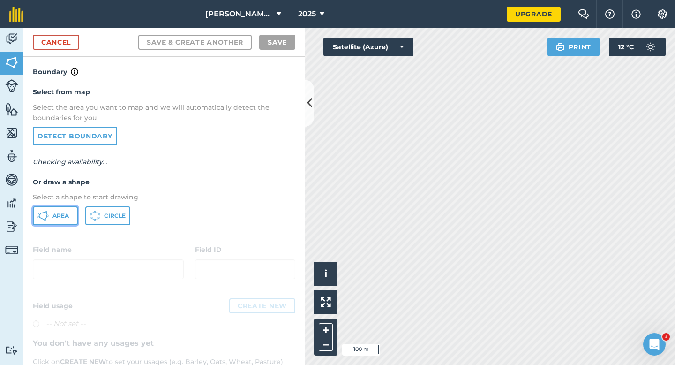
click at [77, 220] on button "Area" at bounding box center [55, 215] width 45 height 19
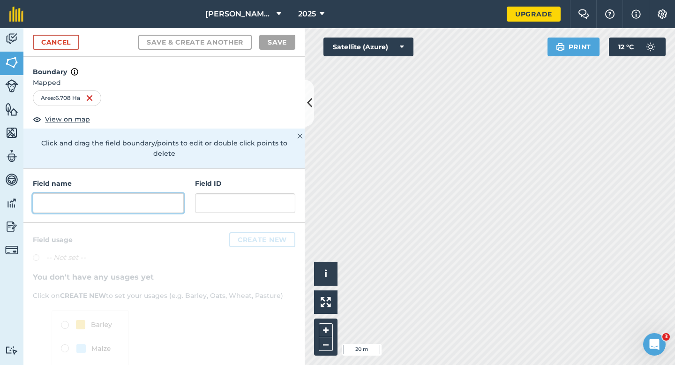
click at [123, 193] on input "text" at bounding box center [108, 203] width 151 height 20
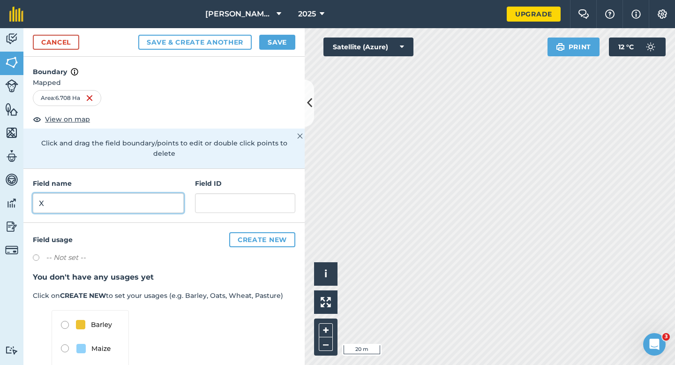
type input "X"
click at [269, 40] on button "Save" at bounding box center [277, 42] width 36 height 15
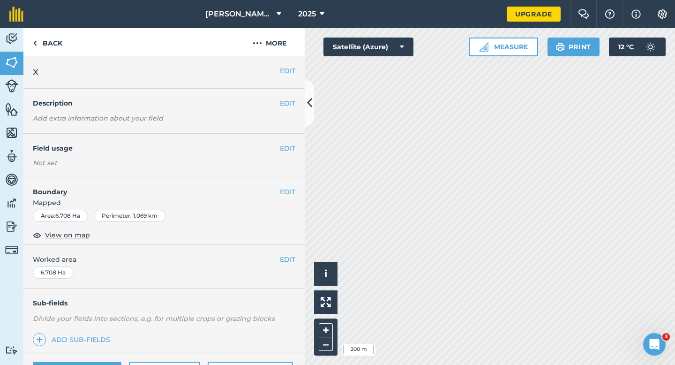
click at [278, 262] on span "Worked area" at bounding box center [164, 259] width 262 height 10
click at [280, 261] on button "EDIT" at bounding box center [287, 259] width 15 height 10
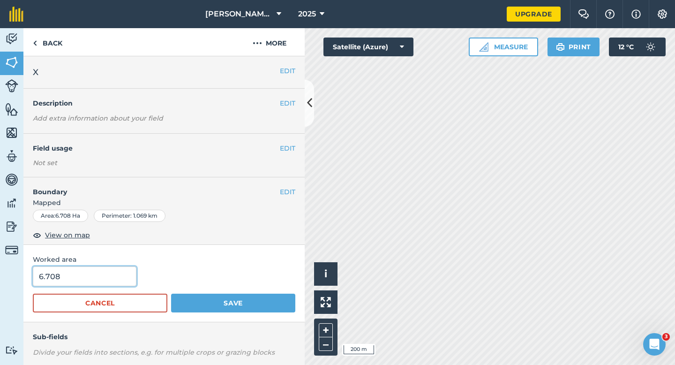
click at [99, 276] on input "6.708" at bounding box center [85, 276] width 104 height 20
type input "6.7"
click at [171, 293] on button "Save" at bounding box center [233, 302] width 124 height 19
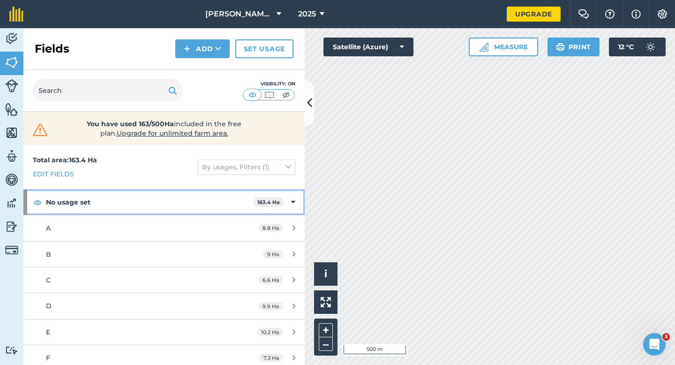
click at [290, 190] on div "No usage set 163.4 Ha" at bounding box center [163, 201] width 281 height 25
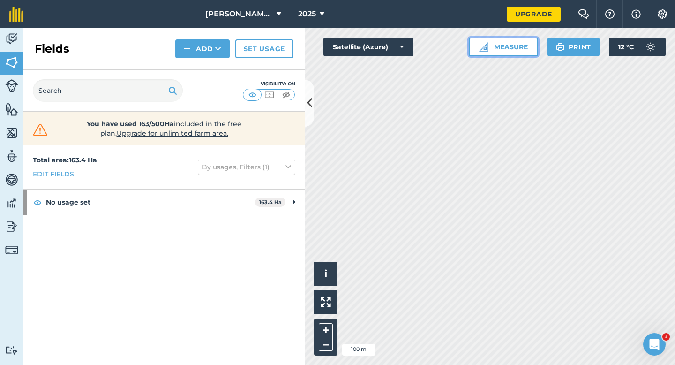
click at [517, 42] on button "Measure" at bounding box center [503, 46] width 69 height 19
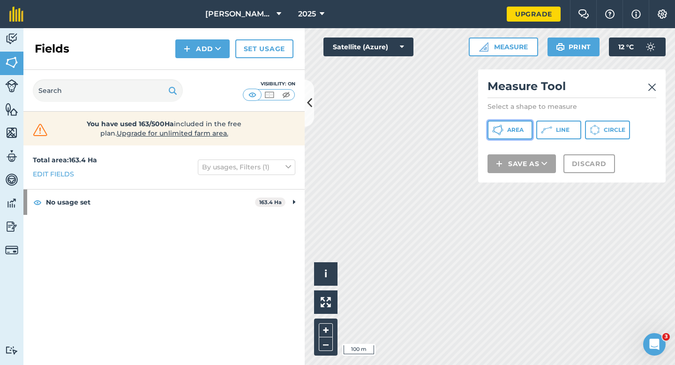
click at [513, 128] on span "Area" at bounding box center [515, 129] width 16 height 7
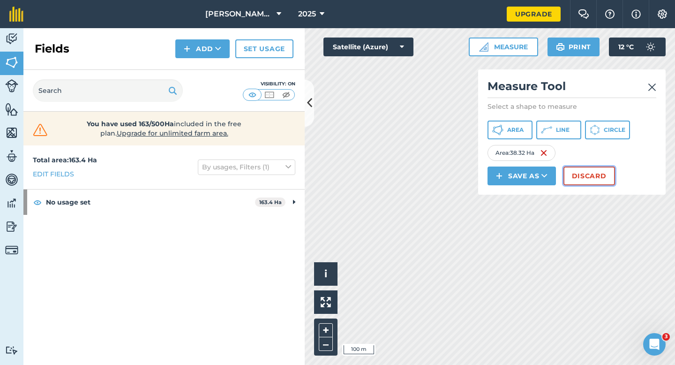
click at [606, 185] on button "Discard" at bounding box center [589, 175] width 52 height 19
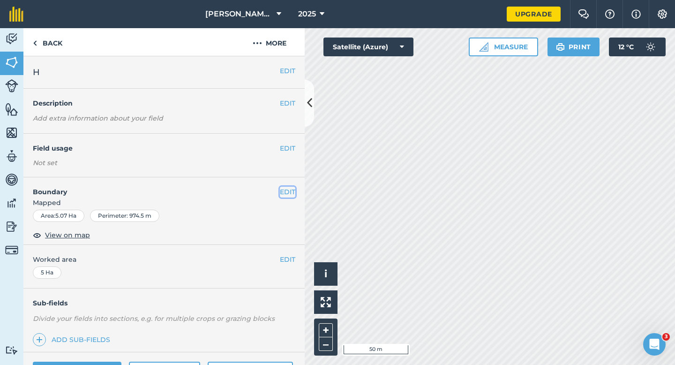
click at [288, 187] on button "EDIT" at bounding box center [287, 192] width 15 height 10
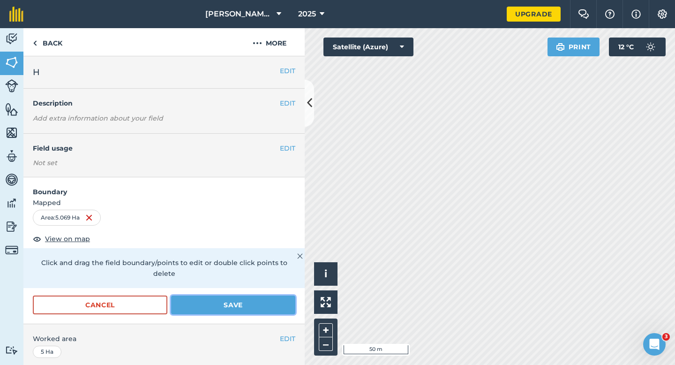
click at [271, 295] on button "Save" at bounding box center [233, 304] width 124 height 19
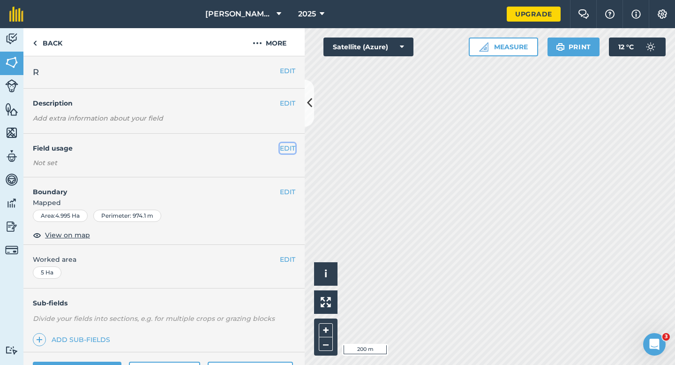
click at [284, 149] on button "EDIT" at bounding box center [287, 148] width 15 height 10
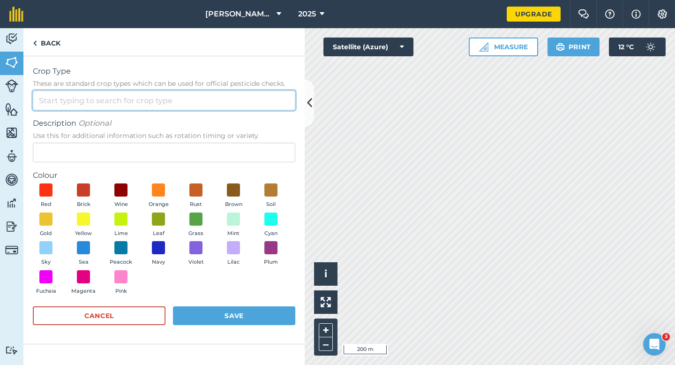
click at [276, 97] on input "Crop Type These are standard crop types which can be used for official pesticid…" at bounding box center [164, 100] width 262 height 20
click at [276, 110] on input "Crop Type These are standard crop types which can be used for official pesticid…" at bounding box center [164, 100] width 262 height 20
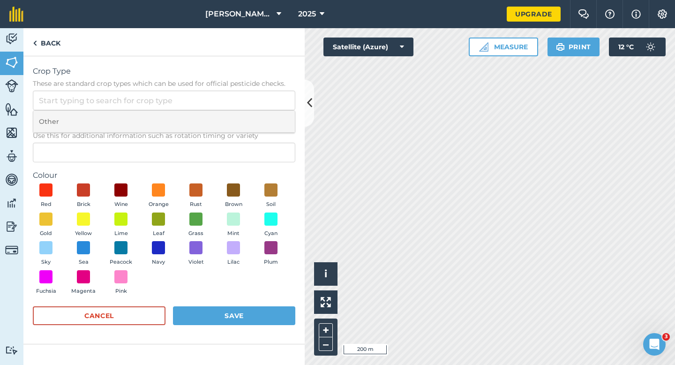
click at [276, 112] on li "Other" at bounding box center [163, 122] width 261 height 22
type input "Other"
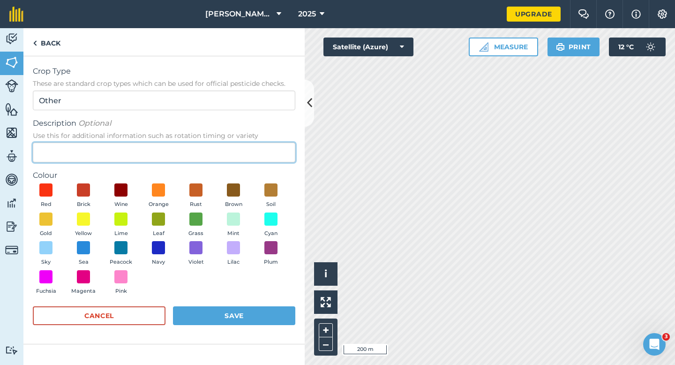
click at [276, 148] on input "Description Optional Use this for additional information such as rotation timin…" at bounding box center [164, 152] width 262 height 20
type input "W"
type input "Watties Beans"
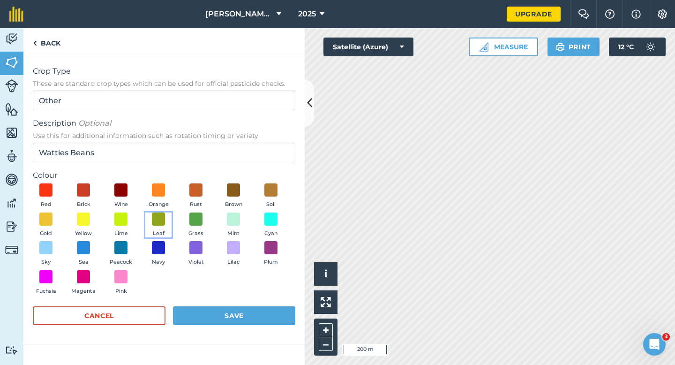
click at [145, 224] on button "Leaf" at bounding box center [158, 224] width 26 height 25
click at [207, 308] on button "Save" at bounding box center [234, 315] width 122 height 19
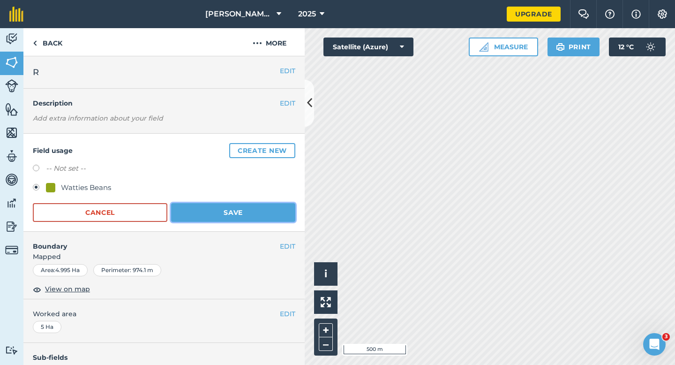
click at [248, 208] on button "Save" at bounding box center [233, 212] width 124 height 19
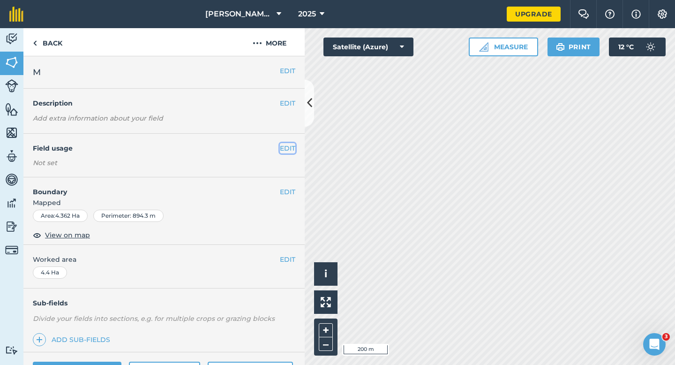
click at [295, 149] on button "EDIT" at bounding box center [287, 148] width 15 height 10
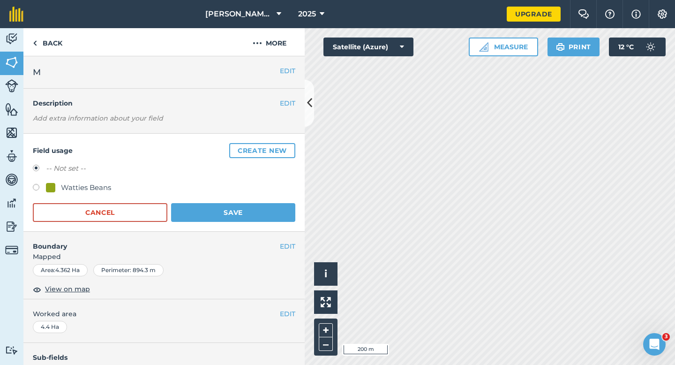
click at [39, 192] on label at bounding box center [39, 188] width 13 height 9
radio input "true"
radio input "false"
click at [67, 188] on div "Watties Beans" at bounding box center [86, 187] width 50 height 11
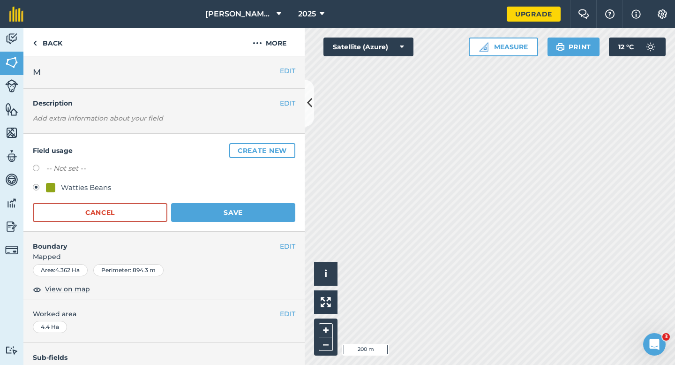
click at [229, 207] on button "Save" at bounding box center [233, 212] width 124 height 19
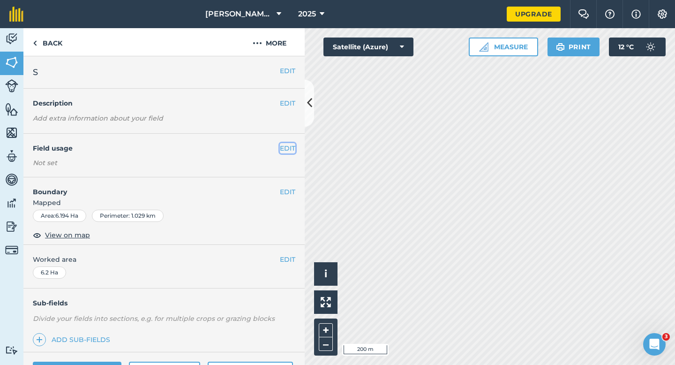
click at [284, 146] on button "EDIT" at bounding box center [287, 148] width 15 height 10
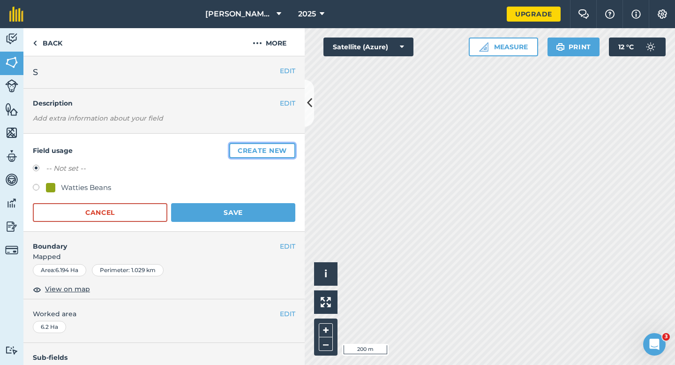
click at [284, 146] on button "Create new" at bounding box center [262, 150] width 66 height 15
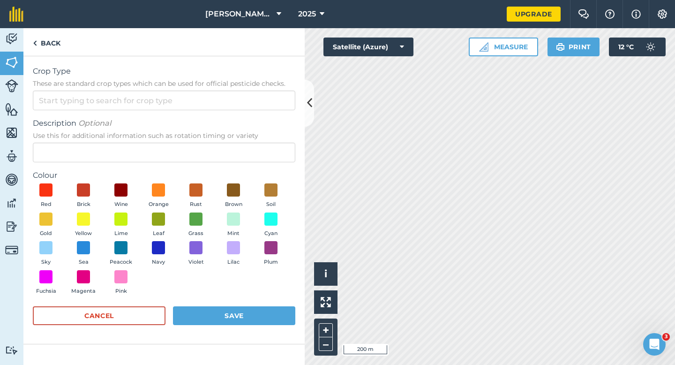
click at [275, 118] on span "Description Optional" at bounding box center [164, 123] width 262 height 11
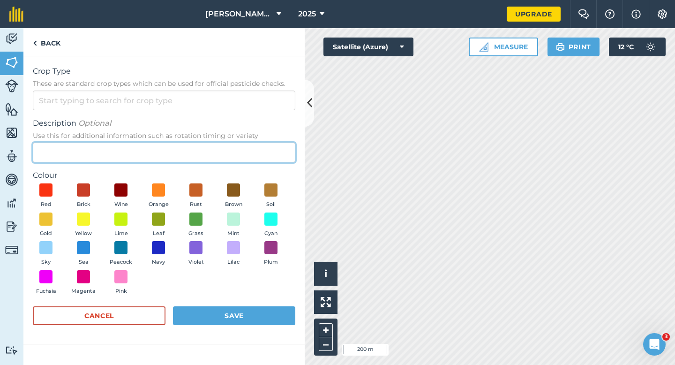
click at [275, 142] on input "Description Optional Use this for additional information such as rotation timin…" at bounding box center [164, 152] width 262 height 20
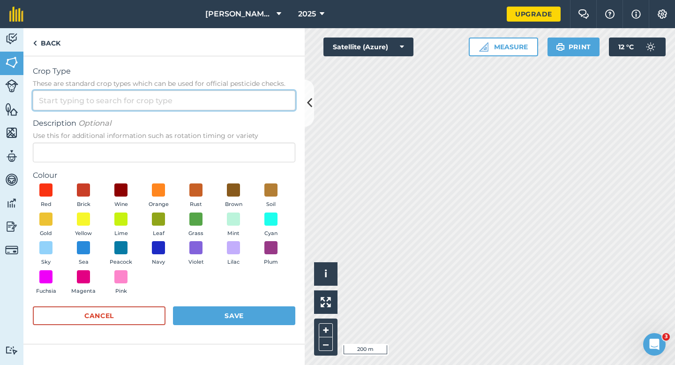
click at [275, 106] on input "Crop Type These are standard crop types which can be used for official pesticid…" at bounding box center [164, 100] width 262 height 20
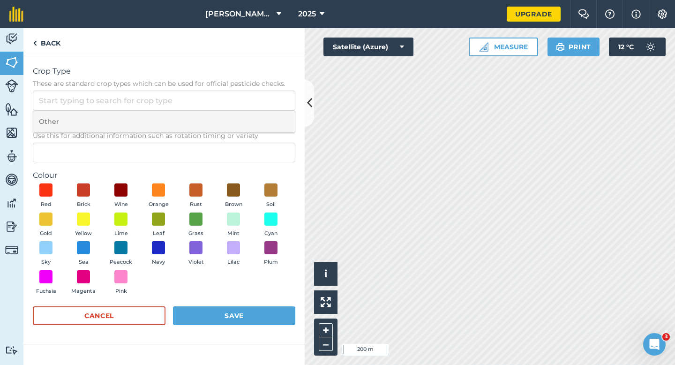
click at [275, 112] on li "Other" at bounding box center [163, 122] width 261 height 22
type input "Other"
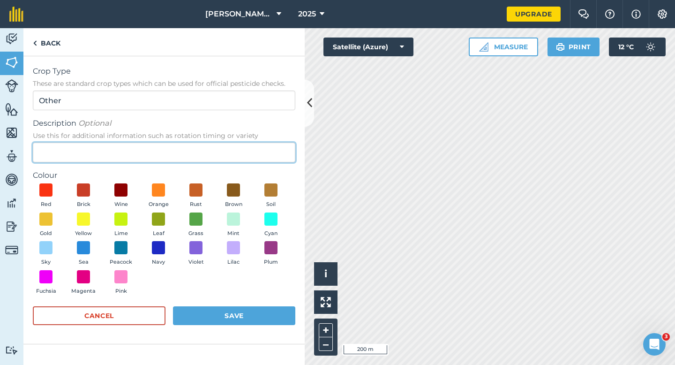
click at [275, 145] on input "Description Optional Use this for additional information such as rotation timin…" at bounding box center [164, 152] width 262 height 20
type input "Watties Peas"
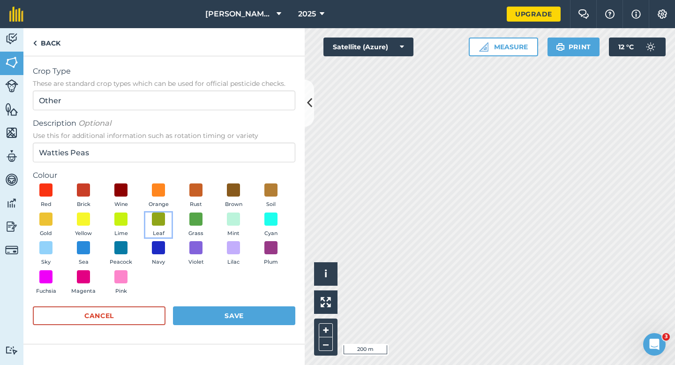
click at [147, 220] on button "Leaf" at bounding box center [158, 224] width 26 height 25
click at [229, 314] on button "Save" at bounding box center [234, 315] width 122 height 19
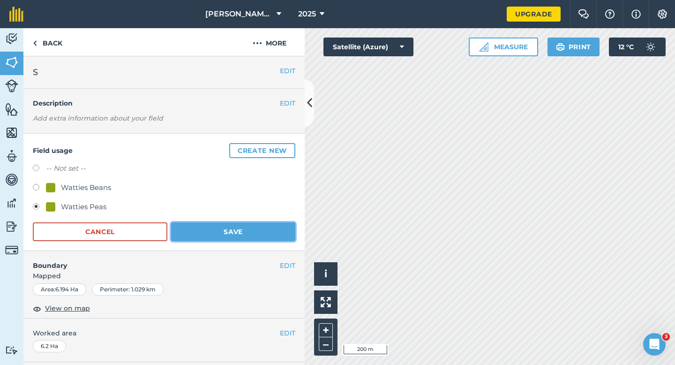
click at [254, 225] on button "Save" at bounding box center [233, 231] width 124 height 19
